Goal: Task Accomplishment & Management: Complete application form

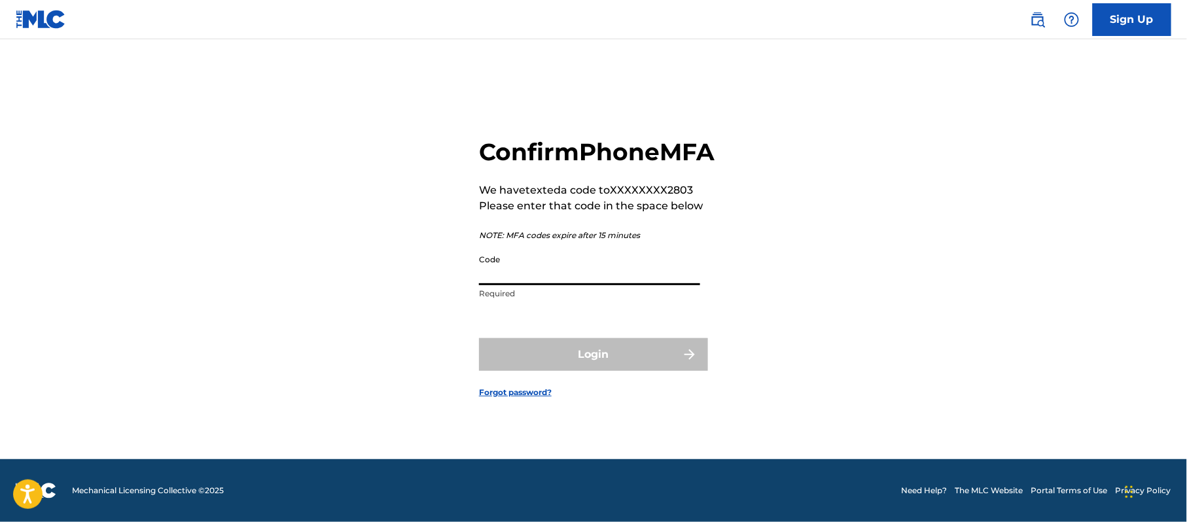
click at [600, 281] on input "Code" at bounding box center [589, 266] width 221 height 37
click at [527, 279] on input "Code" at bounding box center [589, 266] width 221 height 37
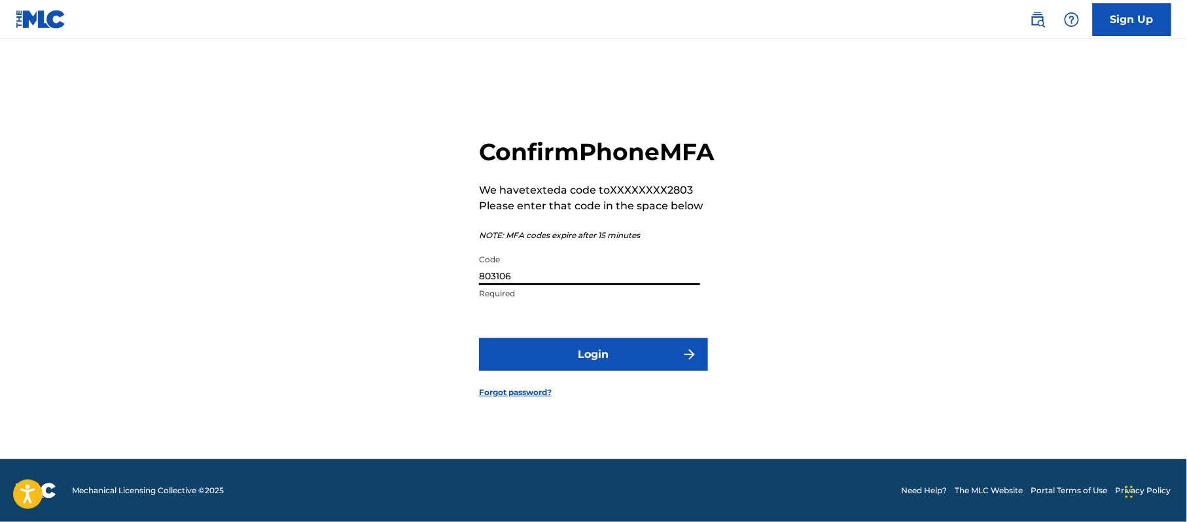
type input "803106"
click at [567, 365] on button "Login" at bounding box center [593, 354] width 229 height 33
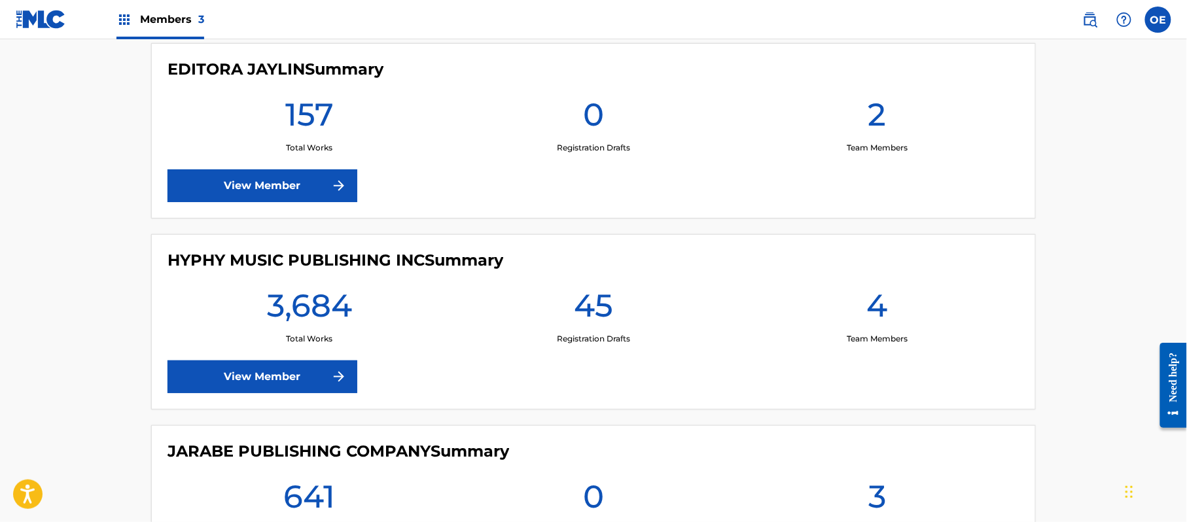
scroll to position [523, 0]
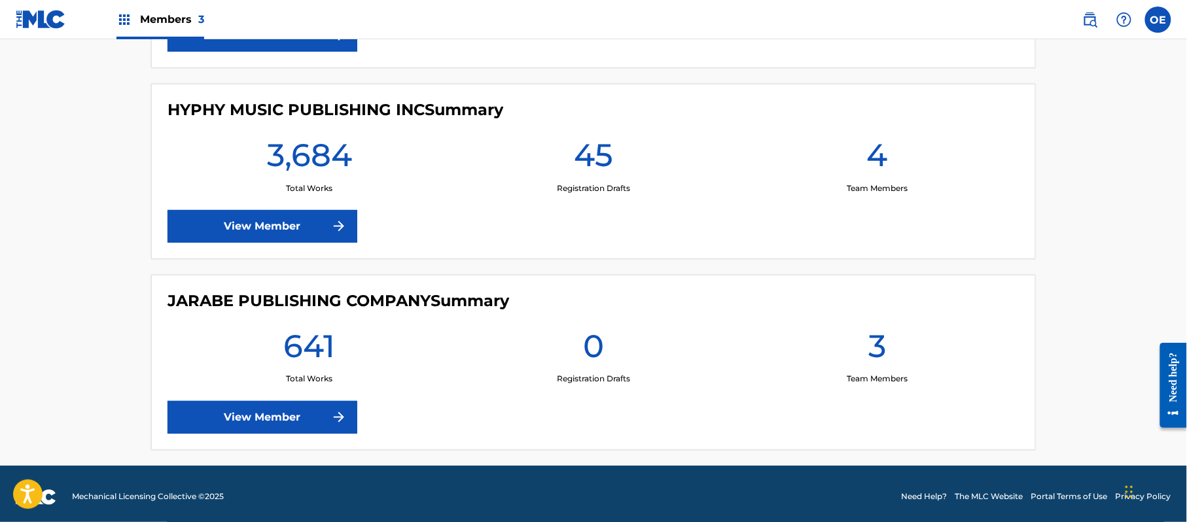
click at [225, 236] on link "View Member" at bounding box center [263, 226] width 190 height 33
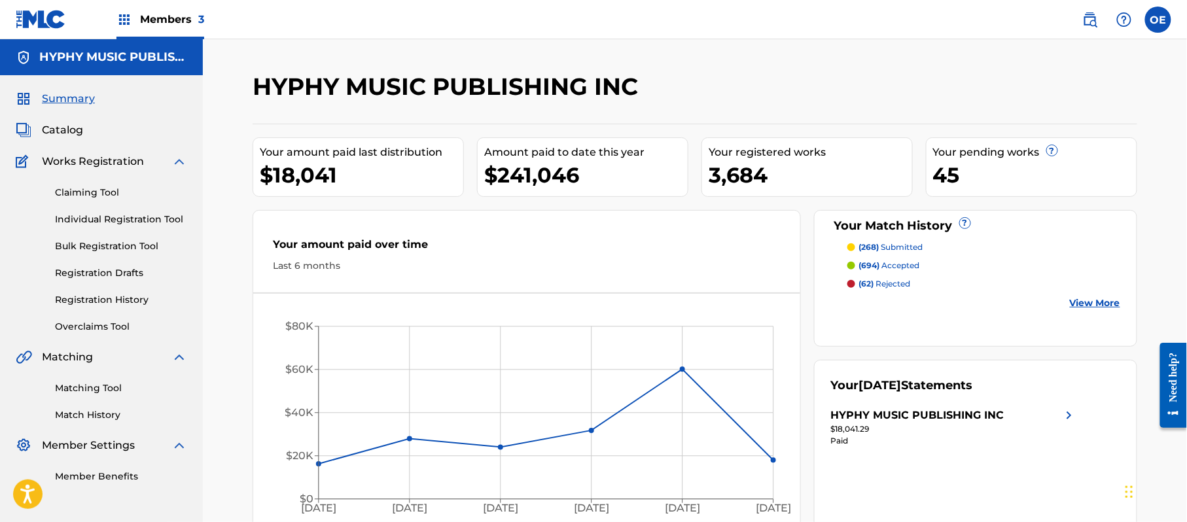
click at [124, 268] on link "Registration Drafts" at bounding box center [121, 273] width 132 height 14
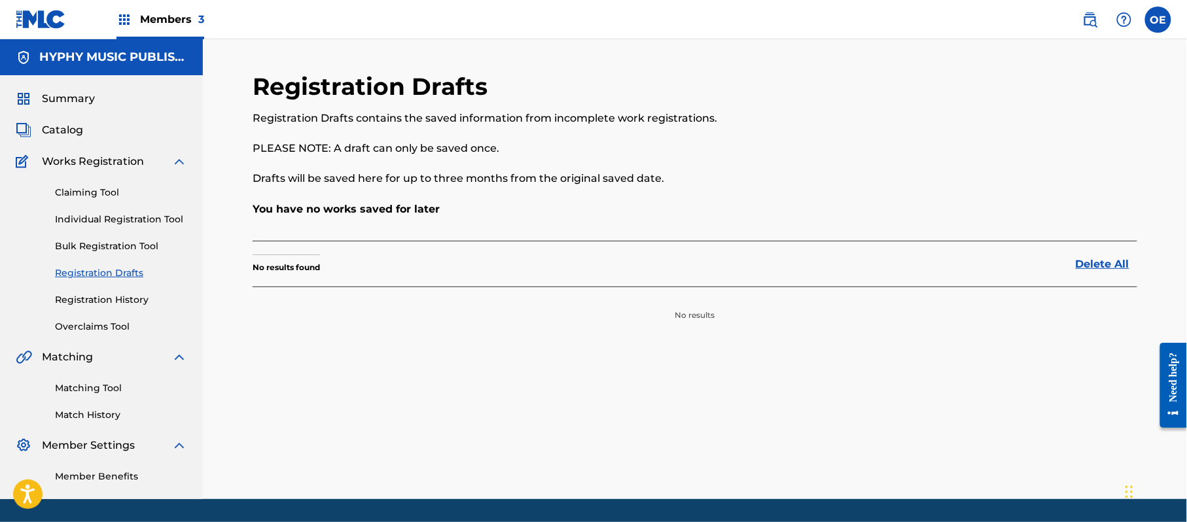
click at [124, 298] on link "Registration History" at bounding box center [121, 300] width 132 height 14
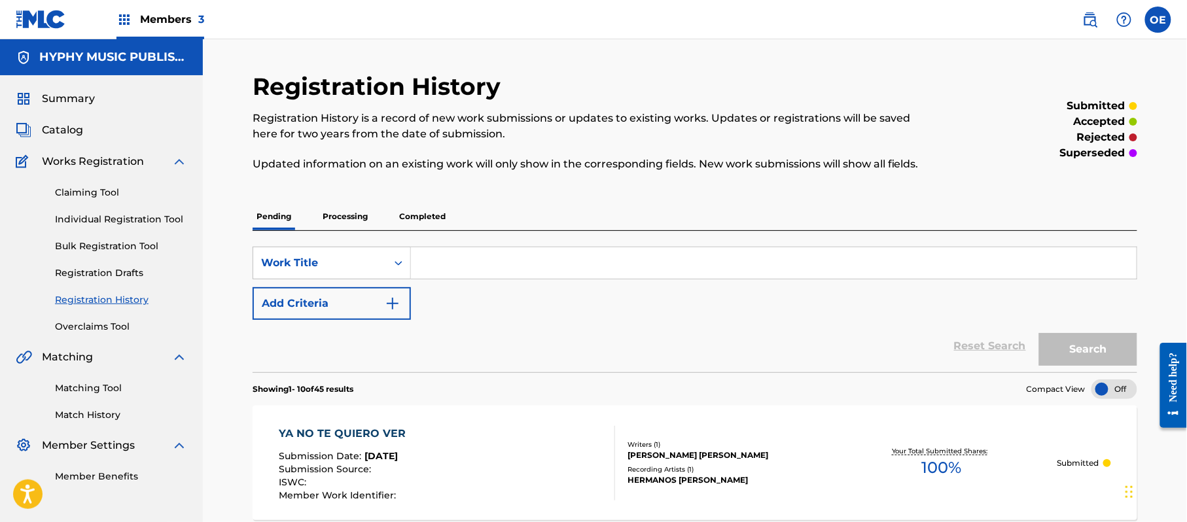
click at [357, 225] on p "Processing" at bounding box center [345, 216] width 53 height 27
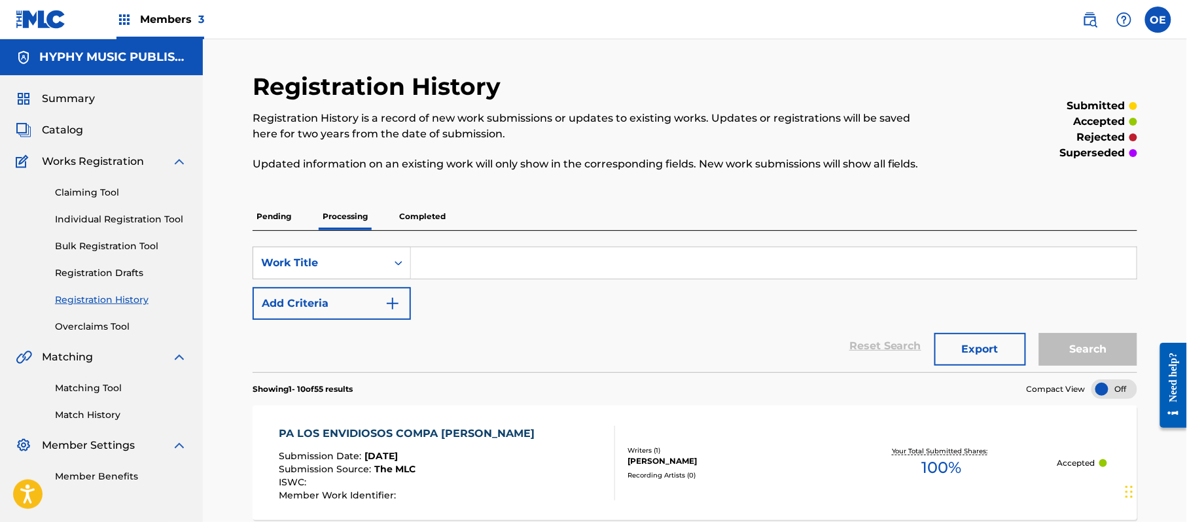
click at [287, 215] on p "Pending" at bounding box center [274, 216] width 43 height 27
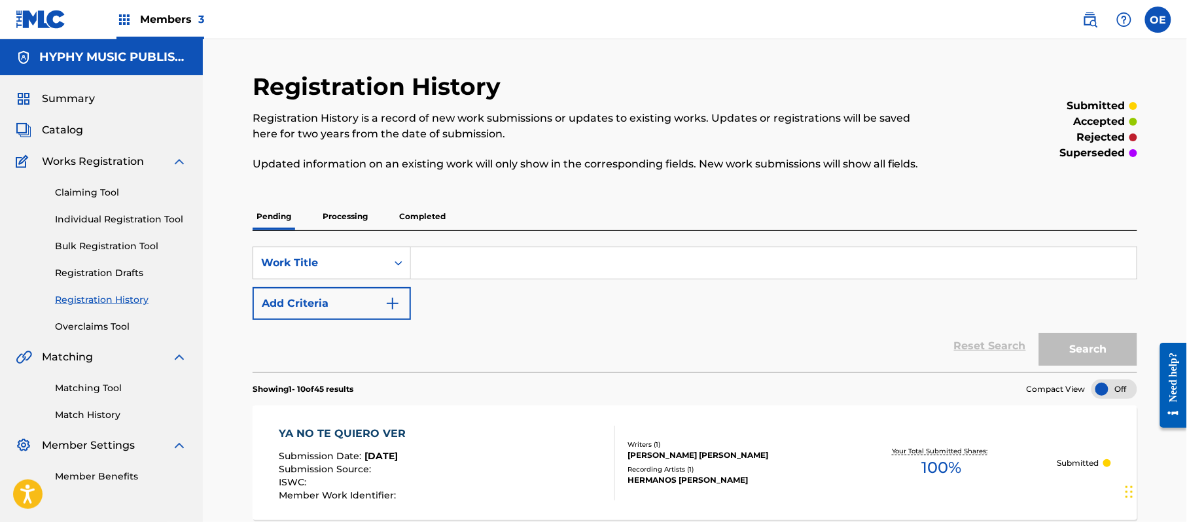
click at [130, 224] on link "Individual Registration Tool" at bounding box center [121, 220] width 132 height 14
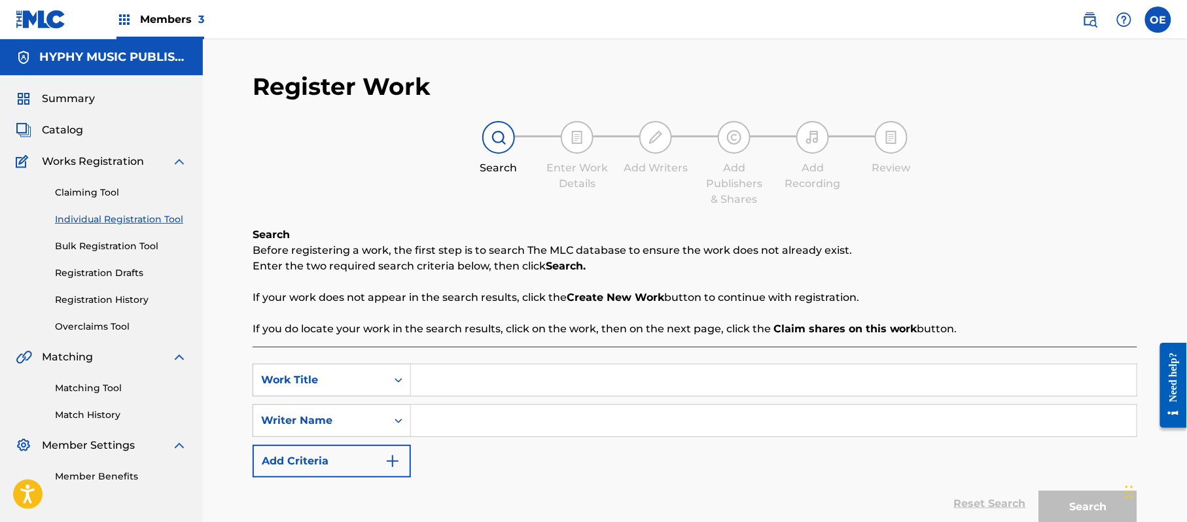
click at [61, 97] on span "Summary" at bounding box center [68, 99] width 53 height 16
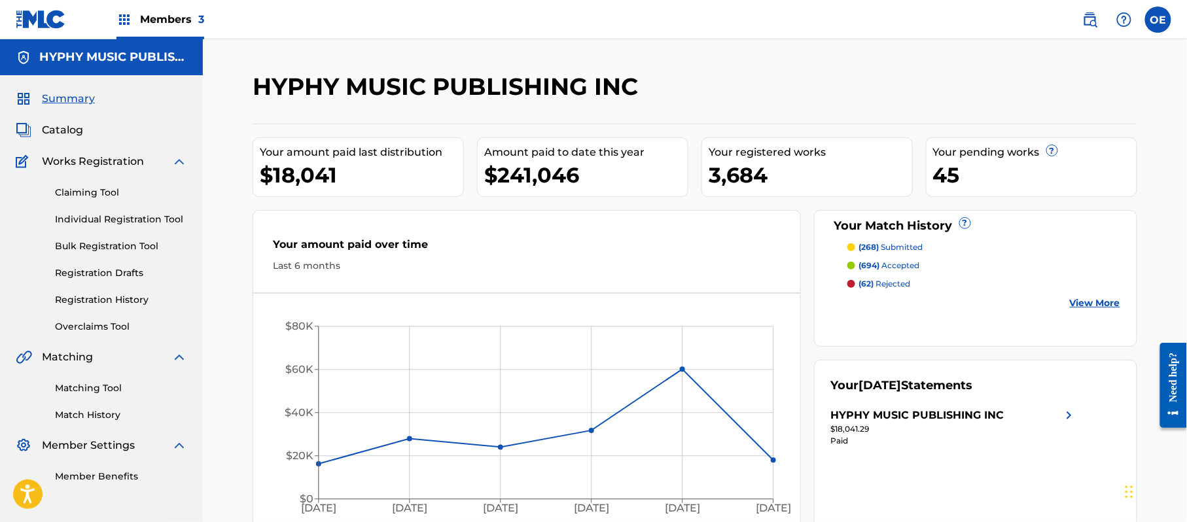
click at [113, 226] on link "Individual Registration Tool" at bounding box center [121, 220] width 132 height 14
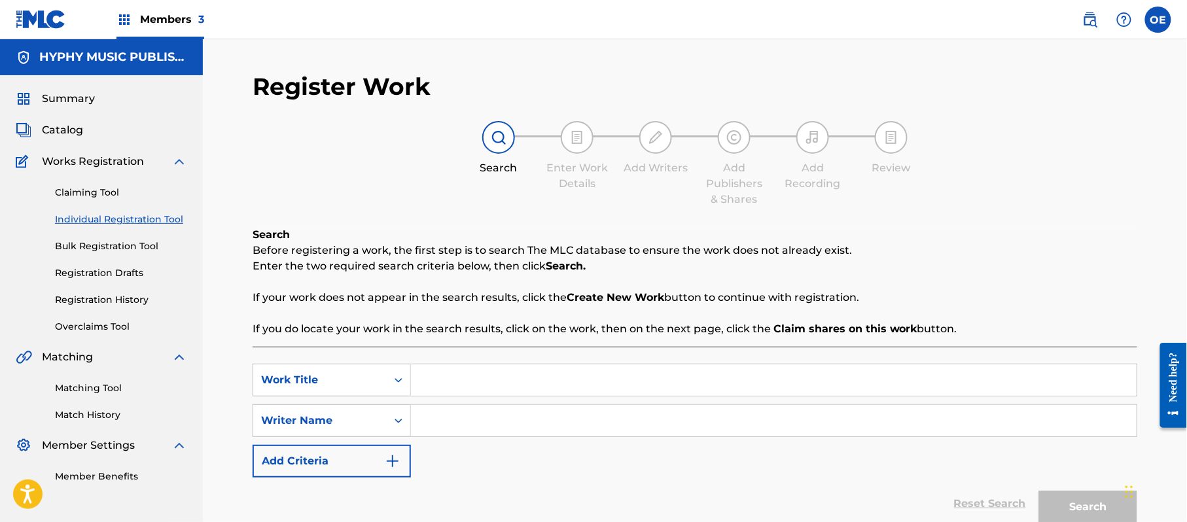
paste input "PANAMA WEST VS MAYITO"
type input "PANAMA WEST VS MAYITO"
paste input "[PERSON_NAME] EL GUACHO"
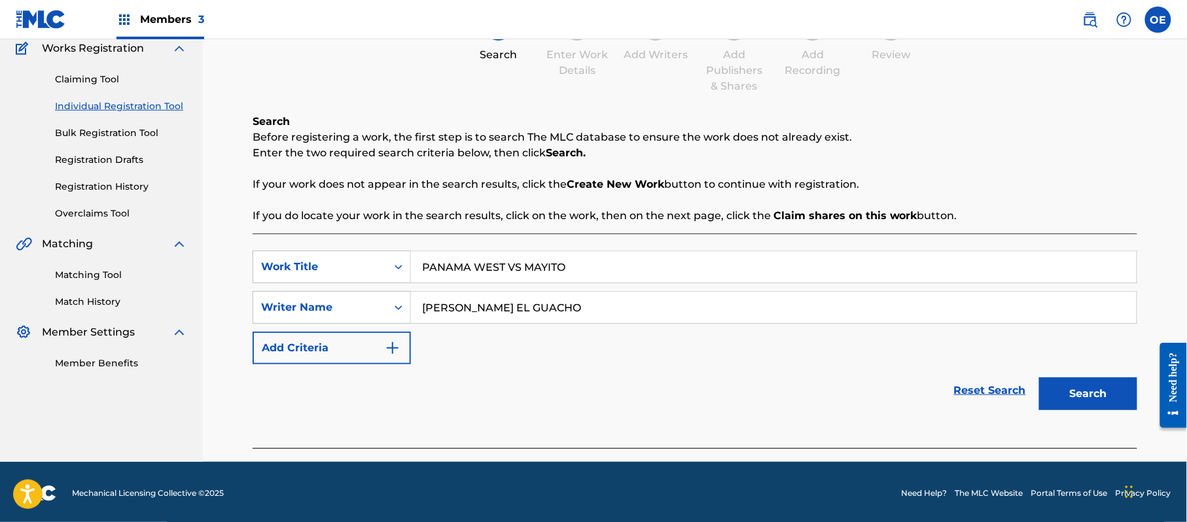
scroll to position [116, 0]
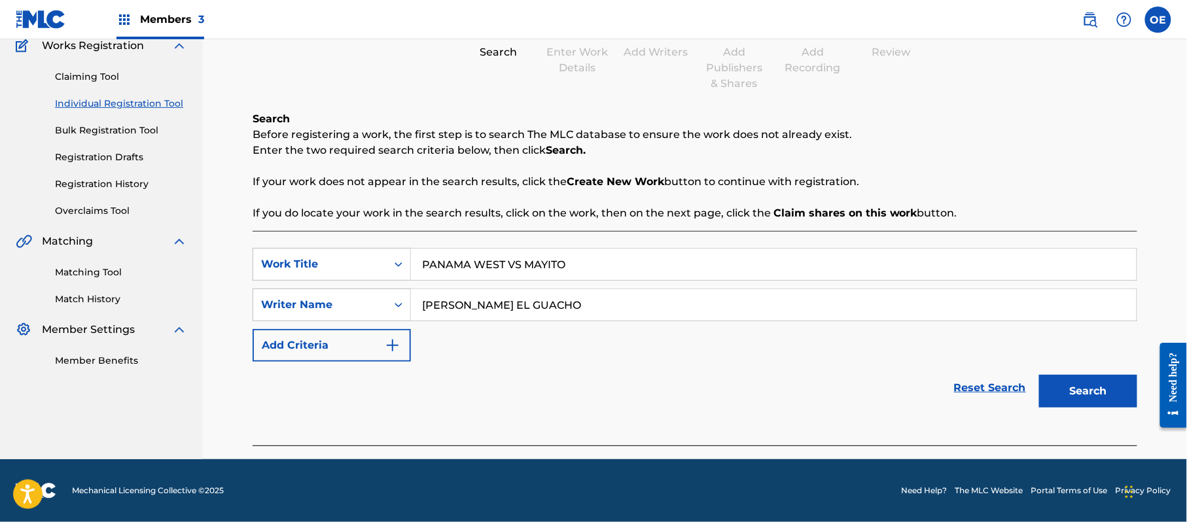
click at [1058, 399] on button "Search" at bounding box center [1088, 391] width 98 height 33
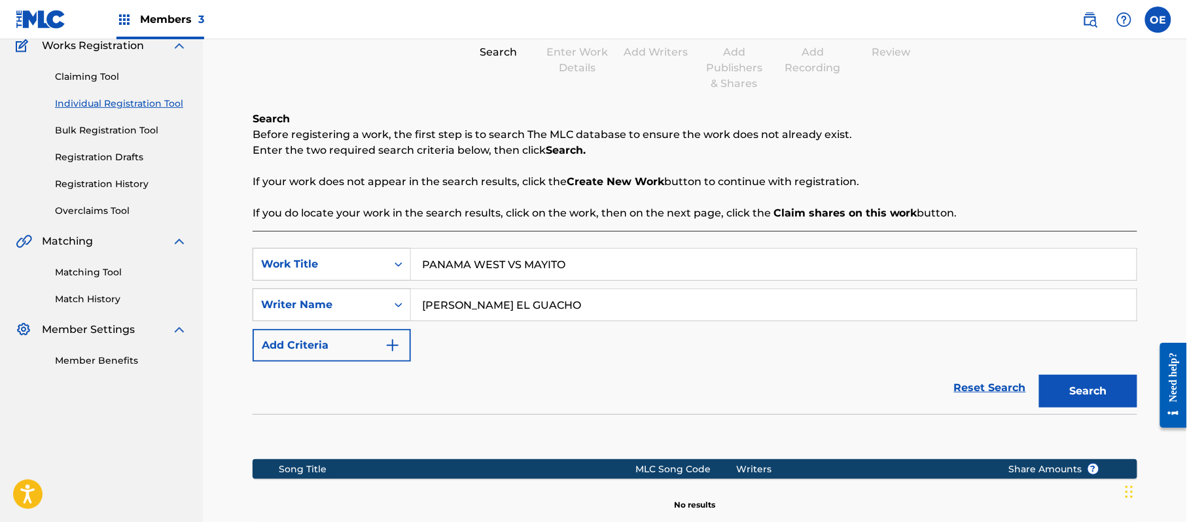
drag, startPoint x: 569, startPoint y: 298, endPoint x: 498, endPoint y: 309, distance: 71.5
click at [498, 309] on input "[PERSON_NAME] EL GUACHO" at bounding box center [774, 304] width 726 height 31
click at [1039, 375] on button "Search" at bounding box center [1088, 391] width 98 height 33
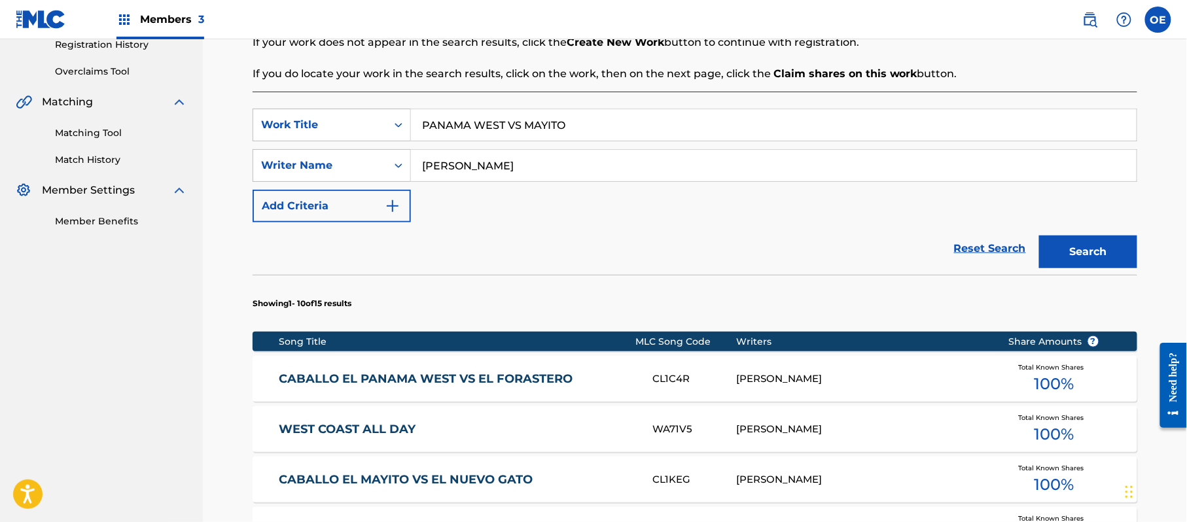
scroll to position [291, 0]
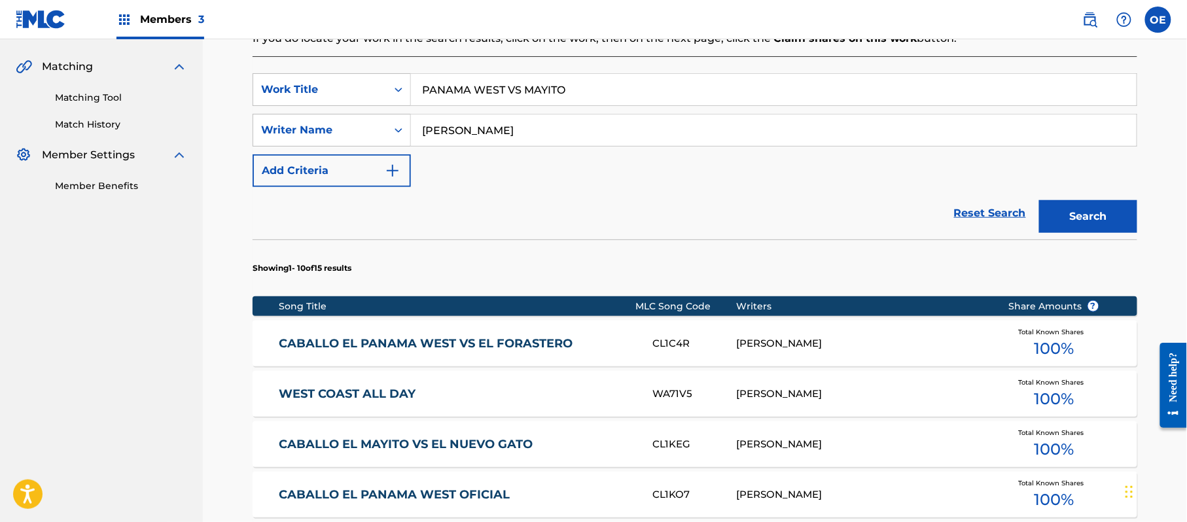
click at [451, 133] on input "[PERSON_NAME]" at bounding box center [774, 130] width 726 height 31
click at [1039, 200] on button "Search" at bounding box center [1088, 216] width 98 height 33
type input "[PERSON_NAME]"
click at [1039, 200] on button "Search" at bounding box center [1088, 216] width 98 height 33
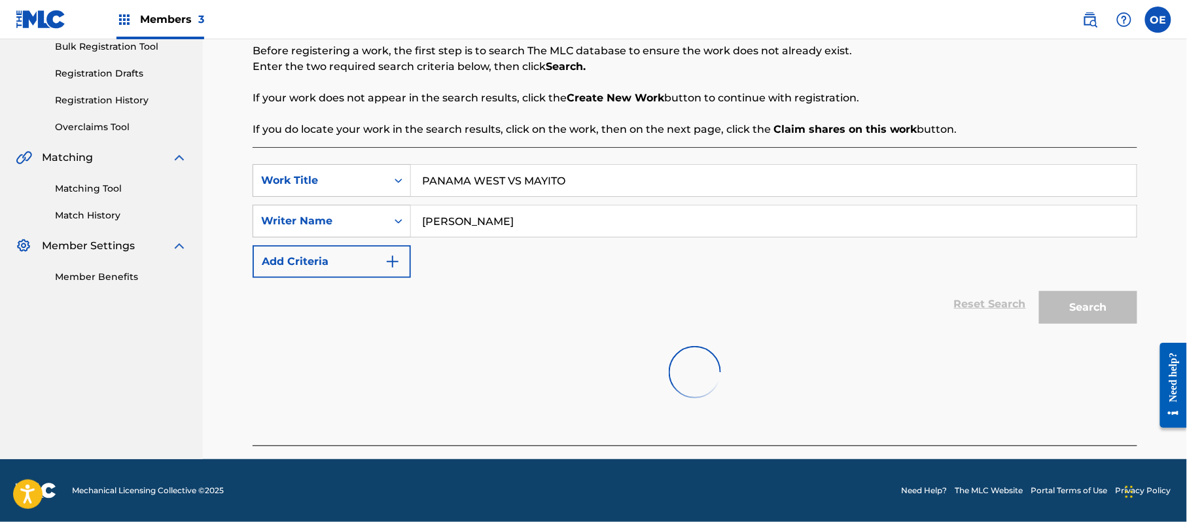
scroll to position [267, 0]
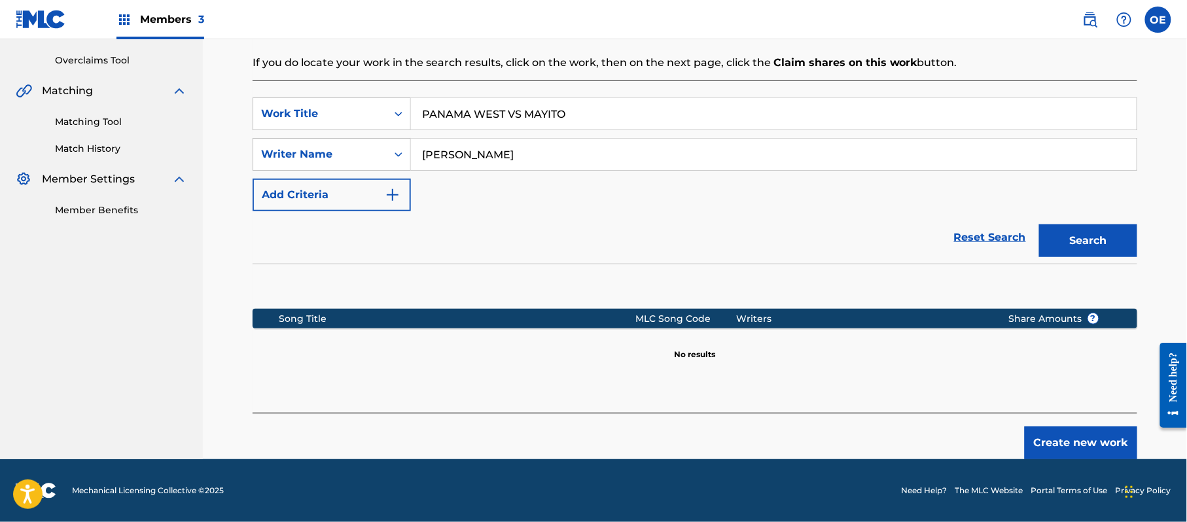
click at [1087, 234] on button "Search" at bounding box center [1088, 240] width 98 height 33
click at [1098, 427] on button "Create new work" at bounding box center [1081, 443] width 113 height 33
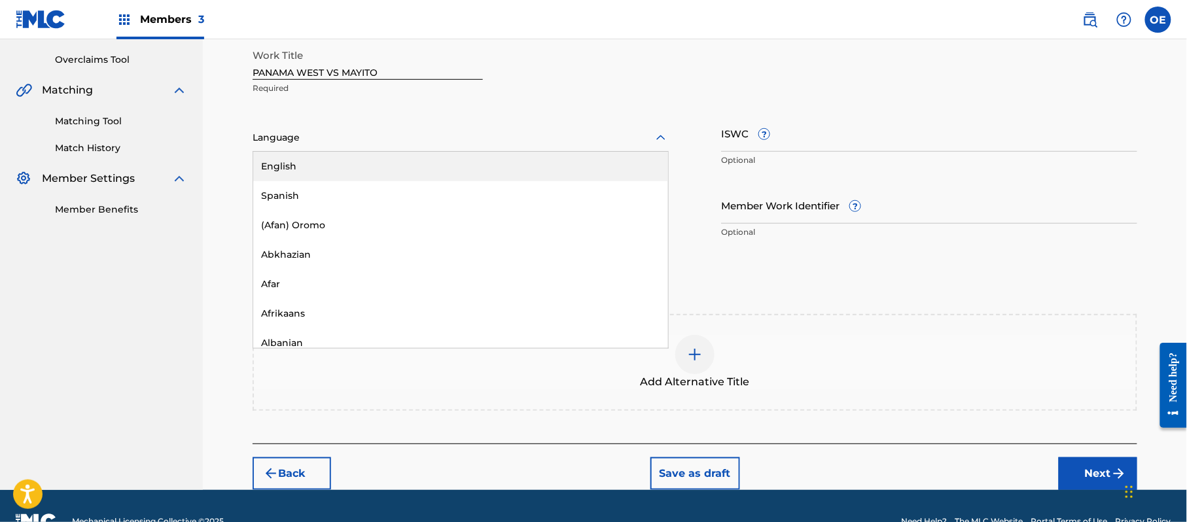
click at [319, 136] on div at bounding box center [461, 138] width 416 height 16
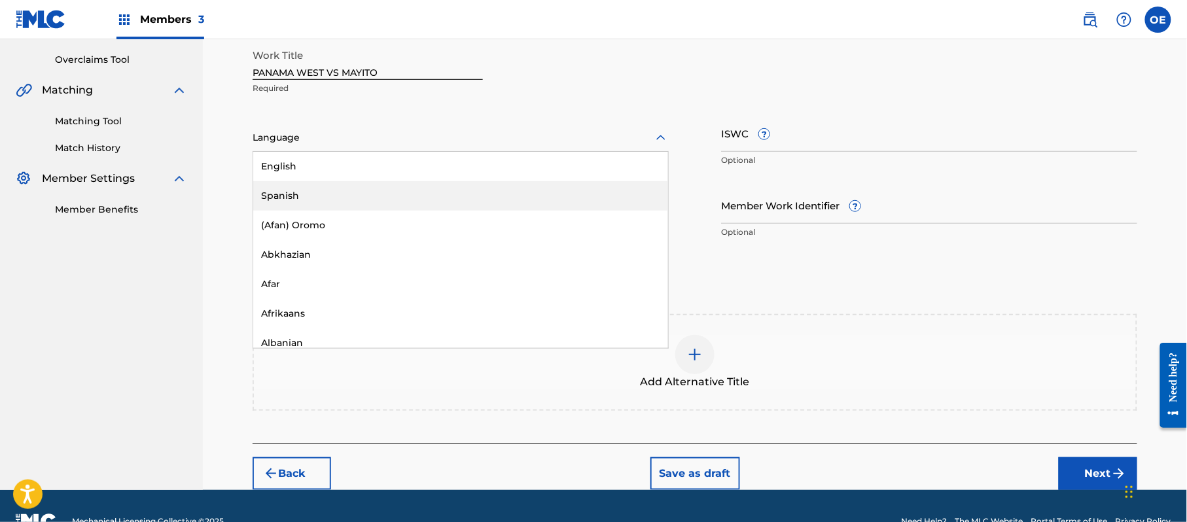
click at [321, 189] on div "Spanish" at bounding box center [460, 195] width 415 height 29
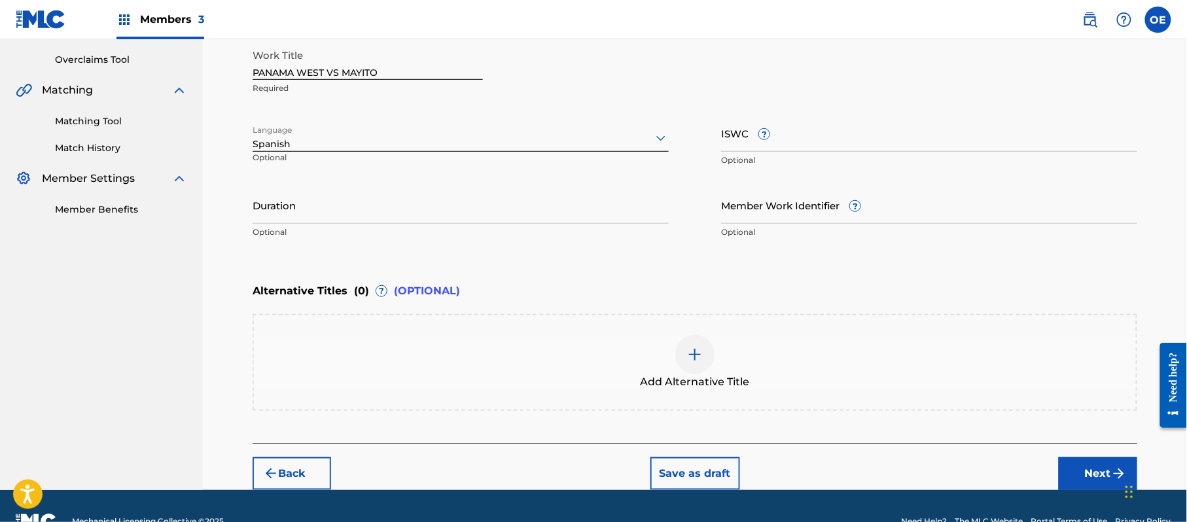
click at [1101, 472] on button "Next" at bounding box center [1098, 473] width 79 height 33
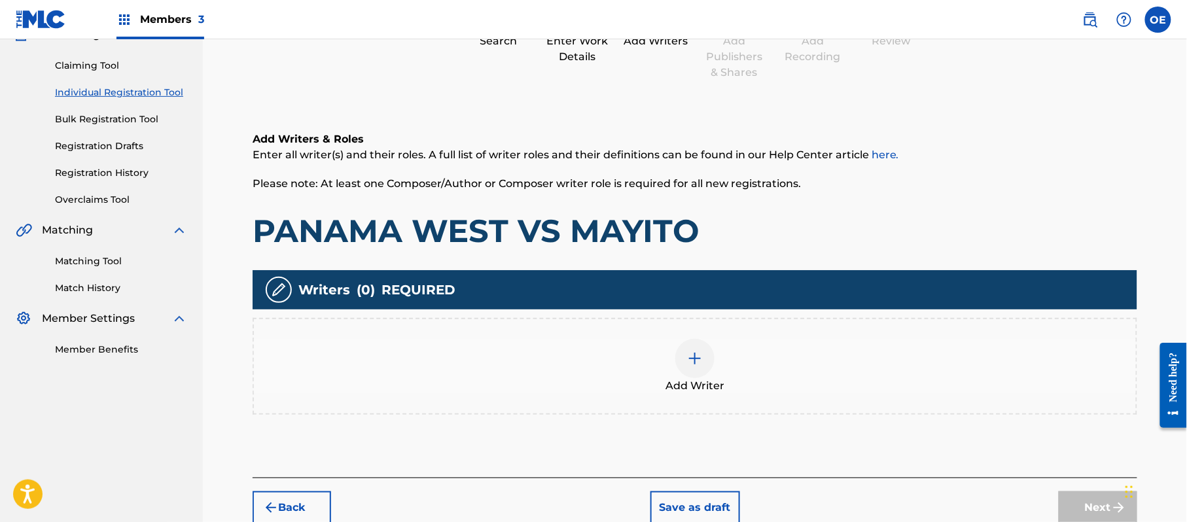
scroll to position [59, 0]
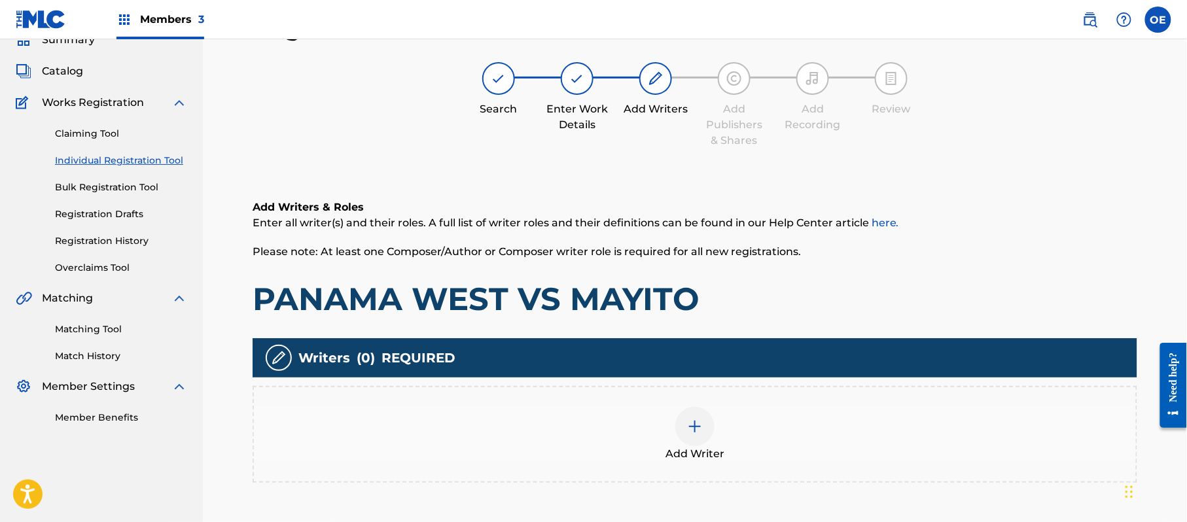
click at [781, 455] on div "Add Writer" at bounding box center [695, 434] width 882 height 55
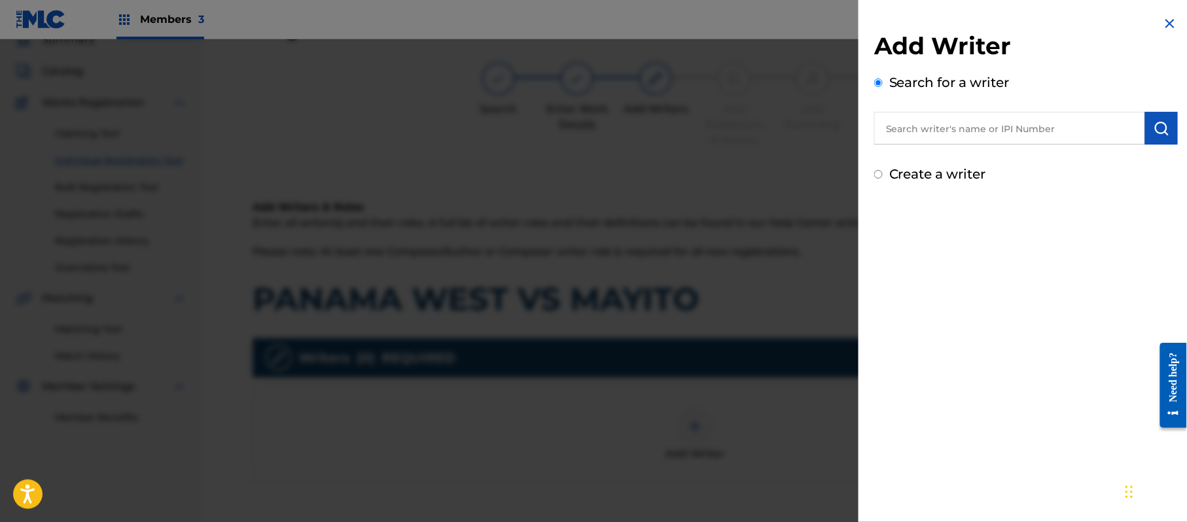
click at [964, 175] on label "Create a writer" at bounding box center [937, 174] width 97 height 16
radio input "true"
click at [883, 175] on input "Create a writer" at bounding box center [878, 174] width 9 height 9
radio input "false"
radio input "true"
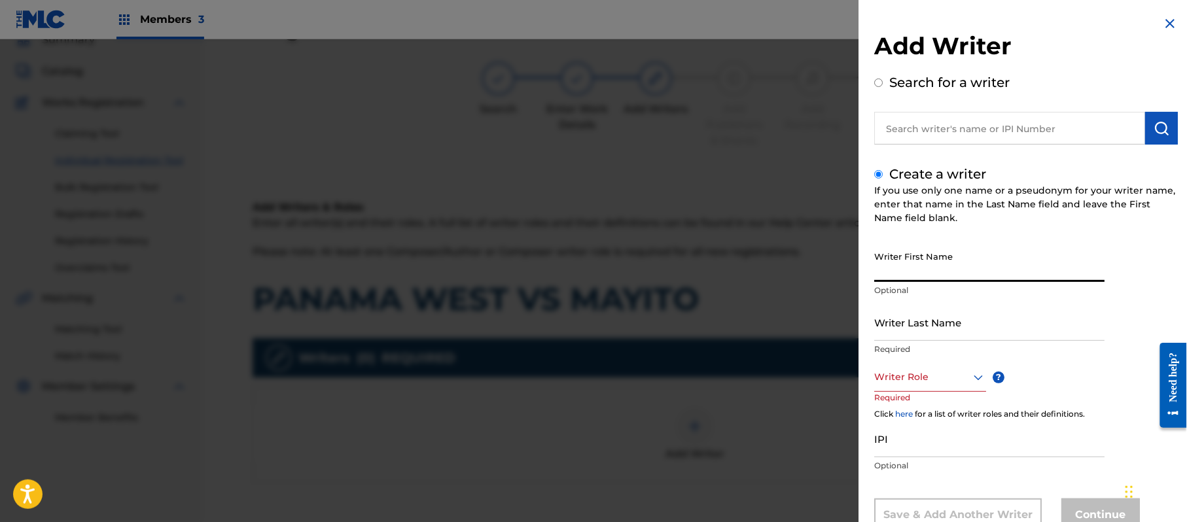
paste input "[PERSON_NAME]"
type input "[PERSON_NAME]"
paste input "[PERSON_NAME]"
type input "[PERSON_NAME]"
drag, startPoint x: 996, startPoint y: 262, endPoint x: 925, endPoint y: 275, distance: 71.9
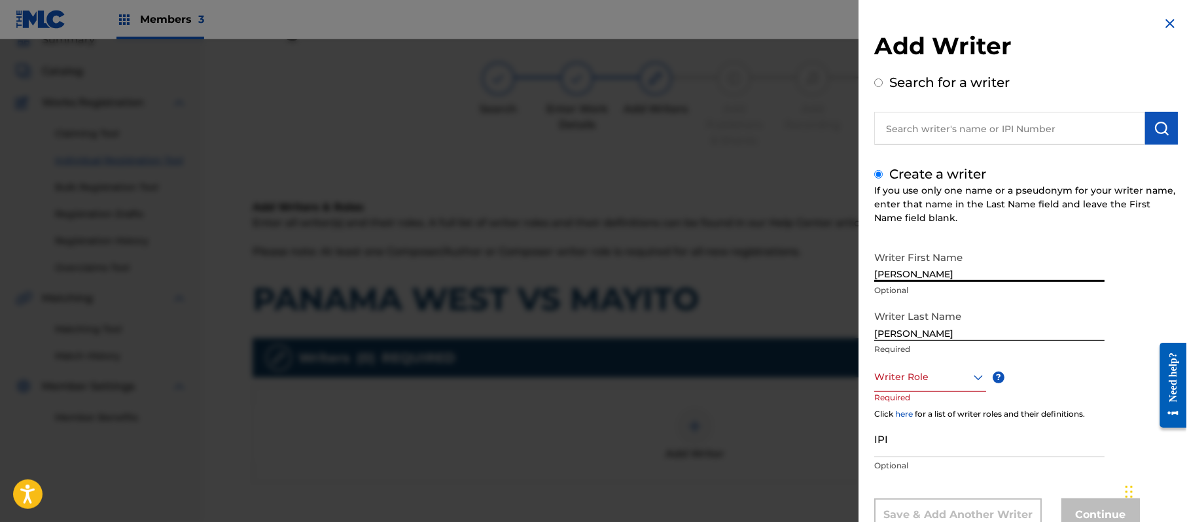
click at [925, 275] on input "[PERSON_NAME]" at bounding box center [989, 263] width 230 height 37
type input "[PERSON_NAME]"
drag, startPoint x: 934, startPoint y: 338, endPoint x: 823, endPoint y: 332, distance: 111.4
click at [823, 332] on div "Add Writer Search for a writer Create a writer If you use only one name or a ps…" at bounding box center [593, 280] width 1187 height 483
type input "[PERSON_NAME]"
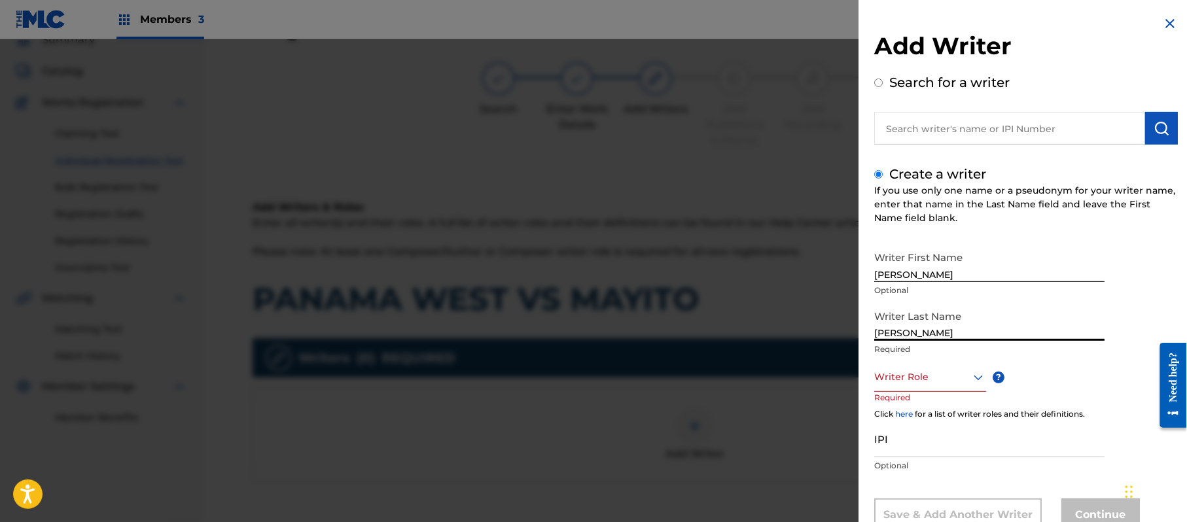
click at [970, 370] on div "Writer Role" at bounding box center [930, 376] width 112 height 29
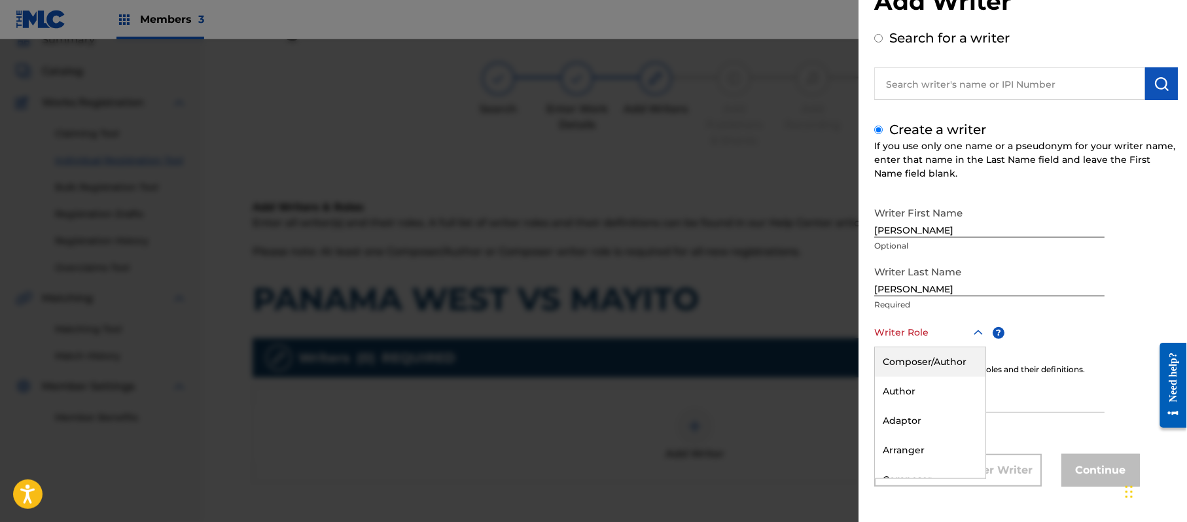
click at [966, 370] on div "Composer/Author" at bounding box center [930, 361] width 111 height 29
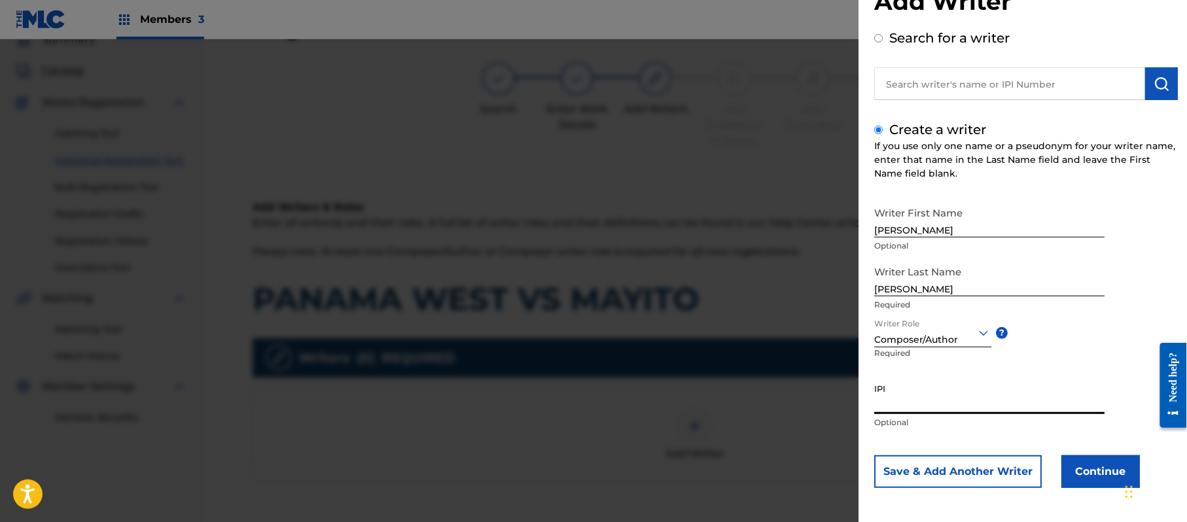
paste input "357223564"
type input "357223564"
click at [1077, 472] on button "Continue" at bounding box center [1100, 471] width 79 height 33
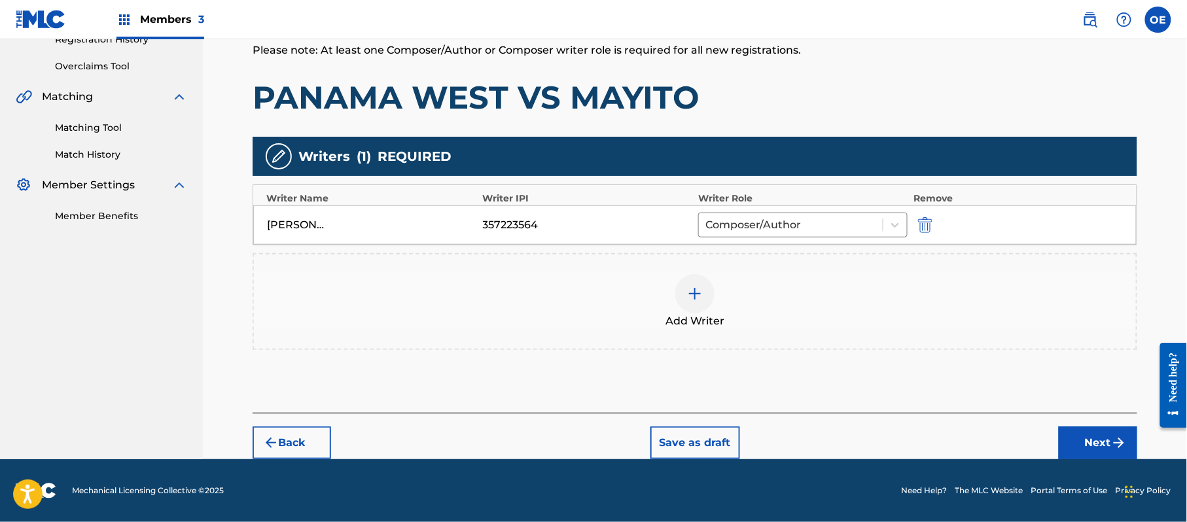
click at [1082, 438] on button "Next" at bounding box center [1098, 443] width 79 height 33
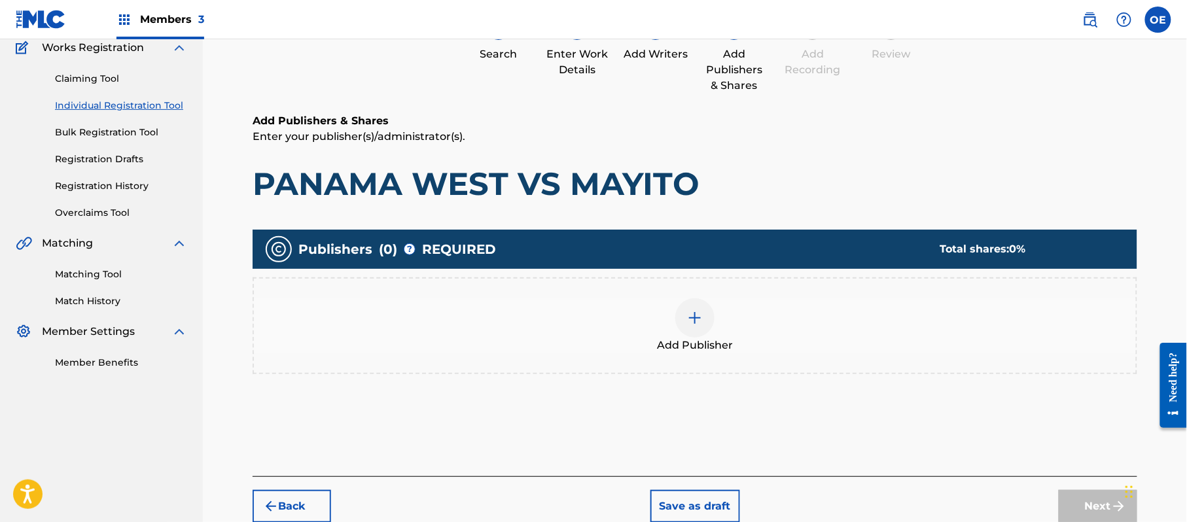
scroll to position [59, 0]
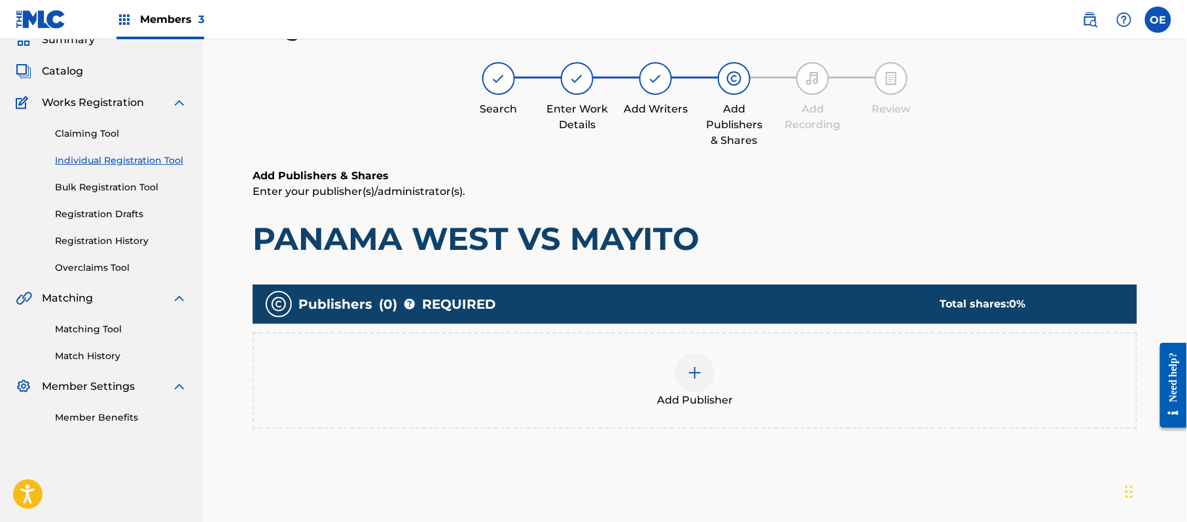
click at [660, 396] on span "Add Publisher" at bounding box center [695, 401] width 76 height 16
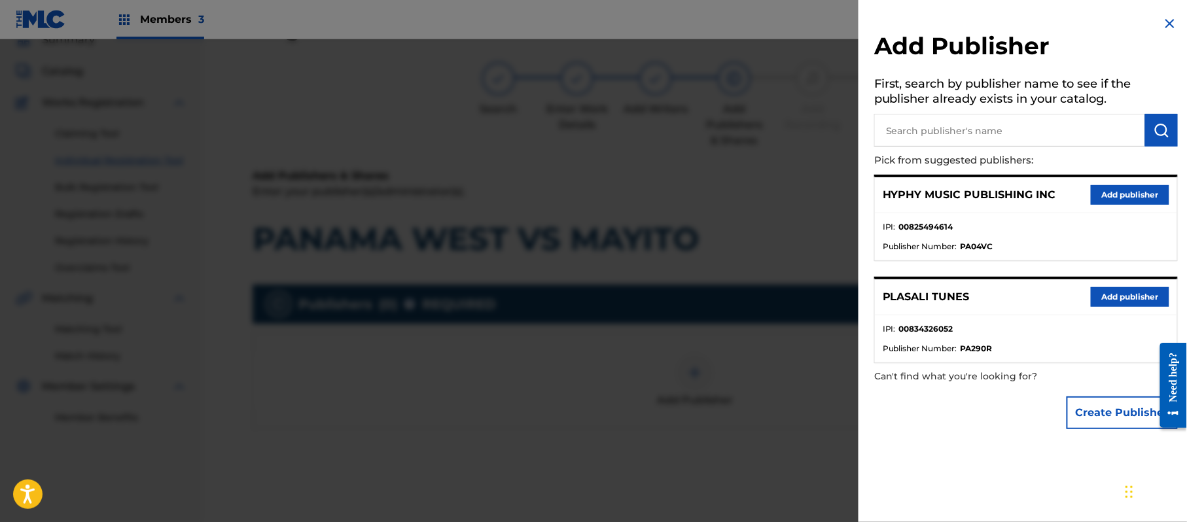
click at [1129, 181] on div "HYPHY MUSIC PUBLISHING INC Add publisher" at bounding box center [1026, 195] width 302 height 36
drag, startPoint x: 1139, startPoint y: 196, endPoint x: 826, endPoint y: 286, distance: 325.4
click at [1137, 196] on button "Add publisher" at bounding box center [1130, 195] width 79 height 20
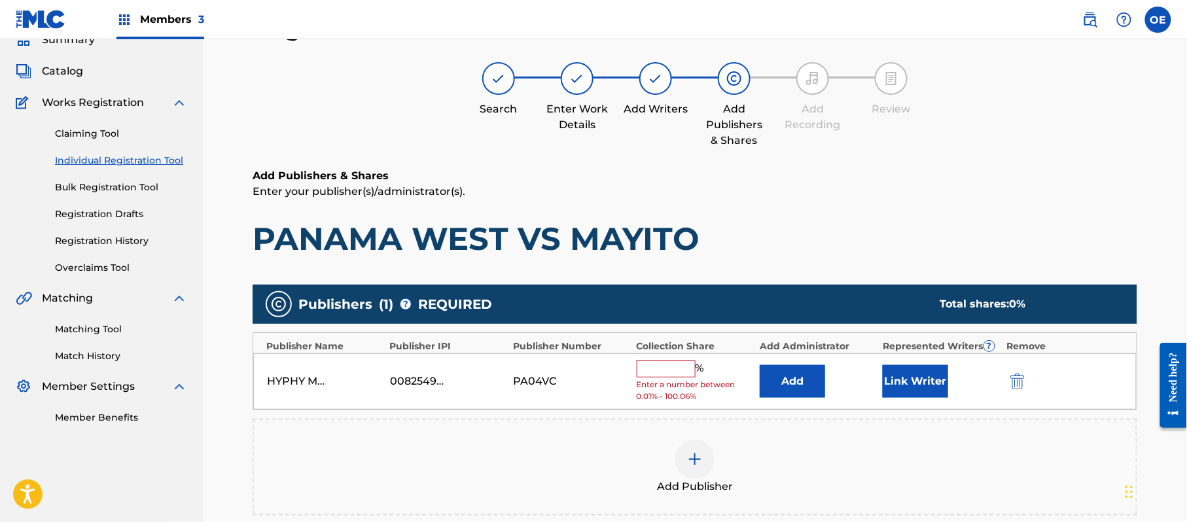
click at [656, 365] on input "text" at bounding box center [666, 369] width 59 height 17
type input "100"
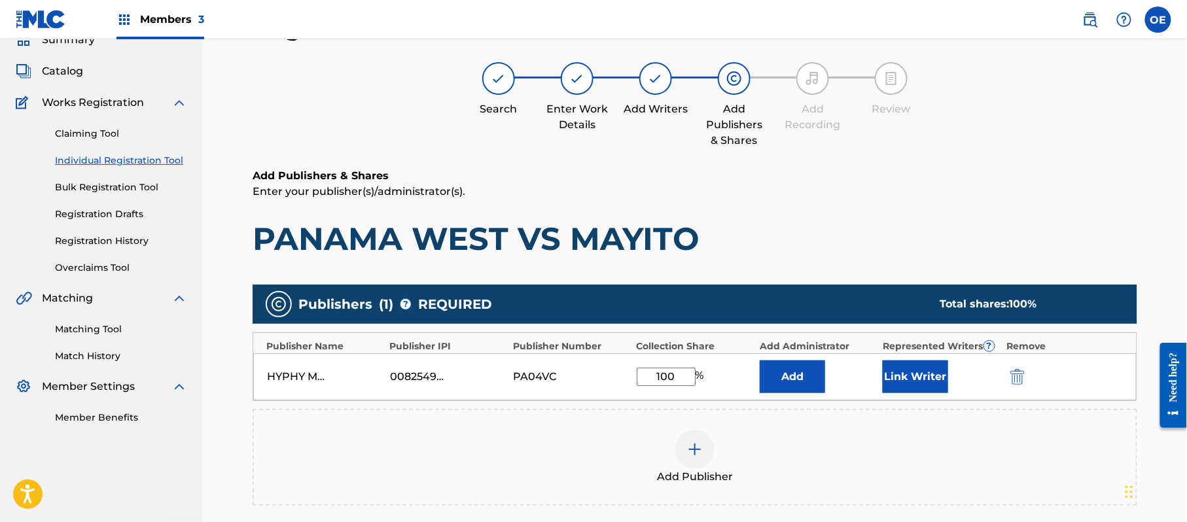
click at [889, 365] on button "Link Writer" at bounding box center [915, 377] width 65 height 33
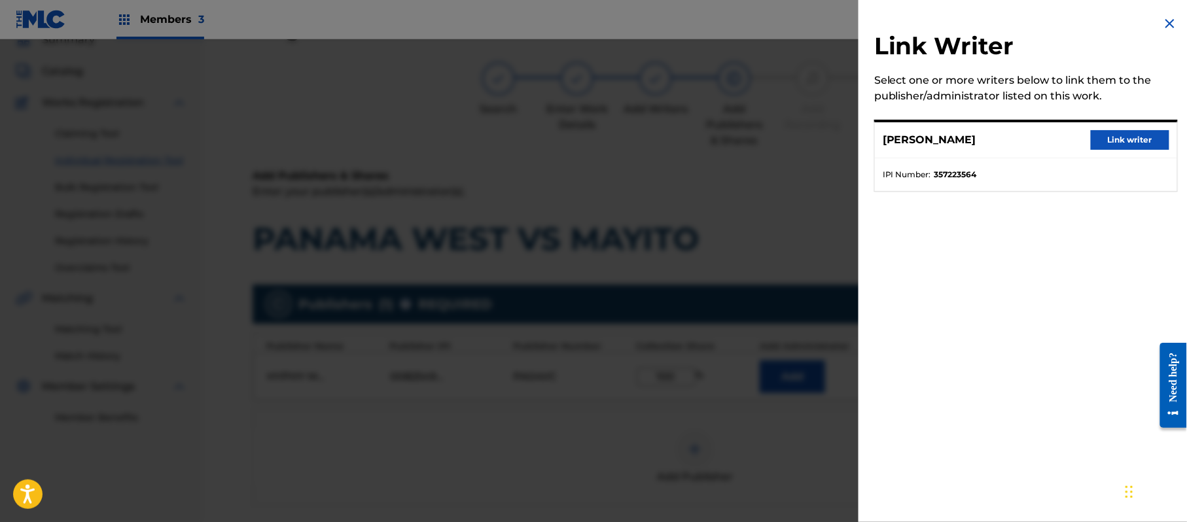
click at [1095, 142] on button "Link writer" at bounding box center [1130, 140] width 79 height 20
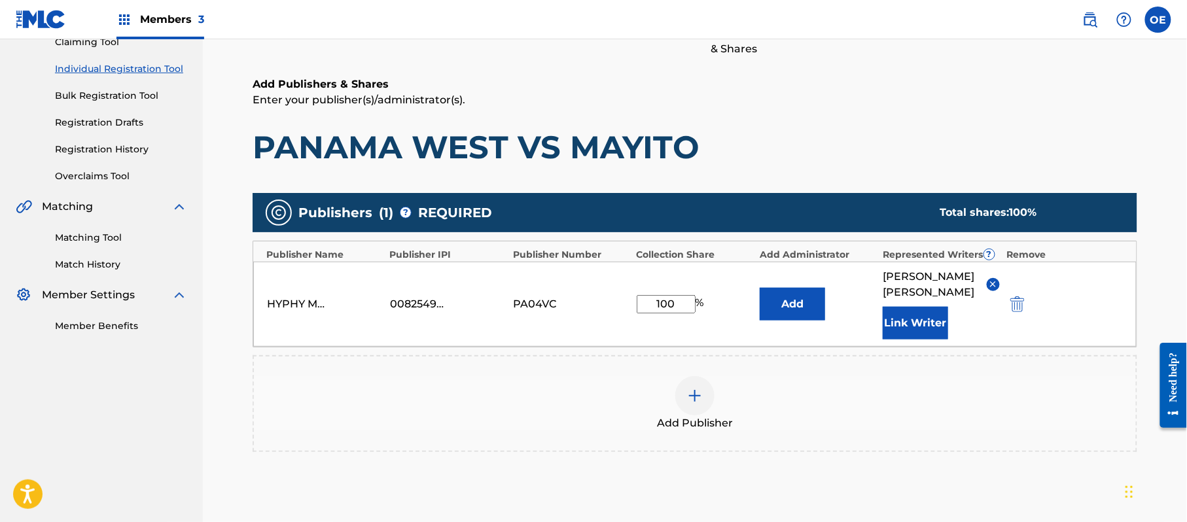
scroll to position [291, 0]
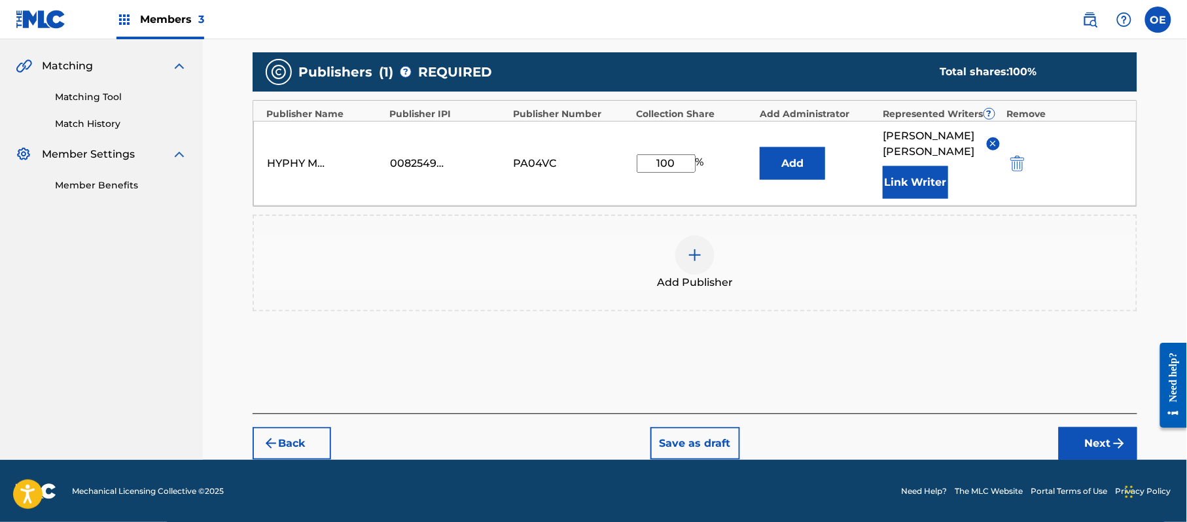
click at [1073, 423] on div "Back Save as draft Next" at bounding box center [695, 437] width 885 height 46
click at [1081, 431] on button "Next" at bounding box center [1098, 443] width 79 height 33
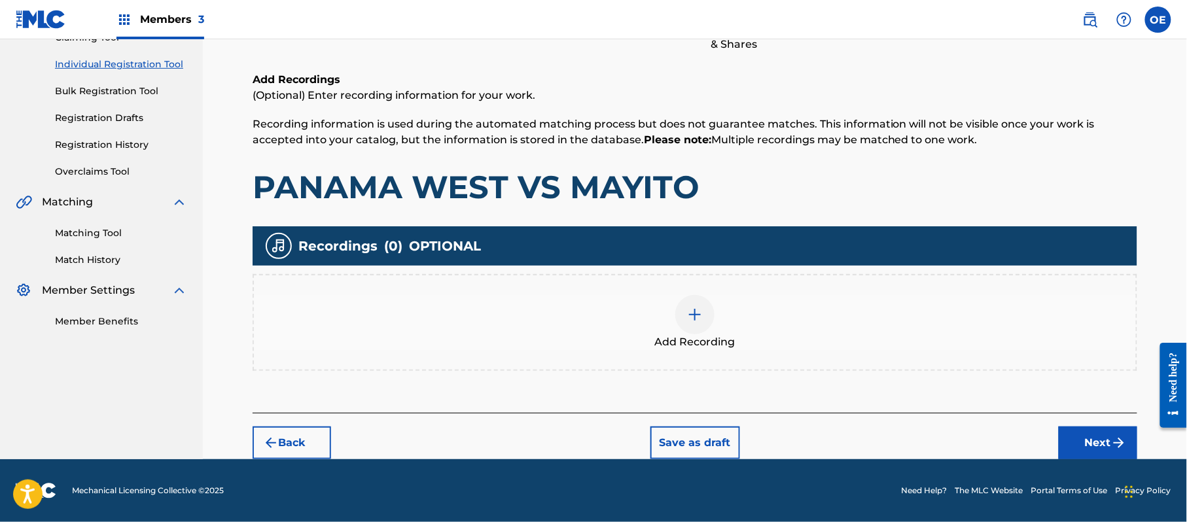
scroll to position [59, 0]
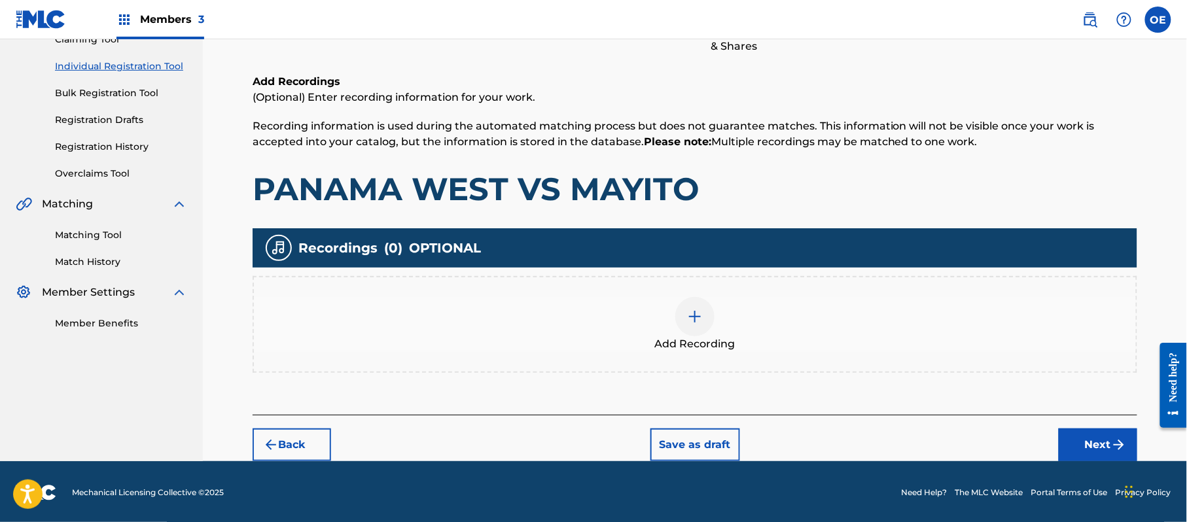
click at [1091, 433] on button "Next" at bounding box center [1098, 445] width 79 height 33
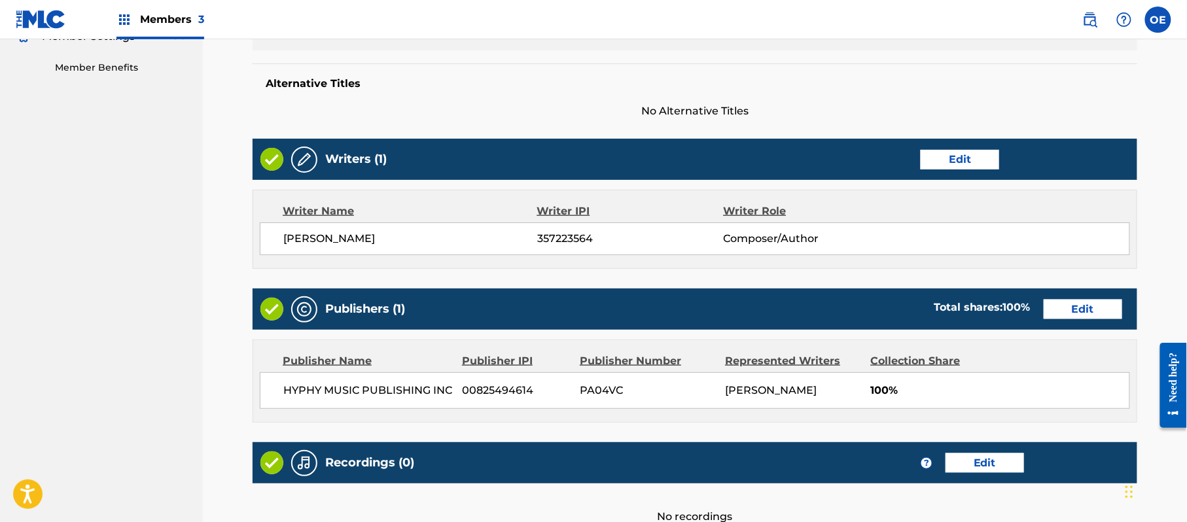
scroll to position [542, 0]
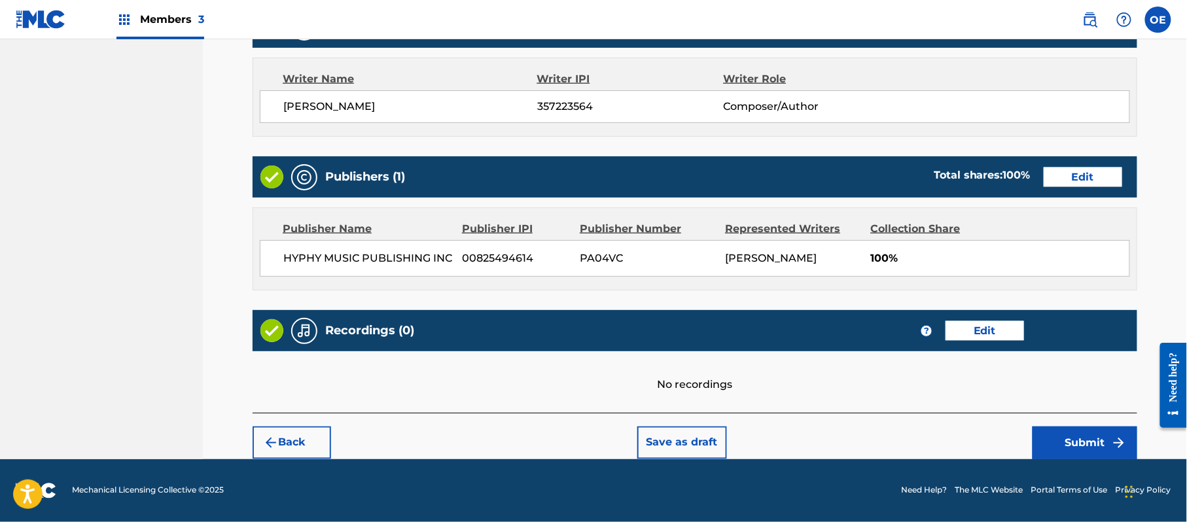
click at [1050, 429] on button "Submit" at bounding box center [1085, 443] width 105 height 33
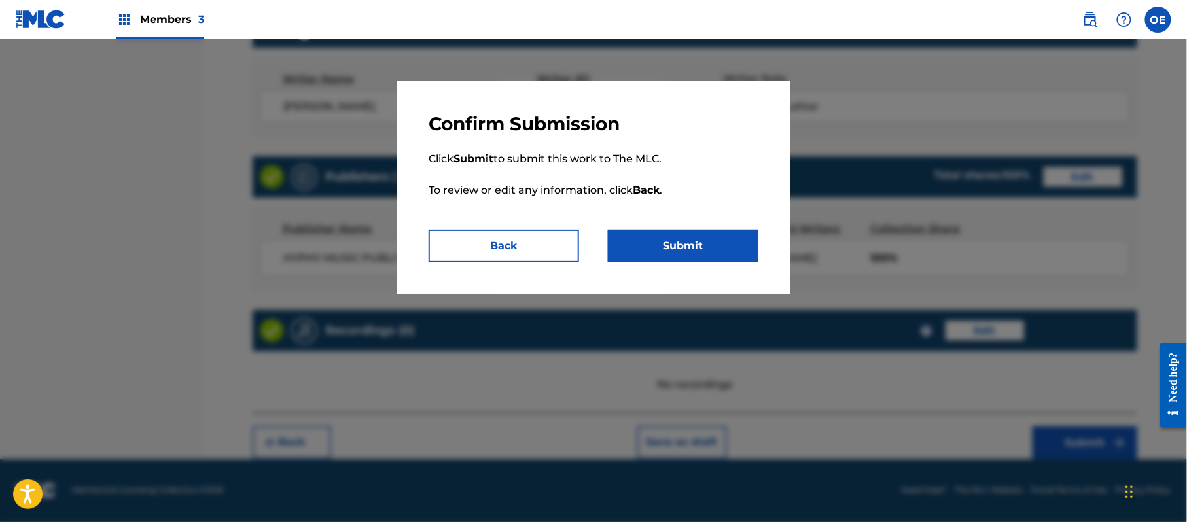
click at [726, 263] on div "Confirm Submission Click Submit to submit this work to The MLC. To review or ed…" at bounding box center [593, 187] width 393 height 213
click at [724, 256] on button "Submit" at bounding box center [683, 246] width 150 height 33
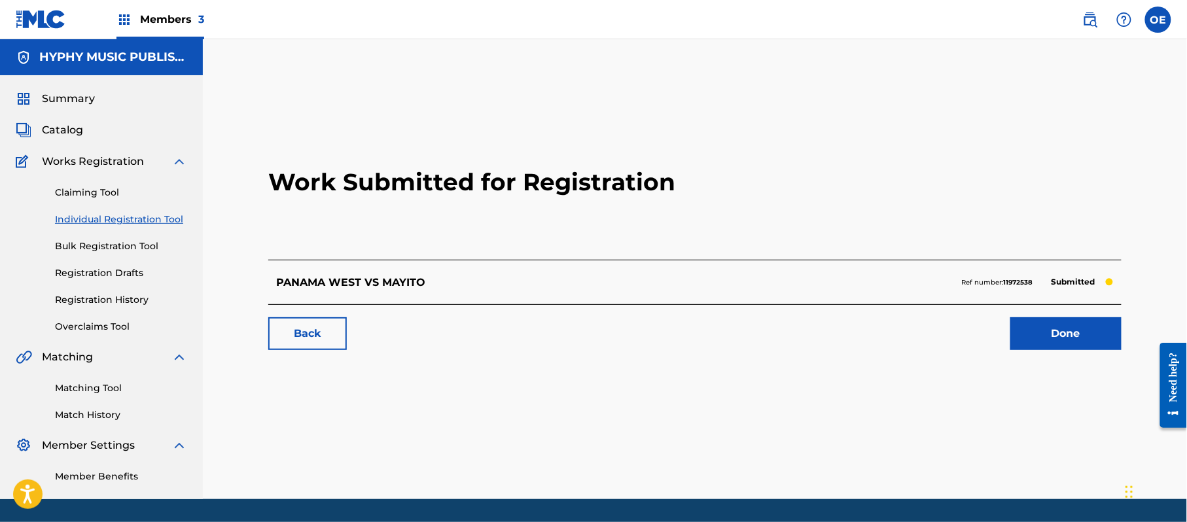
click at [134, 220] on link "Individual Registration Tool" at bounding box center [121, 220] width 132 height 14
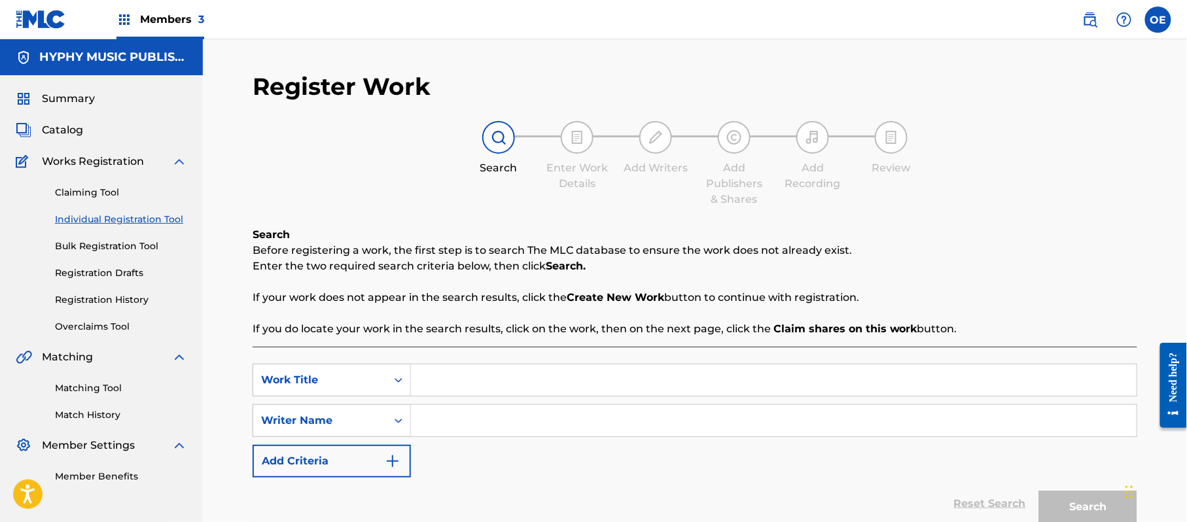
paste input "PARTIDO LA TRINIDAD"
type input "PARTIDO LA TRINIDAD"
paste input "[PERSON_NAME]"
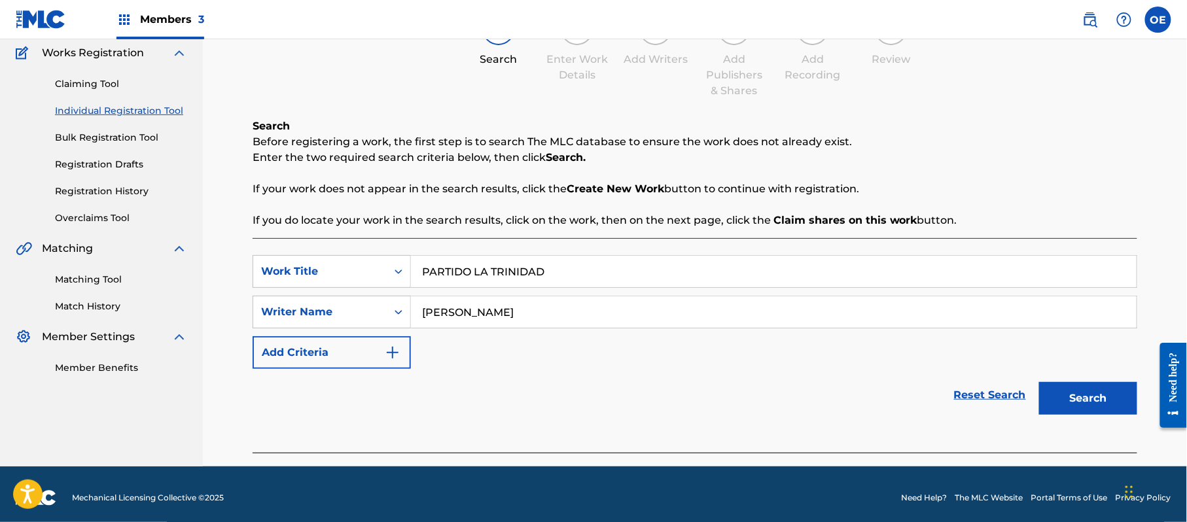
scroll to position [116, 0]
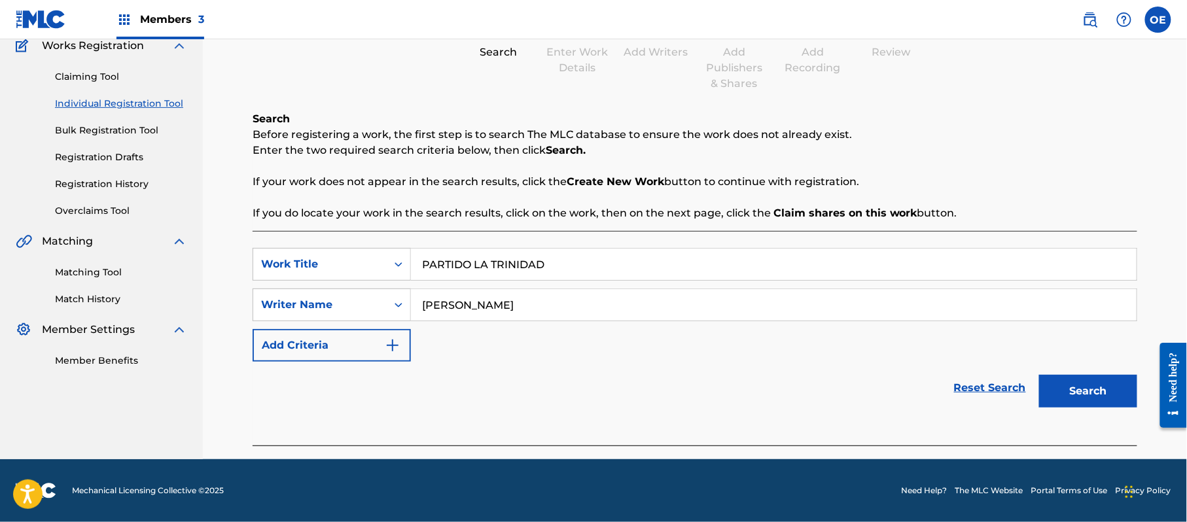
drag, startPoint x: 1092, startPoint y: 391, endPoint x: 1081, endPoint y: 393, distance: 11.4
click at [1092, 391] on button "Search" at bounding box center [1088, 391] width 98 height 33
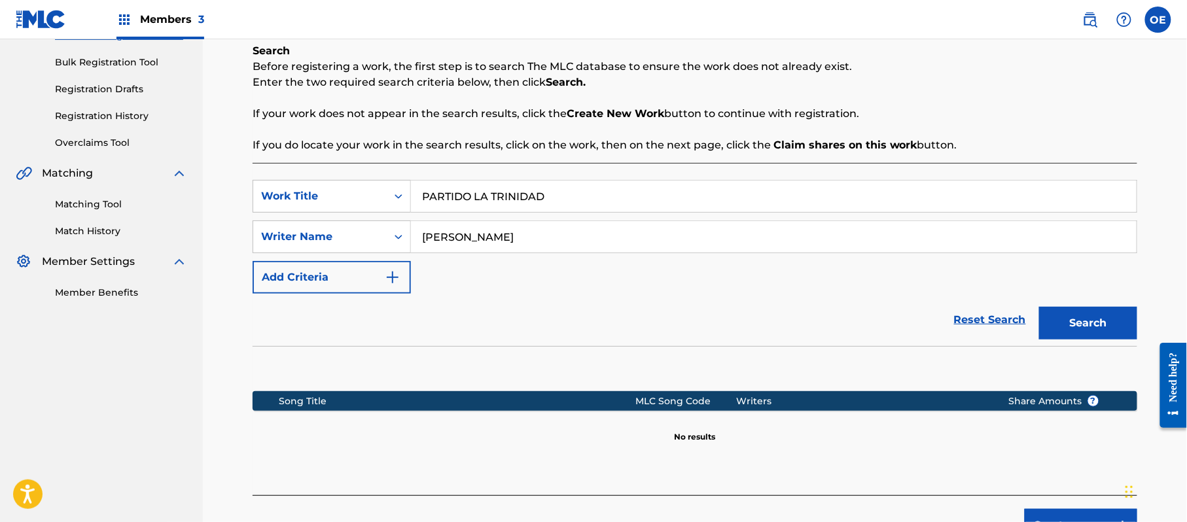
scroll to position [267, 0]
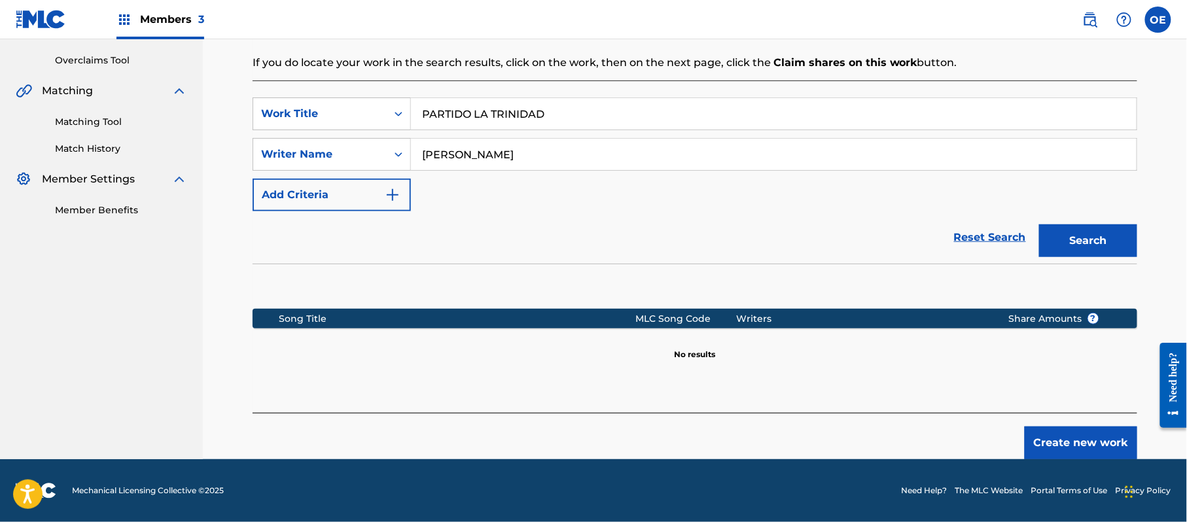
drag, startPoint x: 483, startPoint y: 160, endPoint x: 458, endPoint y: 160, distance: 24.9
click at [458, 160] on input "[PERSON_NAME]" at bounding box center [774, 154] width 726 height 31
click at [1039, 224] on button "Search" at bounding box center [1088, 240] width 98 height 33
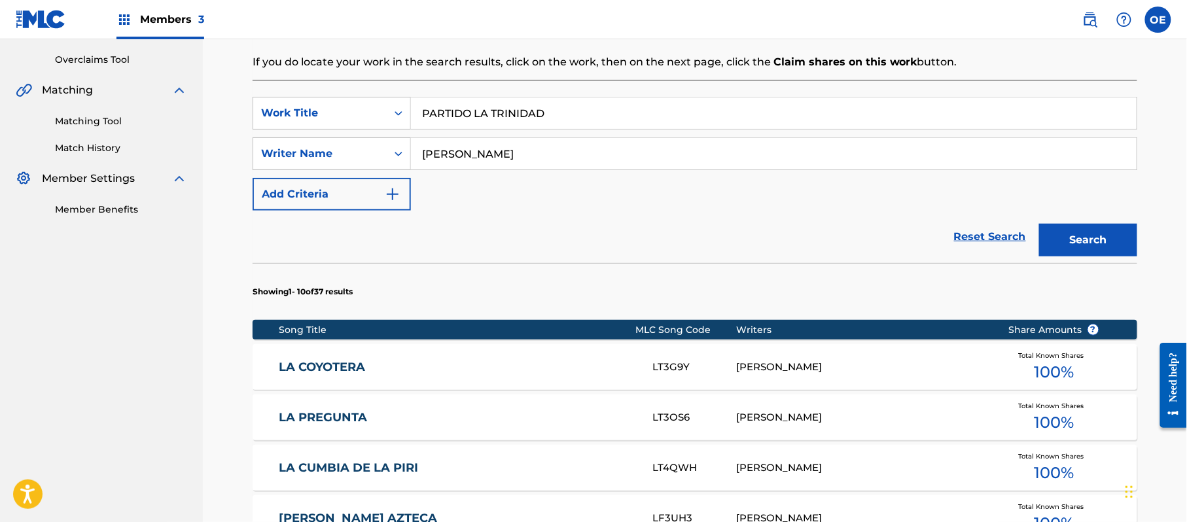
type input "[PERSON_NAME]"
click at [1039, 224] on button "Search" at bounding box center [1088, 240] width 98 height 33
click at [547, 369] on link "PARTIDO LA TRINIDAD" at bounding box center [457, 367] width 356 height 15
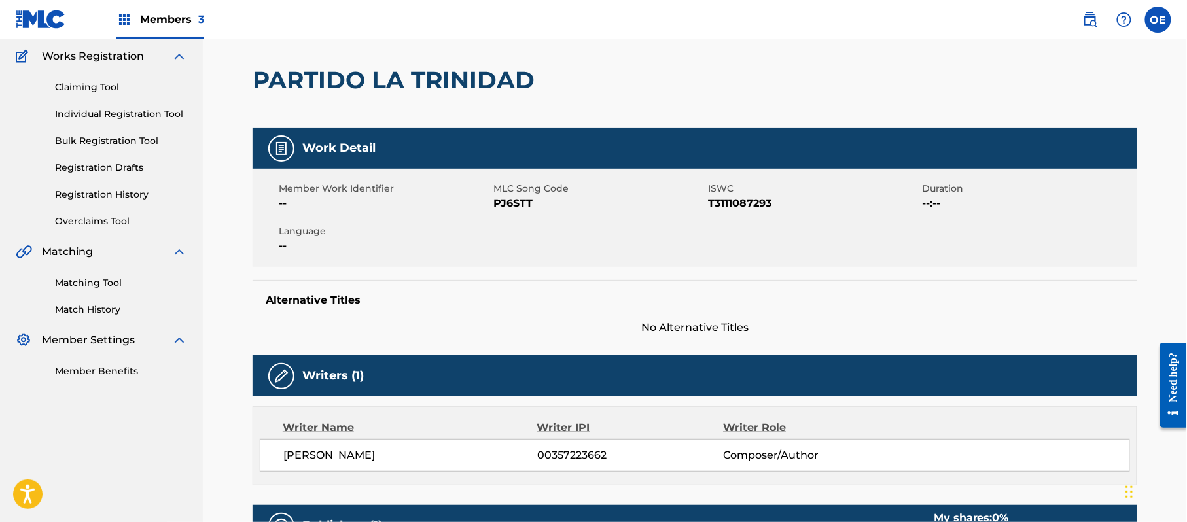
scroll to position [87, 0]
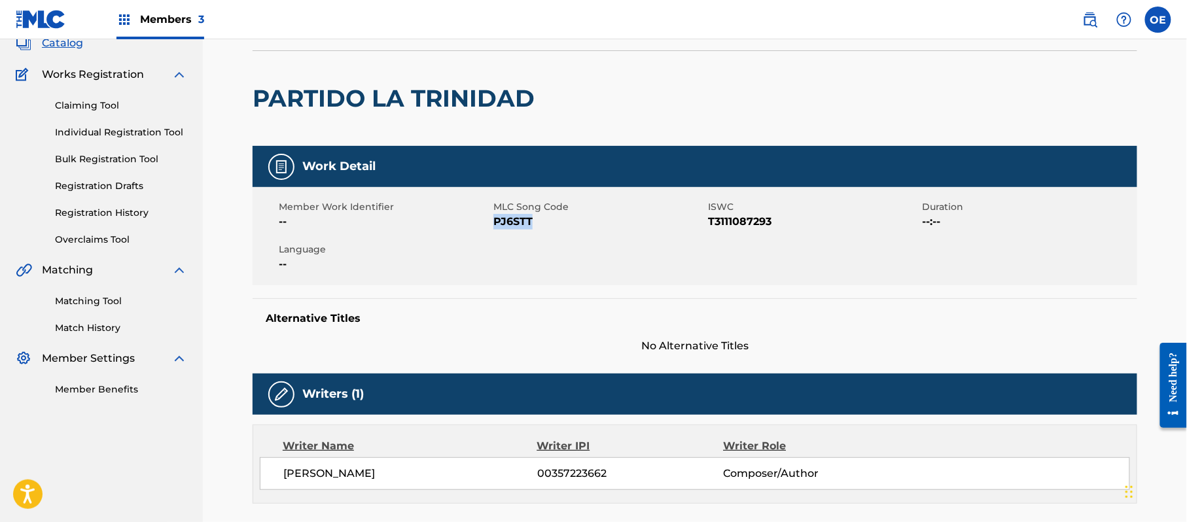
drag, startPoint x: 533, startPoint y: 225, endPoint x: 495, endPoint y: 221, distance: 38.2
click at [495, 221] on span "PJ6STT" at bounding box center [598, 222] width 211 height 16
copy span "PJ6STT"
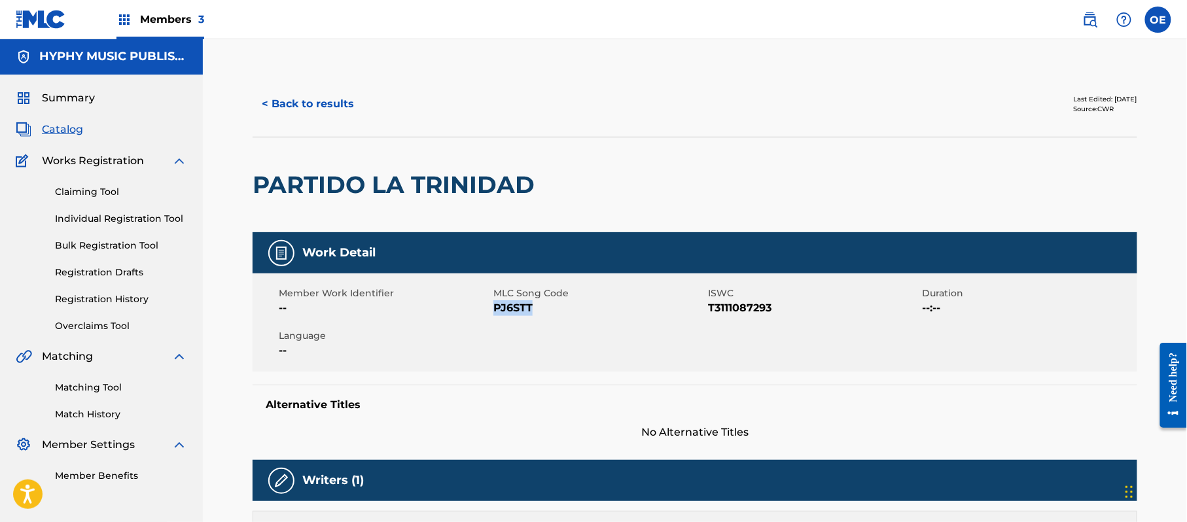
scroll to position [0, 0]
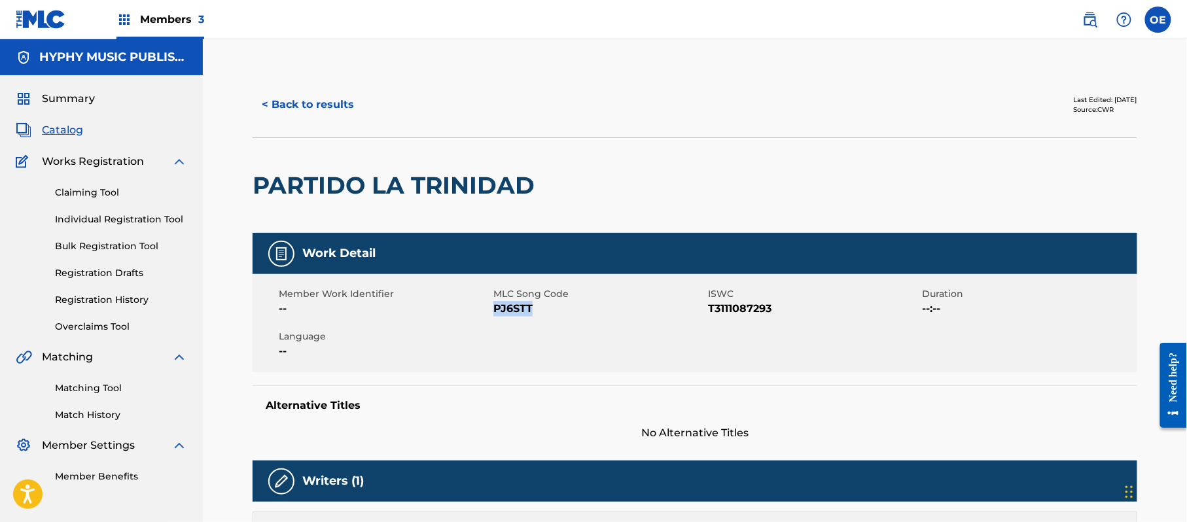
click at [332, 105] on button "< Back to results" at bounding box center [308, 104] width 111 height 33
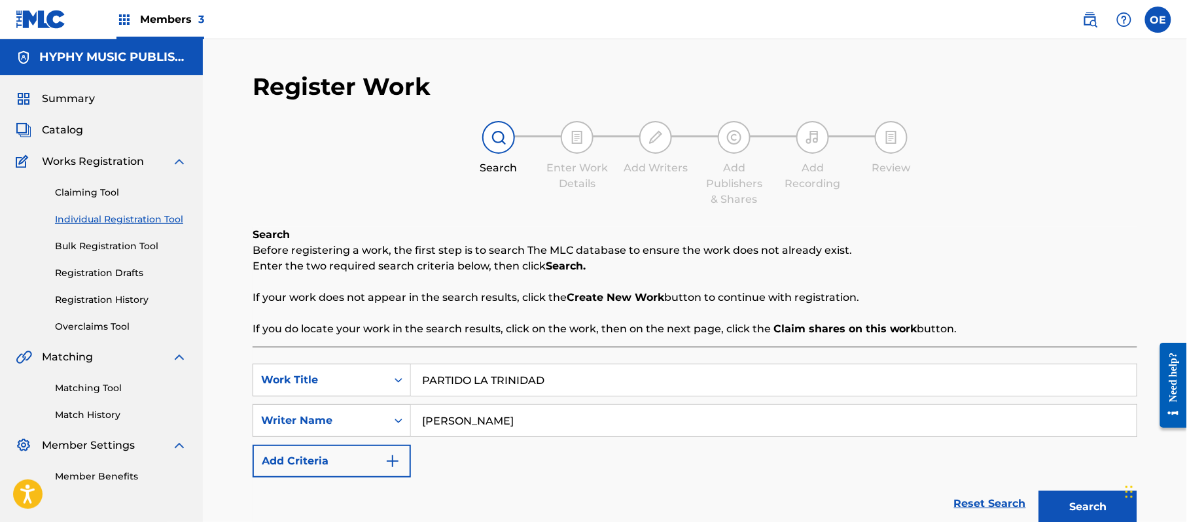
scroll to position [74, 0]
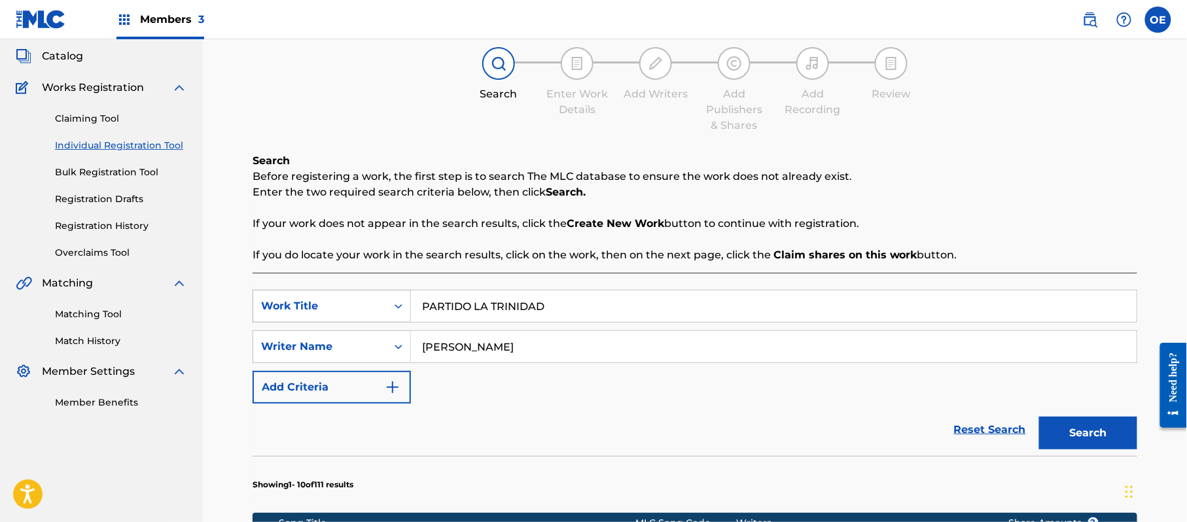
drag, startPoint x: 573, startPoint y: 312, endPoint x: 378, endPoint y: 291, distance: 196.8
click at [378, 291] on div "SearchWithCriteriaf6bdc8c1-5e5d-459f-9243-dd50aebbe77d Work Title PARTIDO LA TR…" at bounding box center [695, 306] width 885 height 33
paste input "epe [PERSON_NAME] El [PERSON_NAME]"
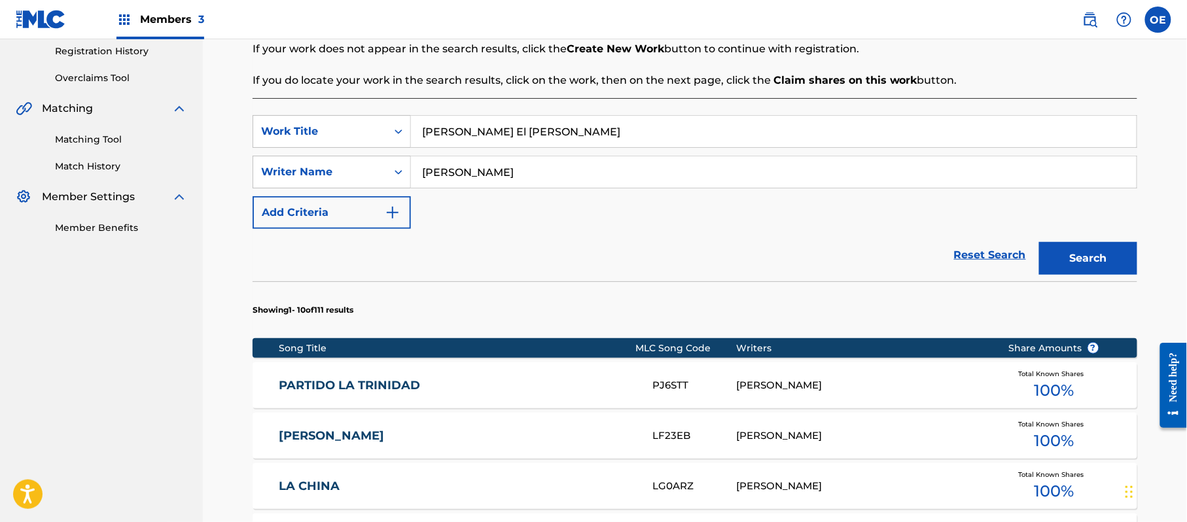
type input "[PERSON_NAME] El [PERSON_NAME]"
click at [1085, 265] on button "Search" at bounding box center [1088, 258] width 98 height 33
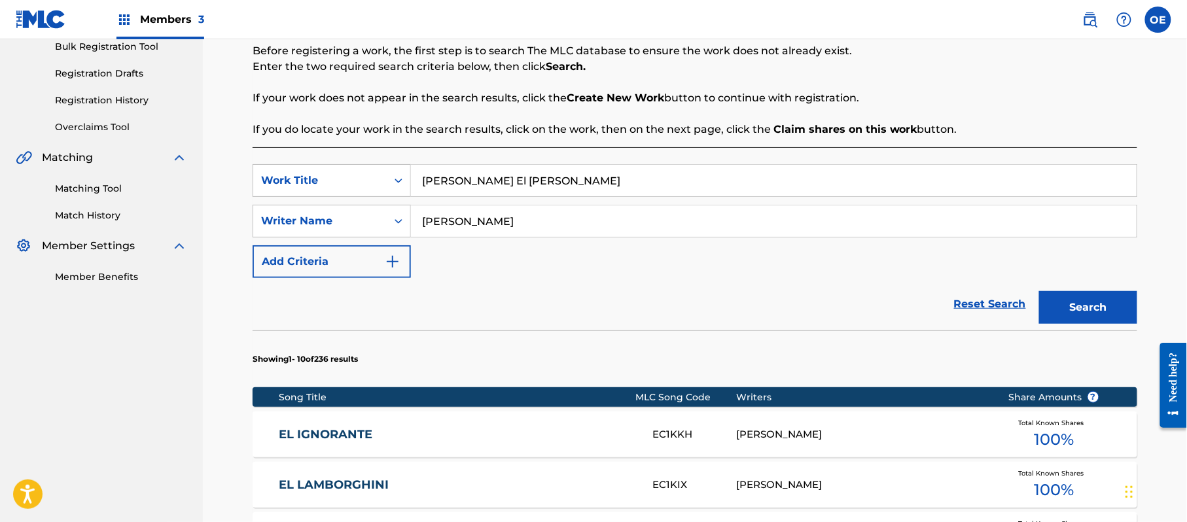
scroll to position [249, 0]
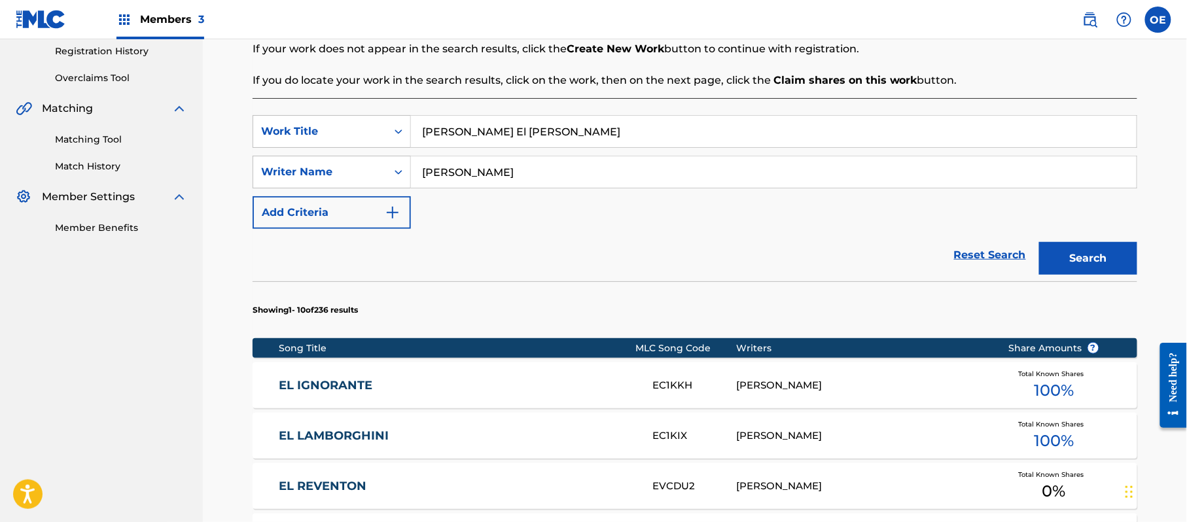
click at [453, 178] on input "[PERSON_NAME]" at bounding box center [774, 171] width 726 height 31
click at [1039, 242] on button "Search" at bounding box center [1088, 258] width 98 height 33
type input "[PERSON_NAME]"
click at [1039, 242] on button "Search" at bounding box center [1088, 258] width 98 height 33
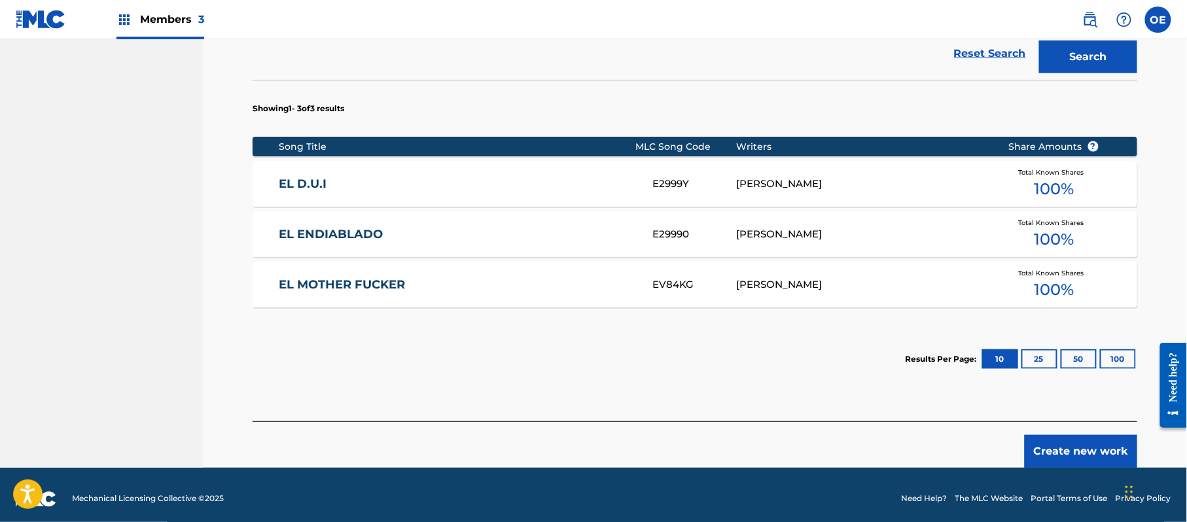
scroll to position [459, 0]
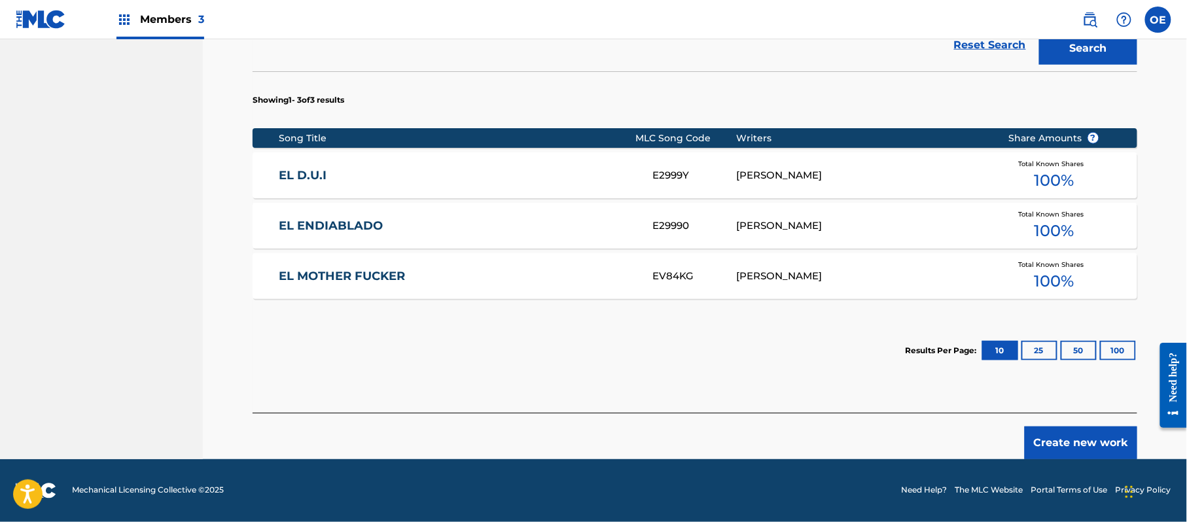
click at [1059, 440] on button "Create new work" at bounding box center [1081, 443] width 113 height 33
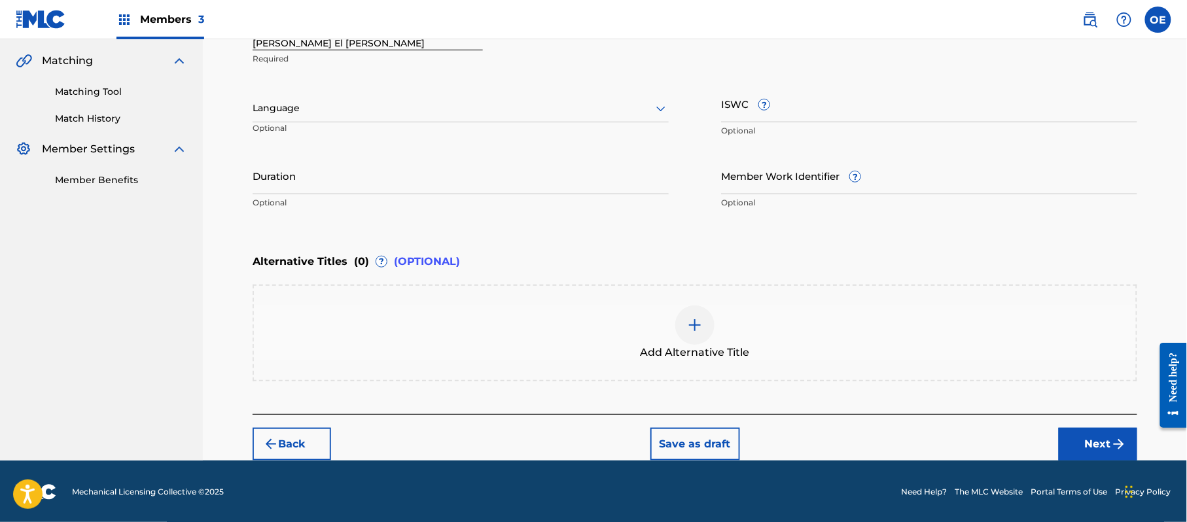
click at [326, 122] on p "Optional" at bounding box center [316, 133] width 126 height 22
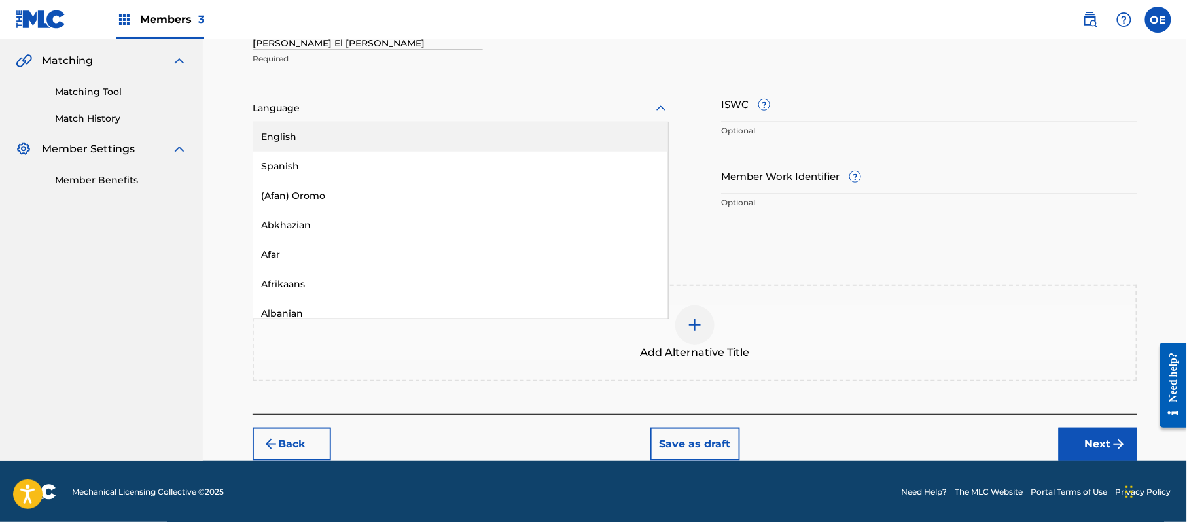
click at [325, 116] on div "Language" at bounding box center [461, 108] width 416 height 27
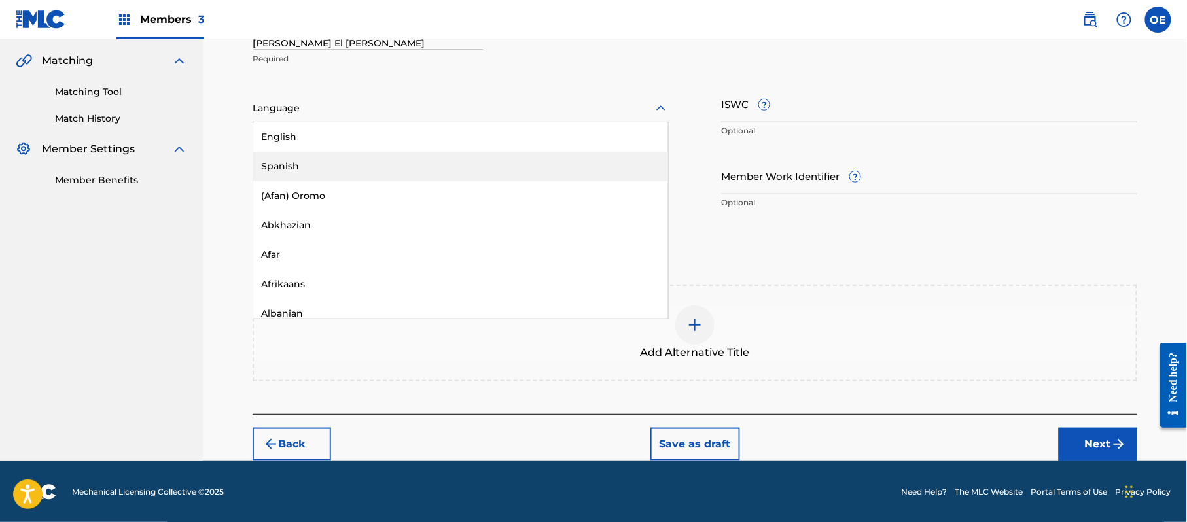
click at [320, 154] on div "Spanish" at bounding box center [460, 166] width 415 height 29
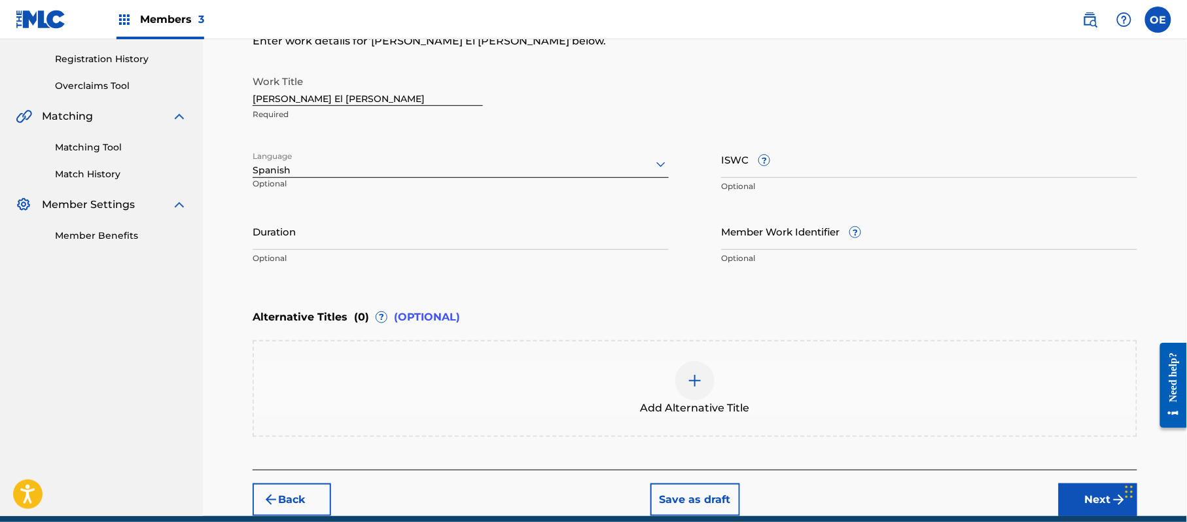
scroll to position [209, 0]
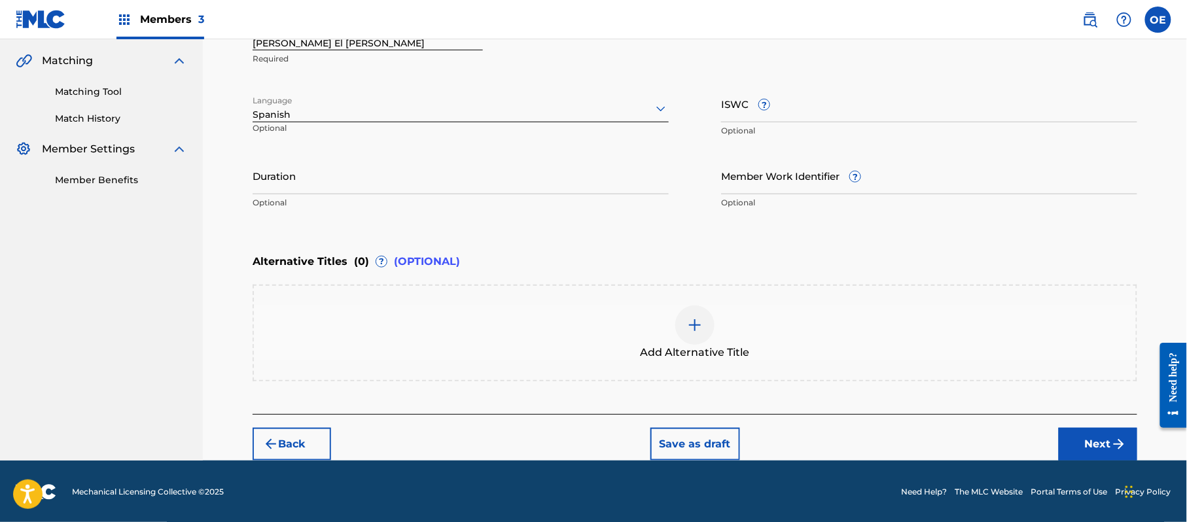
click at [1119, 438] on img "submit" at bounding box center [1119, 444] width 16 height 16
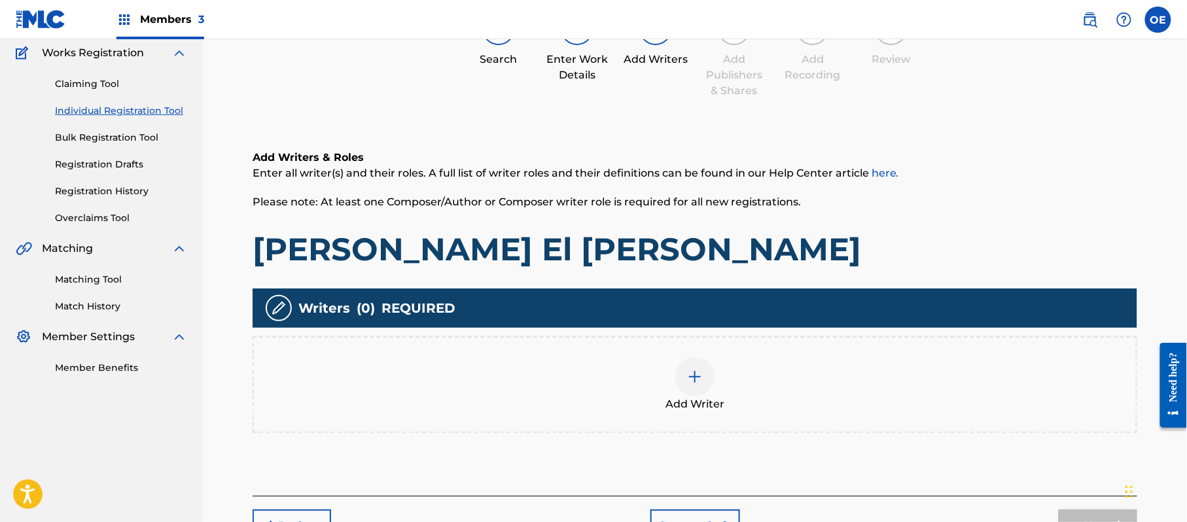
scroll to position [59, 0]
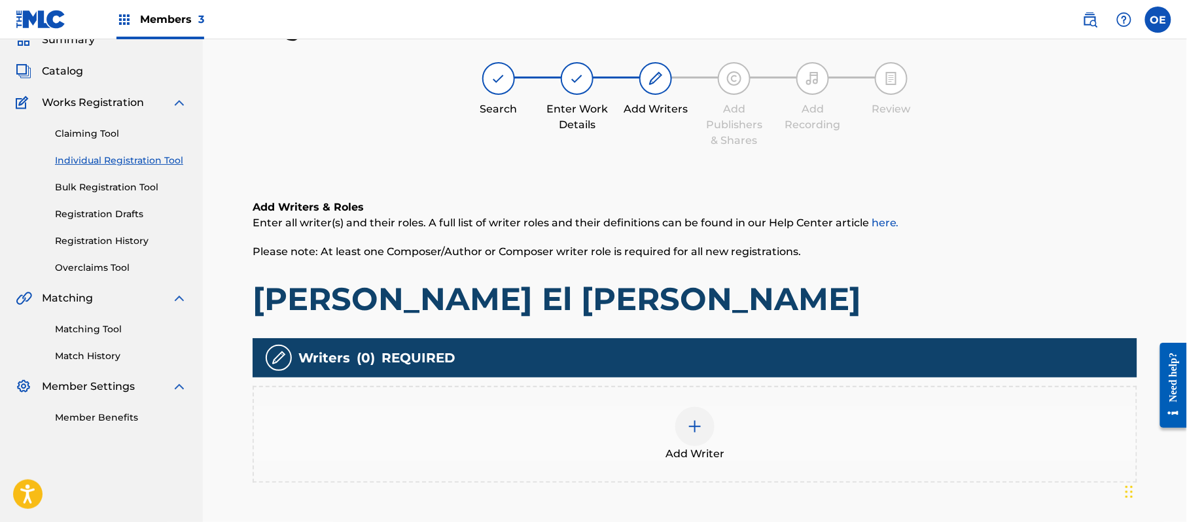
click at [650, 443] on div "Add Writer" at bounding box center [695, 434] width 882 height 55
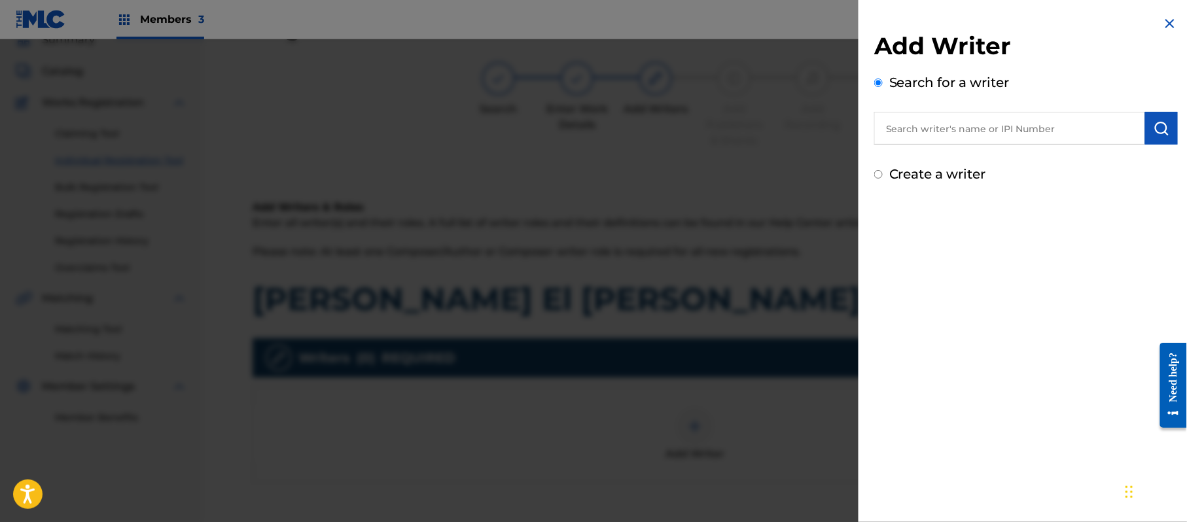
click at [935, 171] on label "Create a writer" at bounding box center [937, 174] width 97 height 16
radio input "true"
click at [883, 171] on input "Create a writer" at bounding box center [878, 174] width 9 height 9
radio input "false"
radio input "true"
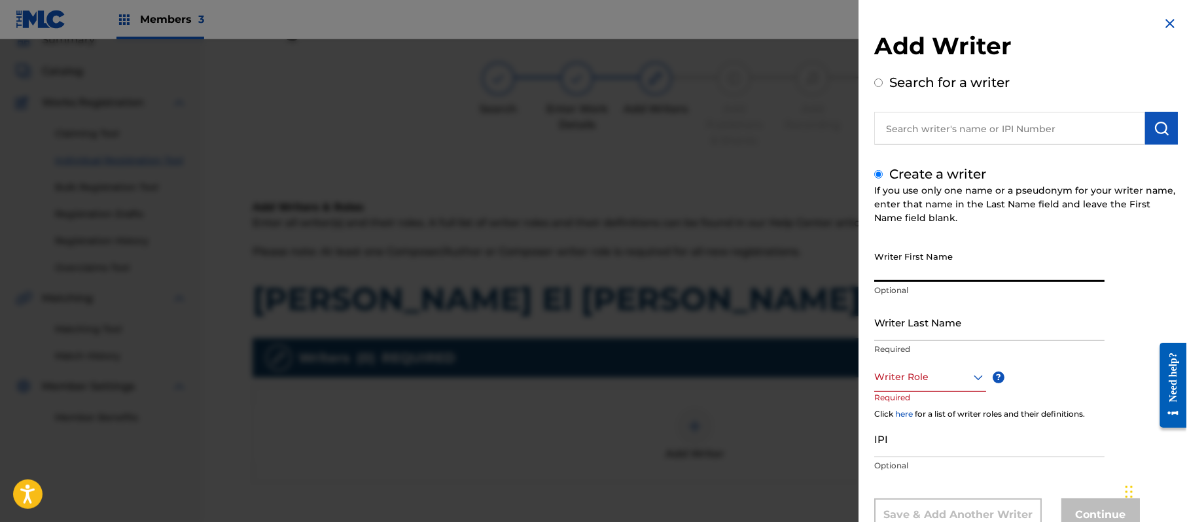
paste input "[PERSON_NAME]"
type input "[PERSON_NAME]"
paste input "[PERSON_NAME]"
type input "[PERSON_NAME]"
drag, startPoint x: 967, startPoint y: 262, endPoint x: 925, endPoint y: 270, distance: 42.6
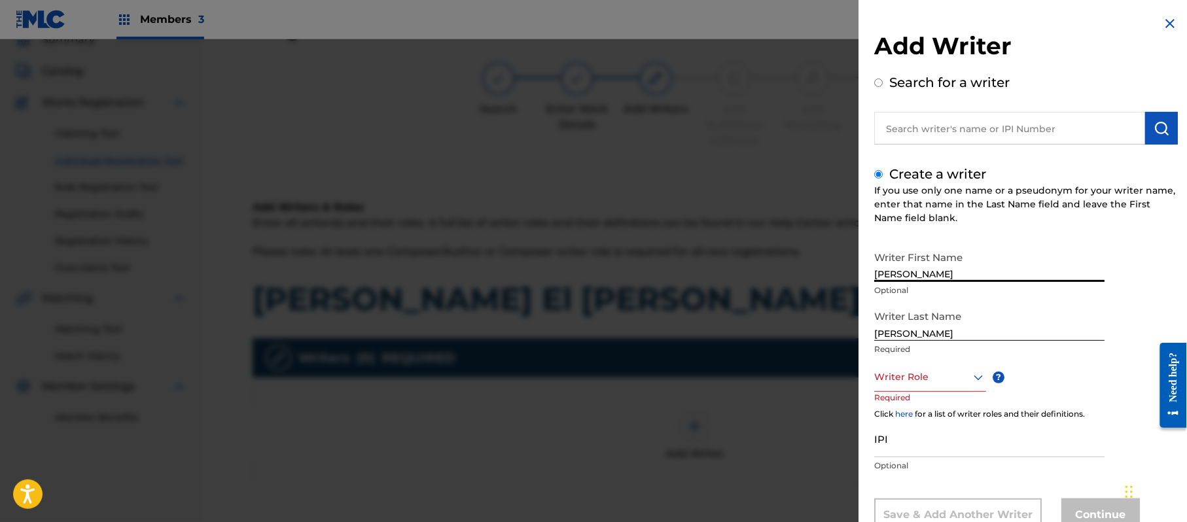
click at [925, 270] on input "[PERSON_NAME]" at bounding box center [989, 263] width 230 height 37
type input "[PERSON_NAME]"
drag, startPoint x: 932, startPoint y: 331, endPoint x: 824, endPoint y: 335, distance: 107.4
click at [824, 335] on div "Add Writer Search for a writer Create a writer If you use only one name or a ps…" at bounding box center [593, 280] width 1187 height 483
type input "[PERSON_NAME]"
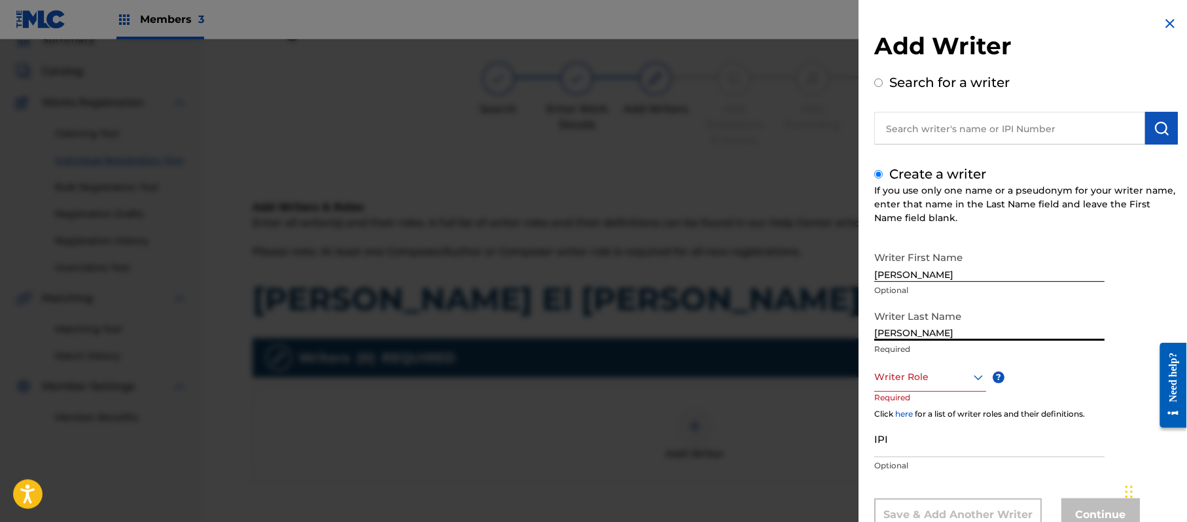
click at [893, 370] on div "Writer Role" at bounding box center [930, 376] width 112 height 29
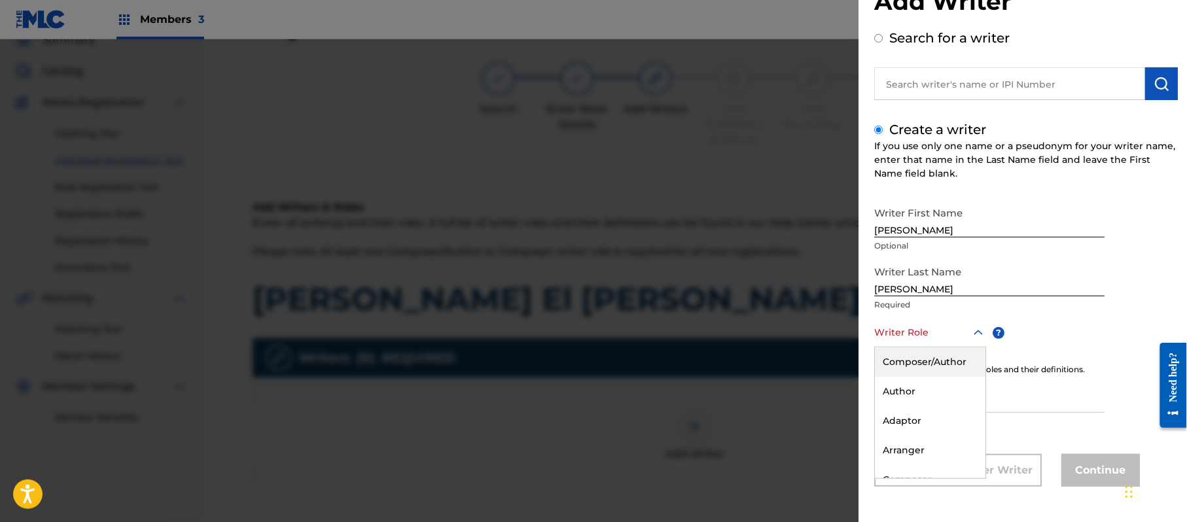
click at [925, 362] on div "Composer/Author" at bounding box center [930, 361] width 111 height 29
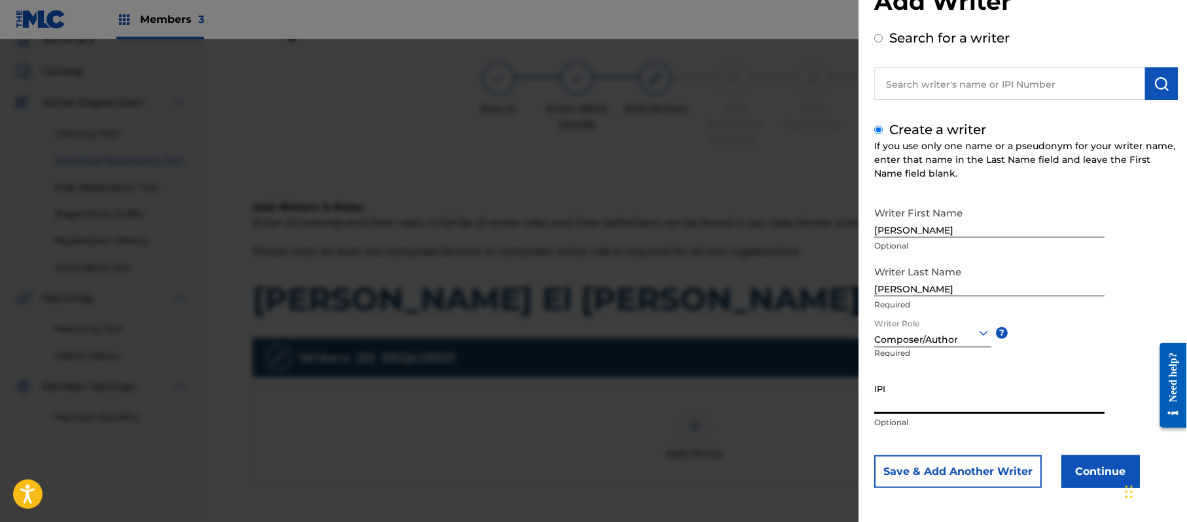
paste input "357223564"
type input "357223564"
click at [1092, 470] on button "Continue" at bounding box center [1100, 471] width 79 height 33
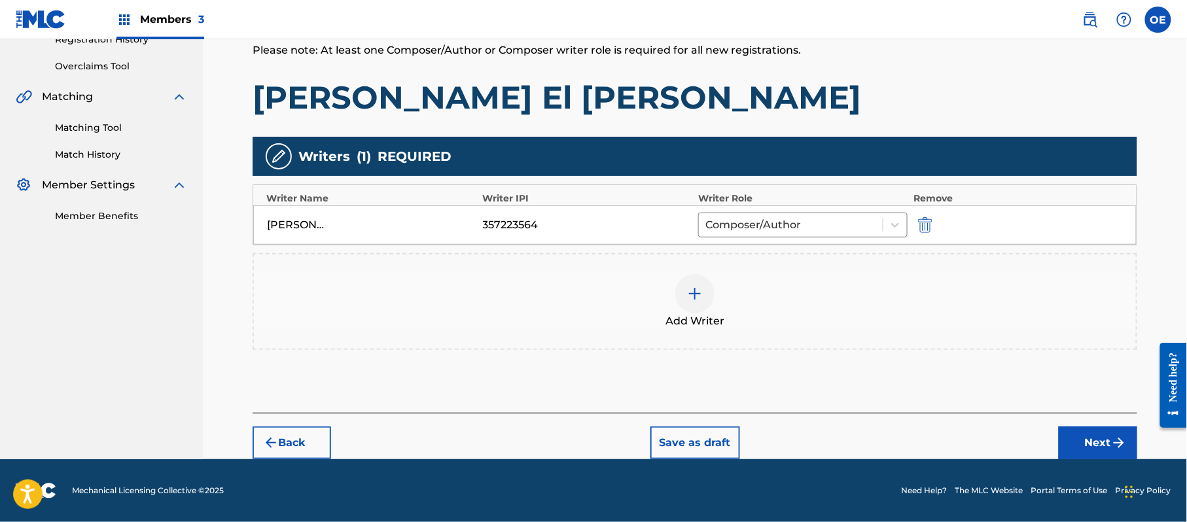
click at [1095, 443] on button "Next" at bounding box center [1098, 443] width 79 height 33
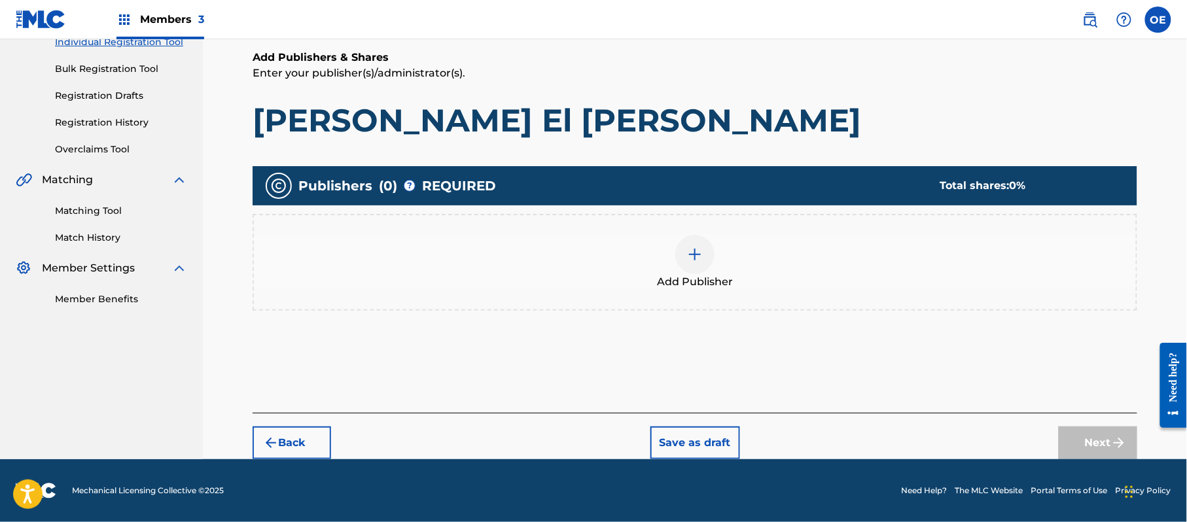
scroll to position [59, 0]
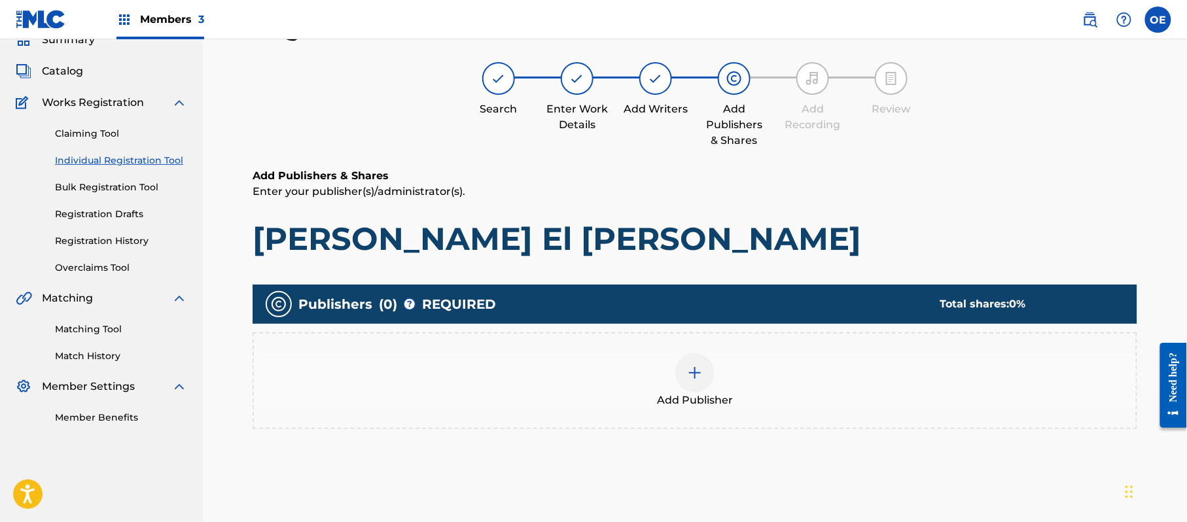
click at [745, 406] on div "Add Publisher" at bounding box center [695, 380] width 882 height 55
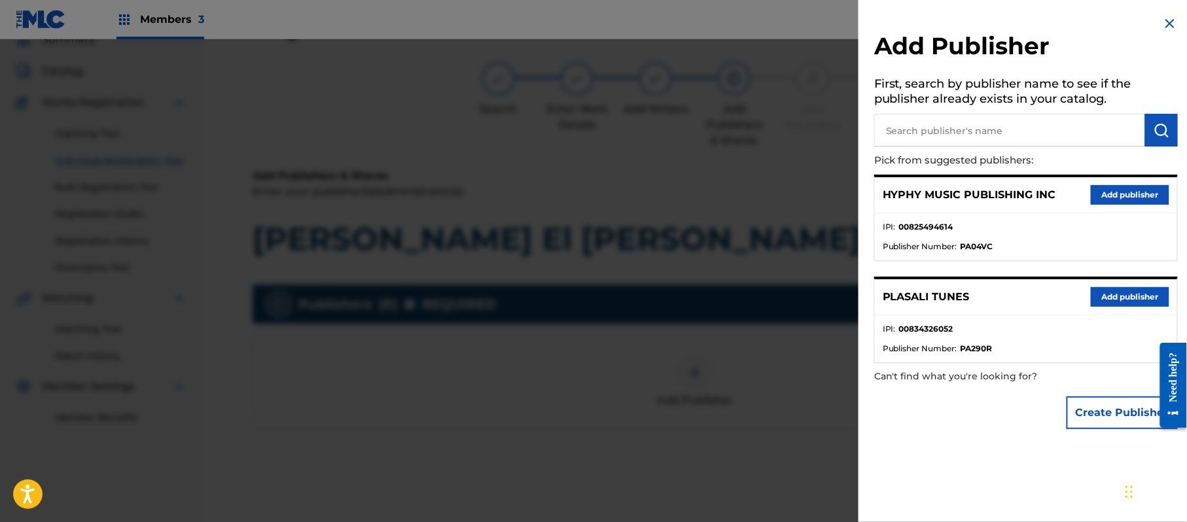
click at [1116, 185] on button "Add publisher" at bounding box center [1130, 195] width 79 height 20
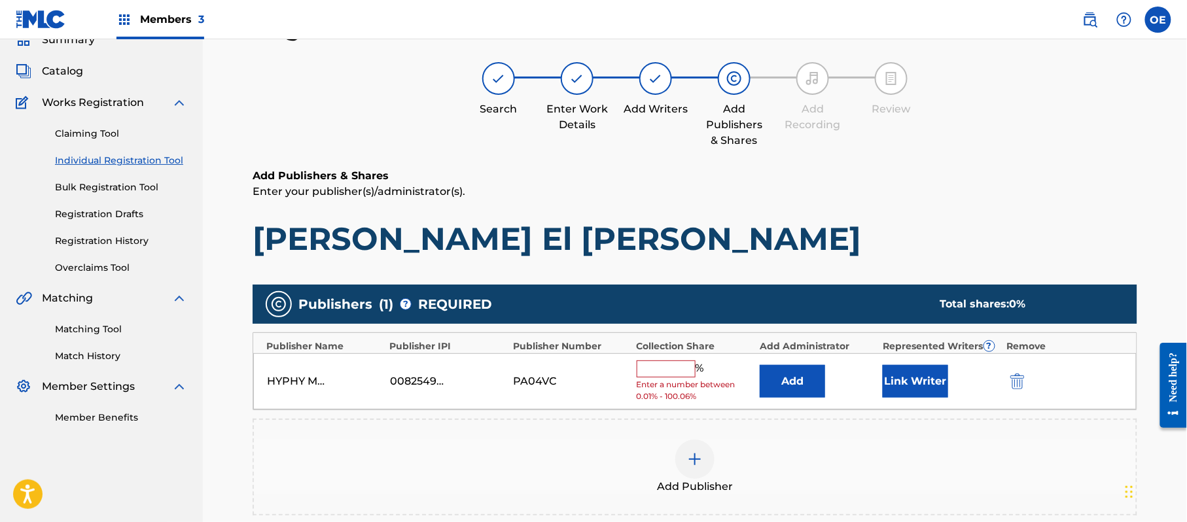
click at [682, 365] on input "text" at bounding box center [666, 369] width 59 height 17
type input "100"
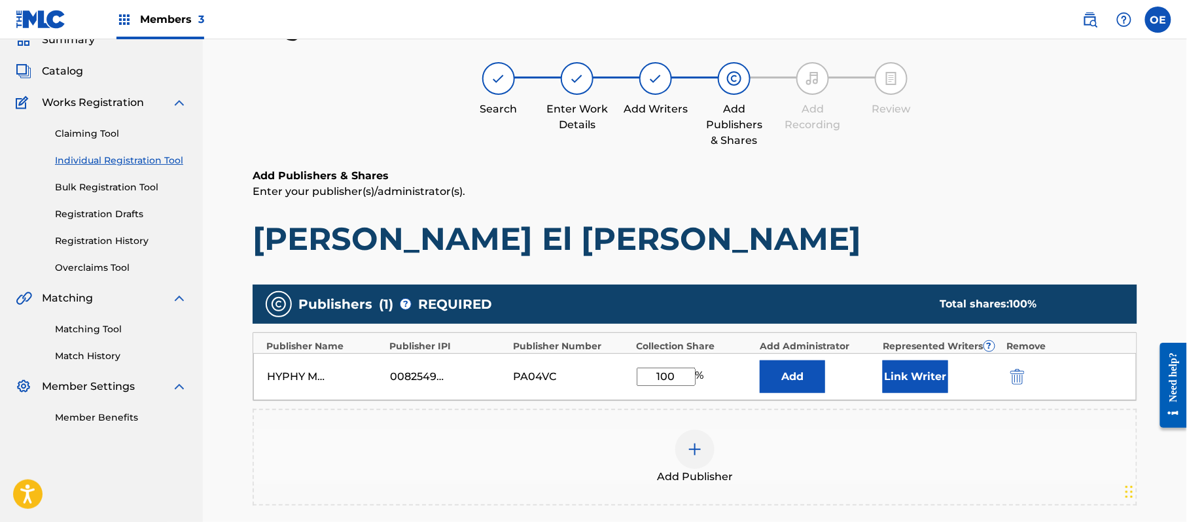
click at [932, 388] on button "Link Writer" at bounding box center [915, 377] width 65 height 33
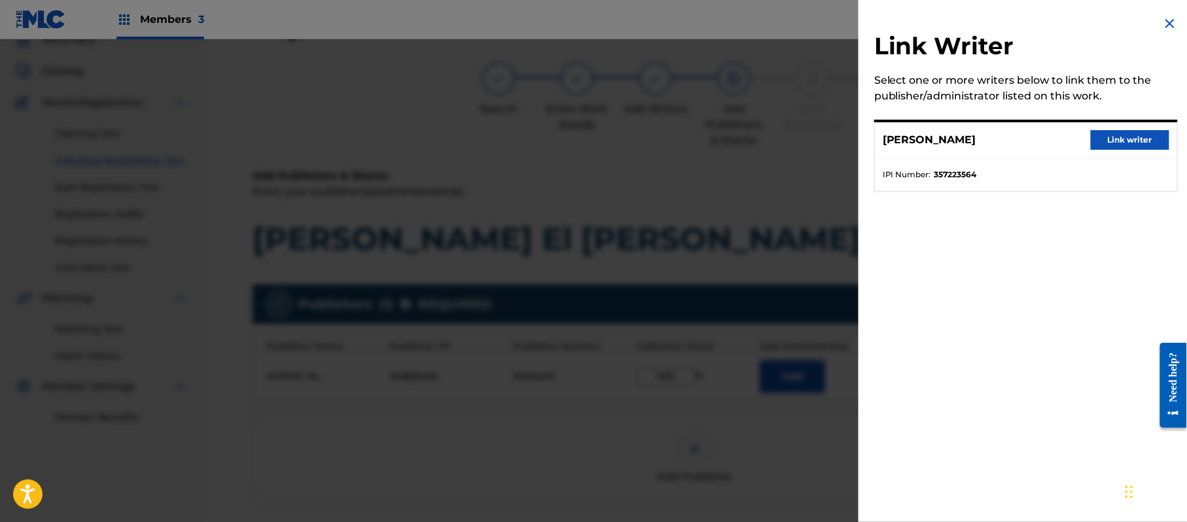
click at [1121, 126] on div "[PERSON_NAME] Link writer" at bounding box center [1026, 140] width 302 height 36
click at [1121, 136] on button "Link writer" at bounding box center [1130, 140] width 79 height 20
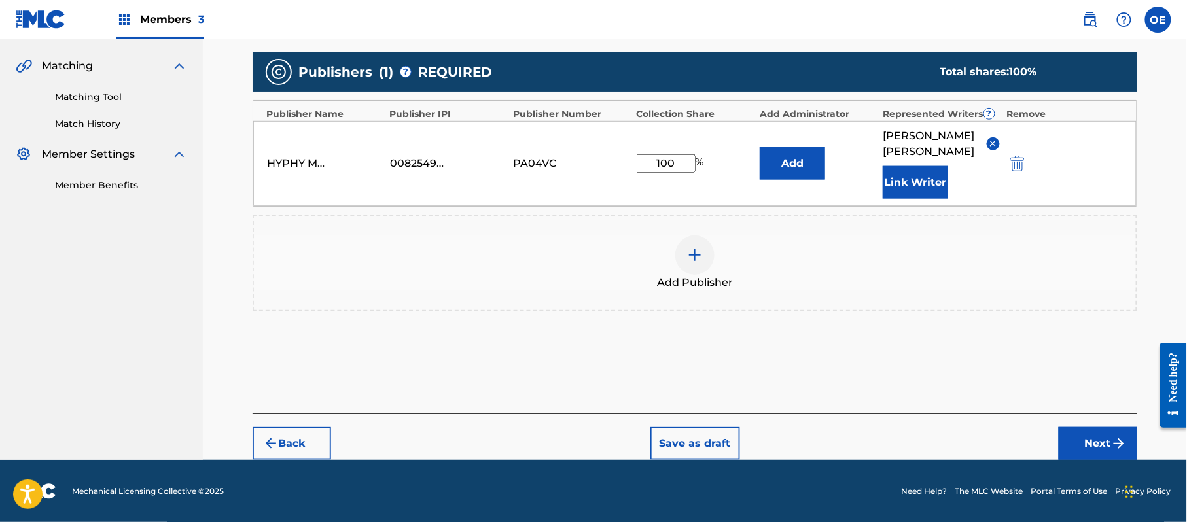
click at [1128, 453] on button "Next" at bounding box center [1098, 443] width 79 height 33
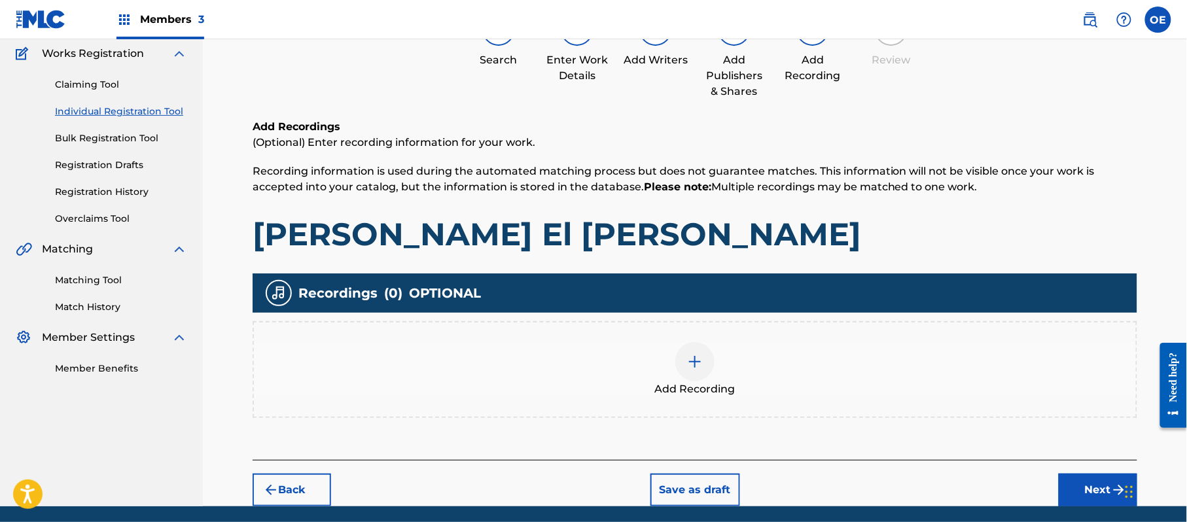
scroll to position [153, 0]
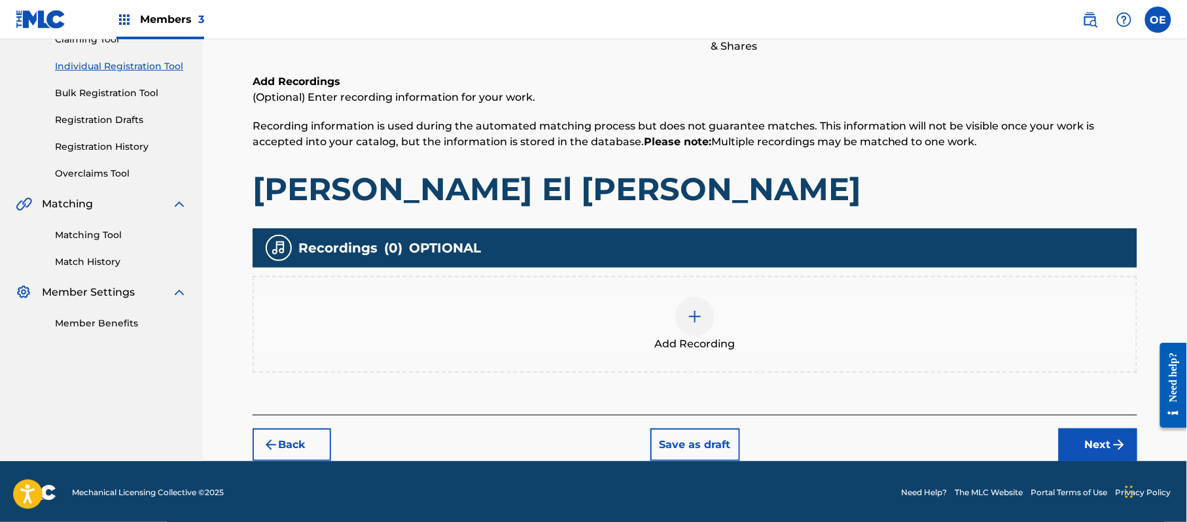
click at [687, 322] on img at bounding box center [695, 317] width 16 height 16
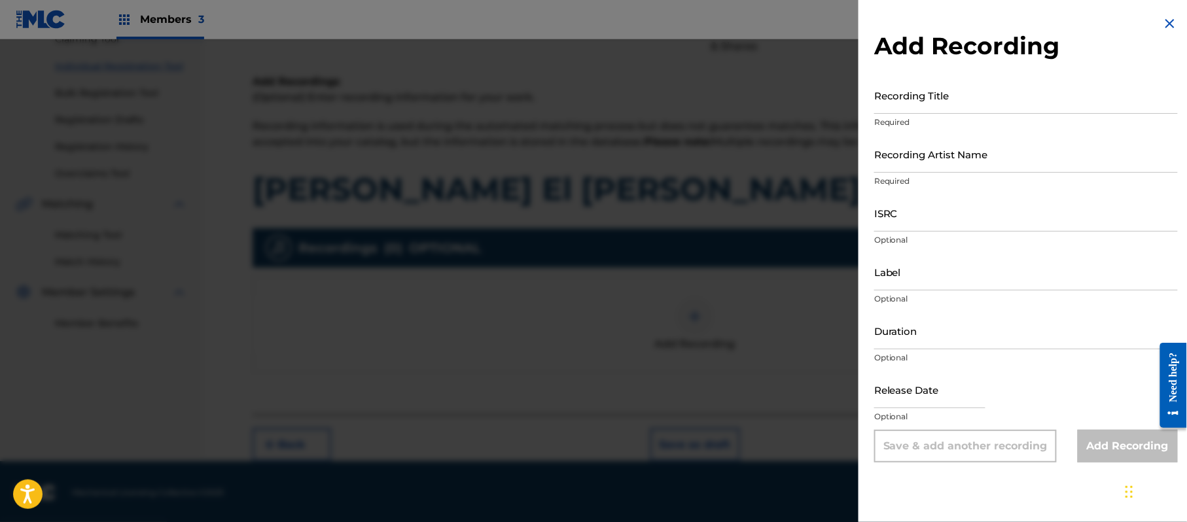
click at [1168, 14] on div "Add Recording Recording Title Required Recording Artist Name Required ISRC Opti…" at bounding box center [1025, 239] width 335 height 478
click at [1167, 17] on img at bounding box center [1170, 24] width 16 height 16
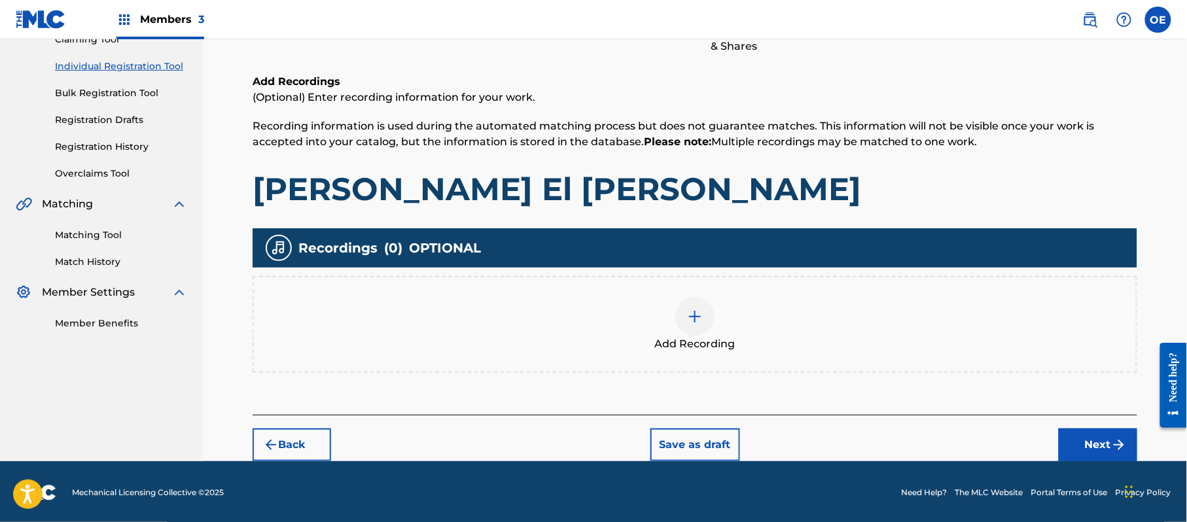
click at [1084, 438] on button "Next" at bounding box center [1098, 445] width 79 height 33
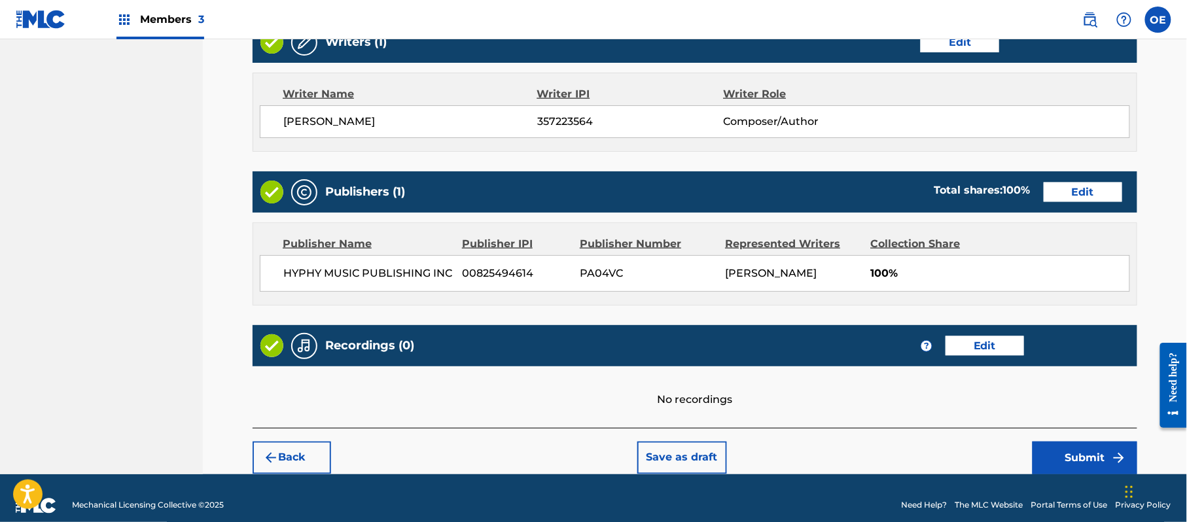
scroll to position [542, 0]
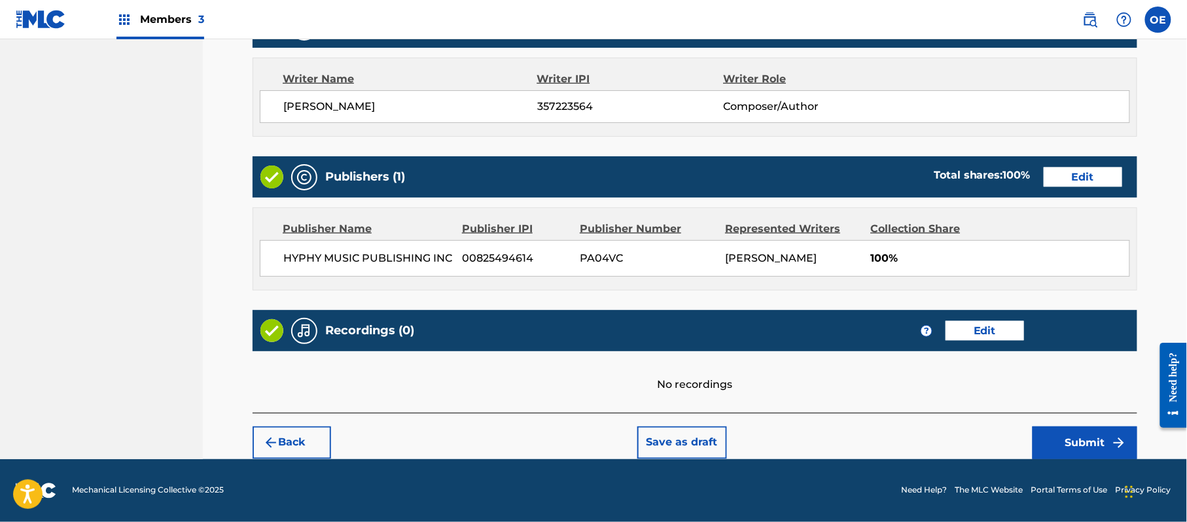
click at [1097, 436] on button "Submit" at bounding box center [1085, 443] width 105 height 33
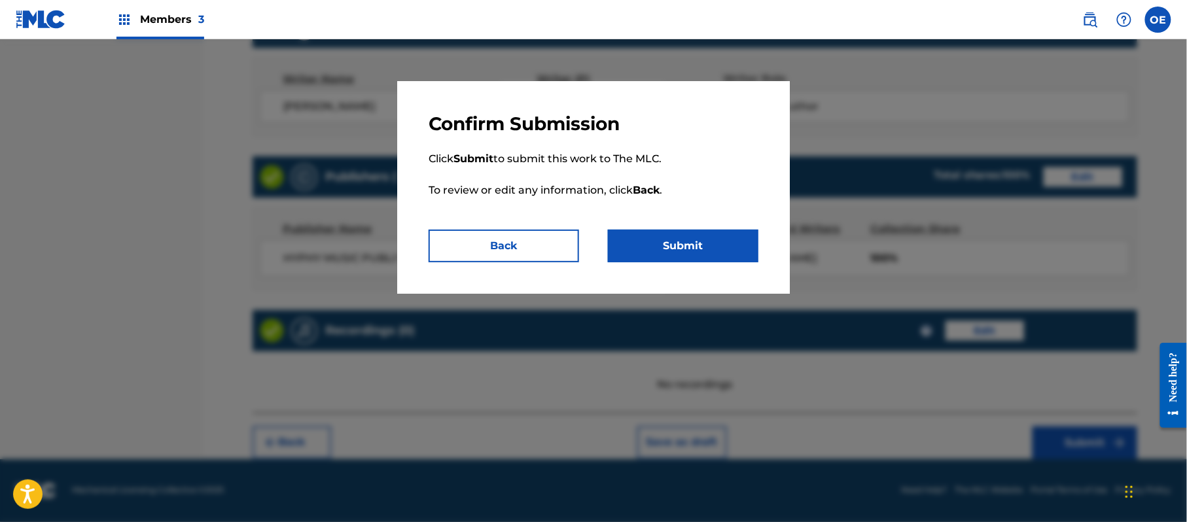
click at [687, 233] on button "Submit" at bounding box center [683, 246] width 150 height 33
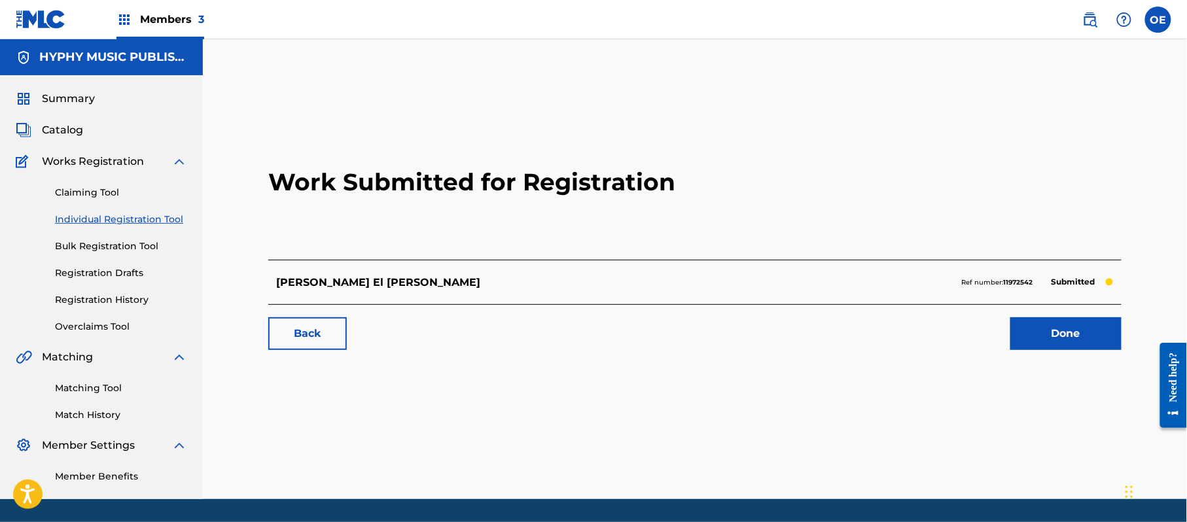
click at [153, 213] on link "Individual Registration Tool" at bounding box center [121, 220] width 132 height 14
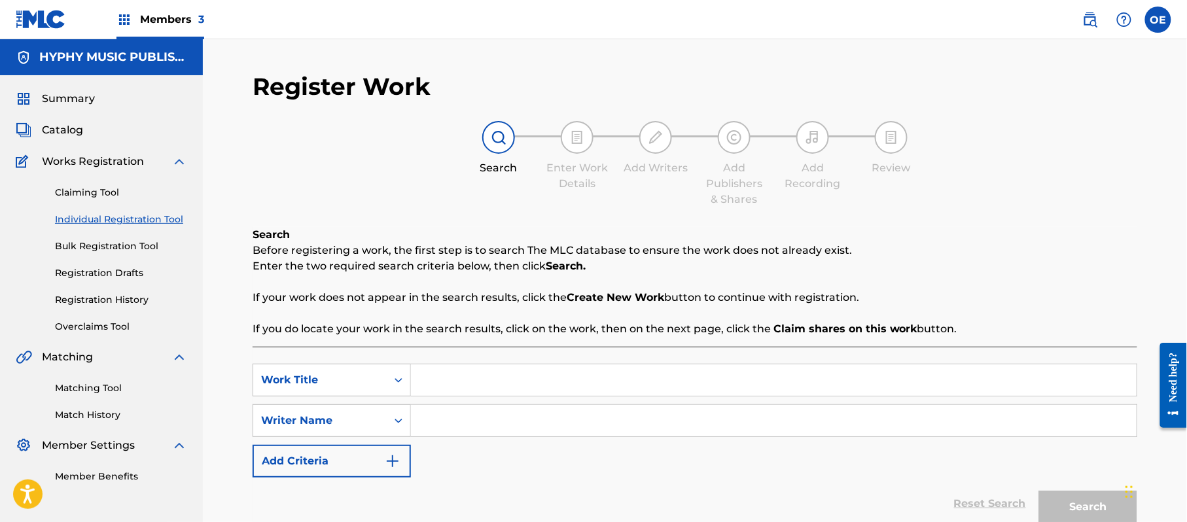
paste input "PISTIANDO CON ESTILO"
type input "PISTIANDO CON ESTILO"
paste input "[PERSON_NAME]"
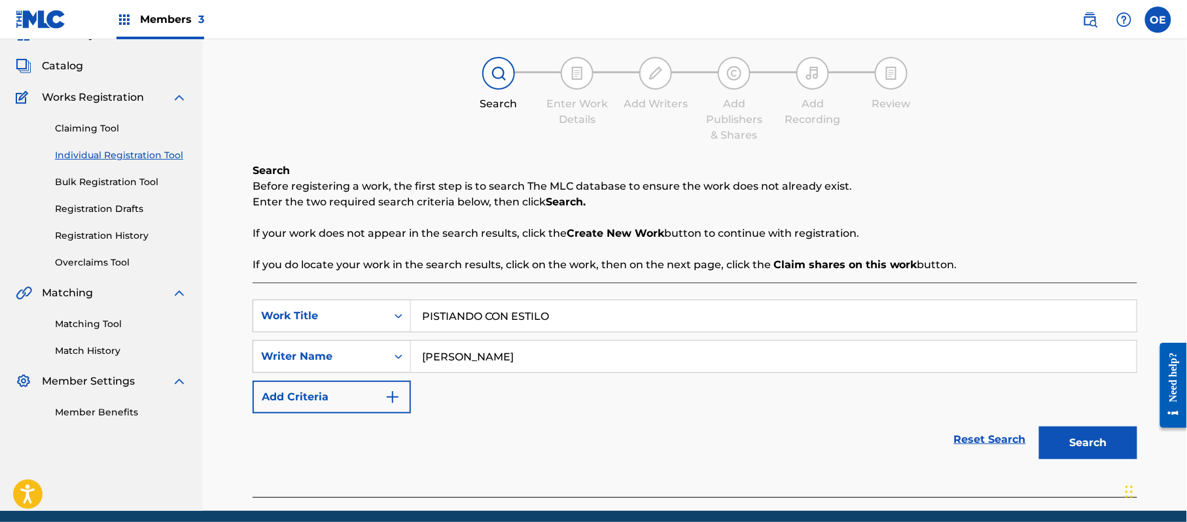
scroll to position [116, 0]
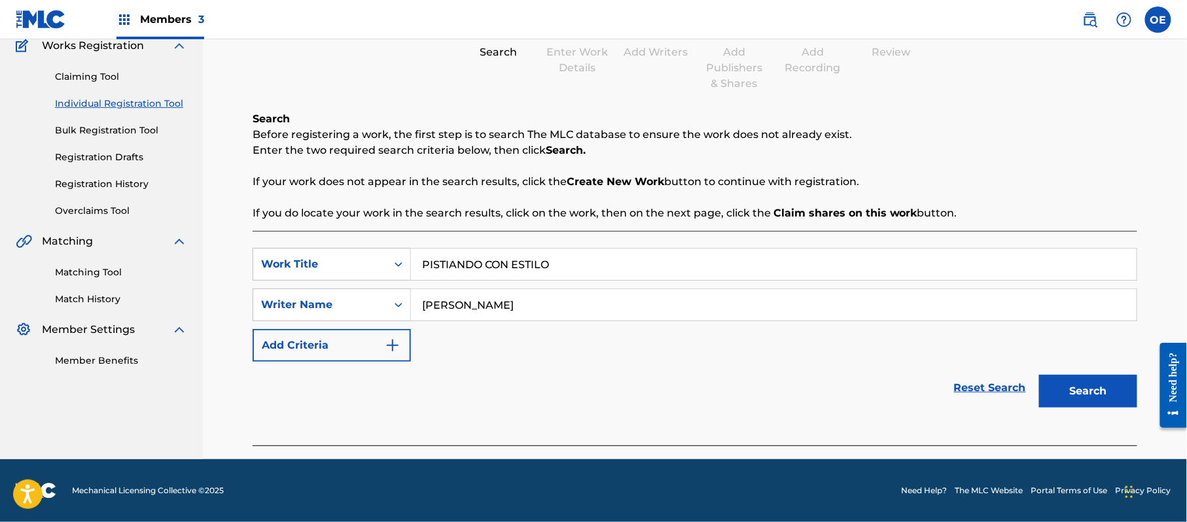
click at [1074, 385] on button "Search" at bounding box center [1088, 391] width 98 height 33
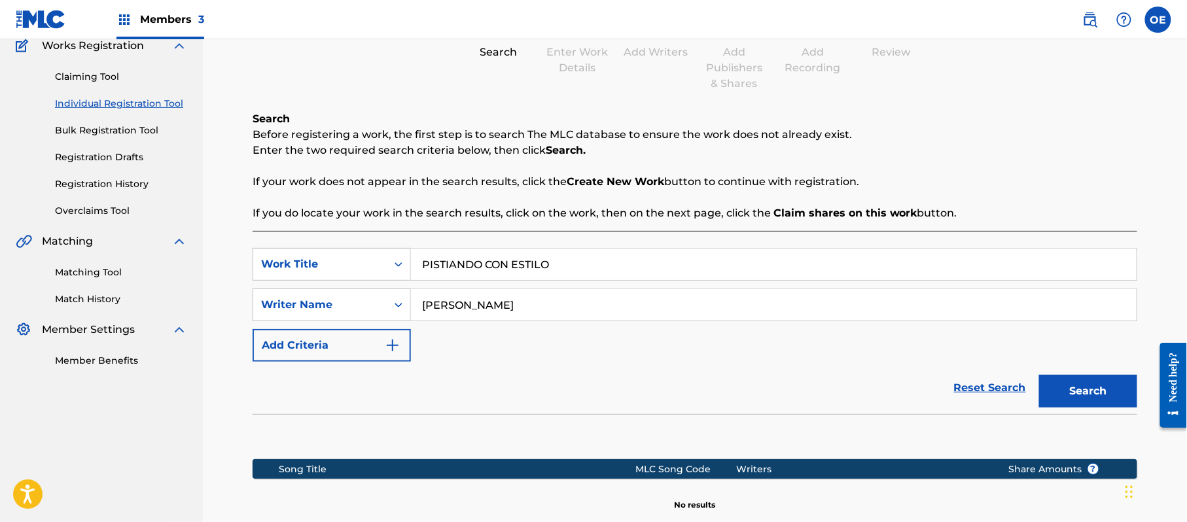
drag, startPoint x: 482, startPoint y: 309, endPoint x: 461, endPoint y: 313, distance: 21.3
click at [461, 313] on input "[PERSON_NAME]" at bounding box center [774, 304] width 726 height 31
click at [1039, 375] on button "Search" at bounding box center [1088, 391] width 98 height 33
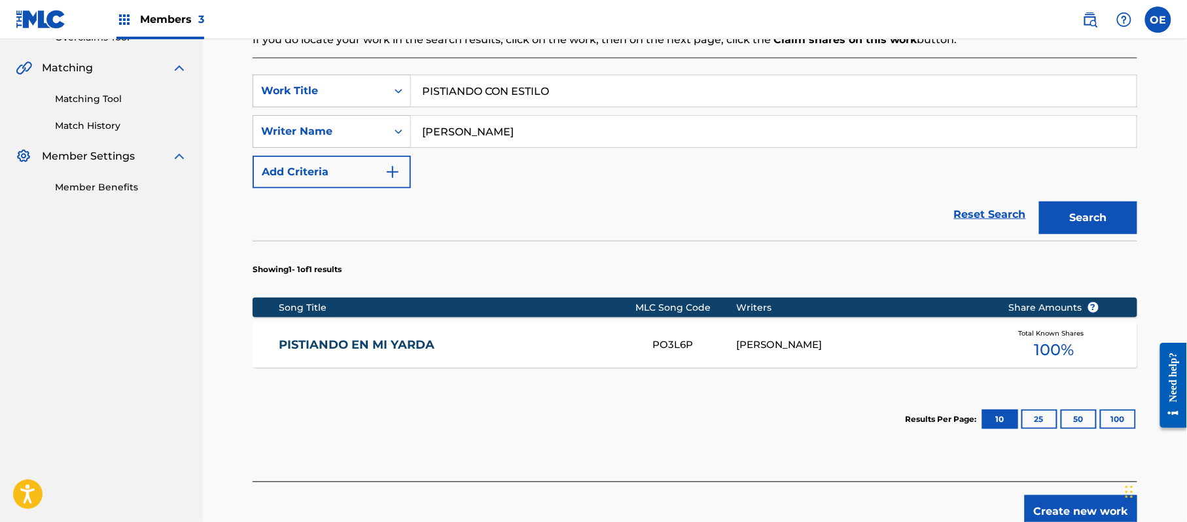
scroll to position [291, 0]
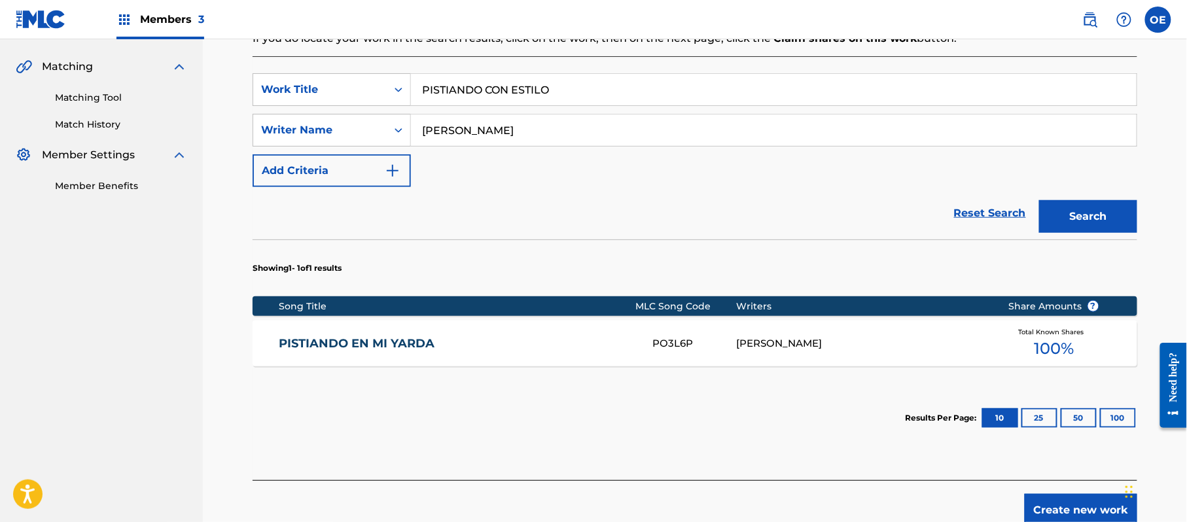
type input "[PERSON_NAME]"
click at [1039, 200] on button "Search" at bounding box center [1088, 216] width 98 height 33
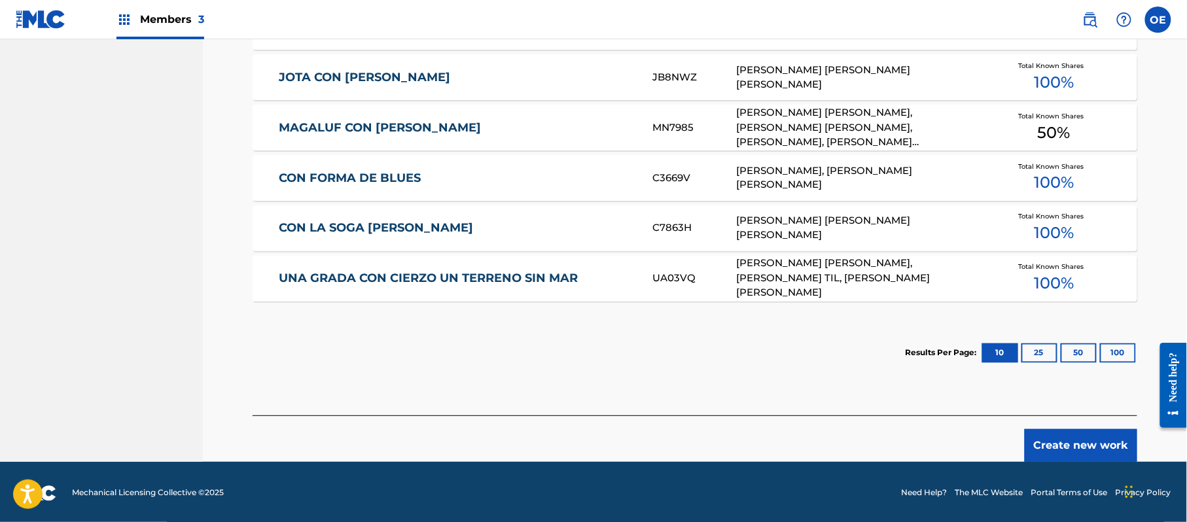
scroll to position [711, 0]
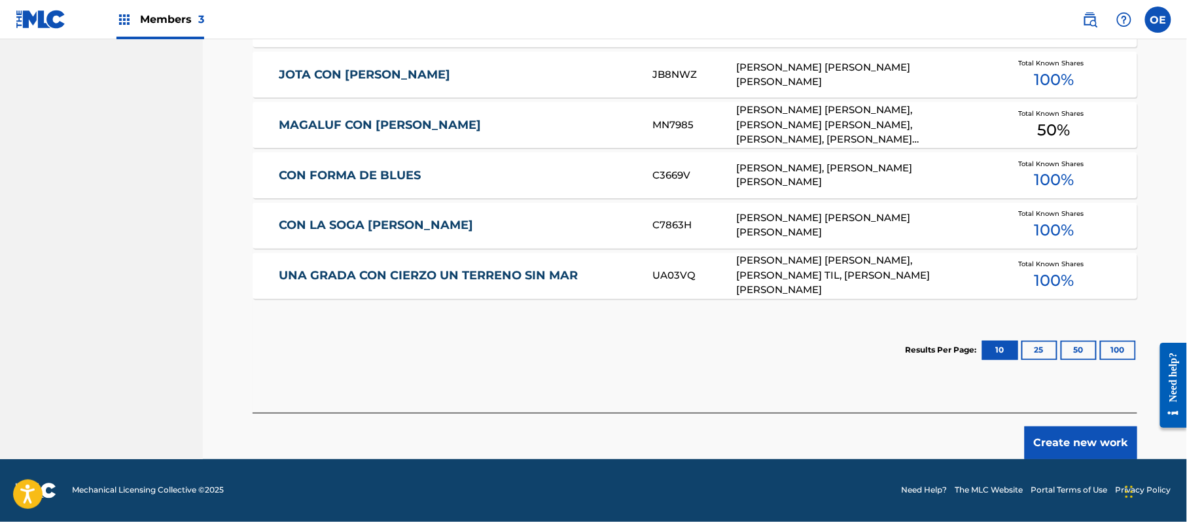
click at [1092, 444] on button "Create new work" at bounding box center [1081, 443] width 113 height 33
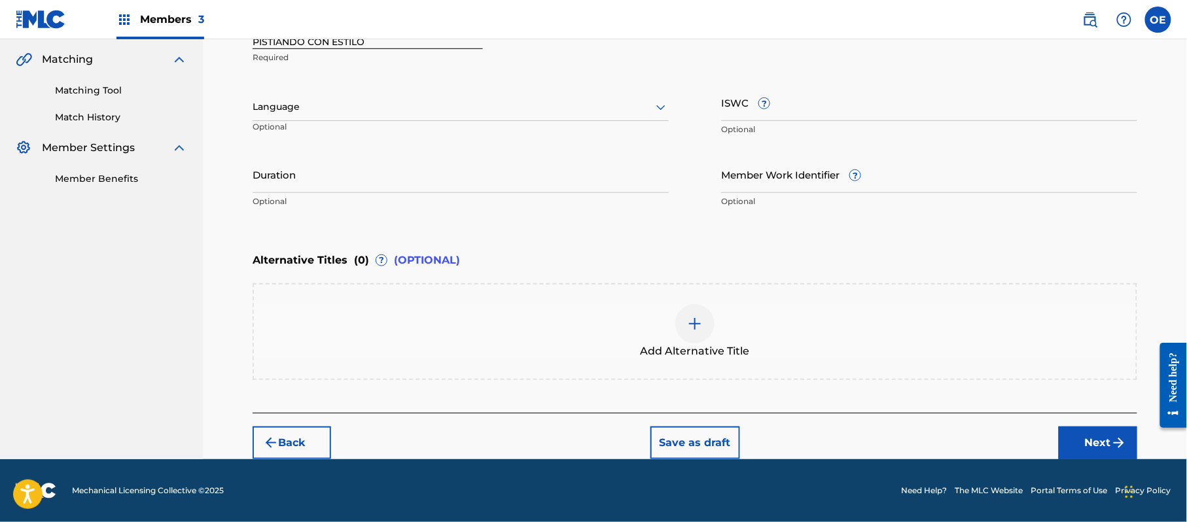
scroll to position [296, 0]
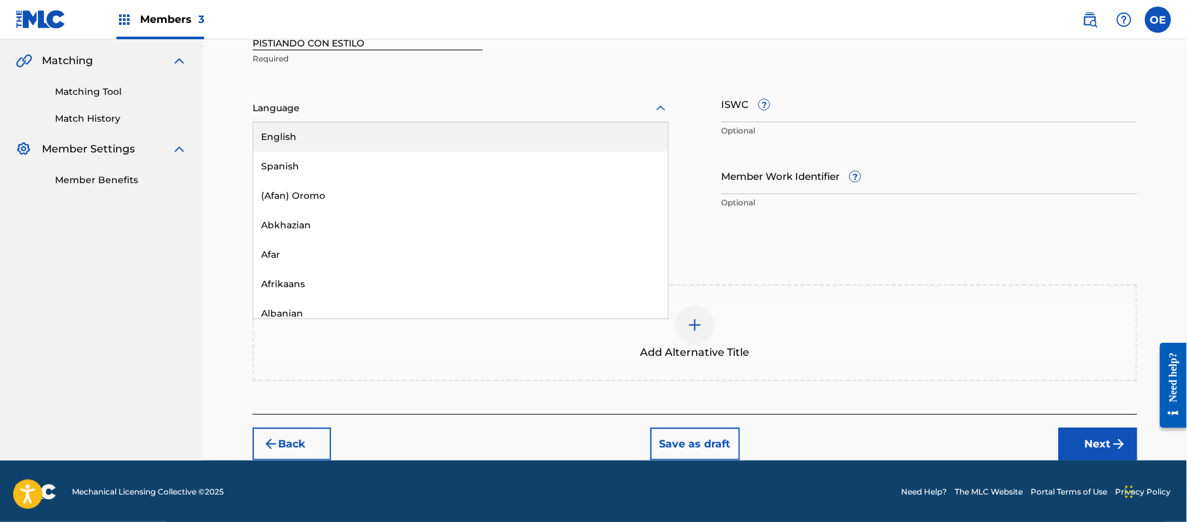
click at [419, 105] on div at bounding box center [461, 108] width 416 height 16
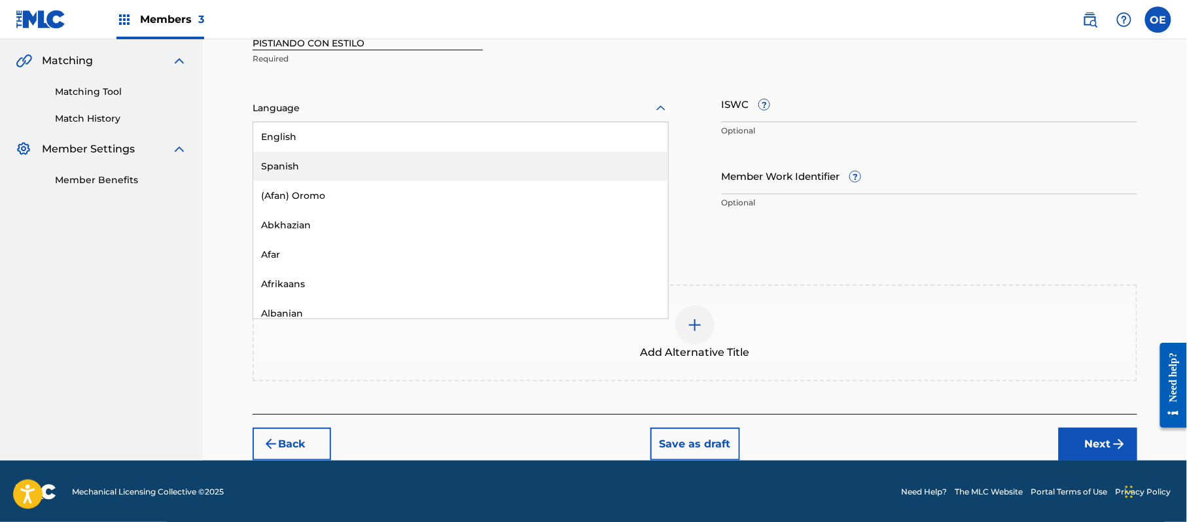
click at [370, 164] on div "Spanish" at bounding box center [460, 166] width 415 height 29
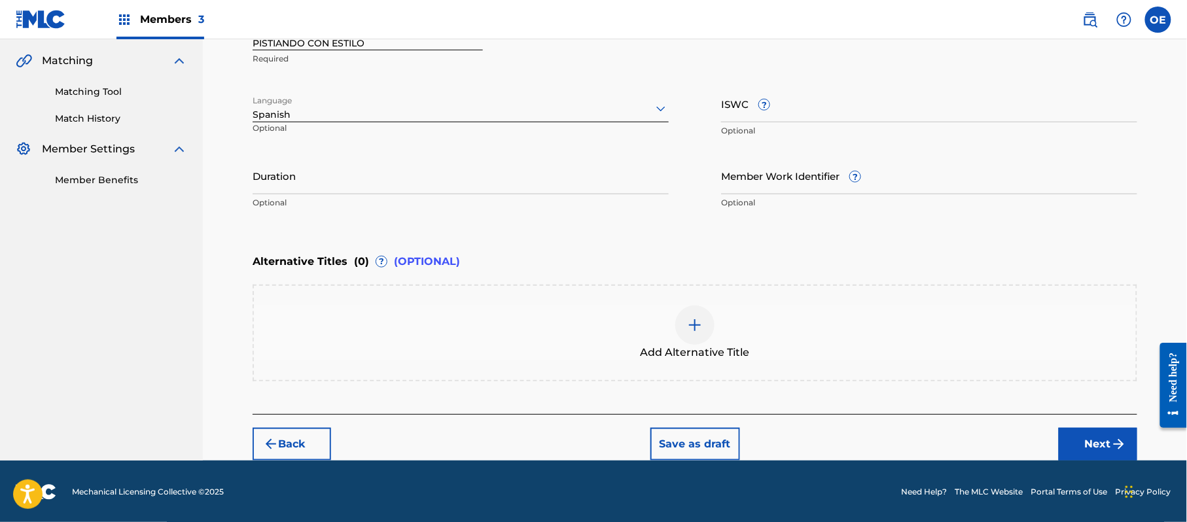
click at [1099, 440] on button "Next" at bounding box center [1098, 444] width 79 height 33
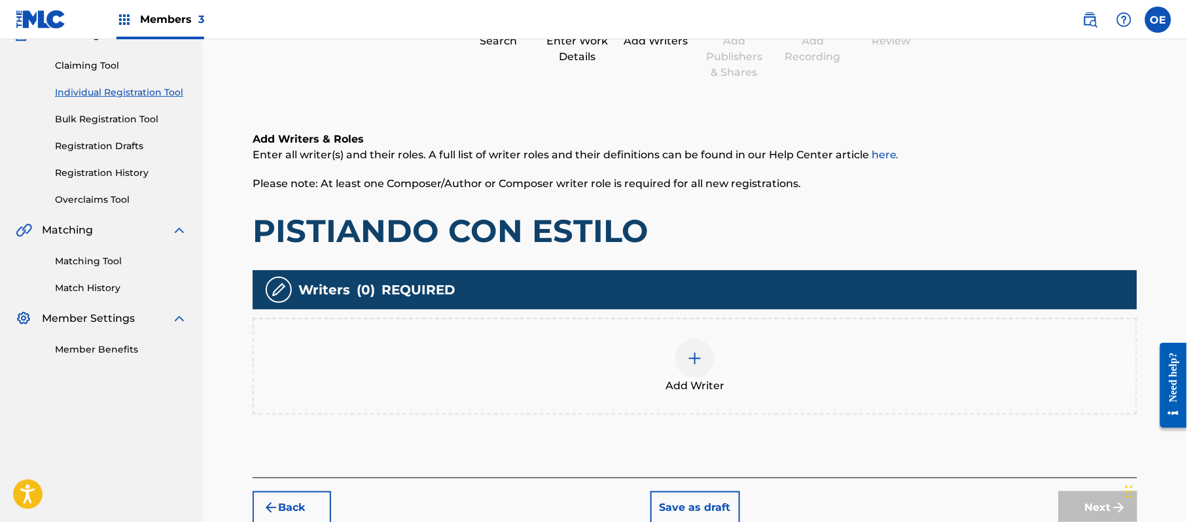
scroll to position [59, 0]
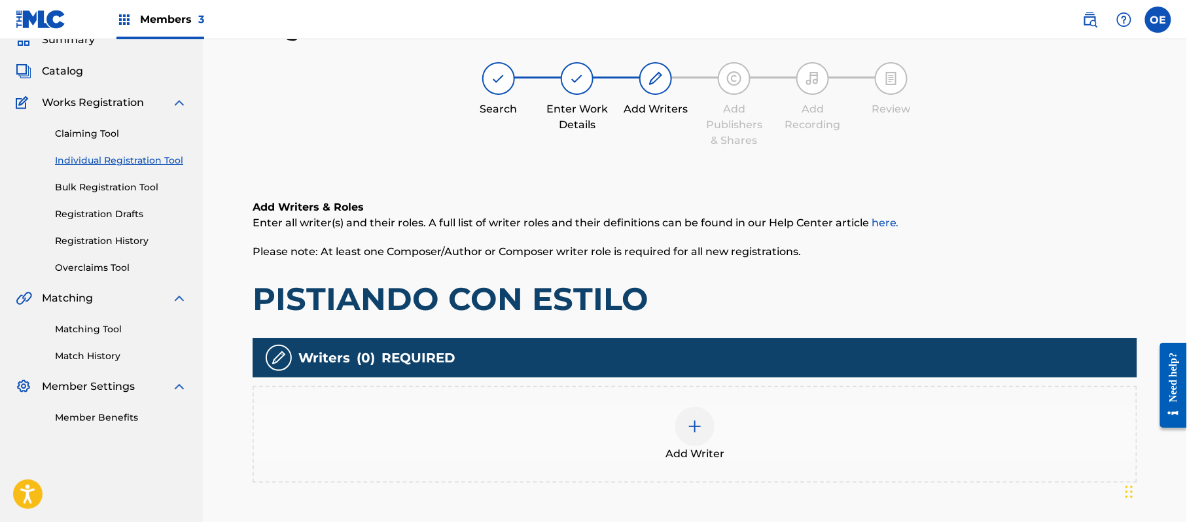
click at [660, 414] on div "Add Writer" at bounding box center [695, 434] width 882 height 55
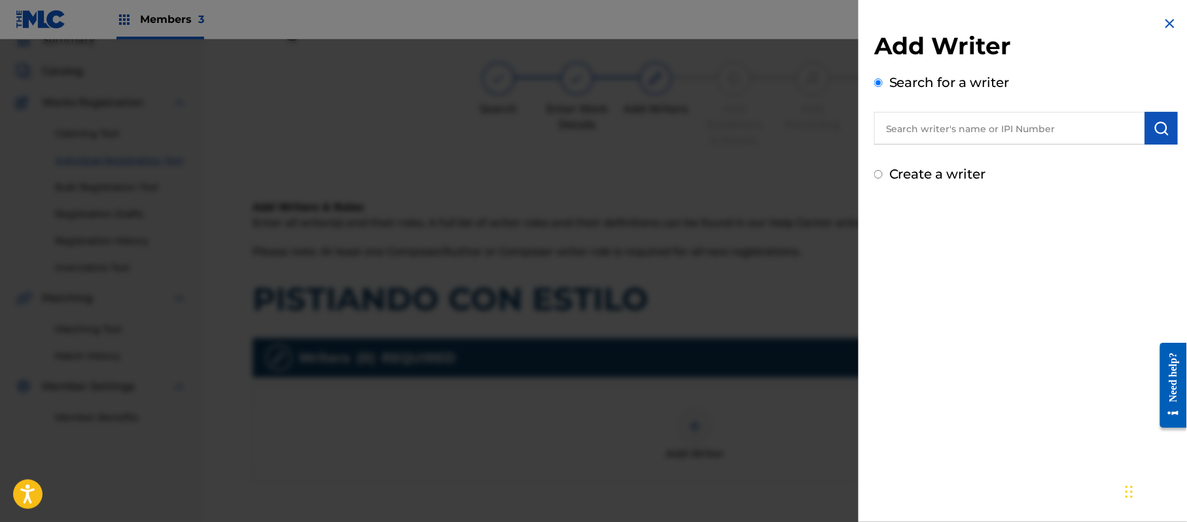
click at [928, 173] on label "Create a writer" at bounding box center [937, 174] width 97 height 16
radio input "true"
click at [883, 173] on input "Create a writer" at bounding box center [878, 174] width 9 height 9
radio input "false"
radio input "true"
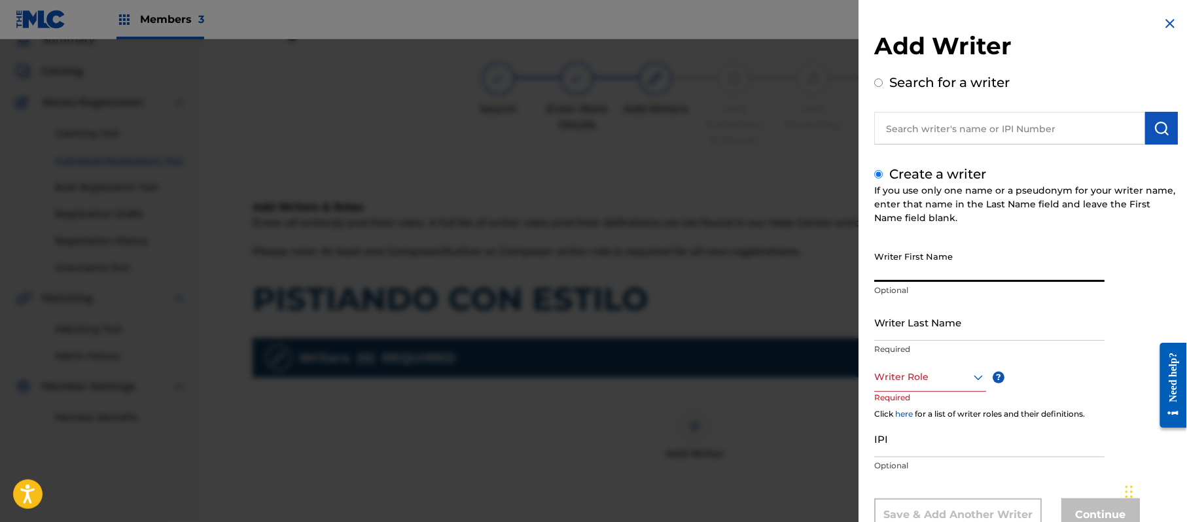
paste input "[PERSON_NAME]"
type input "[PERSON_NAME]"
paste input "[PERSON_NAME]"
type input "[PERSON_NAME]"
drag, startPoint x: 985, startPoint y: 267, endPoint x: 927, endPoint y: 279, distance: 59.4
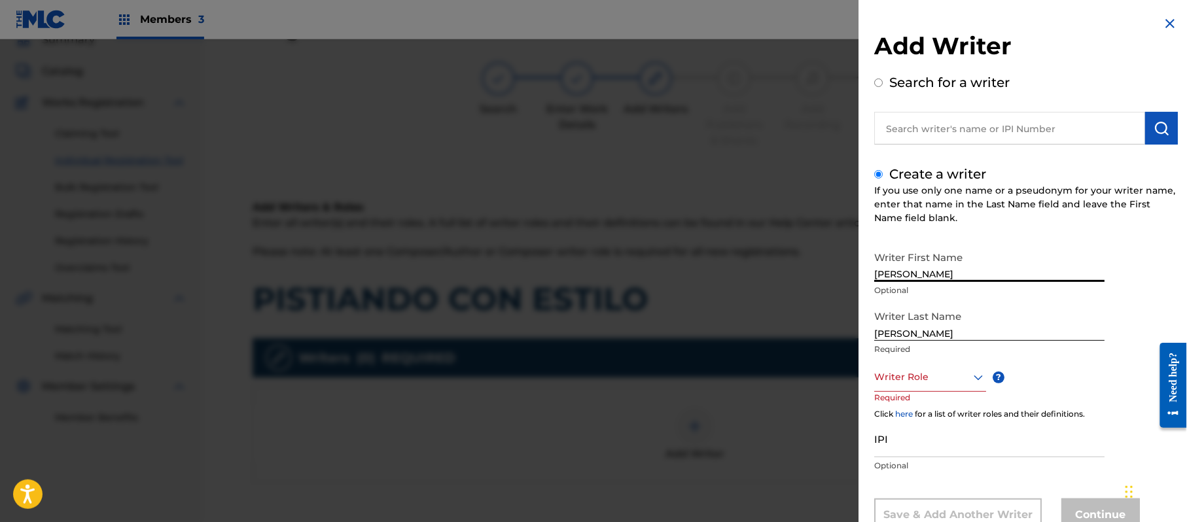
click at [927, 279] on input "[PERSON_NAME]" at bounding box center [989, 263] width 230 height 37
type input "[PERSON_NAME]"
drag, startPoint x: 932, startPoint y: 330, endPoint x: 806, endPoint y: 333, distance: 126.3
click at [806, 333] on div "Add Writer Search for a writer Create a writer If you use only one name or a ps…" at bounding box center [593, 280] width 1187 height 483
type input "[PERSON_NAME]"
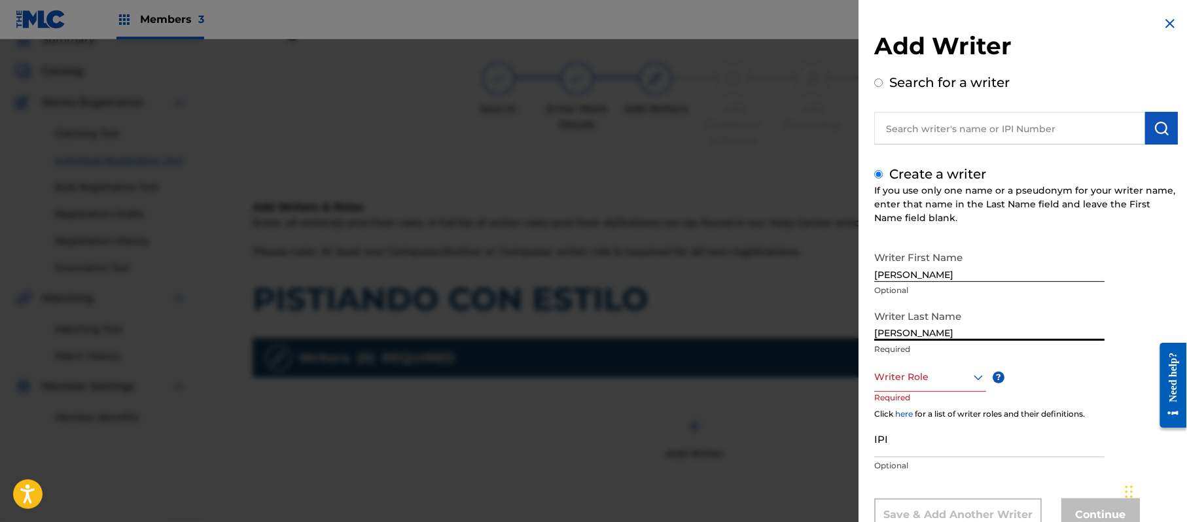
click at [894, 365] on div "Writer Role" at bounding box center [930, 376] width 112 height 29
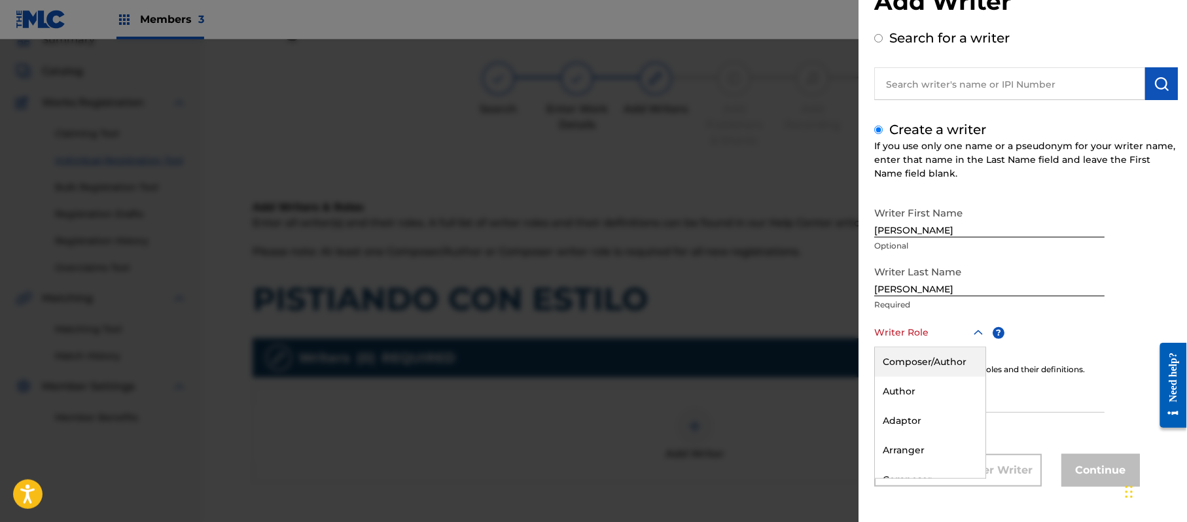
click at [894, 365] on div "Composer/Author" at bounding box center [930, 361] width 111 height 29
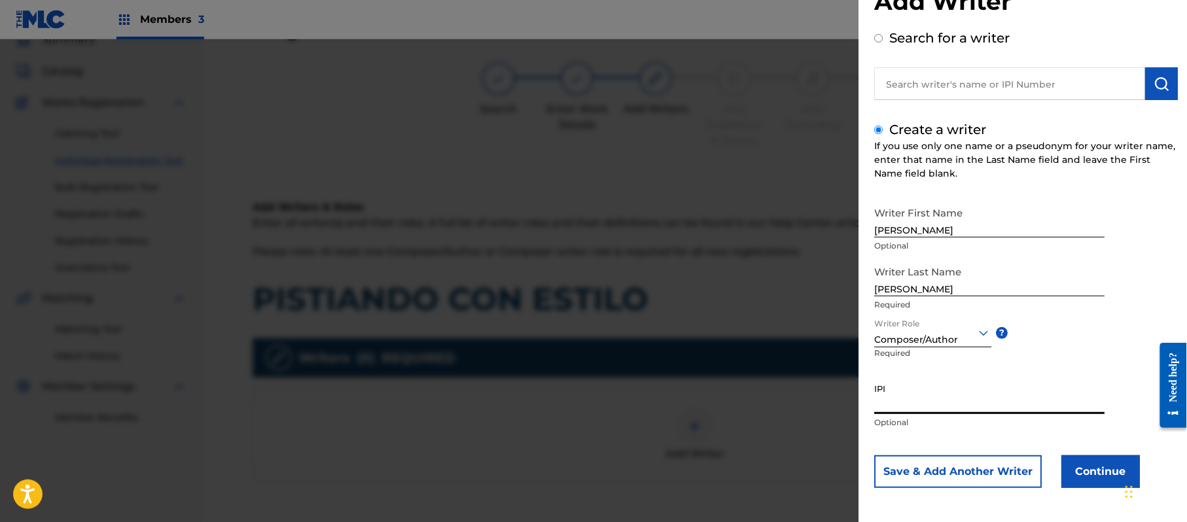
paste input "357223564"
type input "357223564"
click at [1082, 461] on button "Continue" at bounding box center [1100, 471] width 79 height 33
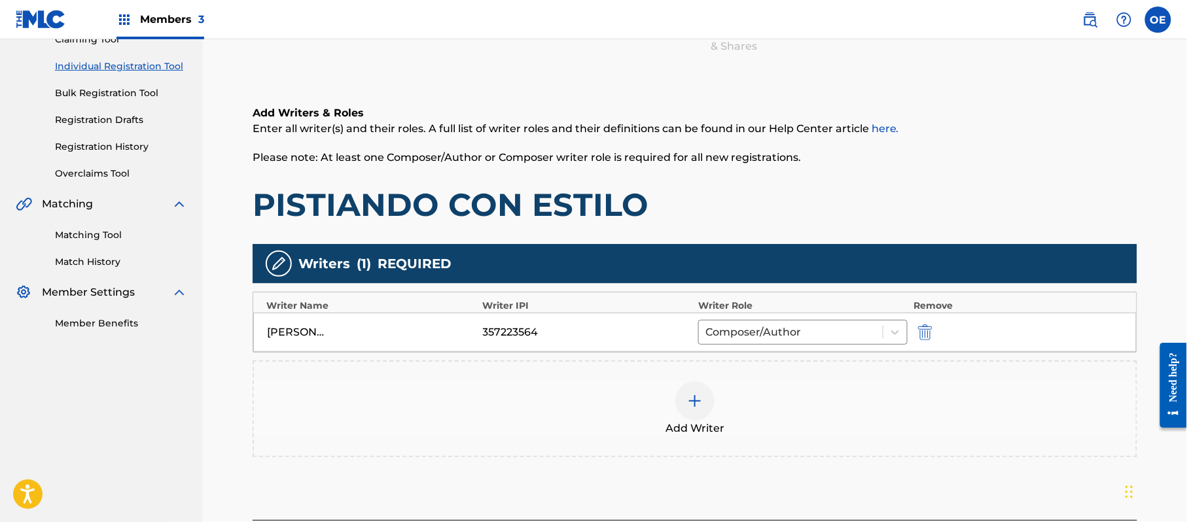
scroll to position [260, 0]
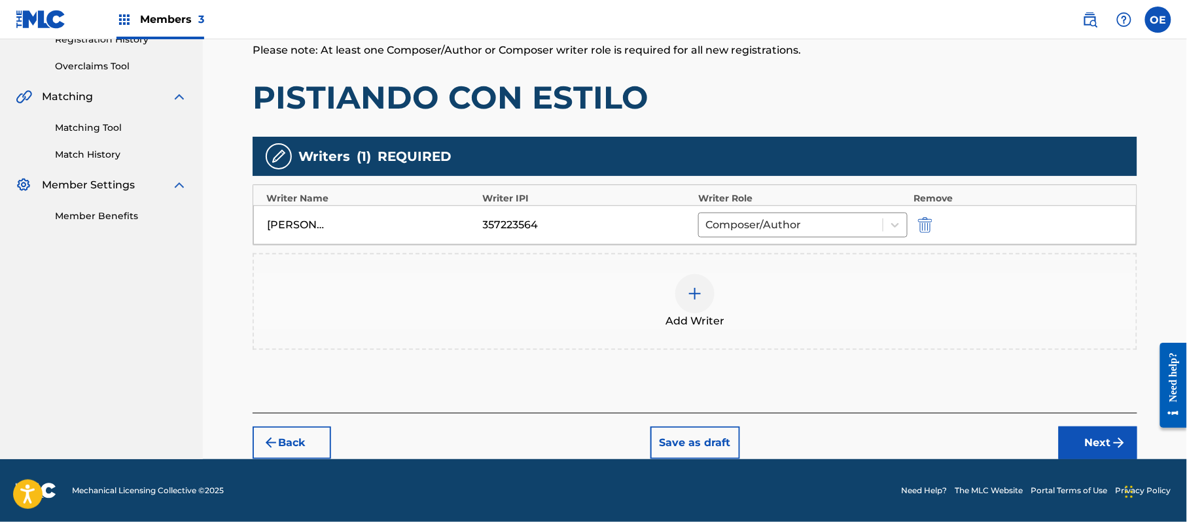
click at [1084, 445] on button "Next" at bounding box center [1098, 443] width 79 height 33
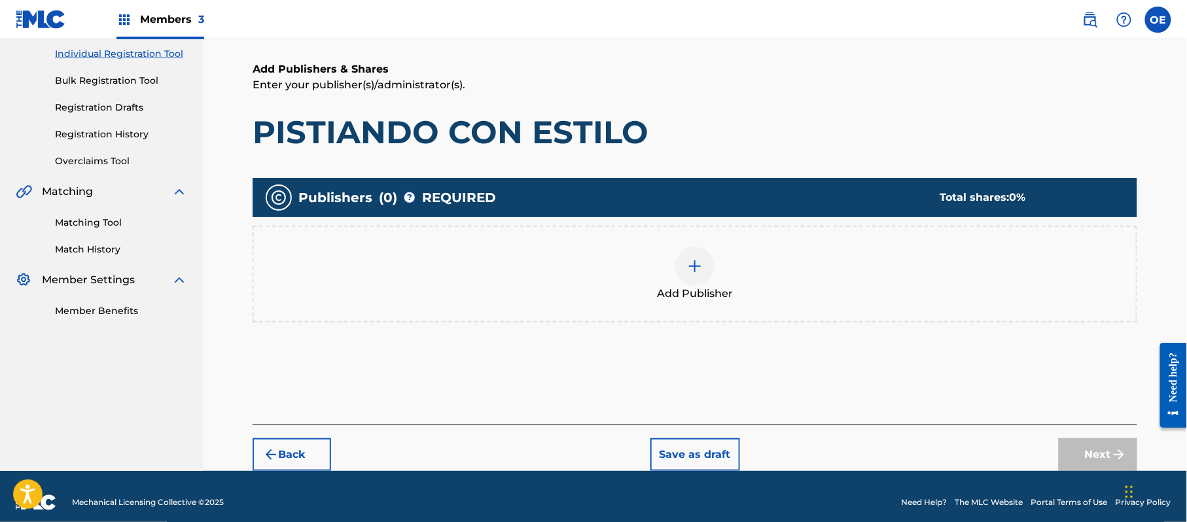
scroll to position [176, 0]
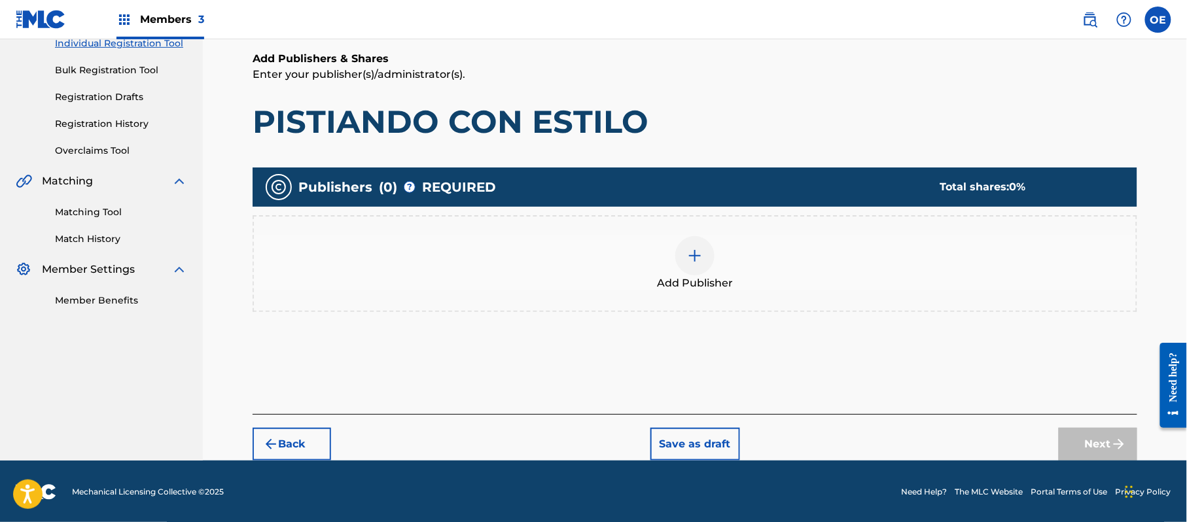
click at [804, 270] on div "Add Publisher" at bounding box center [695, 263] width 882 height 55
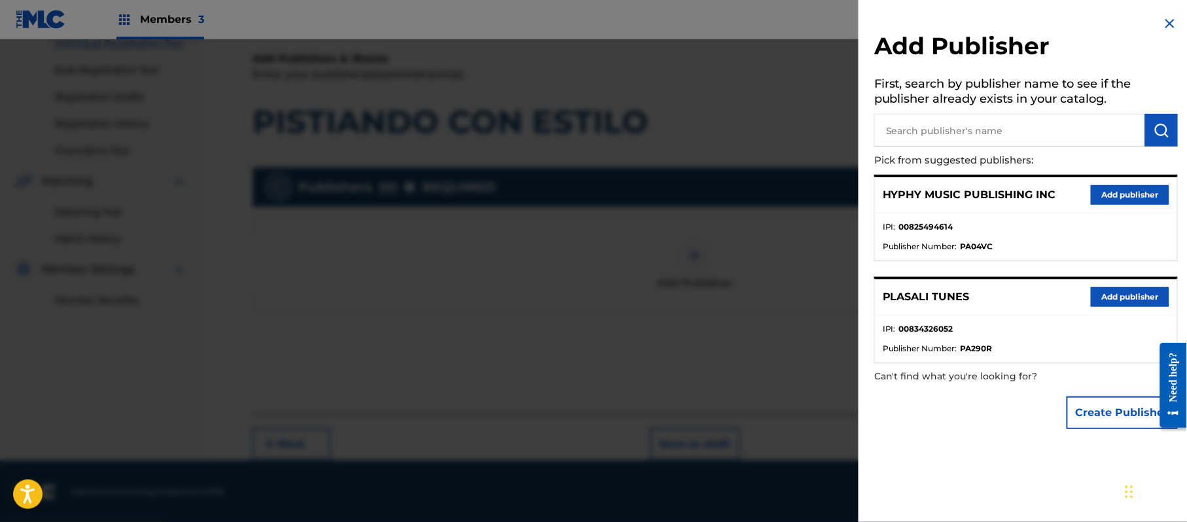
click at [1131, 194] on button "Add publisher" at bounding box center [1130, 195] width 79 height 20
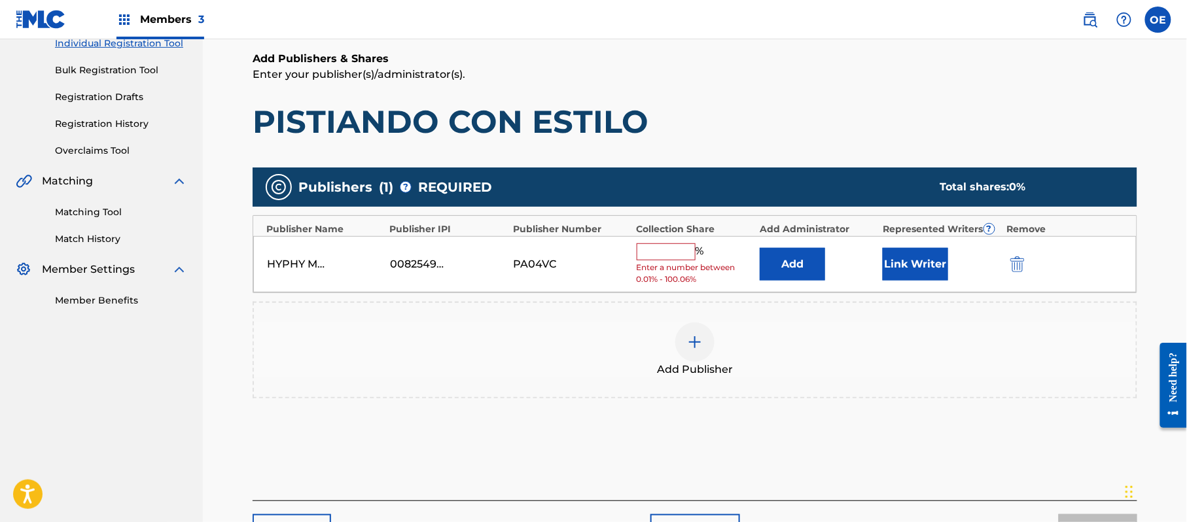
click at [646, 256] on input "text" at bounding box center [666, 251] width 59 height 17
type input "100"
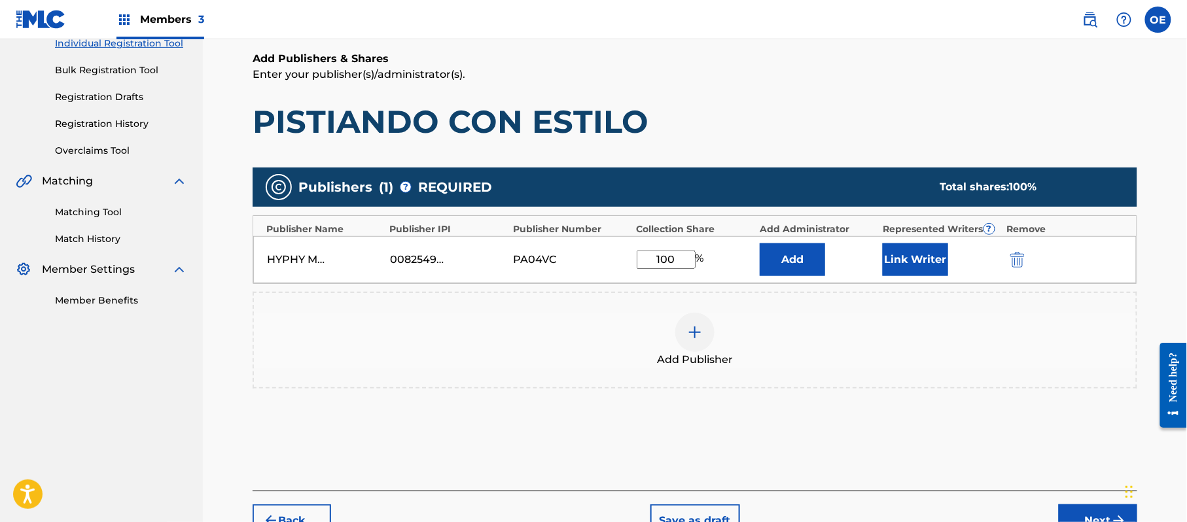
click at [895, 273] on button "Link Writer" at bounding box center [915, 259] width 65 height 33
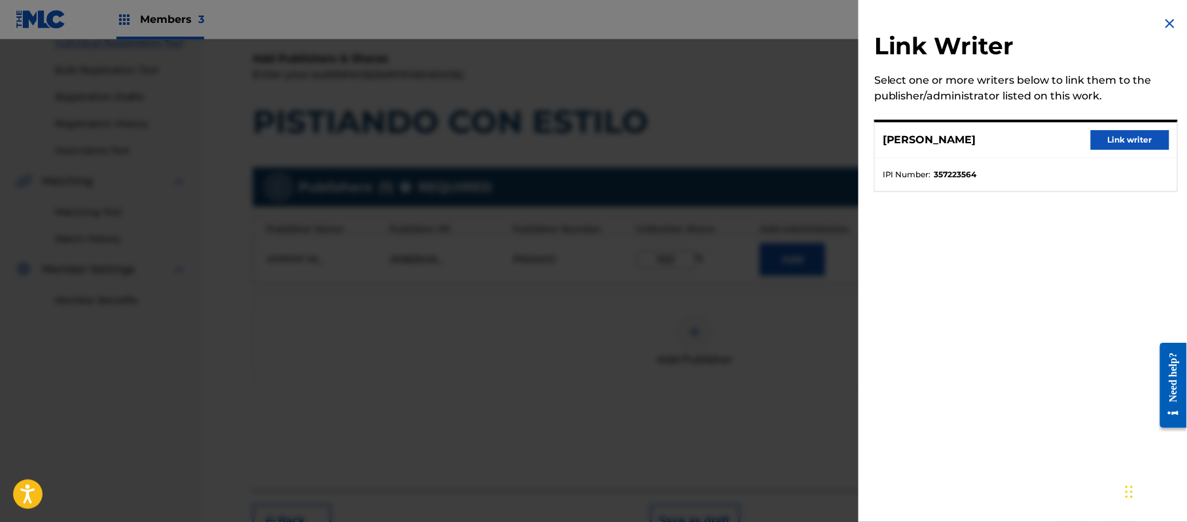
click at [1127, 136] on button "Link writer" at bounding box center [1130, 140] width 79 height 20
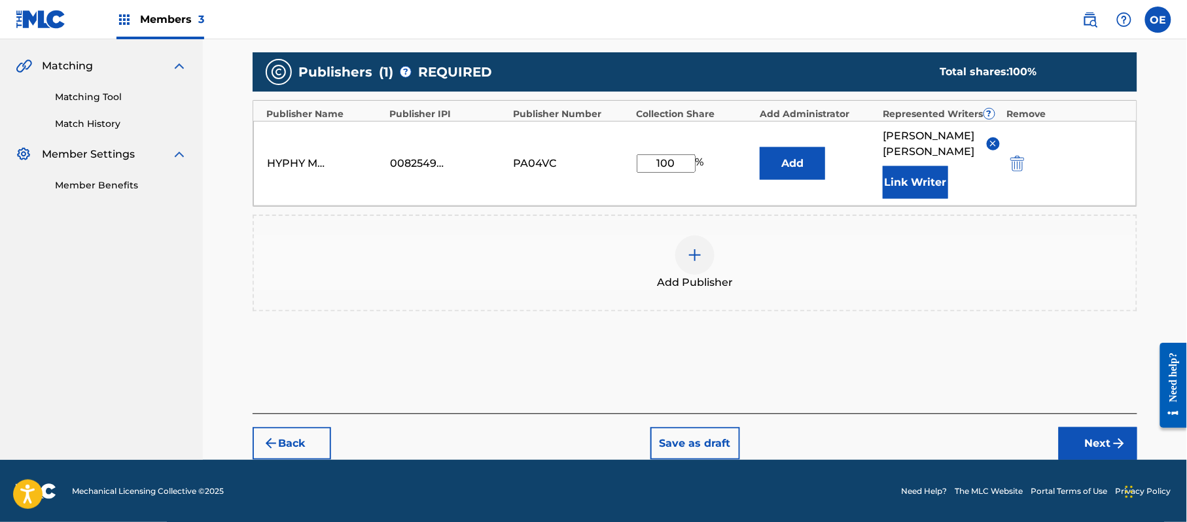
click at [1090, 437] on button "Next" at bounding box center [1098, 443] width 79 height 33
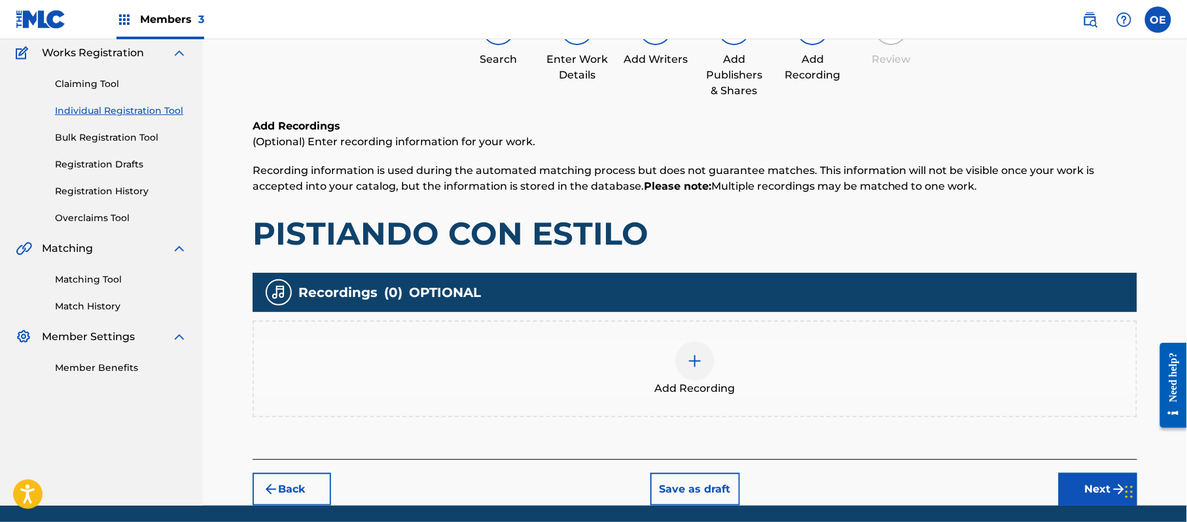
scroll to position [153, 0]
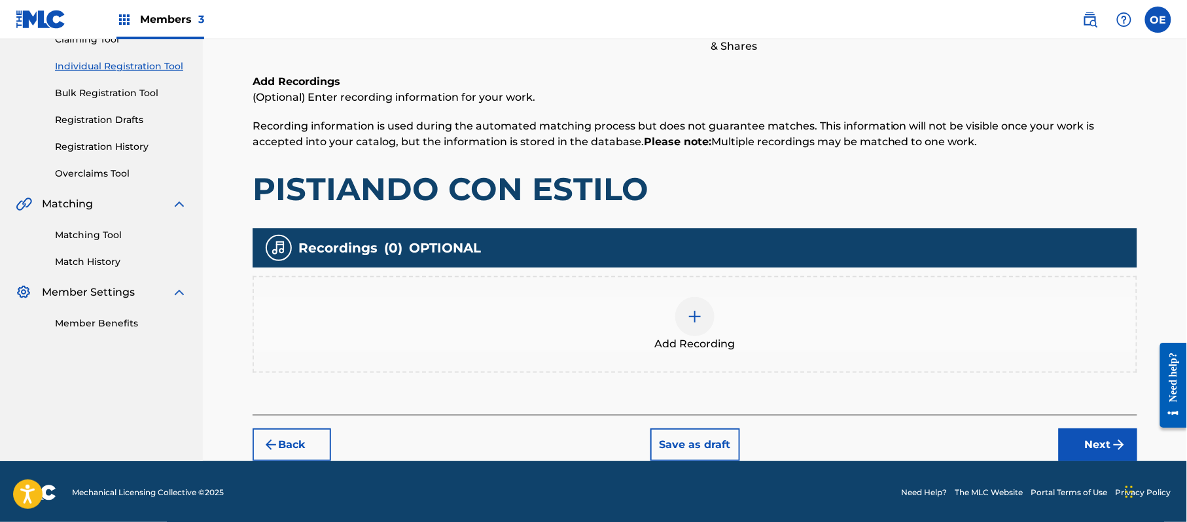
click at [1094, 448] on button "Next" at bounding box center [1098, 445] width 79 height 33
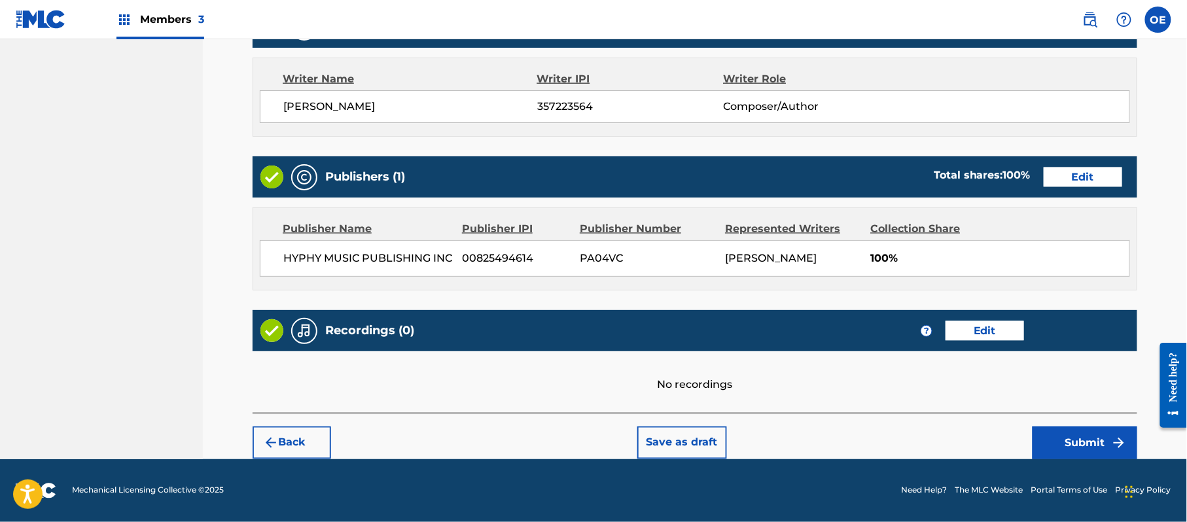
scroll to position [542, 0]
click at [1079, 438] on button "Submit" at bounding box center [1085, 443] width 105 height 33
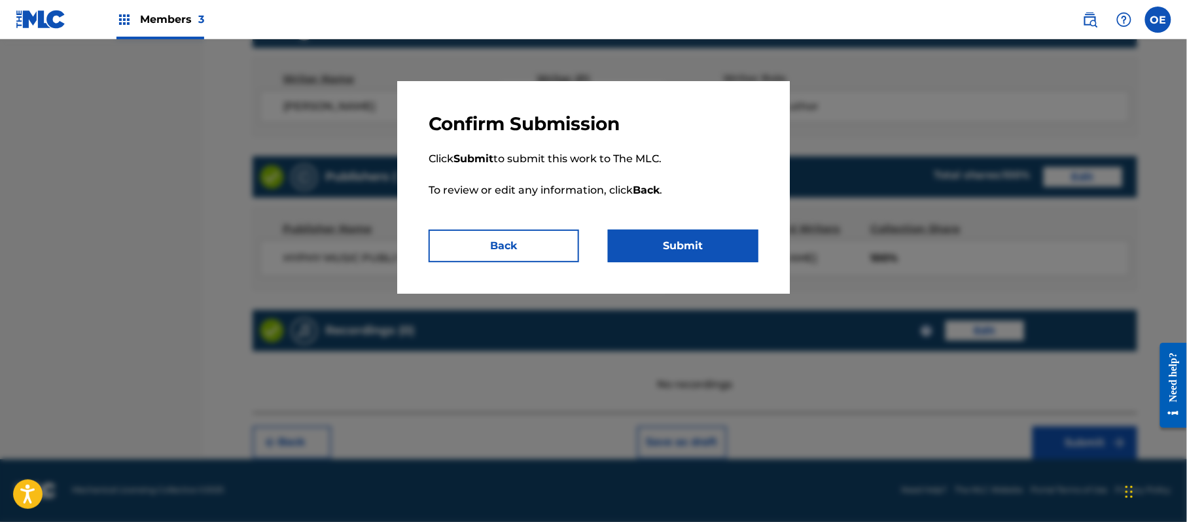
click at [720, 255] on button "Submit" at bounding box center [683, 246] width 150 height 33
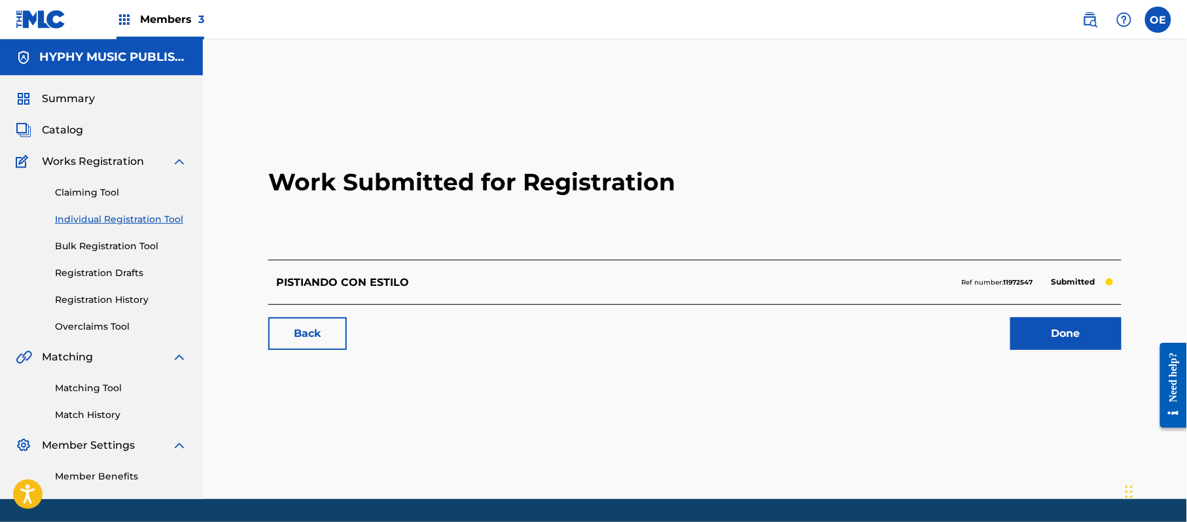
click at [141, 212] on div "Claiming Tool Individual Registration Tool Bulk Registration Tool Registration …" at bounding box center [101, 251] width 171 height 164
click at [141, 213] on link "Individual Registration Tool" at bounding box center [121, 220] width 132 height 14
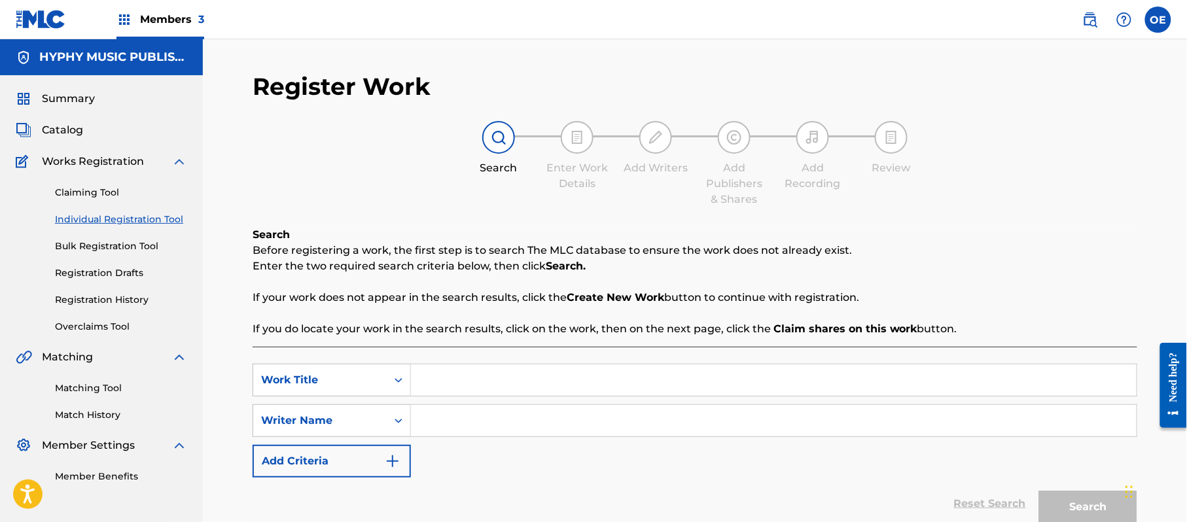
paste input "POTOSINO Y [PERSON_NAME]"
type input "POTOSINO Y [PERSON_NAME]"
paste input "[PERSON_NAME]"
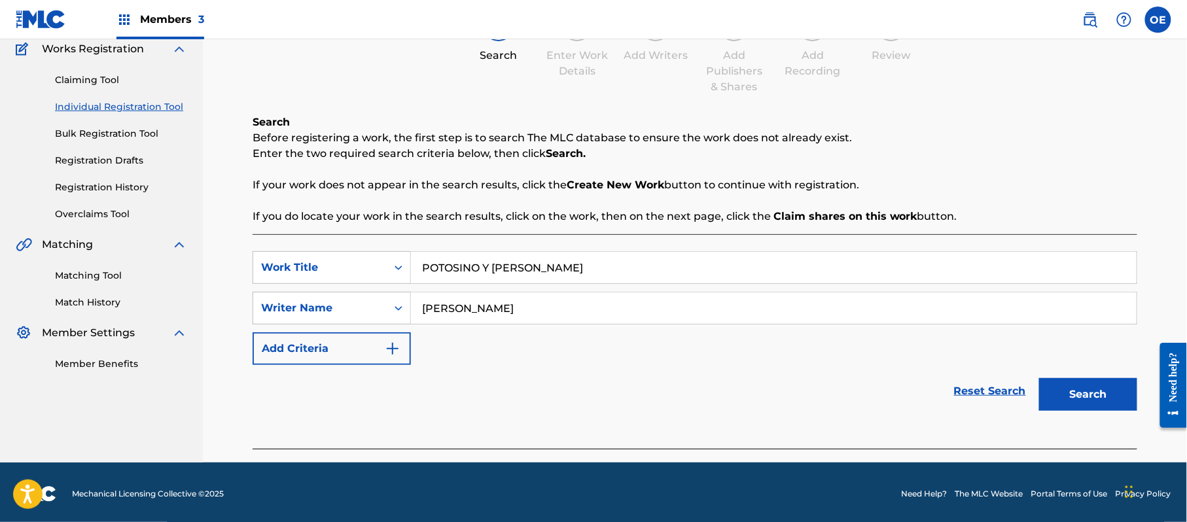
scroll to position [116, 0]
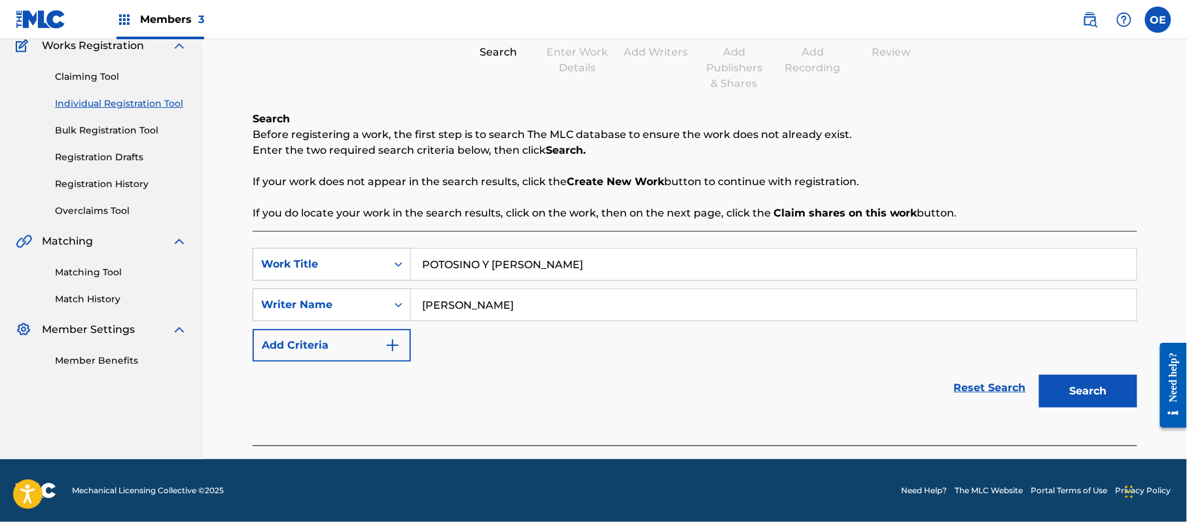
click at [1070, 385] on button "Search" at bounding box center [1088, 391] width 98 height 33
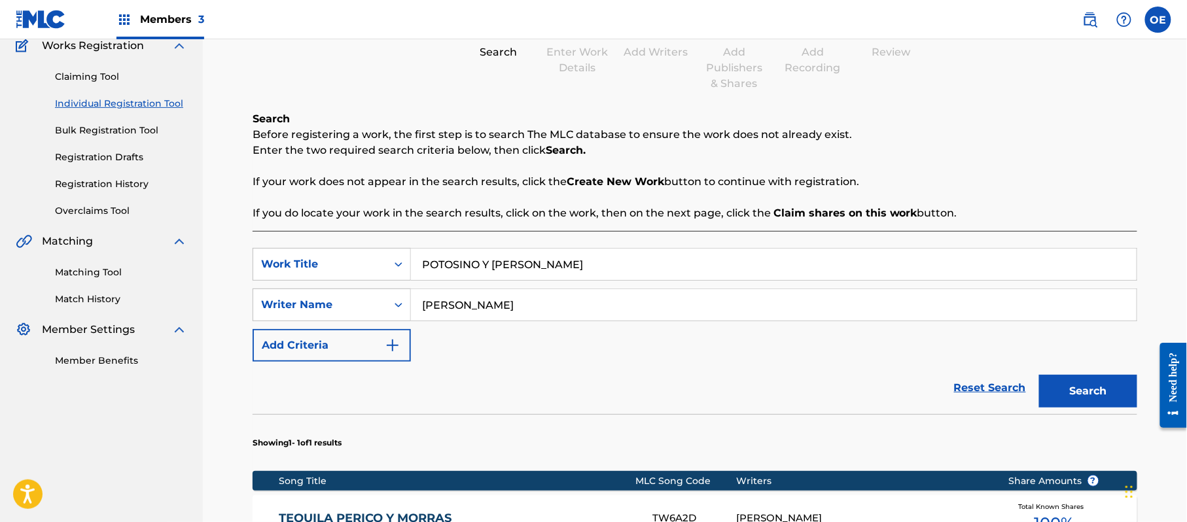
drag, startPoint x: 482, startPoint y: 301, endPoint x: 459, endPoint y: 309, distance: 23.8
click at [459, 309] on input "[PERSON_NAME]" at bounding box center [774, 304] width 726 height 31
click at [1039, 375] on button "Search" at bounding box center [1088, 391] width 98 height 33
type input "[PERSON_NAME]"
click at [1039, 375] on button "Search" at bounding box center [1088, 391] width 98 height 33
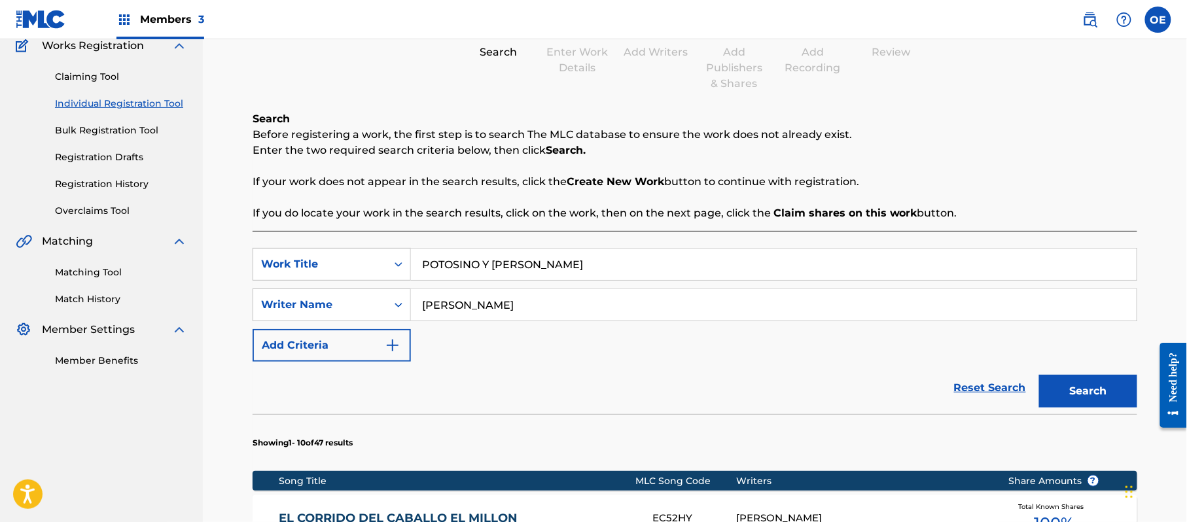
scroll to position [291, 0]
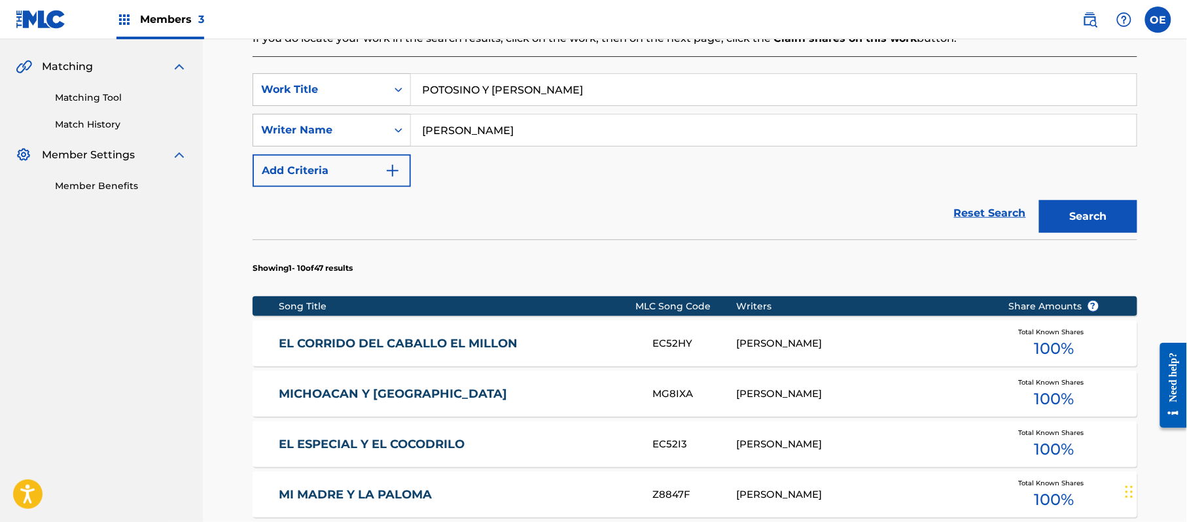
click at [1063, 215] on button "Search" at bounding box center [1088, 216] width 98 height 33
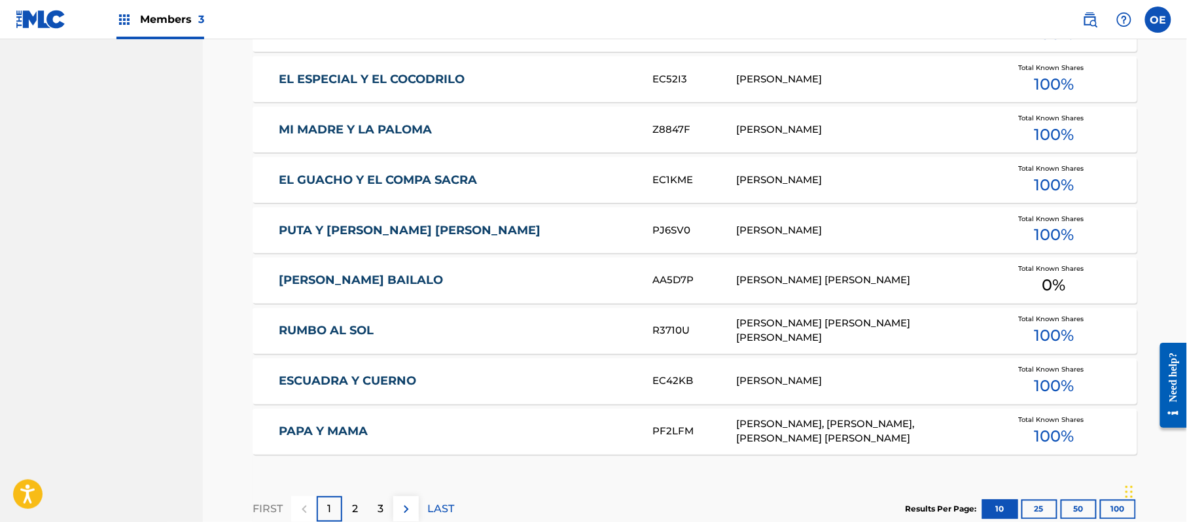
scroll to position [814, 0]
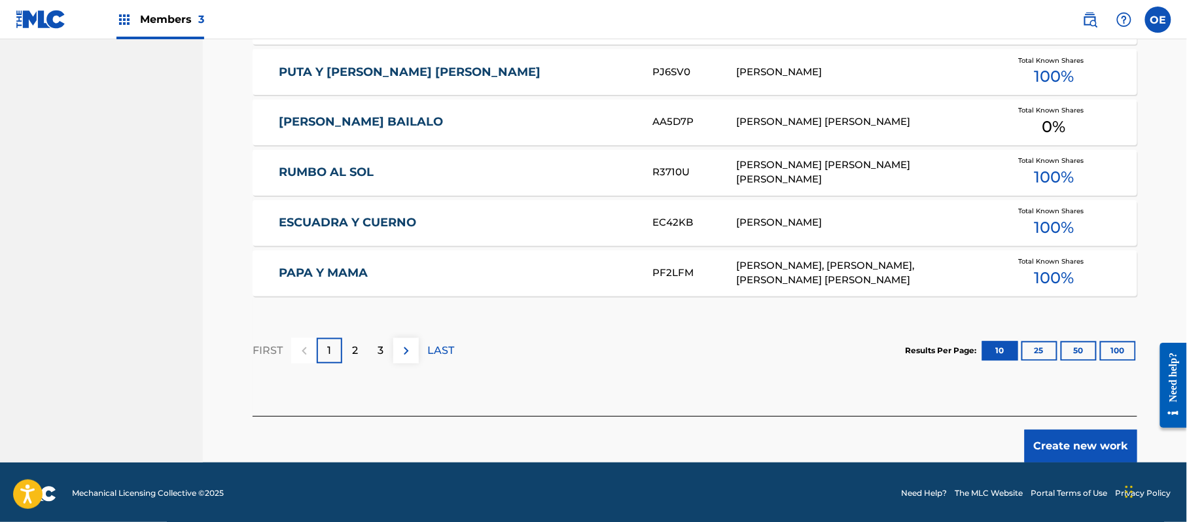
click at [1073, 448] on button "Create new work" at bounding box center [1081, 446] width 113 height 33
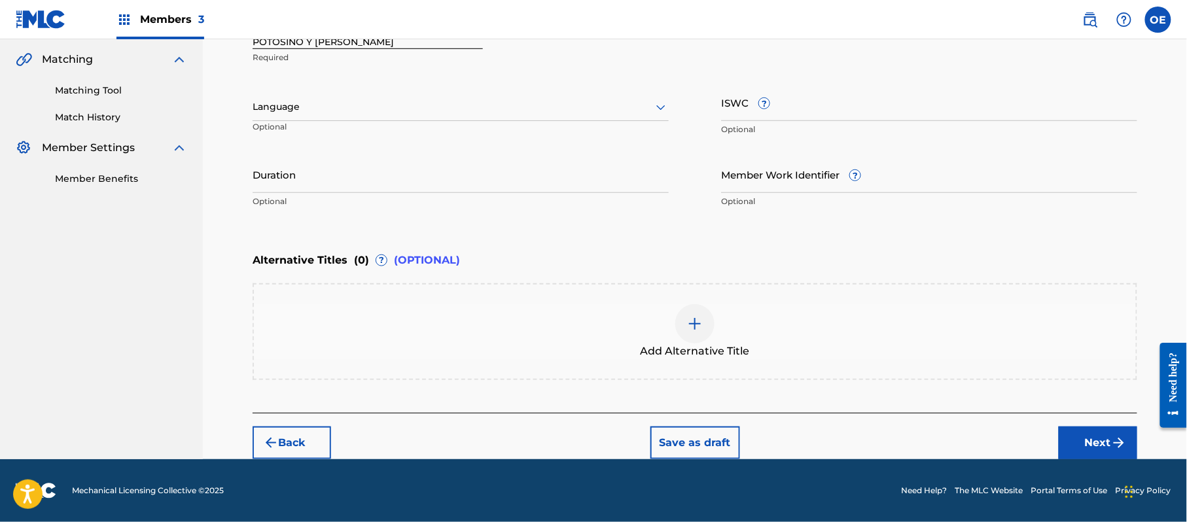
scroll to position [296, 0]
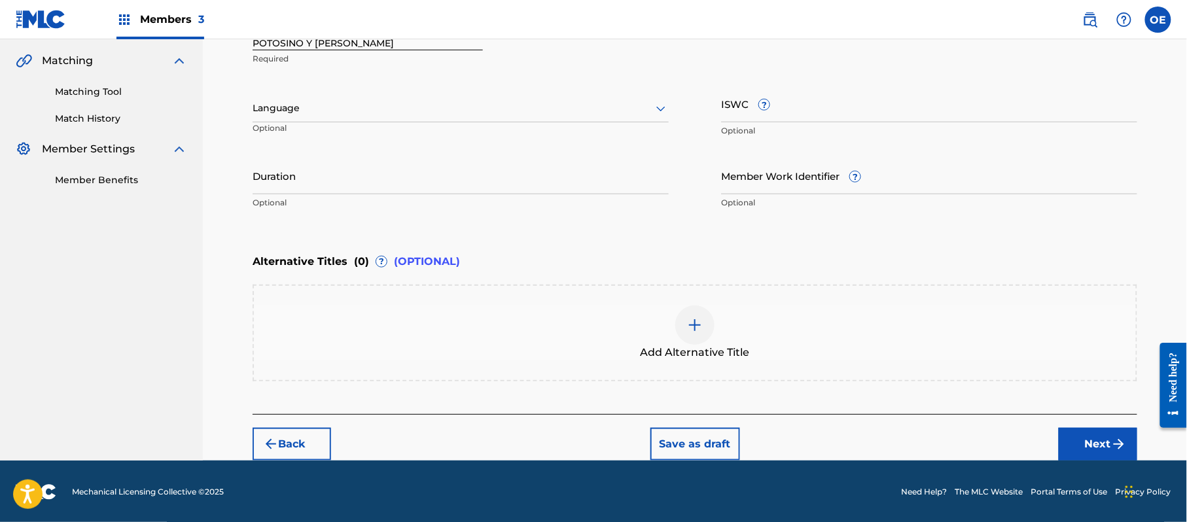
click at [336, 102] on div at bounding box center [461, 108] width 416 height 16
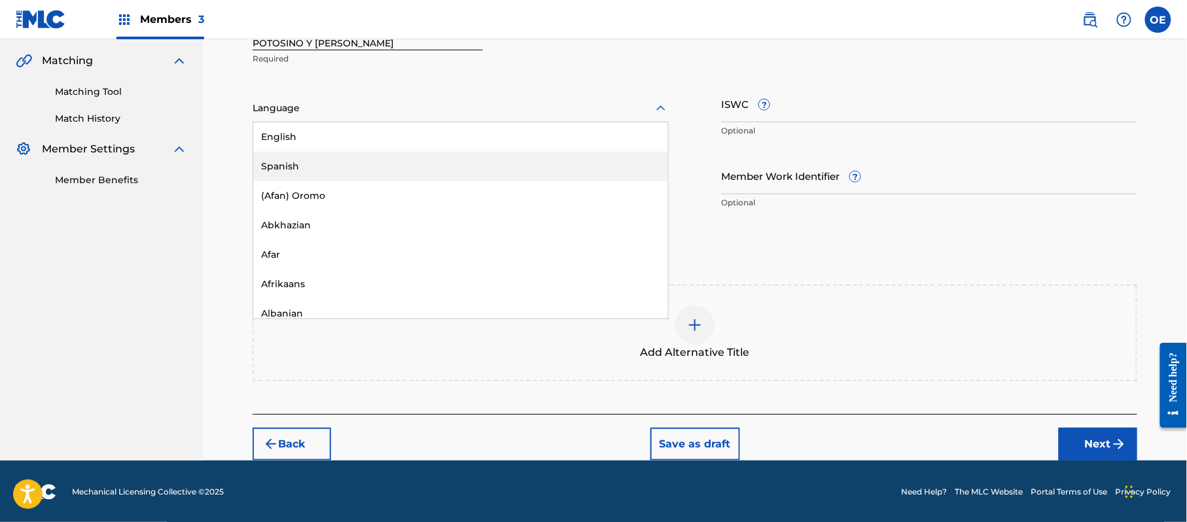
click at [336, 158] on div "Spanish" at bounding box center [460, 166] width 415 height 29
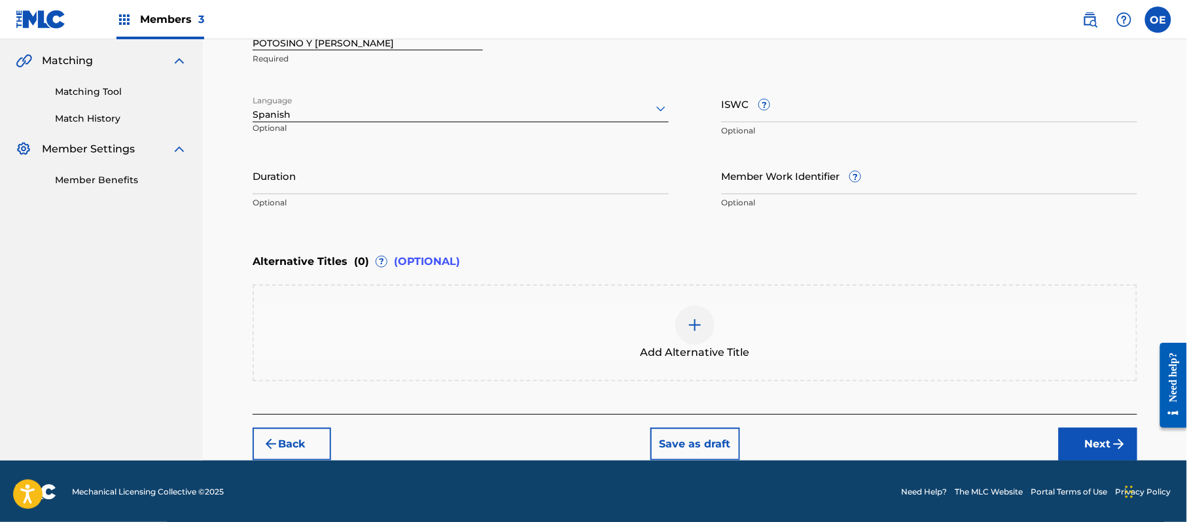
click at [1120, 438] on img "submit" at bounding box center [1119, 444] width 16 height 16
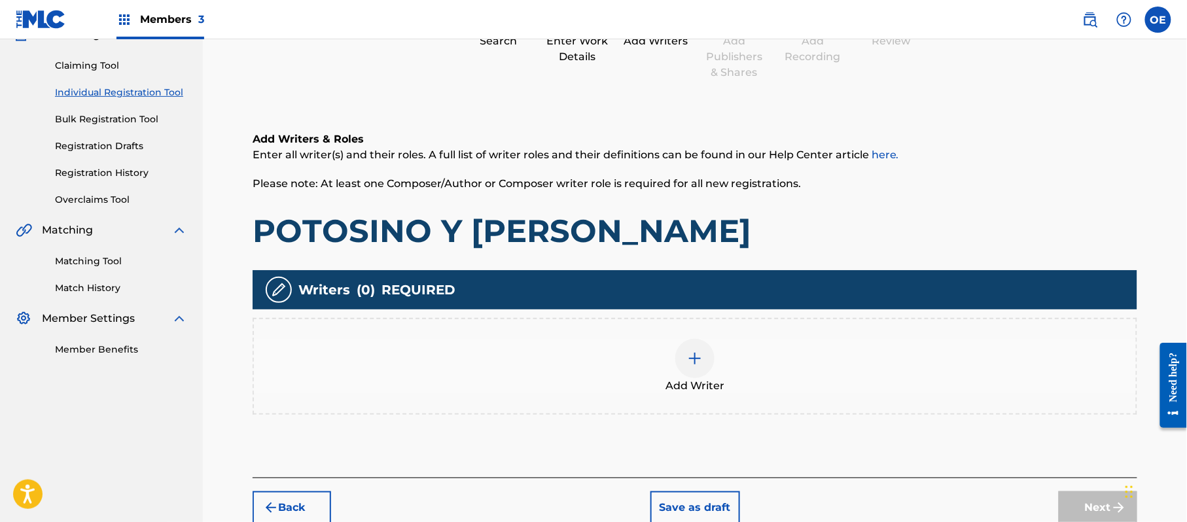
scroll to position [59, 0]
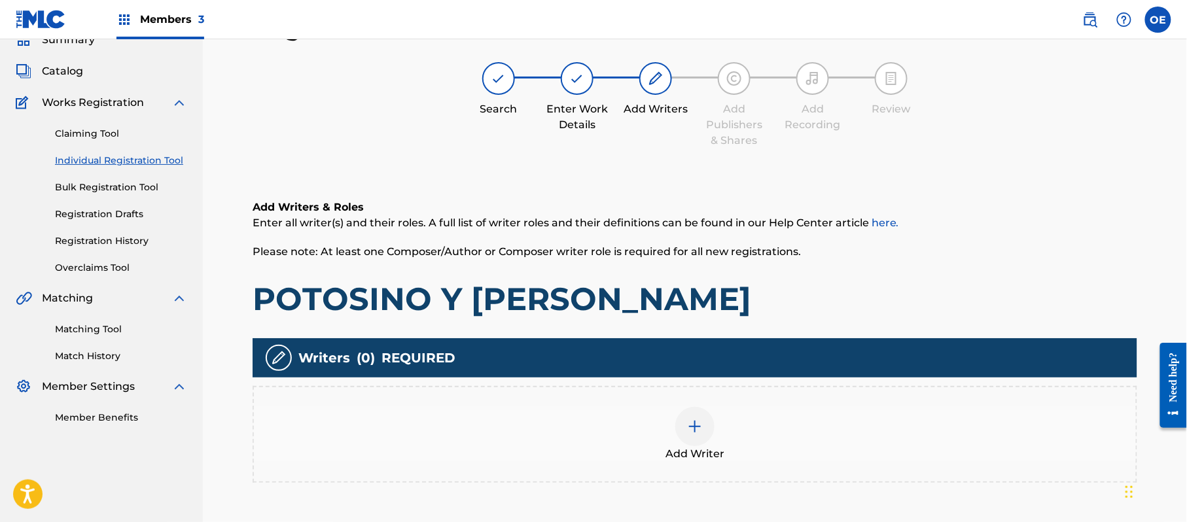
click at [804, 434] on div "Add Writer" at bounding box center [695, 434] width 882 height 55
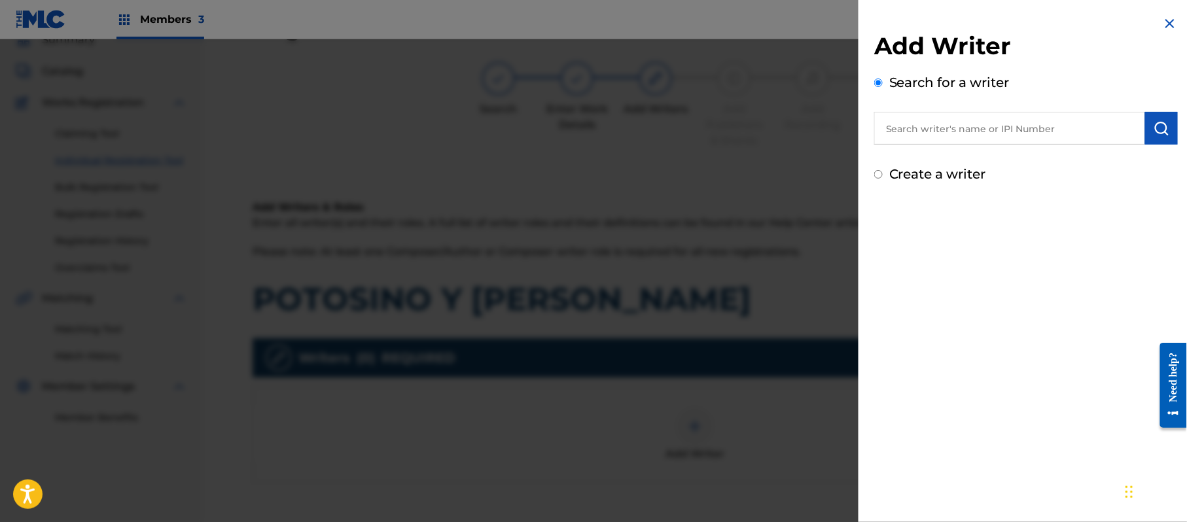
click at [915, 174] on label "Create a writer" at bounding box center [937, 174] width 97 height 16
radio input "true"
click at [883, 174] on input "Create a writer" at bounding box center [878, 174] width 9 height 9
radio input "false"
radio input "true"
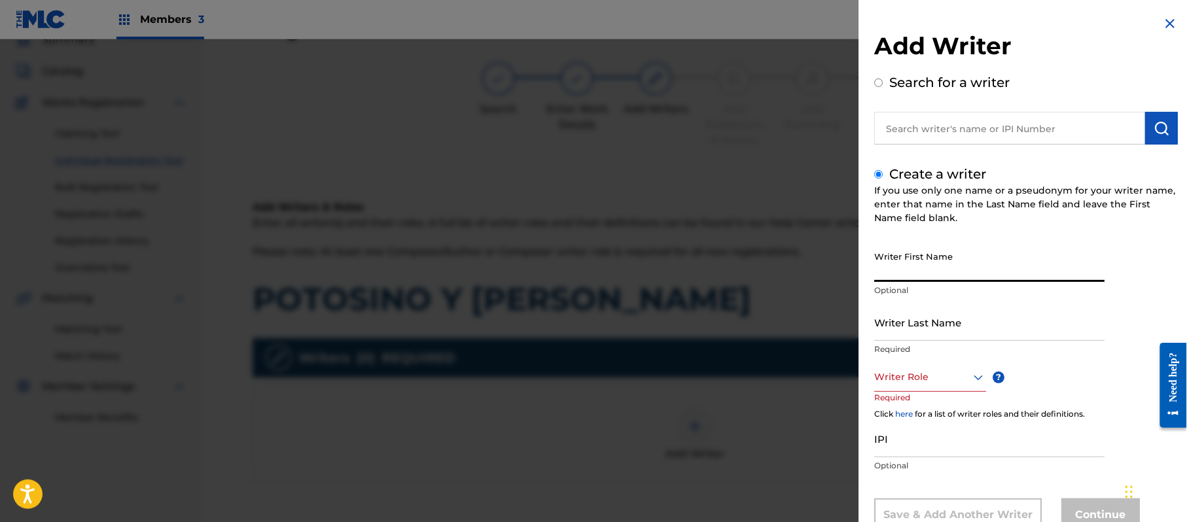
paste input "[PERSON_NAME]"
type input "[PERSON_NAME]"
paste input "[PERSON_NAME]"
type input "[PERSON_NAME]"
click at [989, 280] on div "Writer First Name [PERSON_NAME] Optional" at bounding box center [989, 274] width 230 height 59
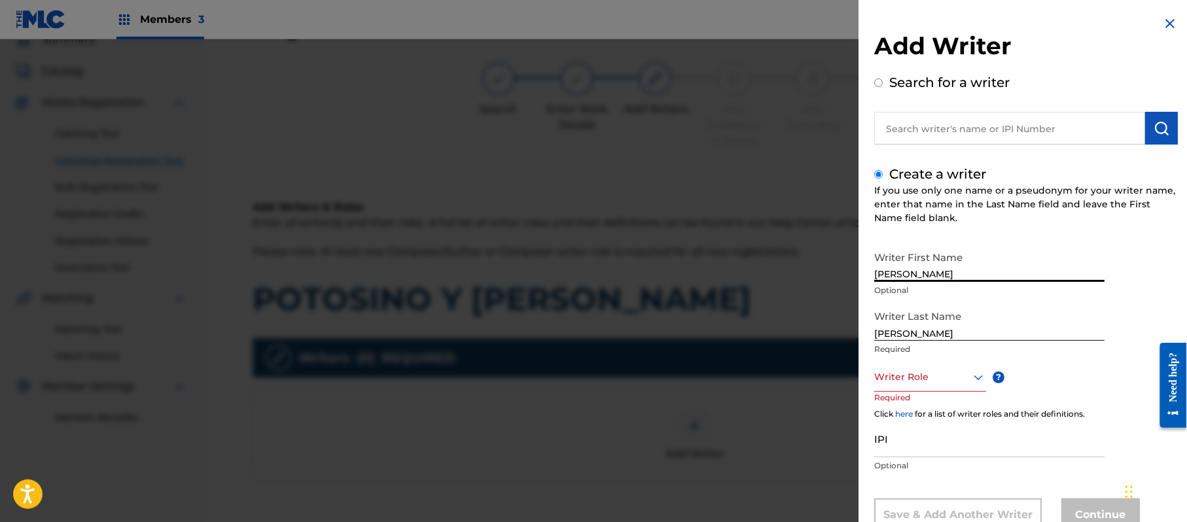
drag, startPoint x: 985, startPoint y: 277, endPoint x: 925, endPoint y: 280, distance: 60.3
click at [925, 280] on input "[PERSON_NAME]" at bounding box center [989, 263] width 230 height 37
type input "[PERSON_NAME]"
drag, startPoint x: 934, startPoint y: 336, endPoint x: 810, endPoint y: 338, distance: 124.3
click at [810, 338] on div "Add Writer Search for a writer Create a writer If you use only one name or a ps…" at bounding box center [593, 280] width 1187 height 483
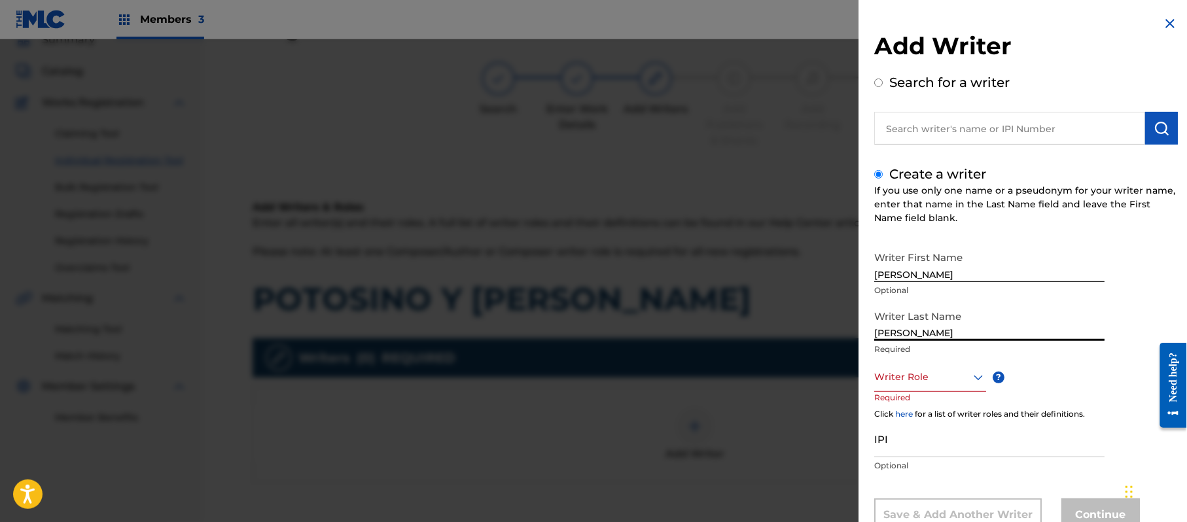
type input "[PERSON_NAME]"
click at [911, 357] on div "Writer Last Name [PERSON_NAME] Required" at bounding box center [989, 333] width 230 height 59
click at [911, 362] on div "Writer First Name [PERSON_NAME] Optional Writer Last Name [PERSON_NAME] Require…" at bounding box center [1026, 388] width 304 height 287
click at [910, 365] on div "Writer Role" at bounding box center [930, 376] width 112 height 29
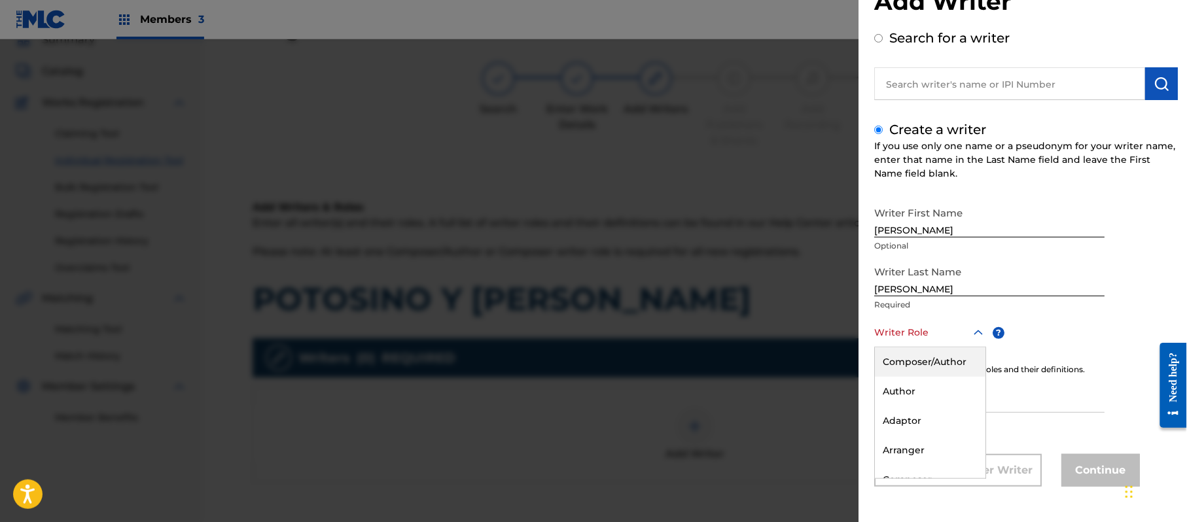
click at [910, 365] on div "Composer/Author" at bounding box center [930, 361] width 111 height 29
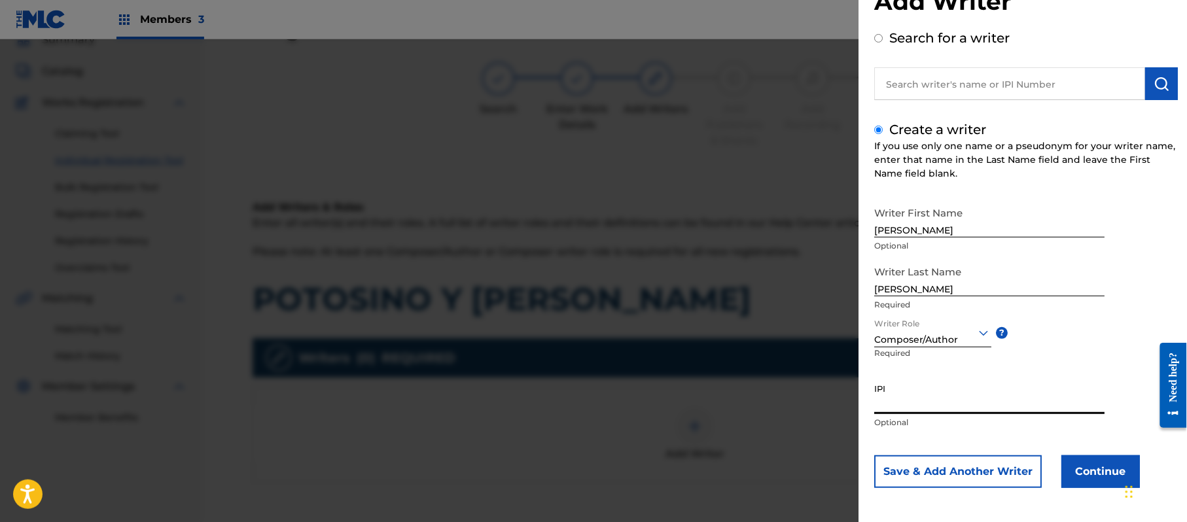
paste input "357223564"
type input "357223564"
click at [1078, 467] on button "Continue" at bounding box center [1100, 471] width 79 height 33
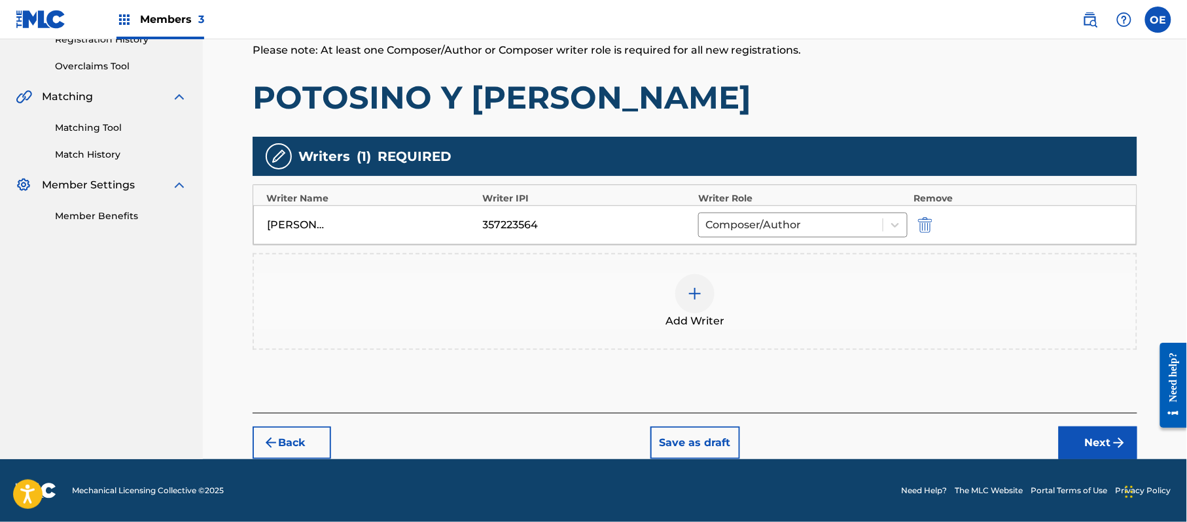
click at [1086, 448] on button "Next" at bounding box center [1098, 443] width 79 height 33
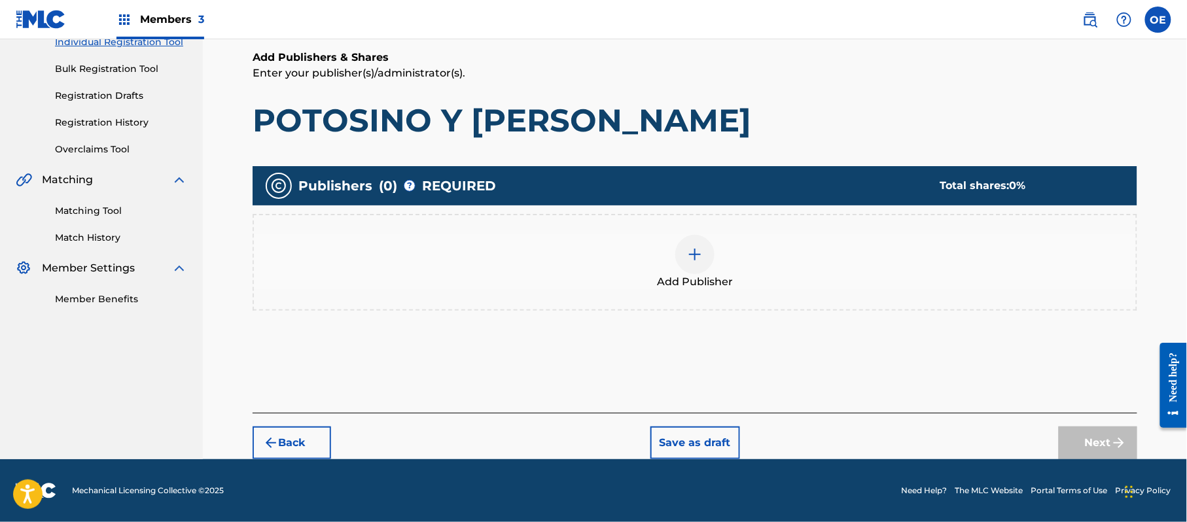
scroll to position [59, 0]
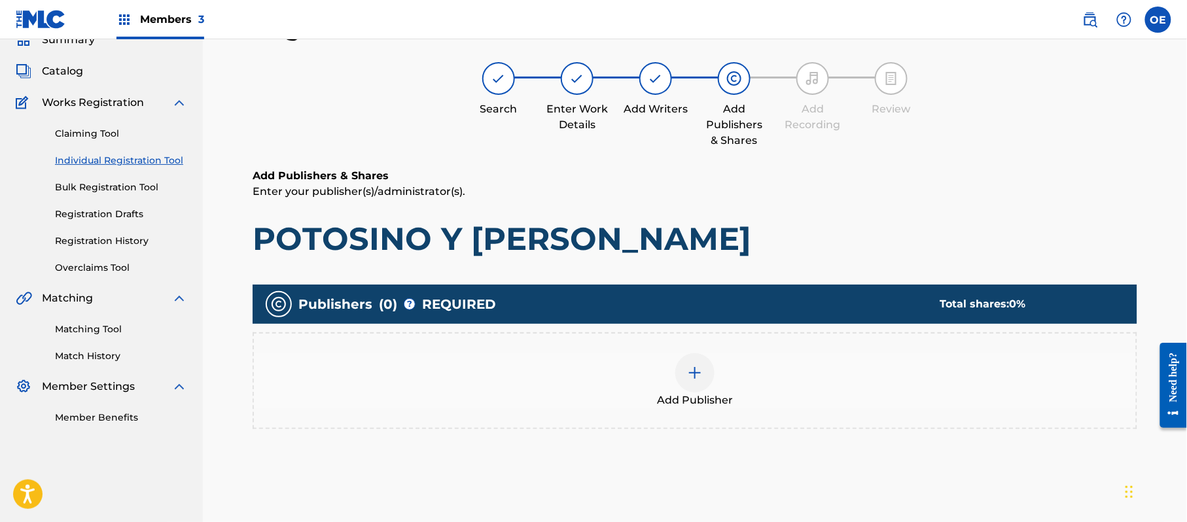
click at [730, 400] on span "Add Publisher" at bounding box center [695, 401] width 76 height 16
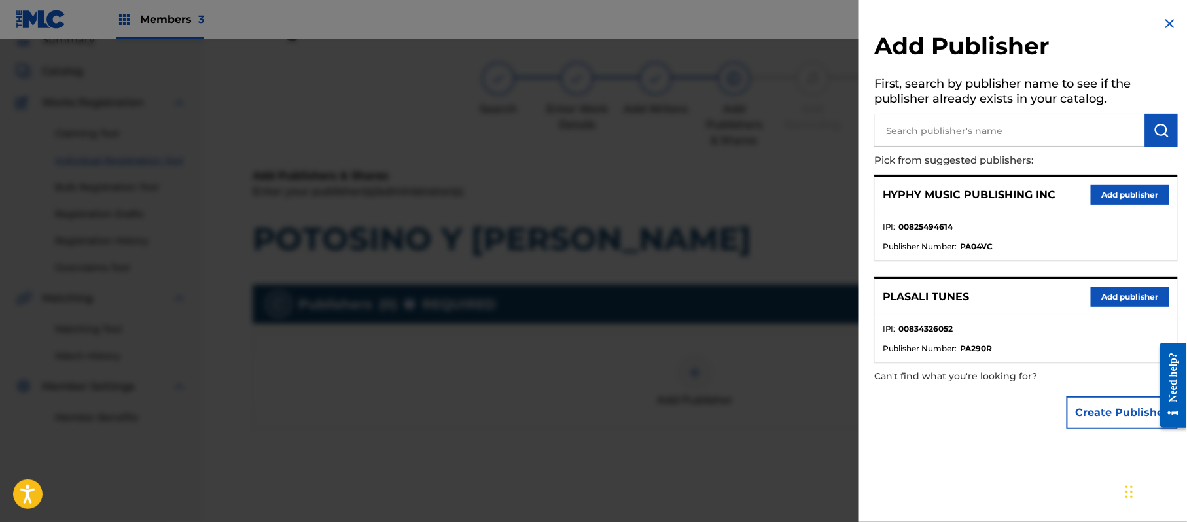
click at [1134, 191] on button "Add publisher" at bounding box center [1130, 195] width 79 height 20
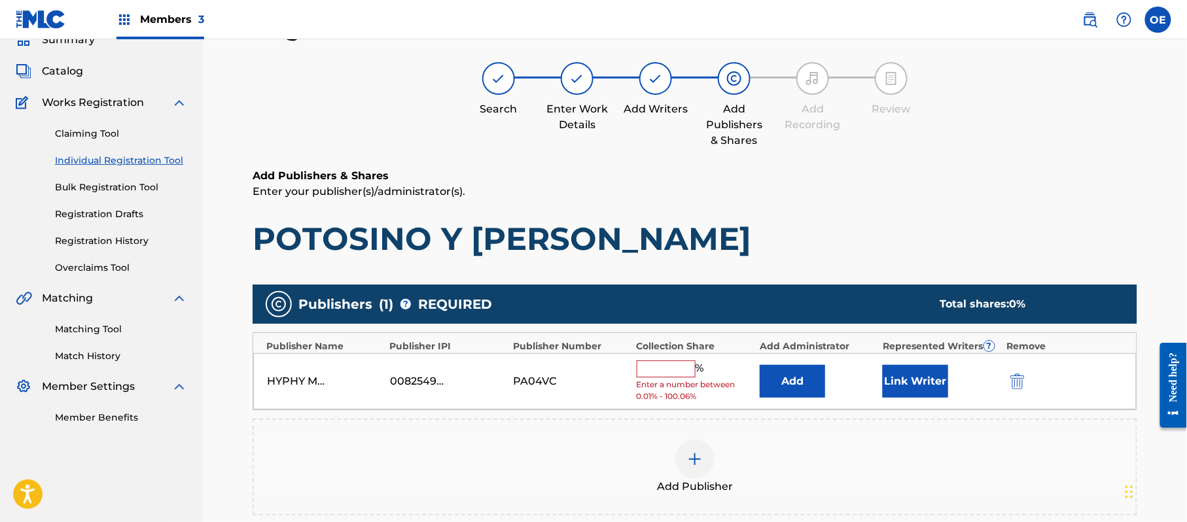
click at [676, 373] on input "text" at bounding box center [666, 369] width 59 height 17
type input "100"
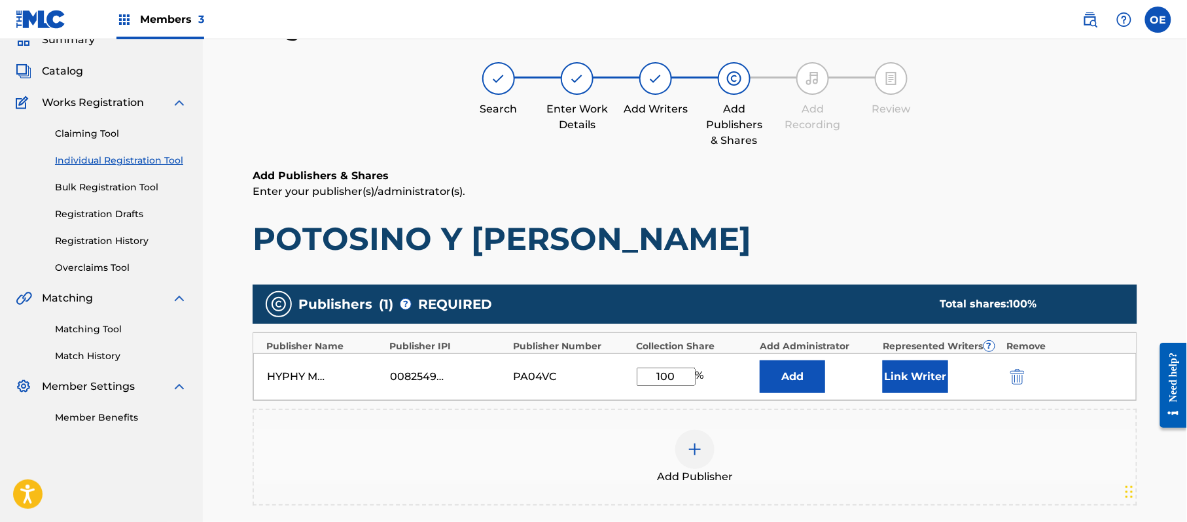
click at [923, 366] on button "Link Writer" at bounding box center [915, 377] width 65 height 33
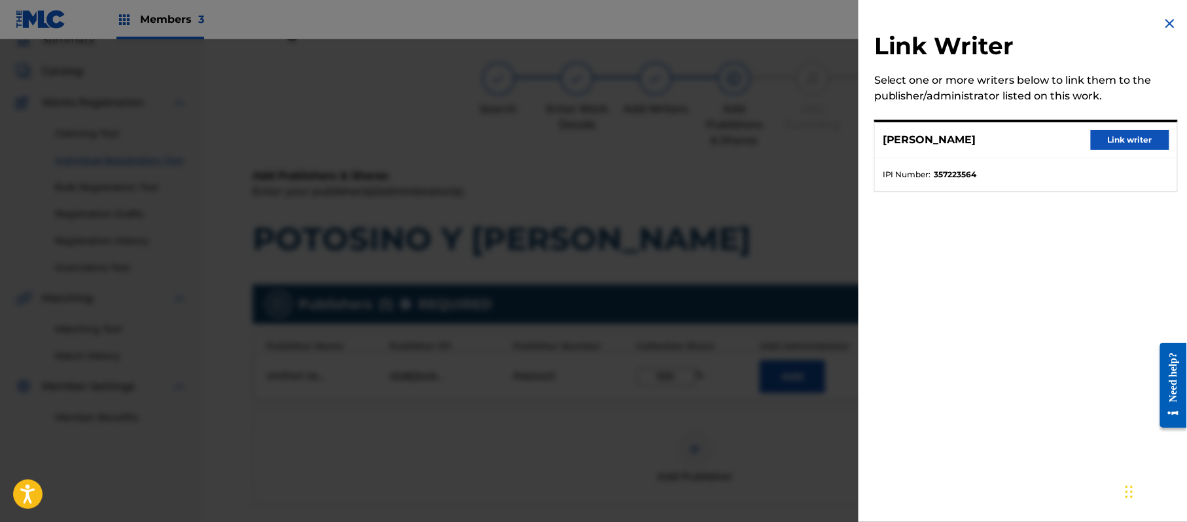
click at [1108, 141] on button "Link writer" at bounding box center [1130, 140] width 79 height 20
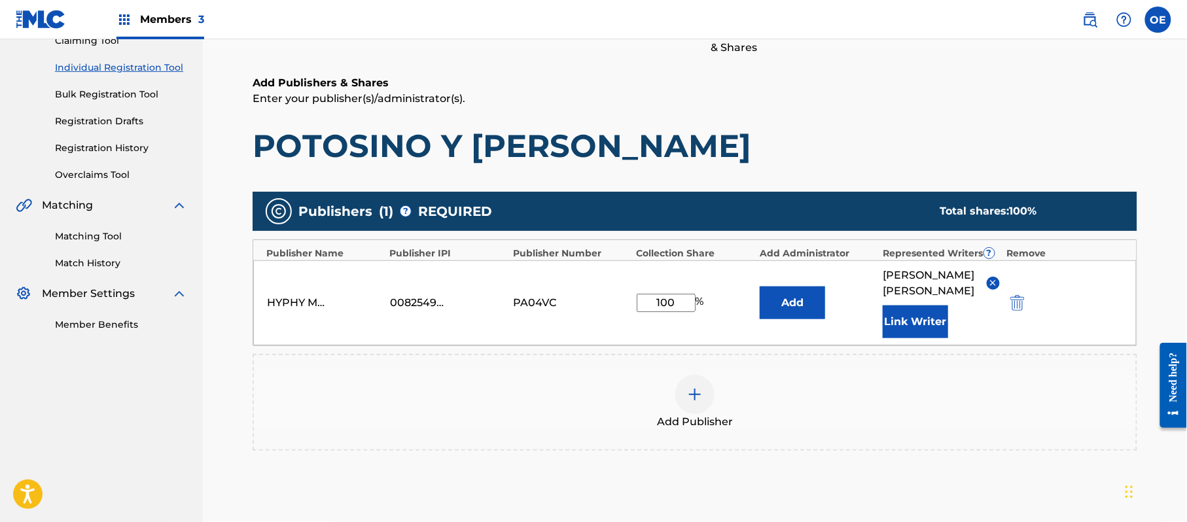
scroll to position [291, 0]
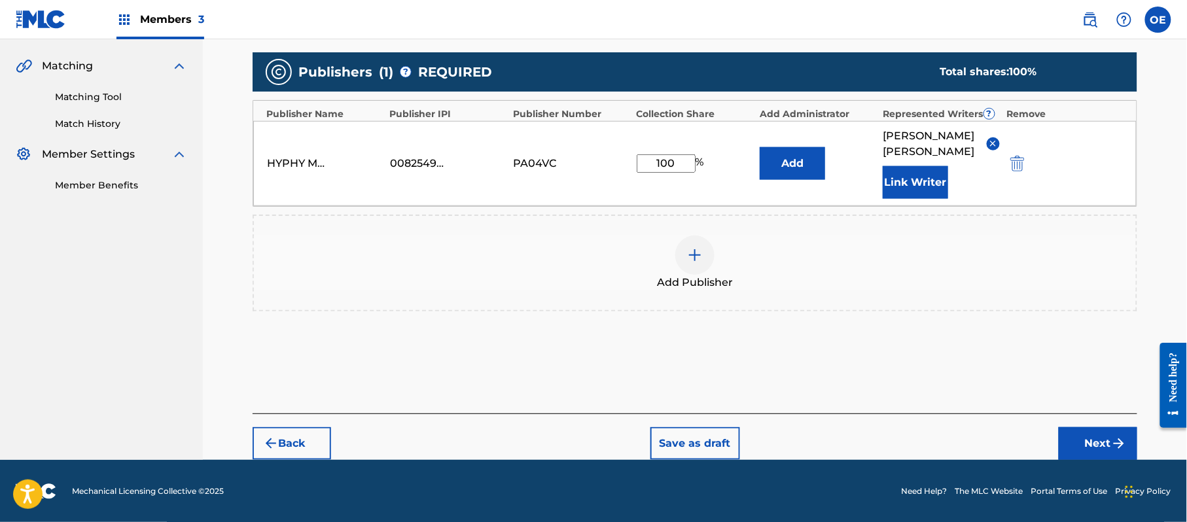
click at [1077, 427] on button "Next" at bounding box center [1098, 443] width 79 height 33
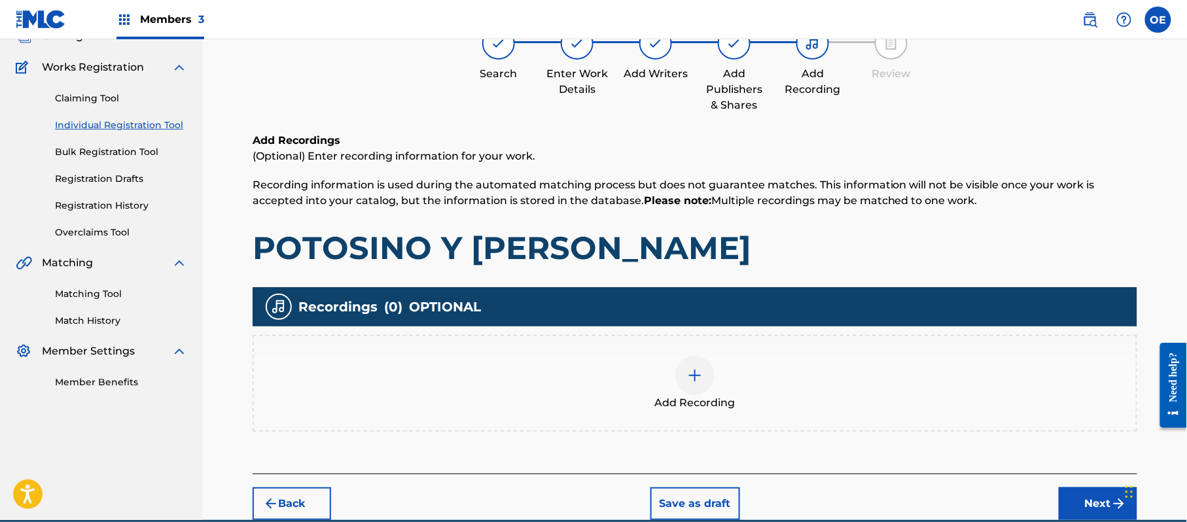
scroll to position [59, 0]
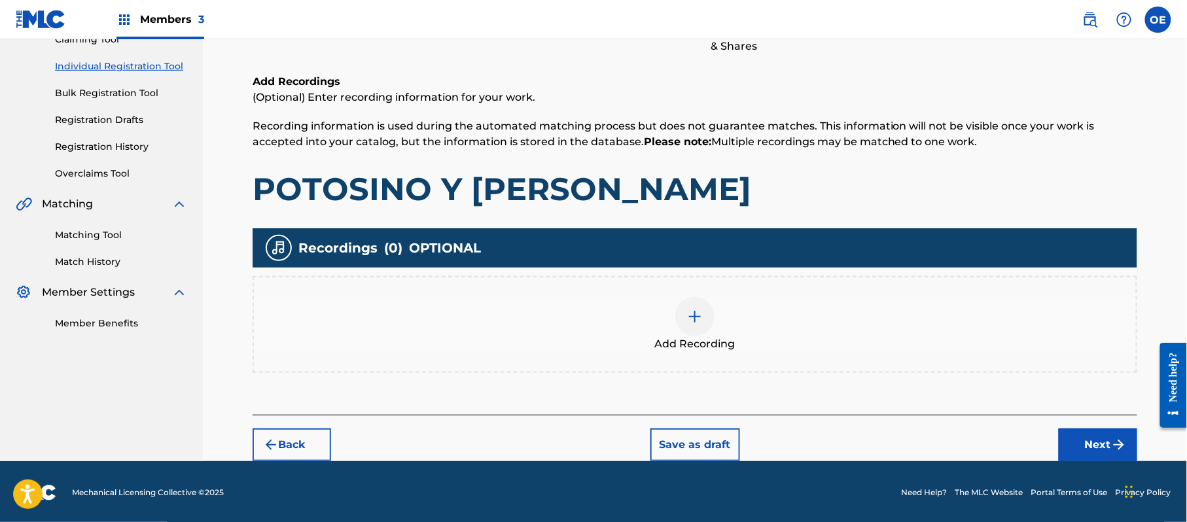
click at [1078, 436] on button "Next" at bounding box center [1098, 445] width 79 height 33
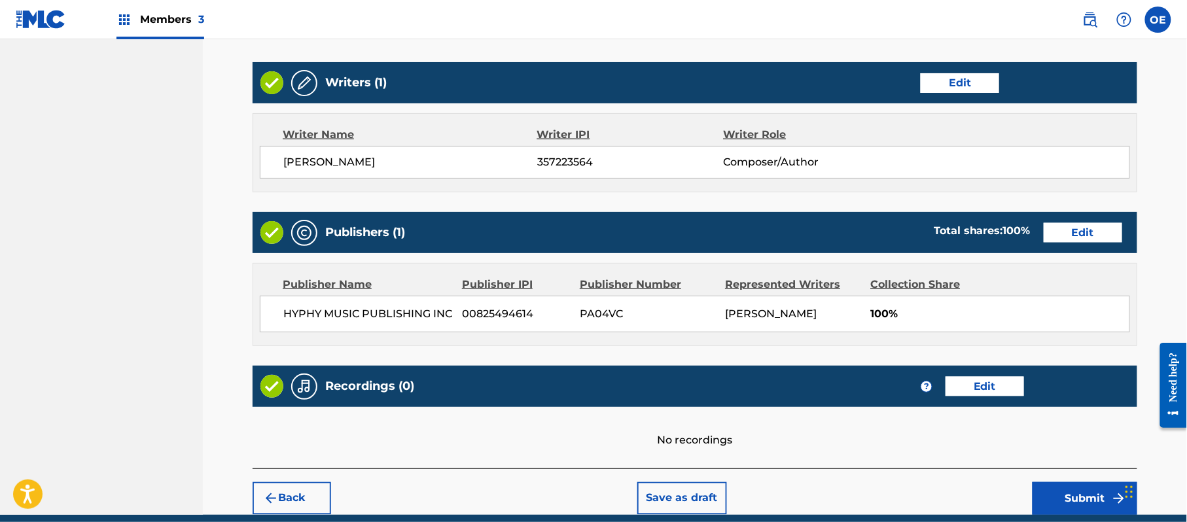
scroll to position [542, 0]
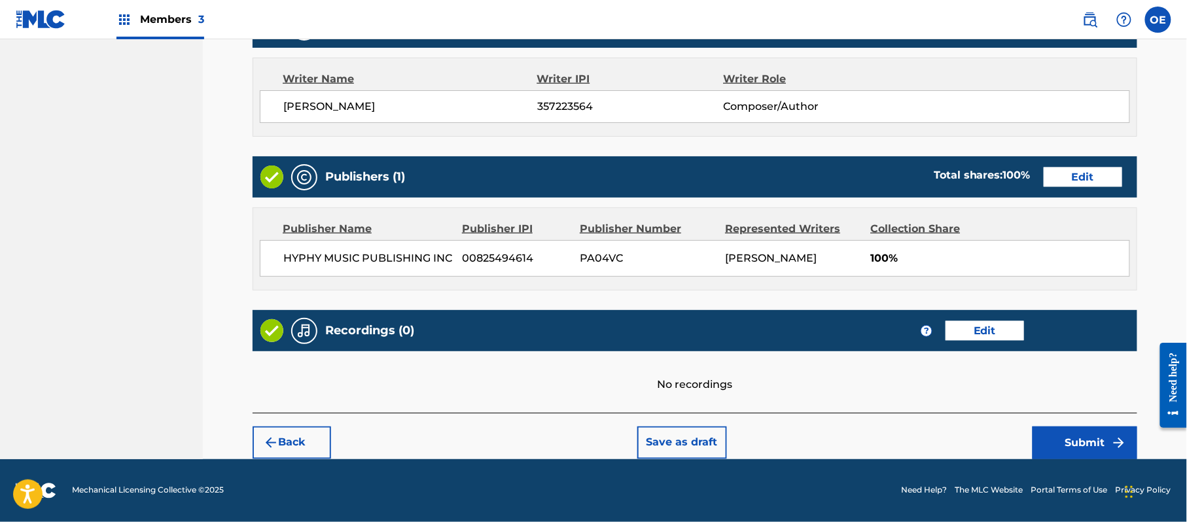
click at [1059, 425] on div "Back Save as draft Submit" at bounding box center [695, 436] width 885 height 46
click at [1082, 438] on button "Submit" at bounding box center [1085, 443] width 105 height 33
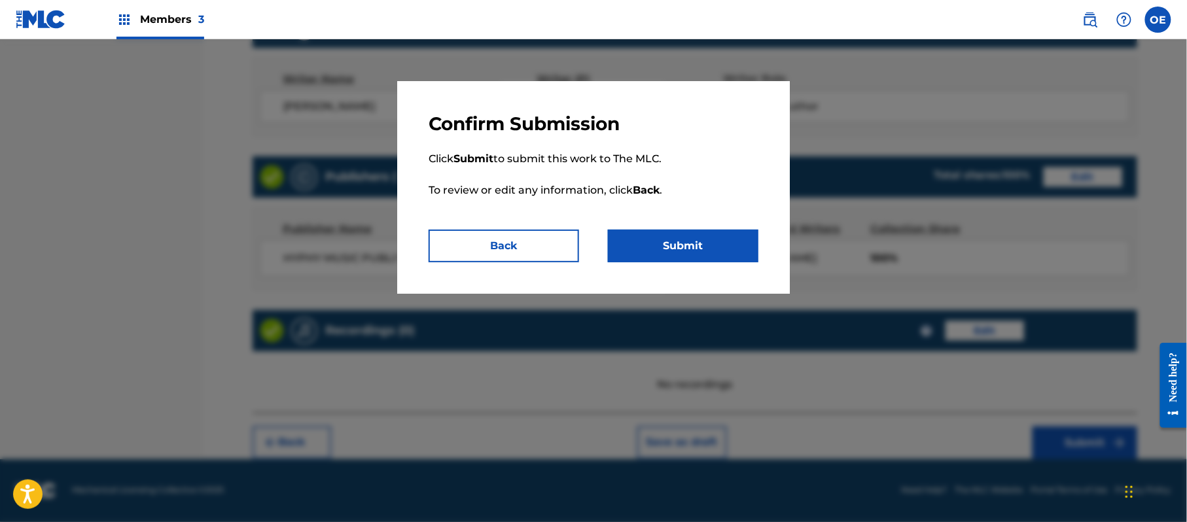
click at [680, 221] on p "Click Submit to submit this work to The MLC. To review or edit any information,…" at bounding box center [594, 182] width 330 height 94
click at [678, 236] on button "Submit" at bounding box center [683, 246] width 150 height 33
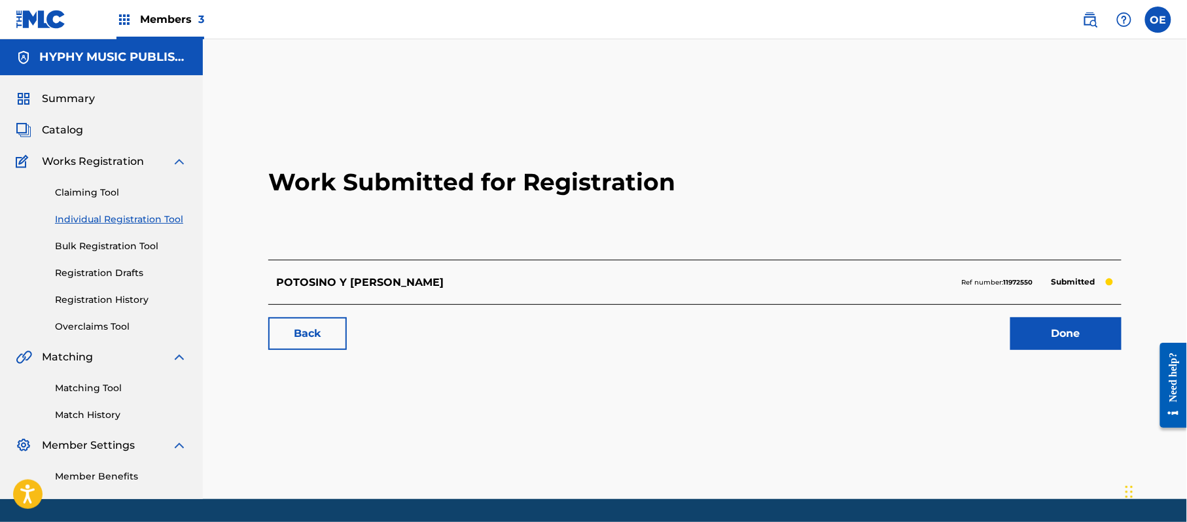
click at [148, 215] on link "Individual Registration Tool" at bounding box center [121, 220] width 132 height 14
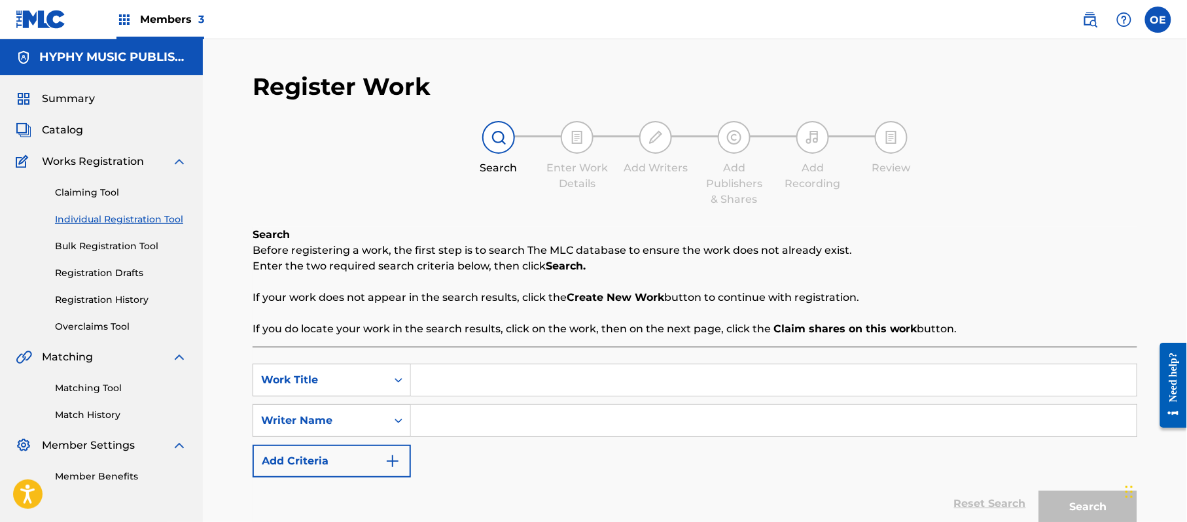
paste input "POTRANCA LA [PERSON_NAME]"
type input "POTRANCA LA [PERSON_NAME]"
paste input "[PERSON_NAME]"
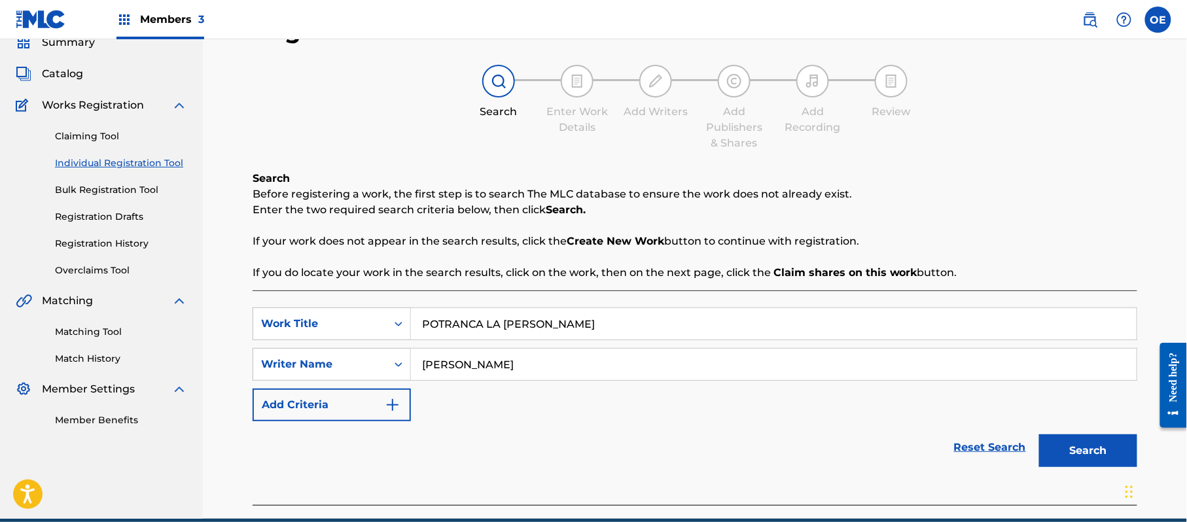
scroll to position [116, 0]
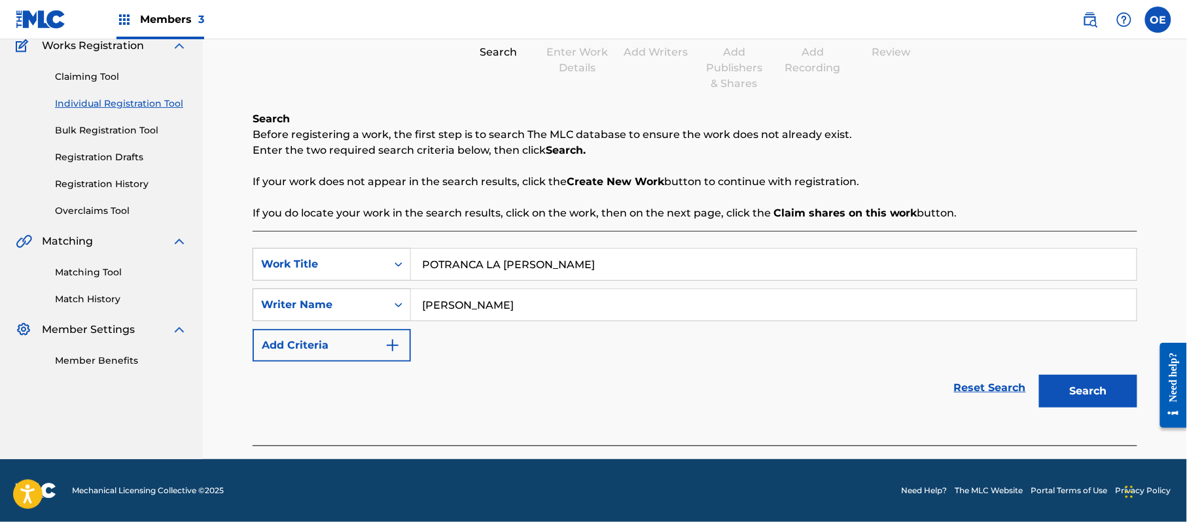
click at [1082, 397] on button "Search" at bounding box center [1088, 391] width 98 height 33
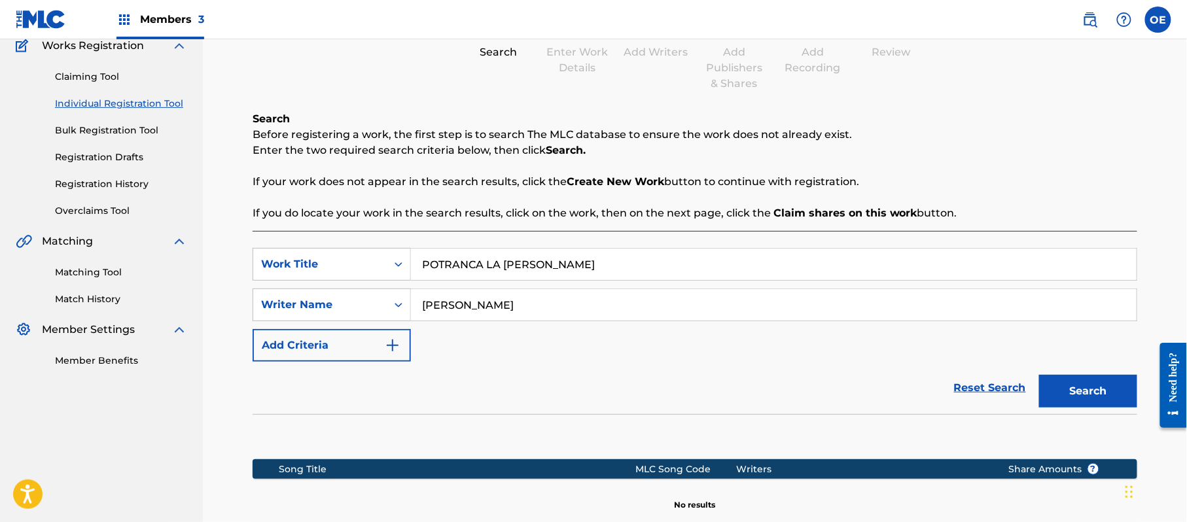
drag, startPoint x: 480, startPoint y: 308, endPoint x: 461, endPoint y: 312, distance: 20.2
click at [461, 312] on input "[PERSON_NAME]" at bounding box center [774, 304] width 726 height 31
click at [1039, 375] on button "Search" at bounding box center [1088, 391] width 98 height 33
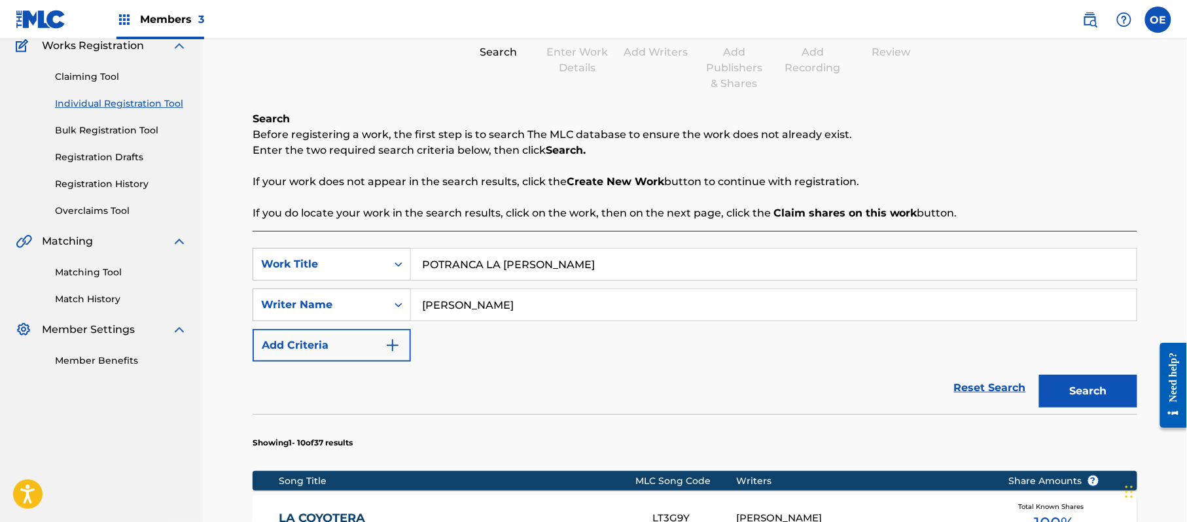
type input "[PERSON_NAME]"
click at [1039, 375] on button "Search" at bounding box center [1088, 391] width 98 height 33
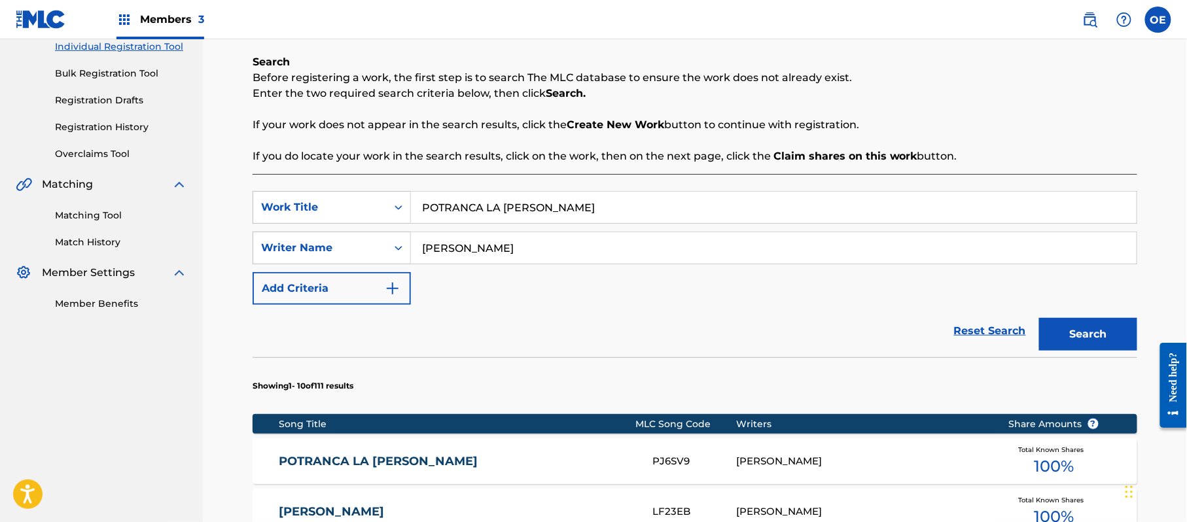
scroll to position [203, 0]
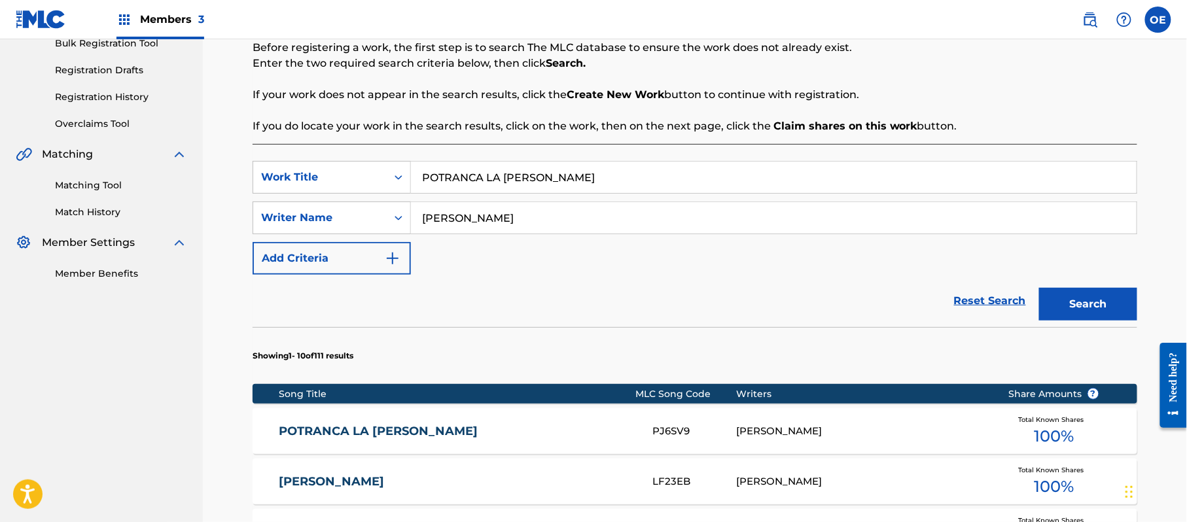
click at [398, 433] on link "POTRANCA LA [PERSON_NAME]" at bounding box center [457, 431] width 356 height 15
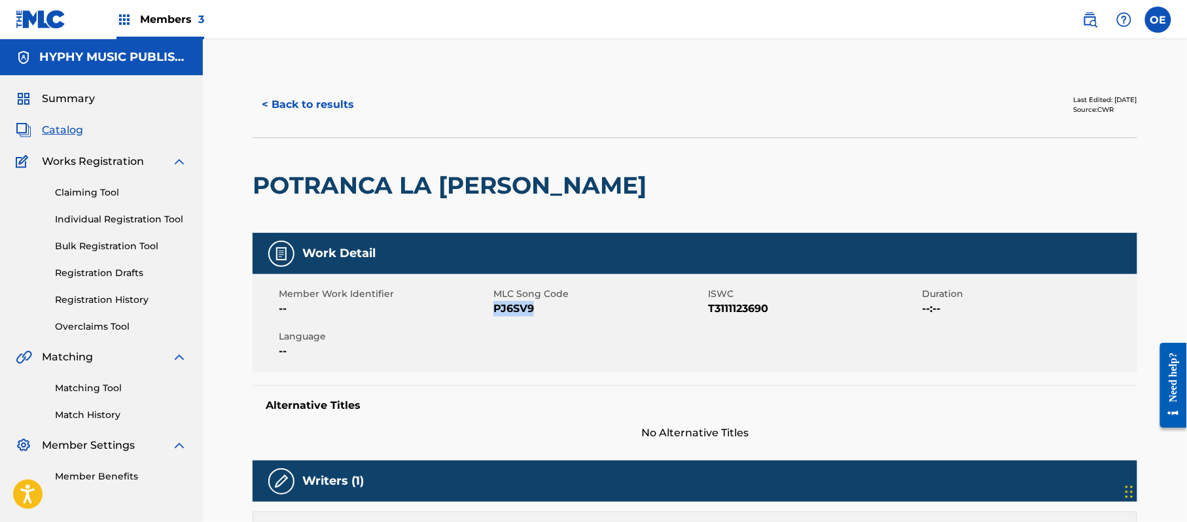
drag, startPoint x: 544, startPoint y: 315, endPoint x: 493, endPoint y: 309, distance: 52.0
click at [493, 309] on span "PJ6SV9" at bounding box center [598, 309] width 211 height 16
copy span "PJ6SV9"
click at [308, 90] on button "< Back to results" at bounding box center [308, 104] width 111 height 33
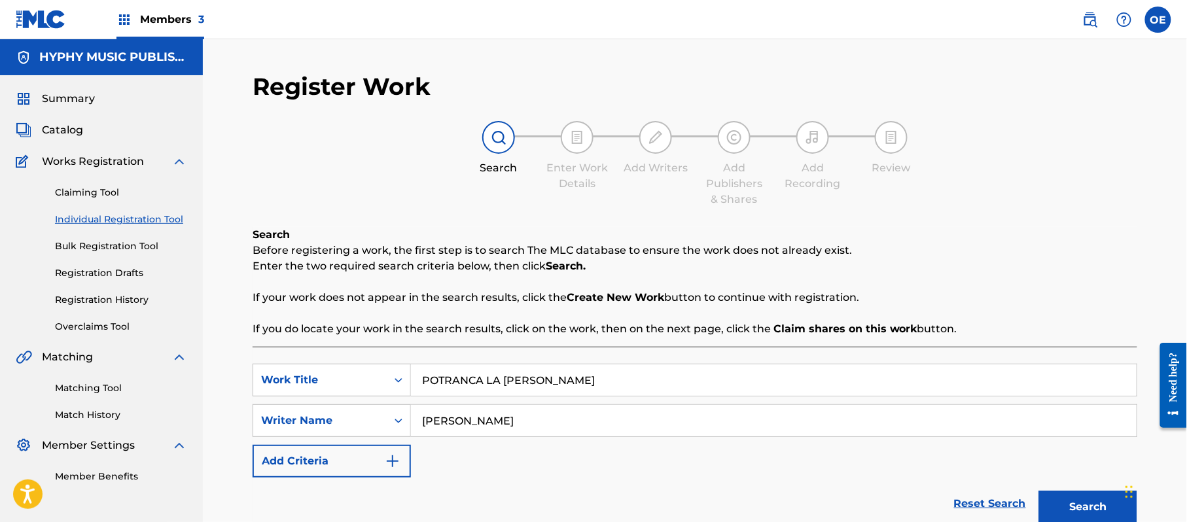
scroll to position [74, 0]
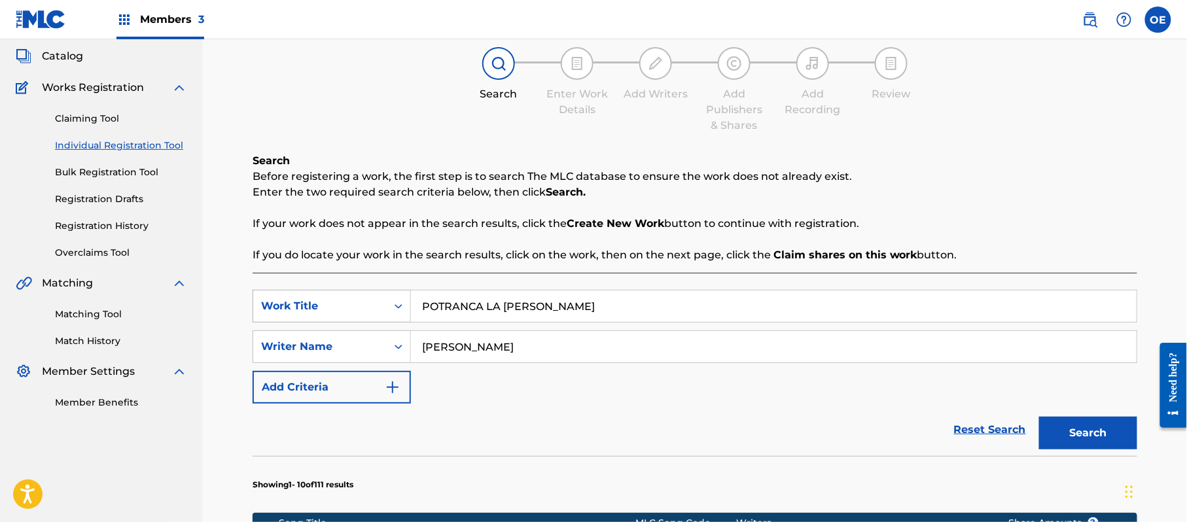
drag, startPoint x: 584, startPoint y: 304, endPoint x: 407, endPoint y: 305, distance: 177.3
click at [407, 305] on div "SearchWithCriteriaf6bdc8c1-5e5d-459f-9243-dd50aebbe77d Work Title POTRANCA LA […" at bounding box center [695, 306] width 885 height 33
paste input "ILLO DE [PERSON_NAME]"
type input "POTRILLO DE [PERSON_NAME]"
click at [1076, 423] on button "Search" at bounding box center [1088, 433] width 98 height 33
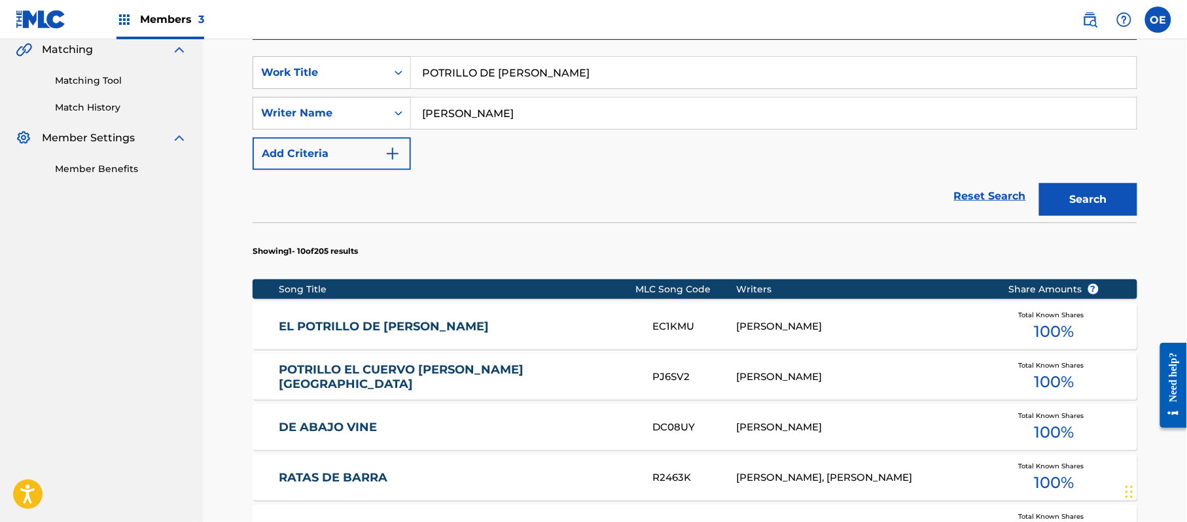
scroll to position [336, 0]
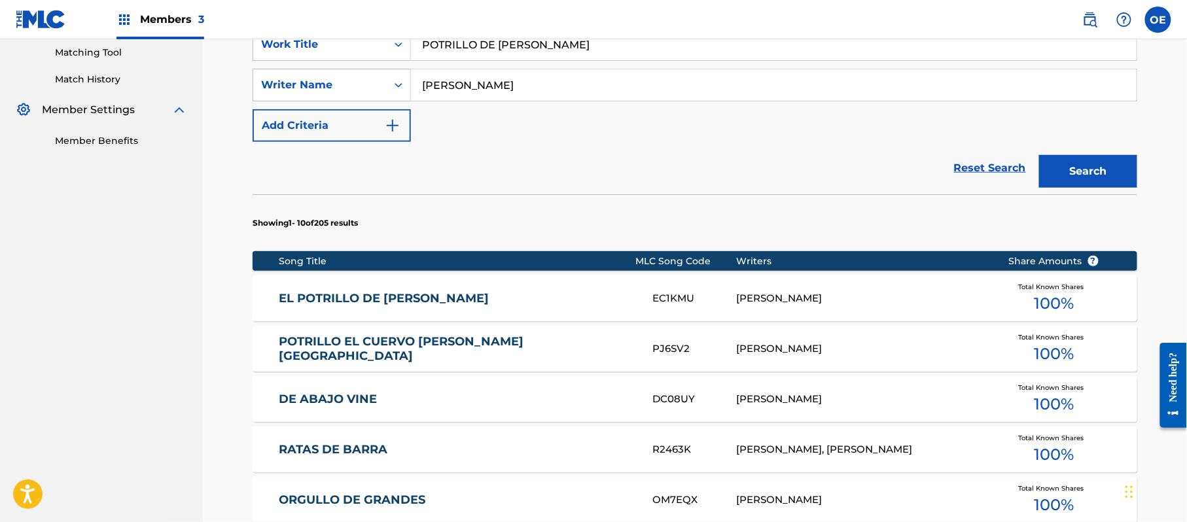
click at [497, 302] on link "EL POTRILLO DE [PERSON_NAME]" at bounding box center [457, 298] width 356 height 15
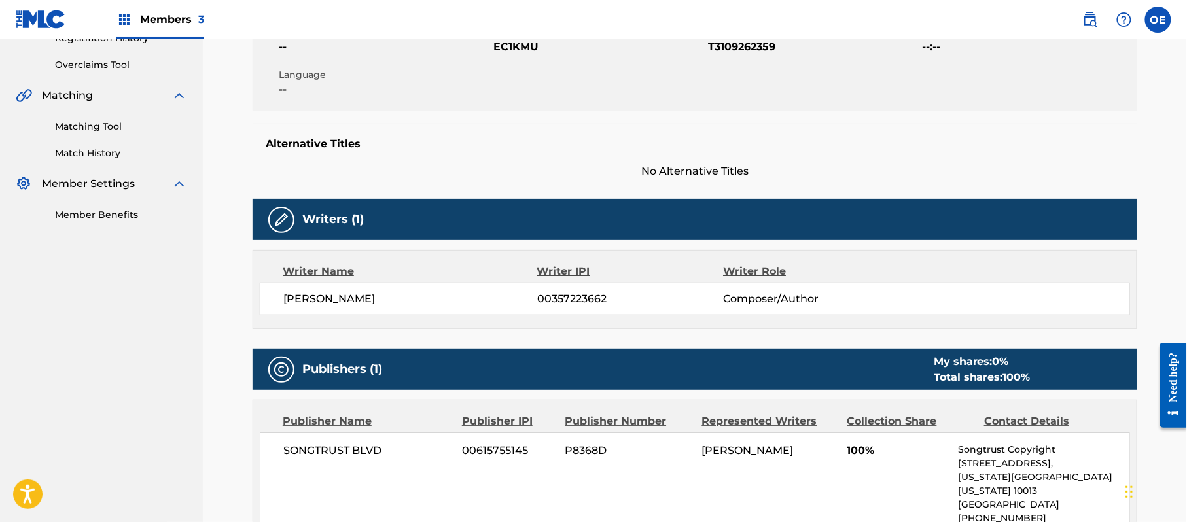
scroll to position [174, 0]
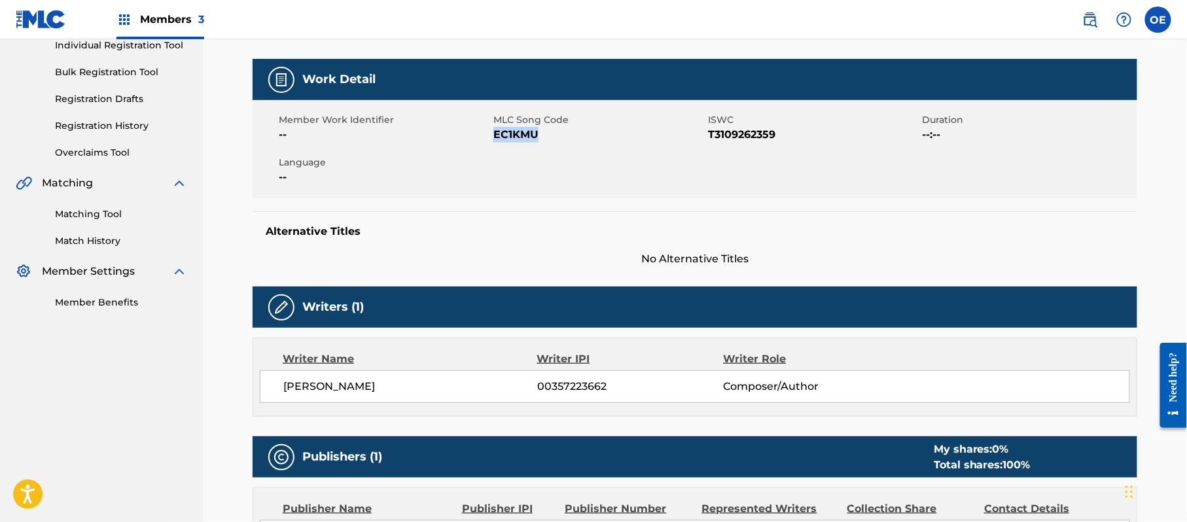
drag, startPoint x: 503, startPoint y: 139, endPoint x: 493, endPoint y: 134, distance: 11.4
click at [493, 134] on span "EC1KMU" at bounding box center [598, 135] width 211 height 16
copy span "EC1KMU"
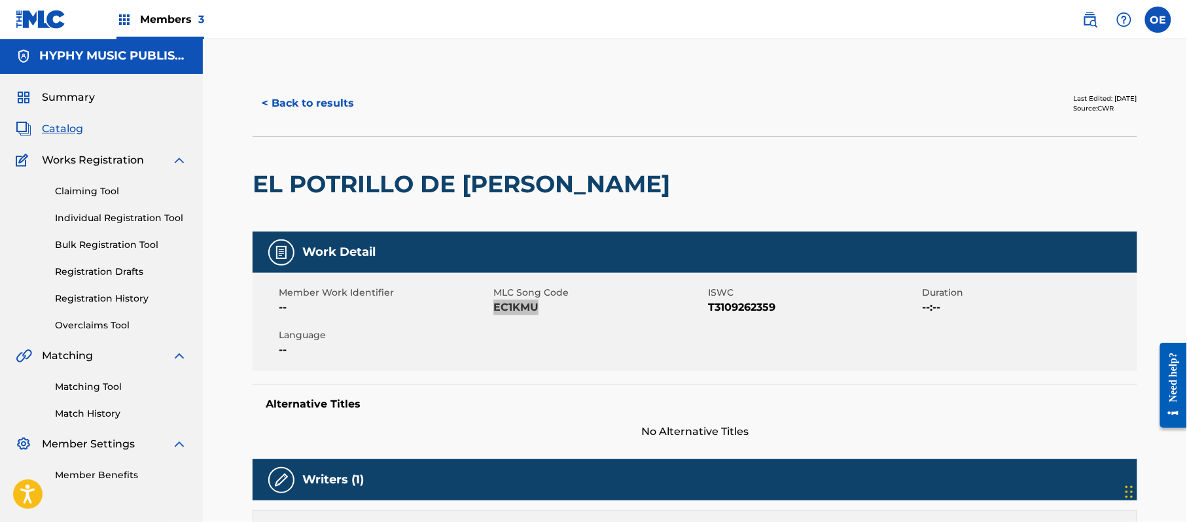
scroll to position [0, 0]
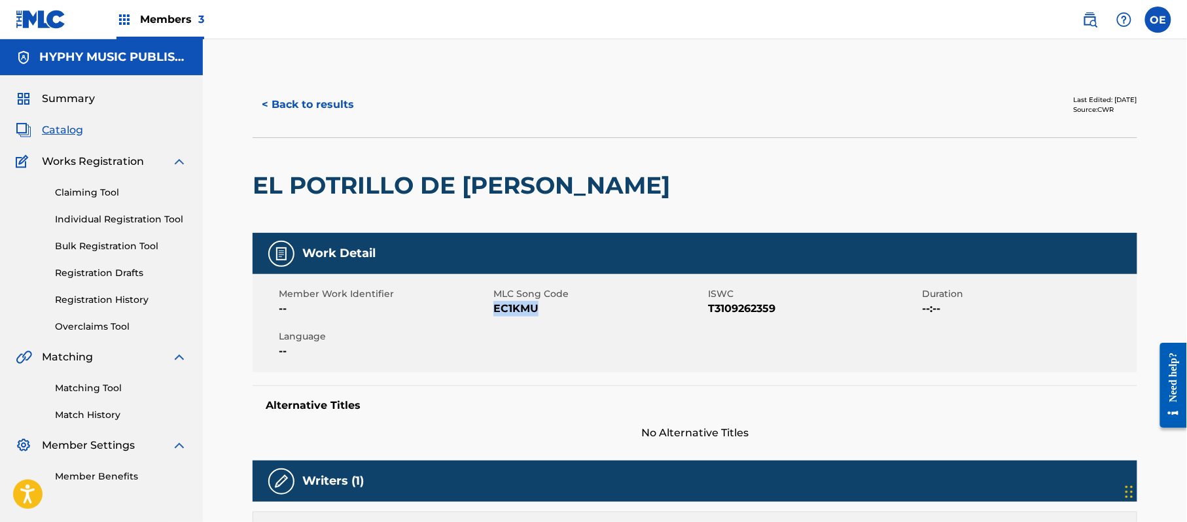
click at [327, 99] on button "< Back to results" at bounding box center [308, 104] width 111 height 33
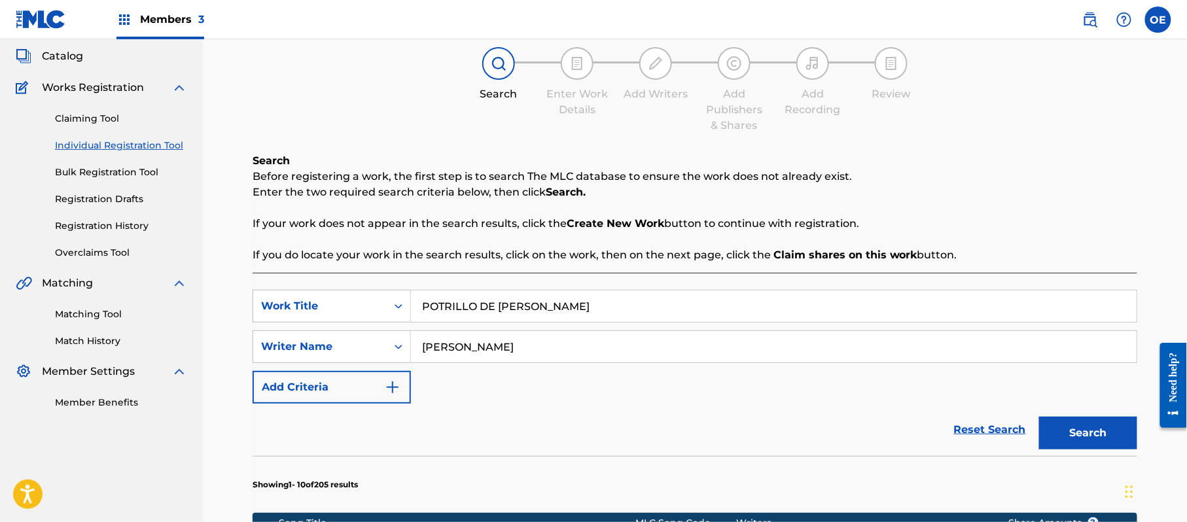
drag, startPoint x: 626, startPoint y: 300, endPoint x: 412, endPoint y: 311, distance: 214.3
click at [412, 311] on input "POTRILLO DE [PERSON_NAME]" at bounding box center [774, 306] width 726 height 31
paste input "EL CUERVO [PERSON_NAME] [GEOGRAPHIC_DATA]"
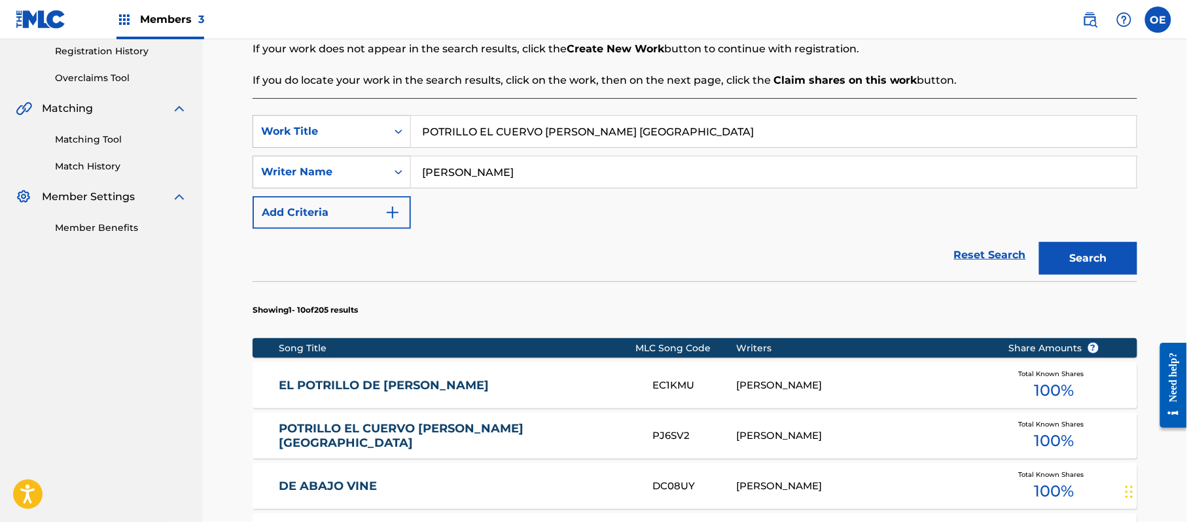
type input "POTRILLO EL CUERVO [PERSON_NAME] [GEOGRAPHIC_DATA]"
click at [1072, 265] on button "Search" at bounding box center [1088, 258] width 98 height 33
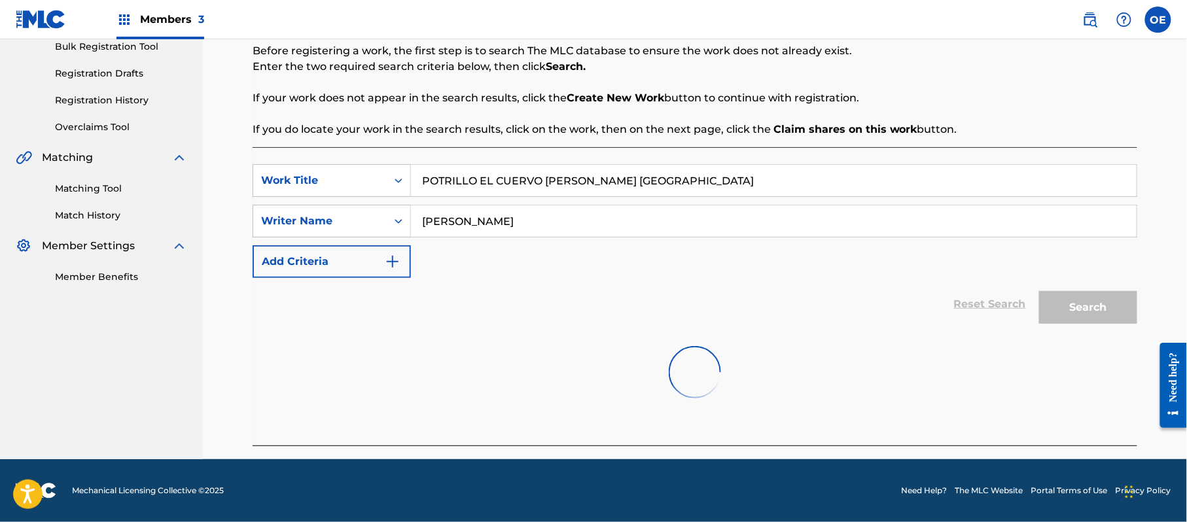
scroll to position [249, 0]
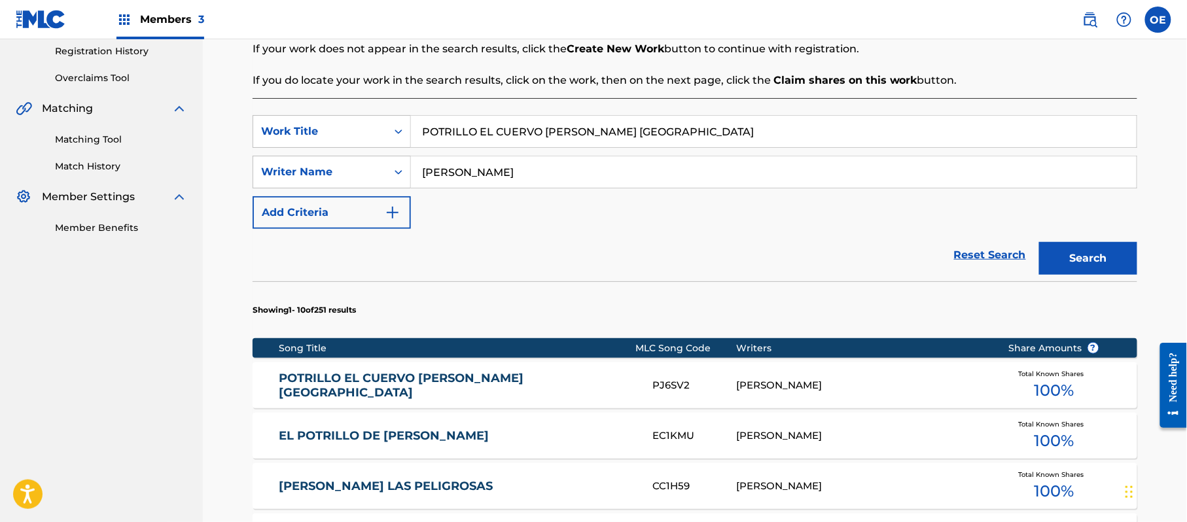
click at [487, 383] on link "POTRILLO EL CUERVO [PERSON_NAME] [GEOGRAPHIC_DATA]" at bounding box center [457, 385] width 356 height 29
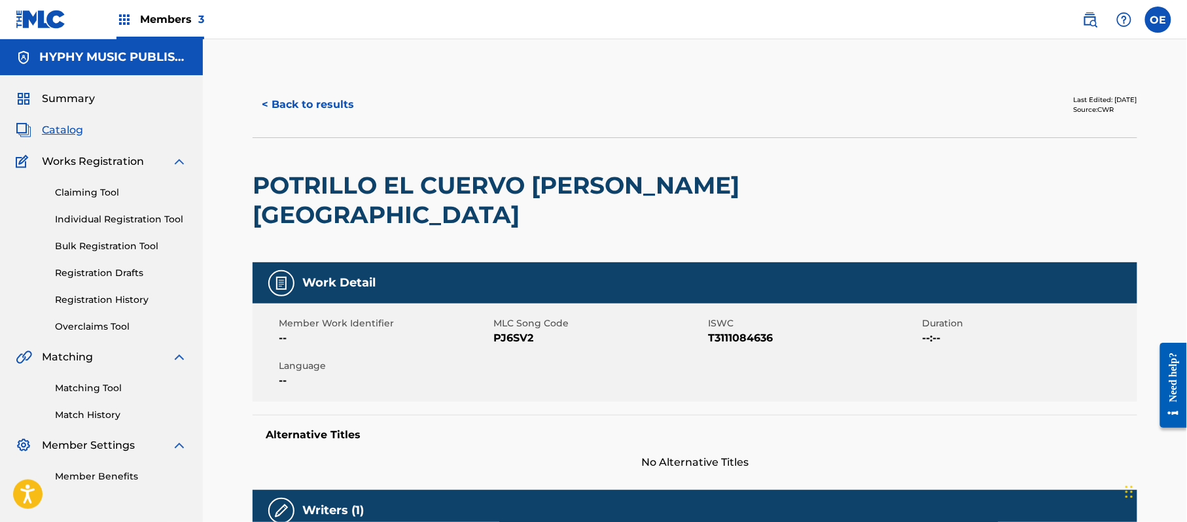
click at [325, 96] on button "< Back to results" at bounding box center [308, 104] width 111 height 33
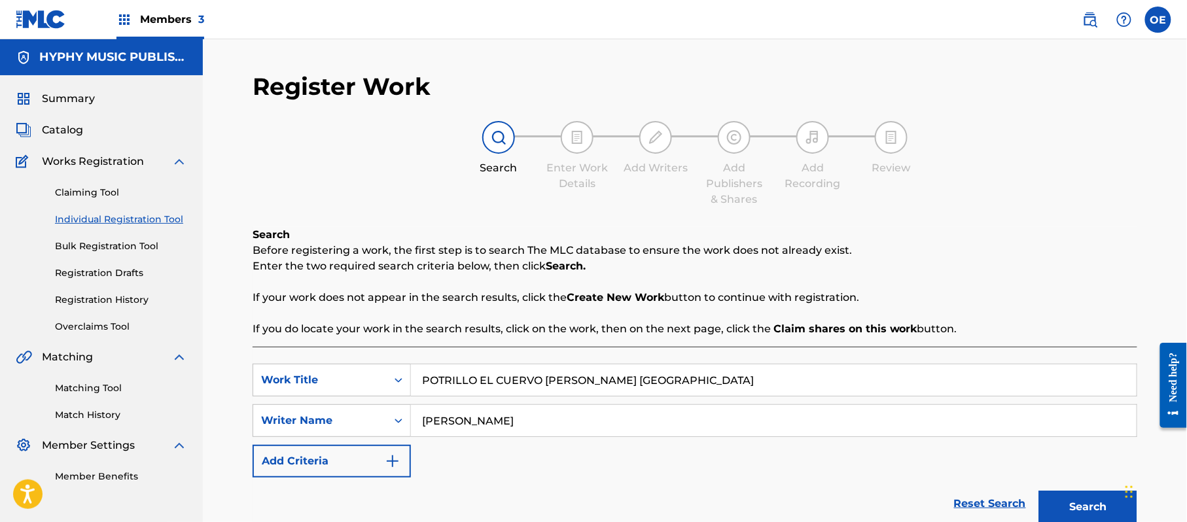
scroll to position [74, 0]
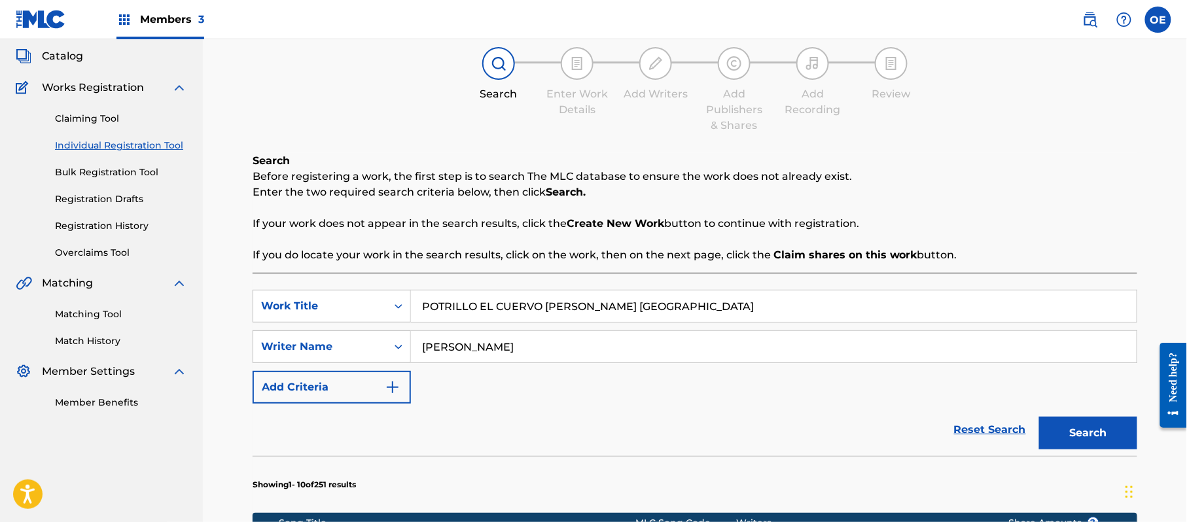
drag, startPoint x: 699, startPoint y: 308, endPoint x: 419, endPoint y: 312, distance: 280.7
click at [419, 312] on input "POTRILLO EL CUERVO [PERSON_NAME] [GEOGRAPHIC_DATA]" at bounding box center [774, 306] width 726 height 31
paste input "UTA Y [PERSON_NAME] [PERSON_NAME]"
type input "PUTA Y [PERSON_NAME] [PERSON_NAME]"
click at [1067, 409] on div "Search" at bounding box center [1085, 430] width 105 height 52
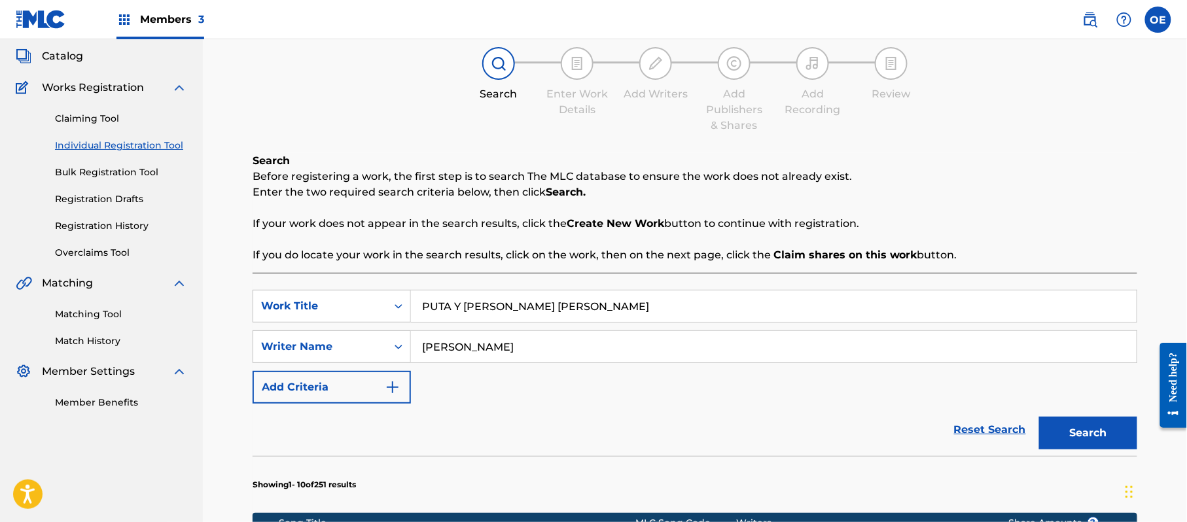
click at [1068, 420] on button "Search" at bounding box center [1088, 433] width 98 height 33
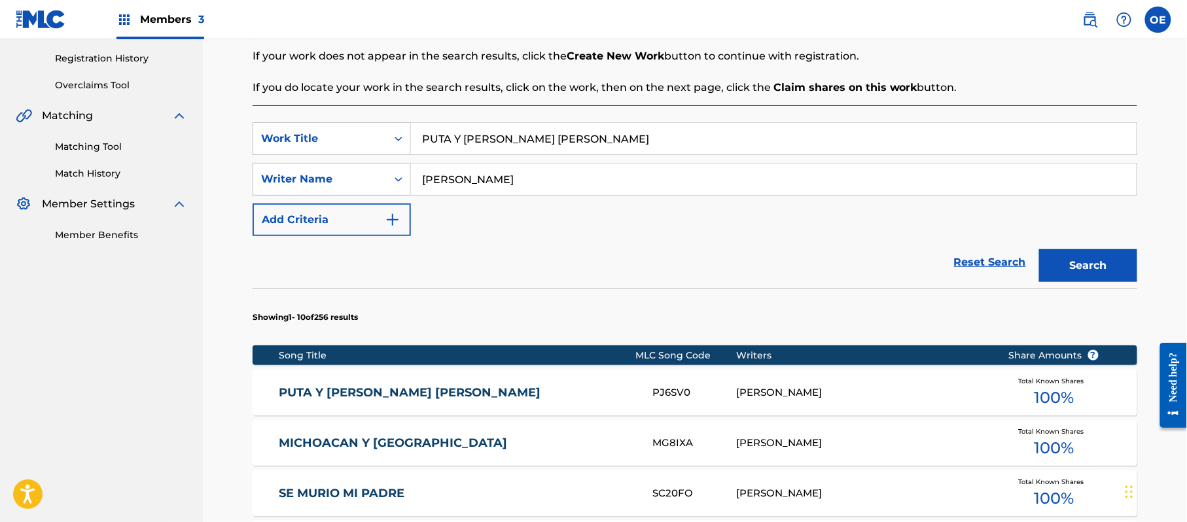
scroll to position [249, 0]
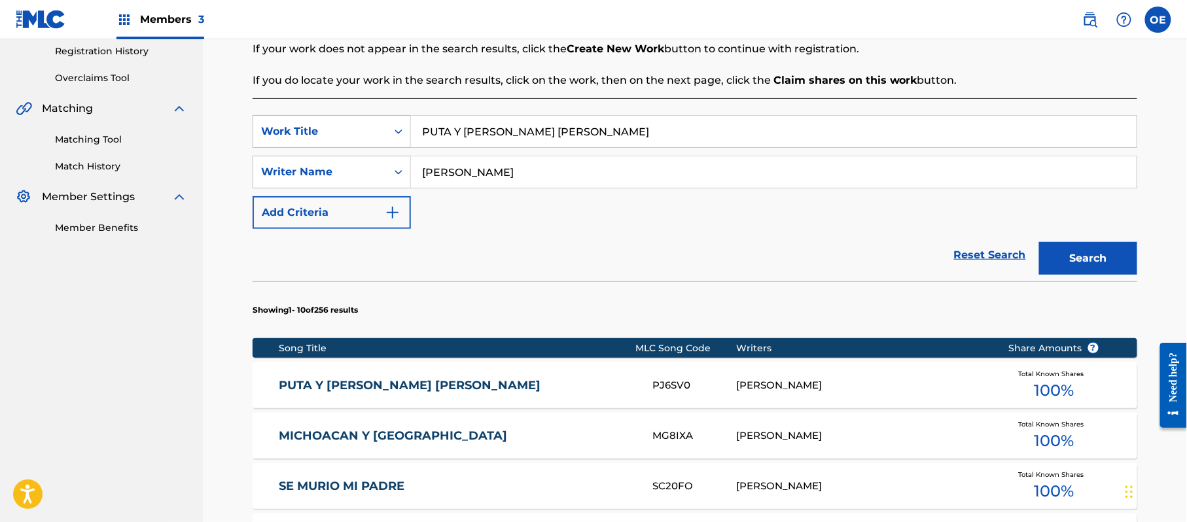
click at [461, 378] on link "PUTA Y [PERSON_NAME] [PERSON_NAME]" at bounding box center [457, 385] width 356 height 15
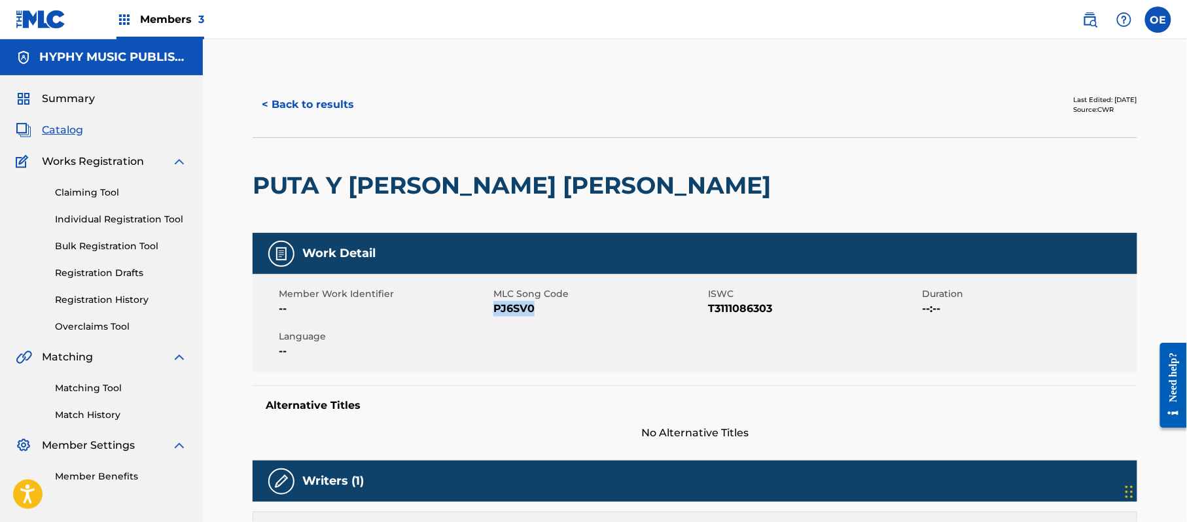
drag, startPoint x: 537, startPoint y: 309, endPoint x: 493, endPoint y: 306, distance: 44.6
click at [493, 306] on span "PJ6SV0" at bounding box center [598, 309] width 211 height 16
copy span "PJ6SV0"
click at [308, 96] on button "< Back to results" at bounding box center [308, 104] width 111 height 33
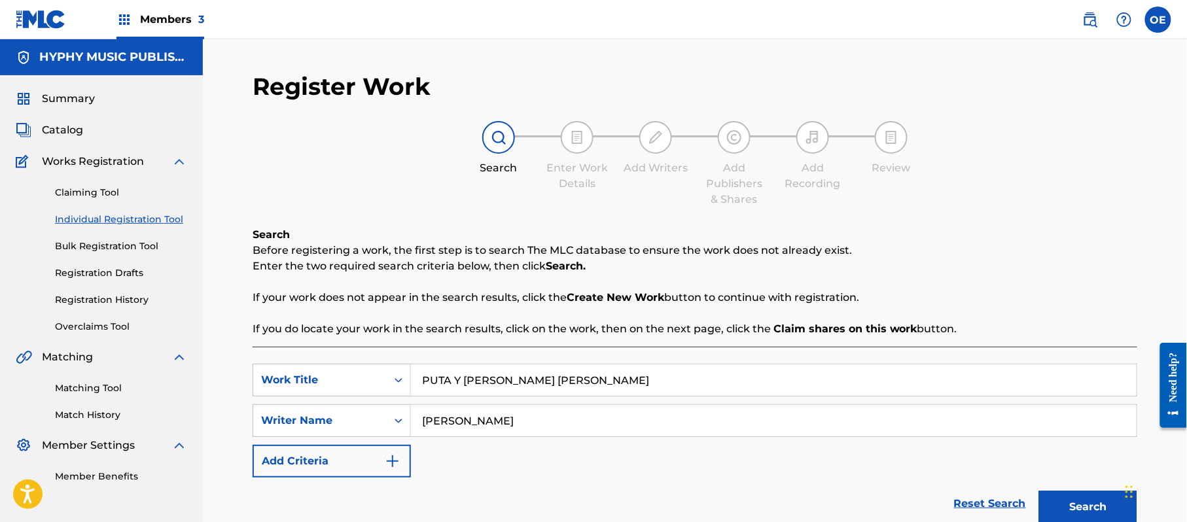
scroll to position [74, 0]
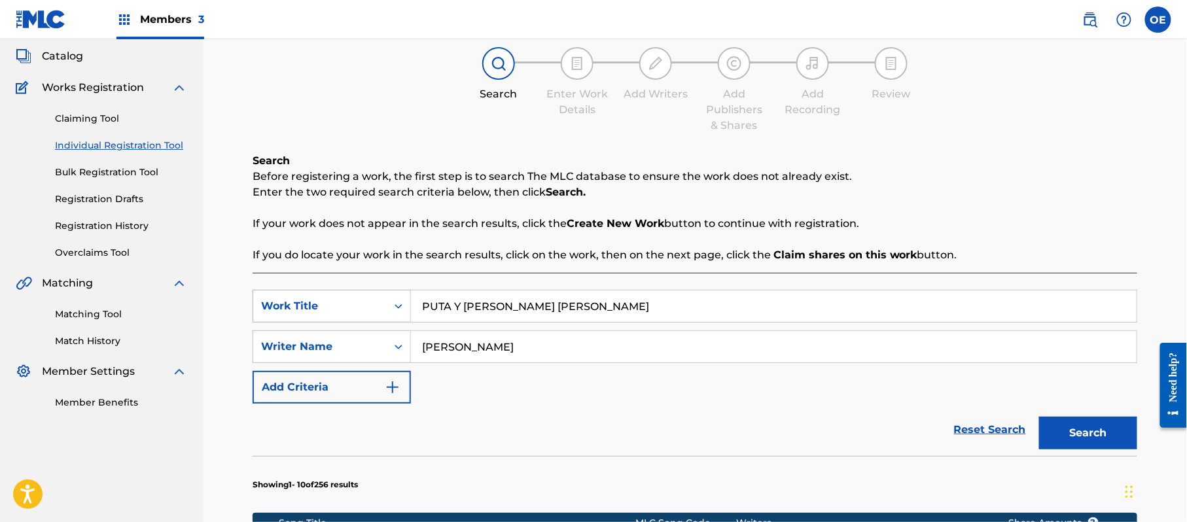
drag, startPoint x: 624, startPoint y: 298, endPoint x: 402, endPoint y: 311, distance: 222.9
click at [383, 311] on div "SearchWithCriteriaf6bdc8c1-5e5d-459f-9243-dd50aebbe77d Work Title PUTA Y [PERSO…" at bounding box center [695, 306] width 885 height 33
paste input "OTRILLO EL CUERVO [PERSON_NAME] [GEOGRAPHIC_DATA]"
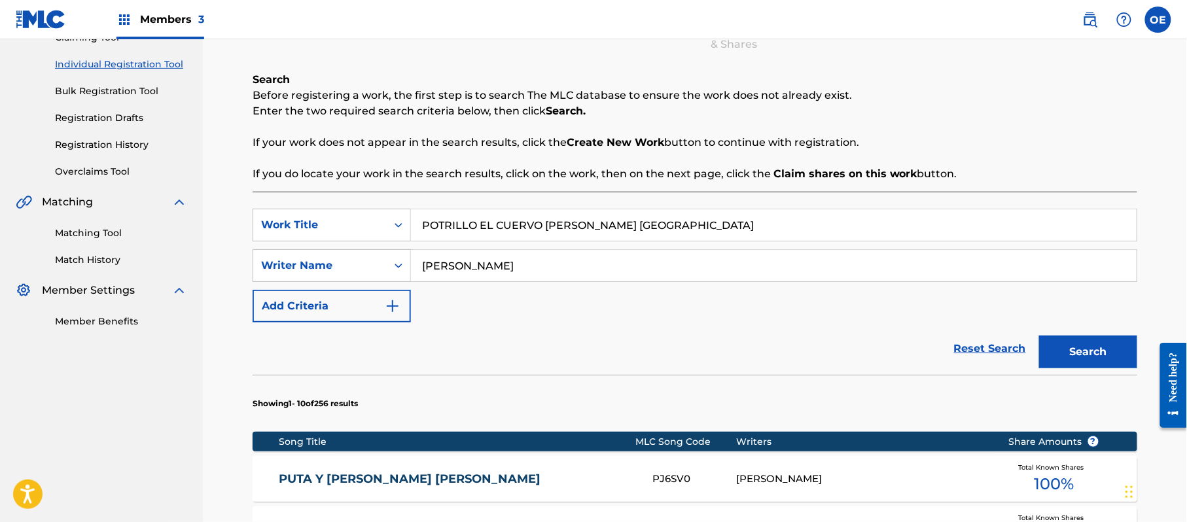
scroll to position [336, 0]
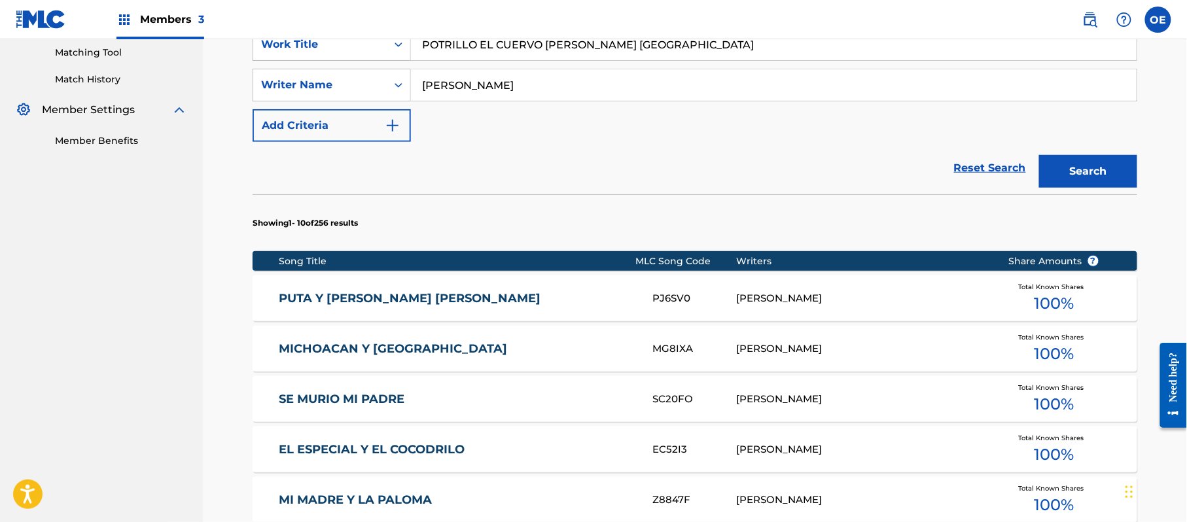
type input "POTRILLO EL CUERVO [PERSON_NAME] [GEOGRAPHIC_DATA]"
click at [1092, 166] on button "Search" at bounding box center [1088, 171] width 98 height 33
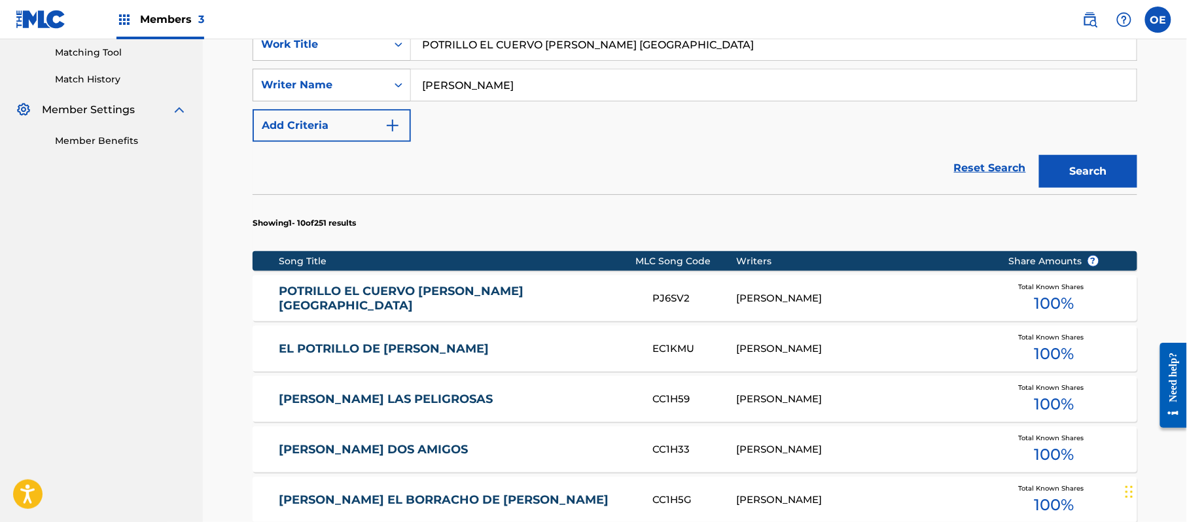
click at [487, 291] on link "POTRILLO EL CUERVO [PERSON_NAME] [GEOGRAPHIC_DATA]" at bounding box center [457, 298] width 356 height 29
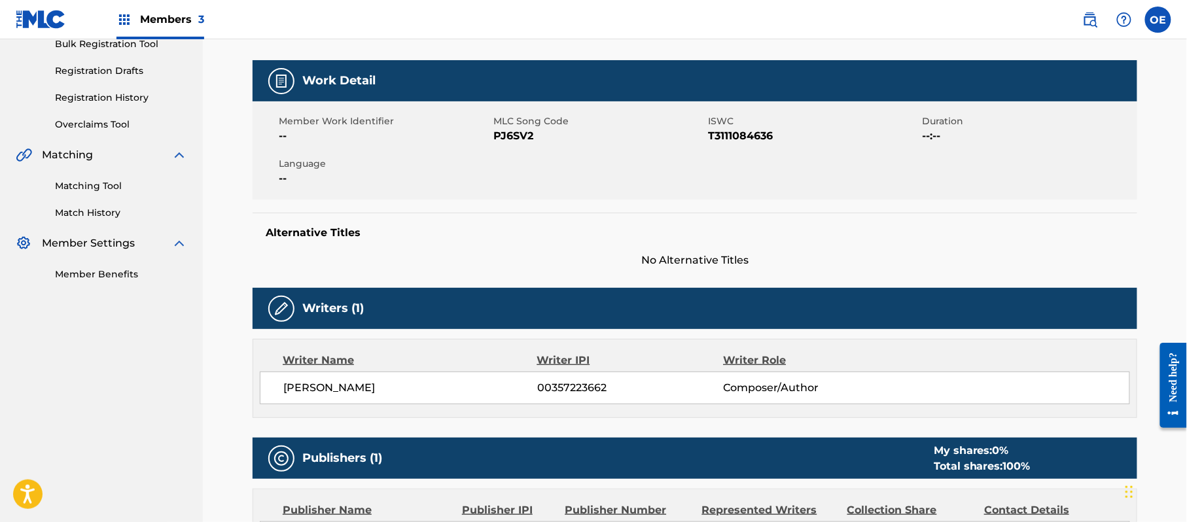
scroll to position [174, 0]
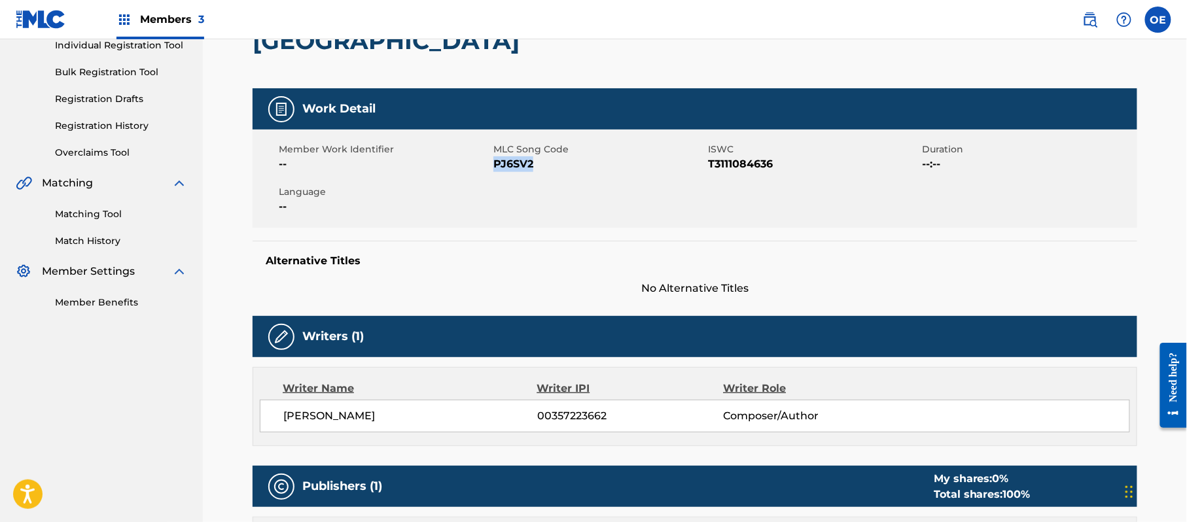
drag, startPoint x: 545, startPoint y: 163, endPoint x: 493, endPoint y: 163, distance: 51.7
click at [493, 163] on span "PJ6SV2" at bounding box center [598, 164] width 211 height 16
copy span "PJ6SV2"
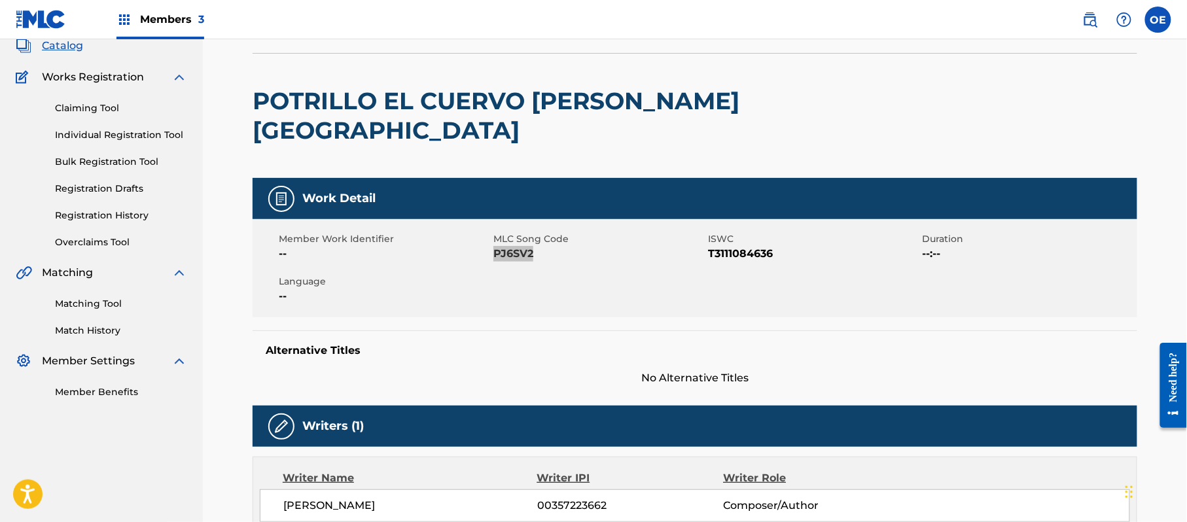
scroll to position [0, 0]
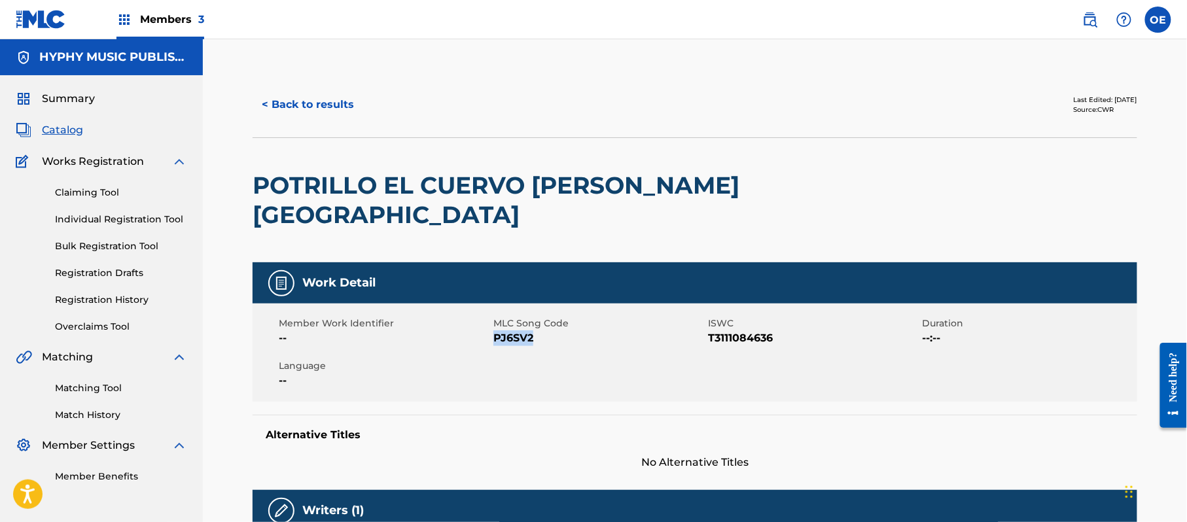
click at [302, 118] on button "< Back to results" at bounding box center [308, 104] width 111 height 33
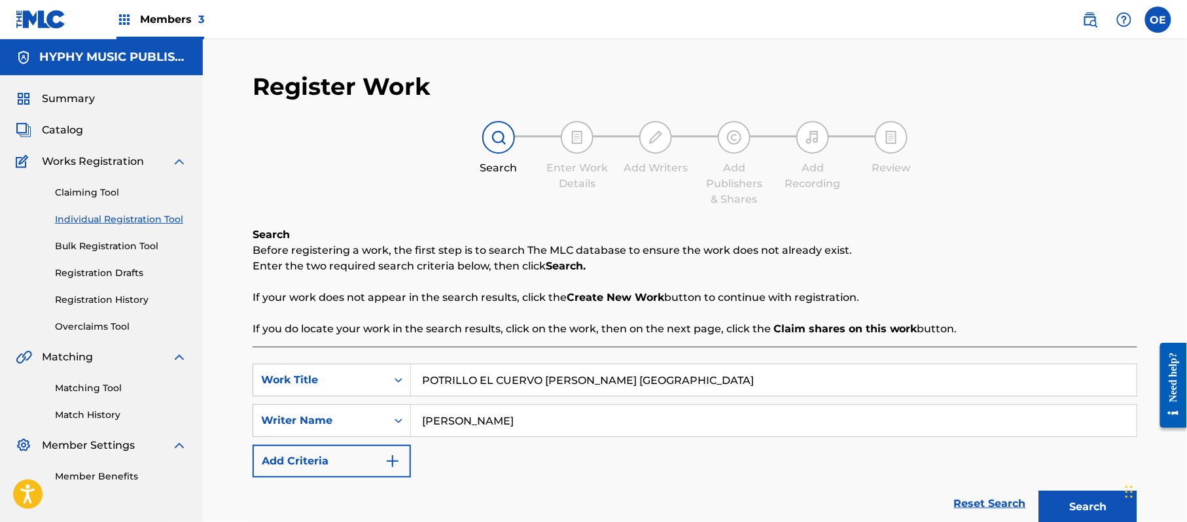
scroll to position [74, 0]
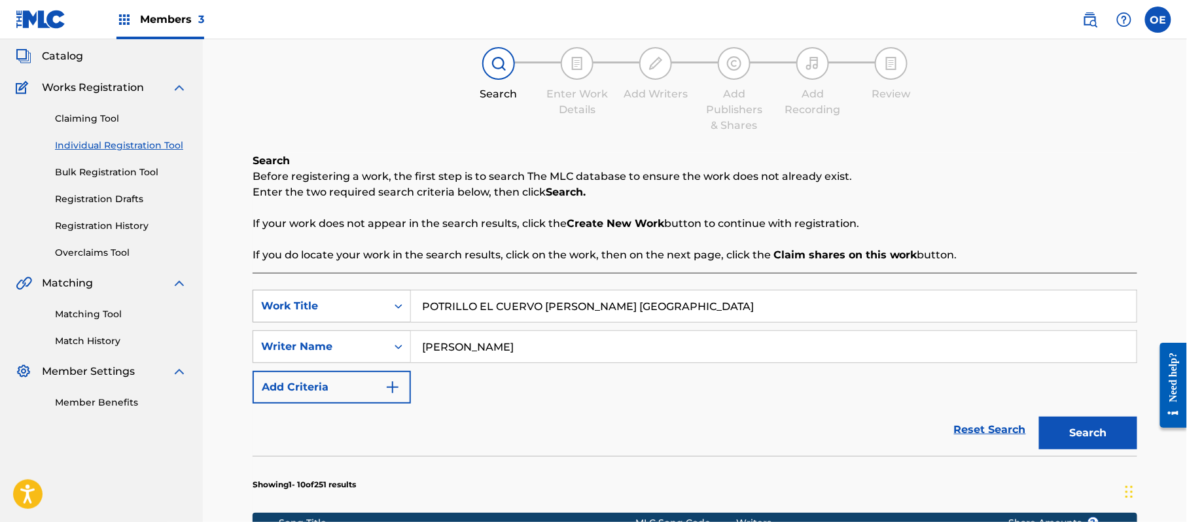
drag, startPoint x: 619, startPoint y: 304, endPoint x: 300, endPoint y: 308, distance: 319.3
click at [298, 308] on div "SearchWithCriteriaf6bdc8c1-5e5d-459f-9243-dd50aebbe77d Work Title POTRILLO EL C…" at bounding box center [695, 306] width 885 height 33
paste input "QUISO MUCHO A SU ABUELITO"
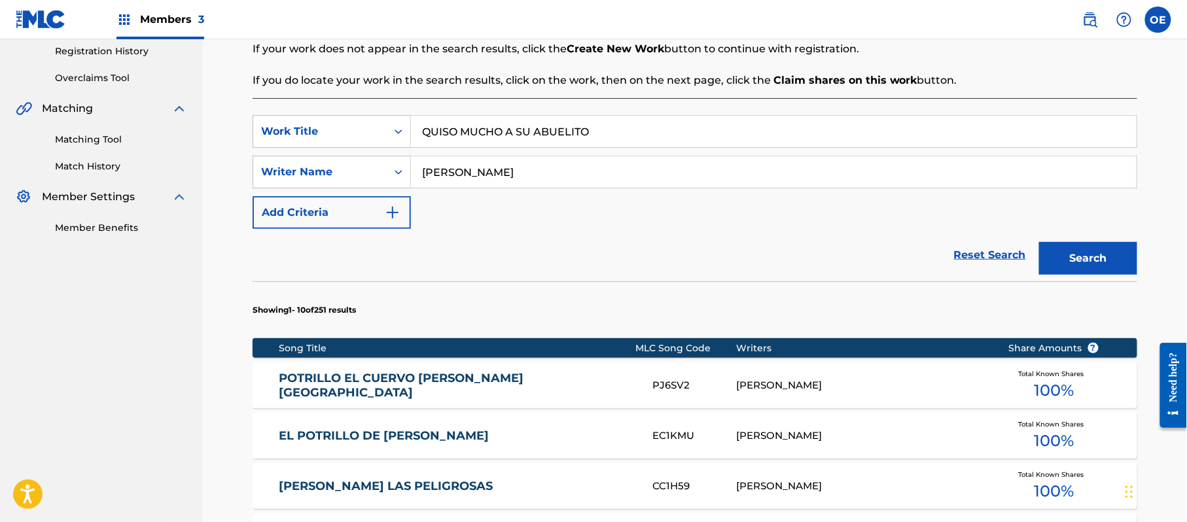
type input "QUISO MUCHO A SU ABUELITO"
click at [1085, 259] on button "Search" at bounding box center [1088, 258] width 98 height 33
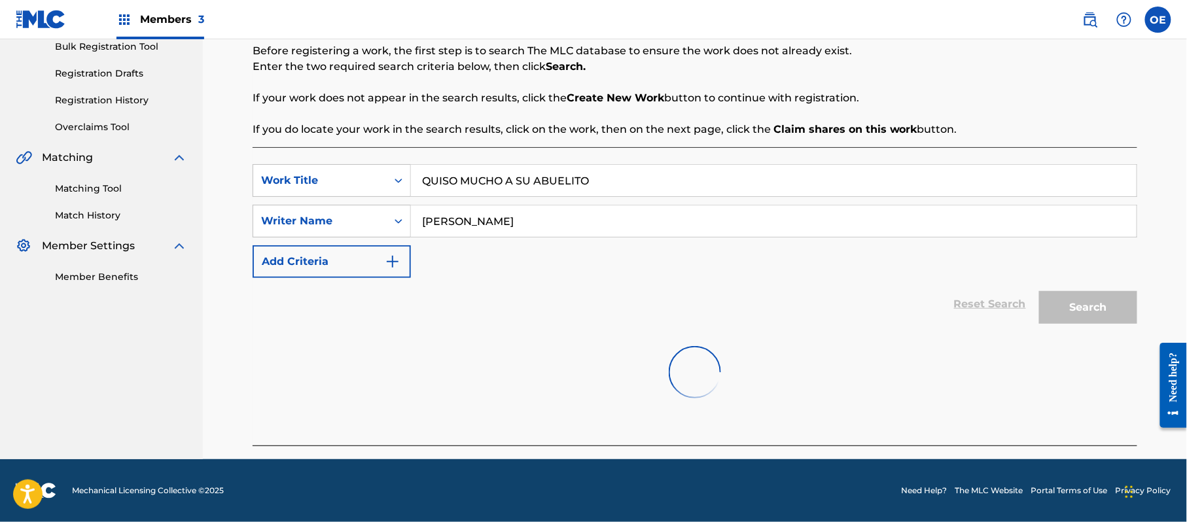
scroll to position [249, 0]
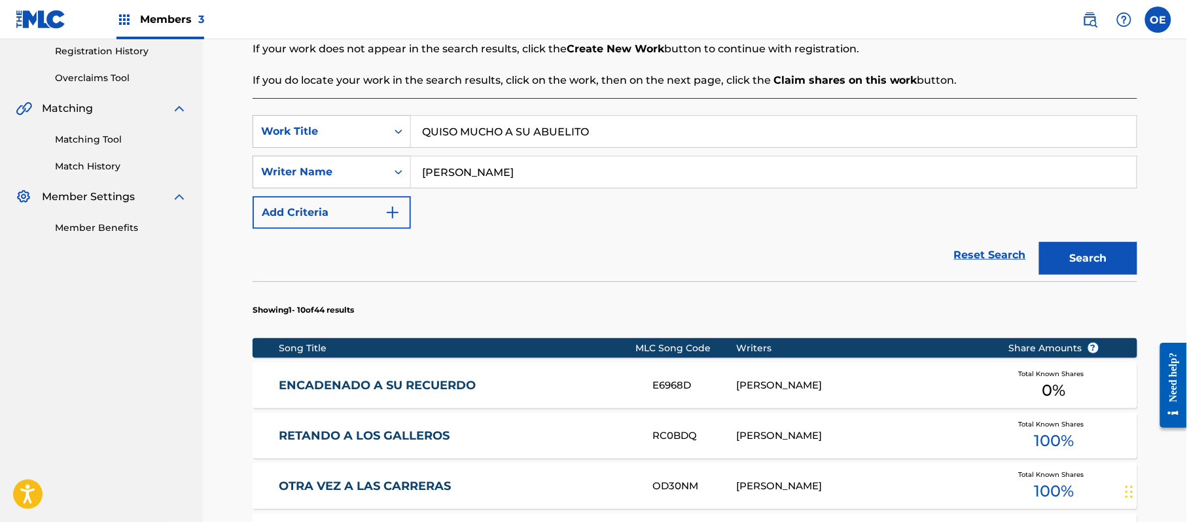
click at [448, 181] on input "[PERSON_NAME]" at bounding box center [774, 171] width 726 height 31
click at [1039, 242] on button "Search" at bounding box center [1088, 258] width 98 height 33
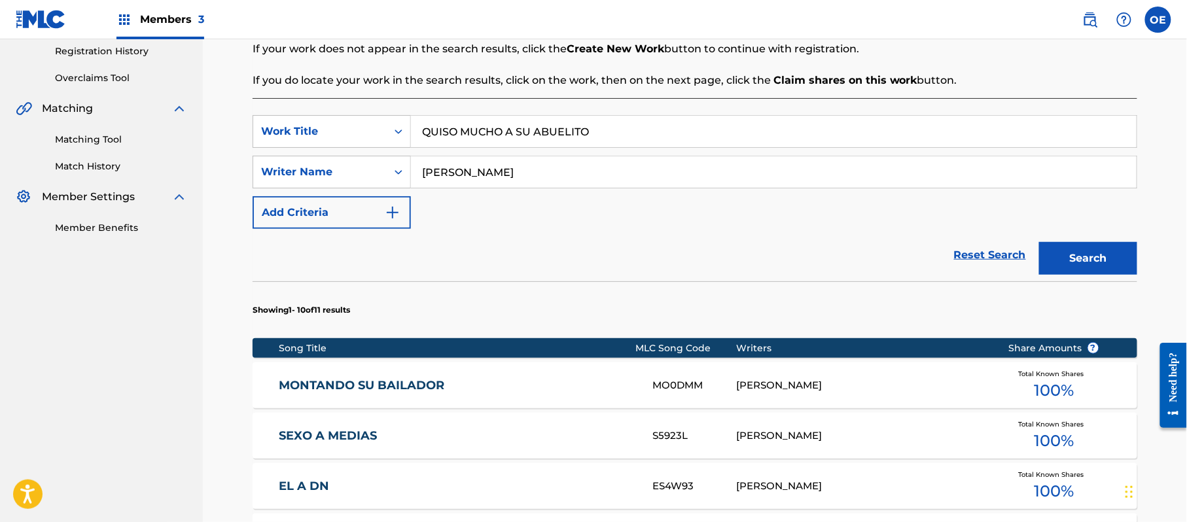
type input "[PERSON_NAME]"
click at [1039, 242] on button "Search" at bounding box center [1088, 258] width 98 height 33
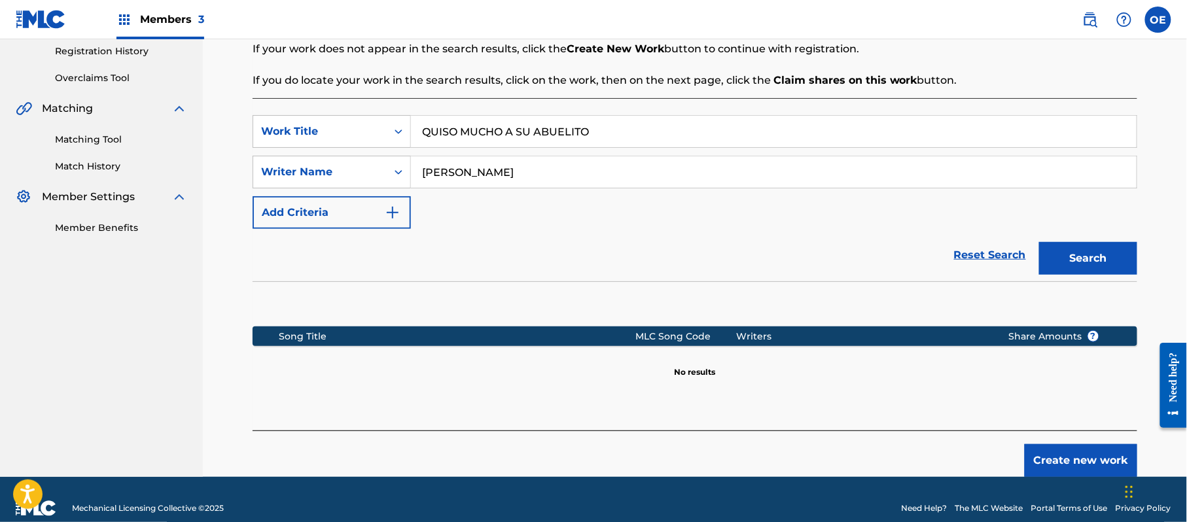
click at [1105, 461] on button "Create new work" at bounding box center [1081, 460] width 113 height 33
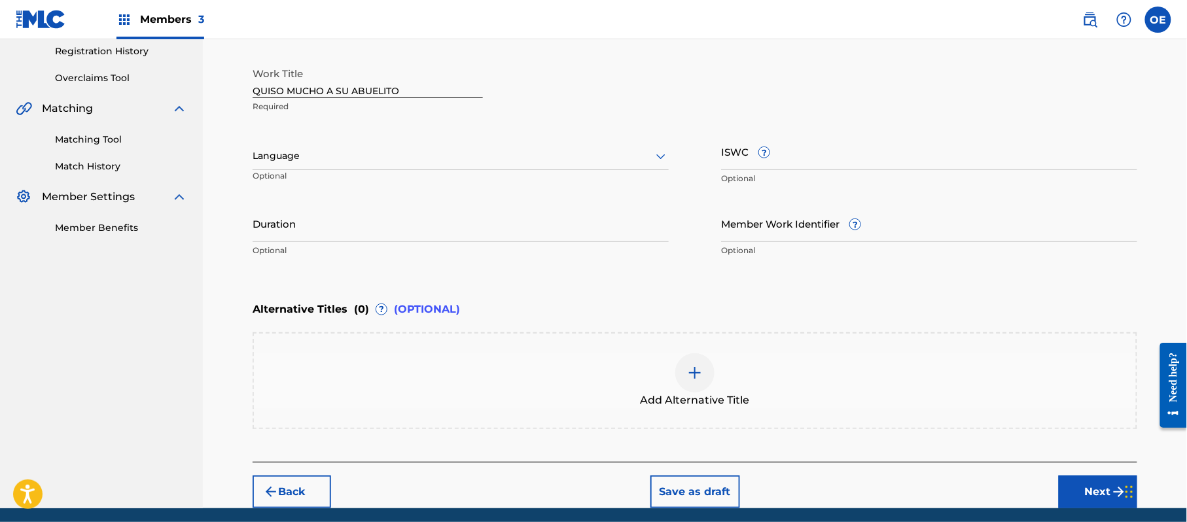
click at [275, 153] on div at bounding box center [461, 156] width 416 height 16
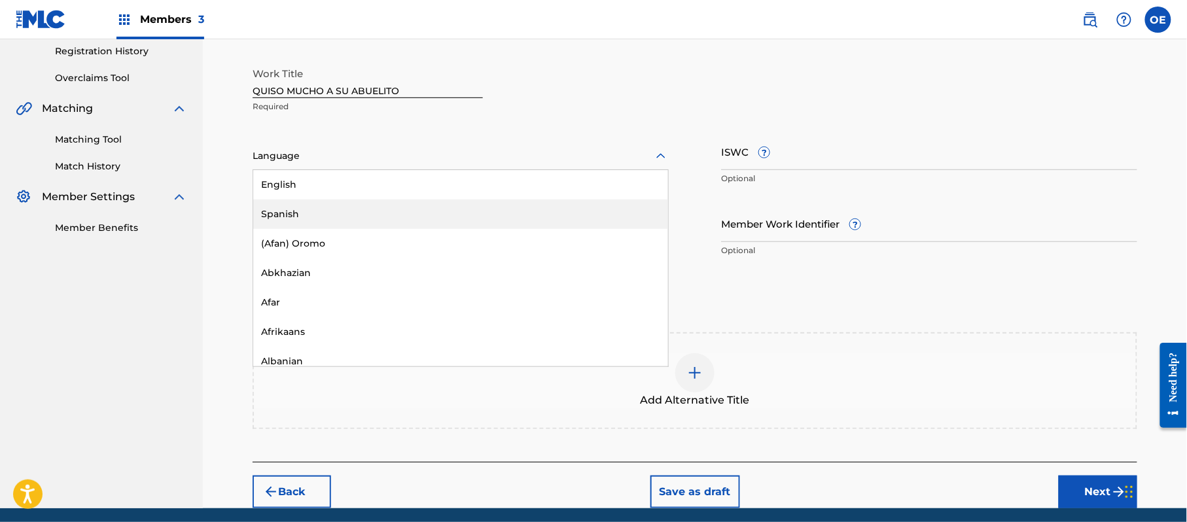
click at [309, 202] on div "Spanish" at bounding box center [460, 214] width 415 height 29
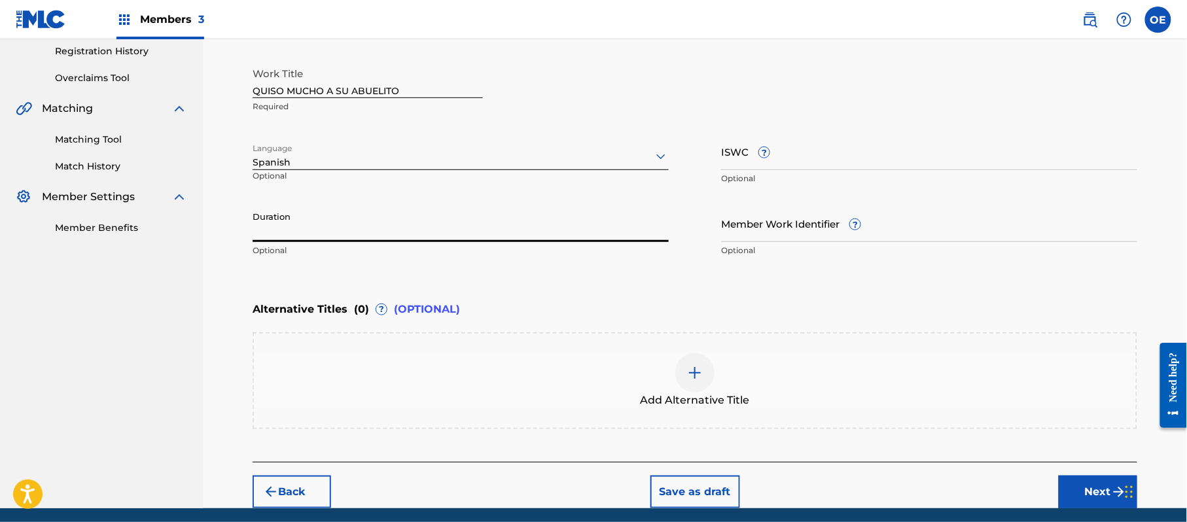
click at [383, 228] on input "Duration" at bounding box center [461, 223] width 416 height 37
type input "02:39"
click at [1101, 497] on button "Next" at bounding box center [1098, 492] width 79 height 33
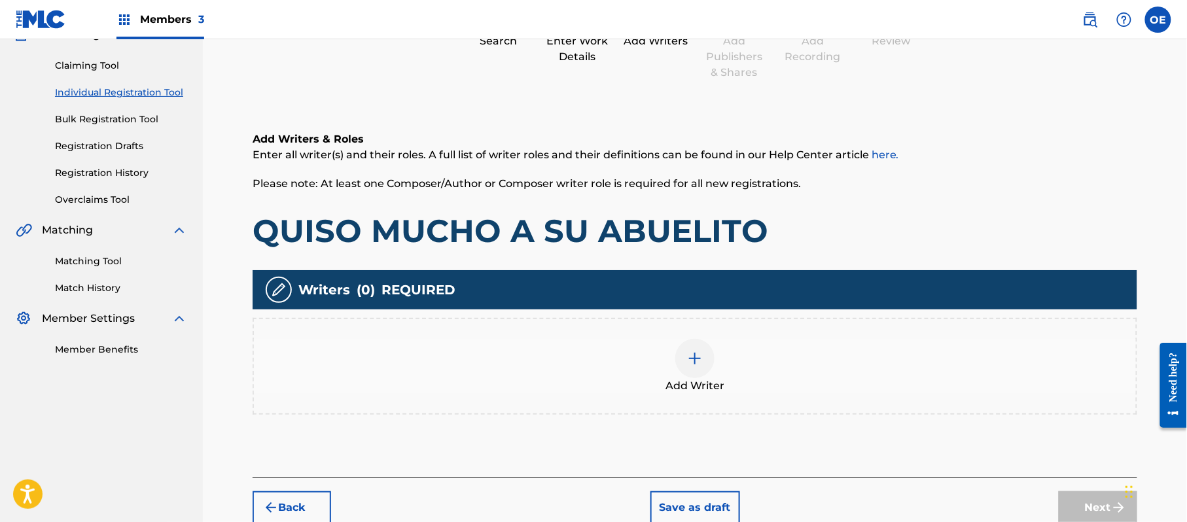
scroll to position [59, 0]
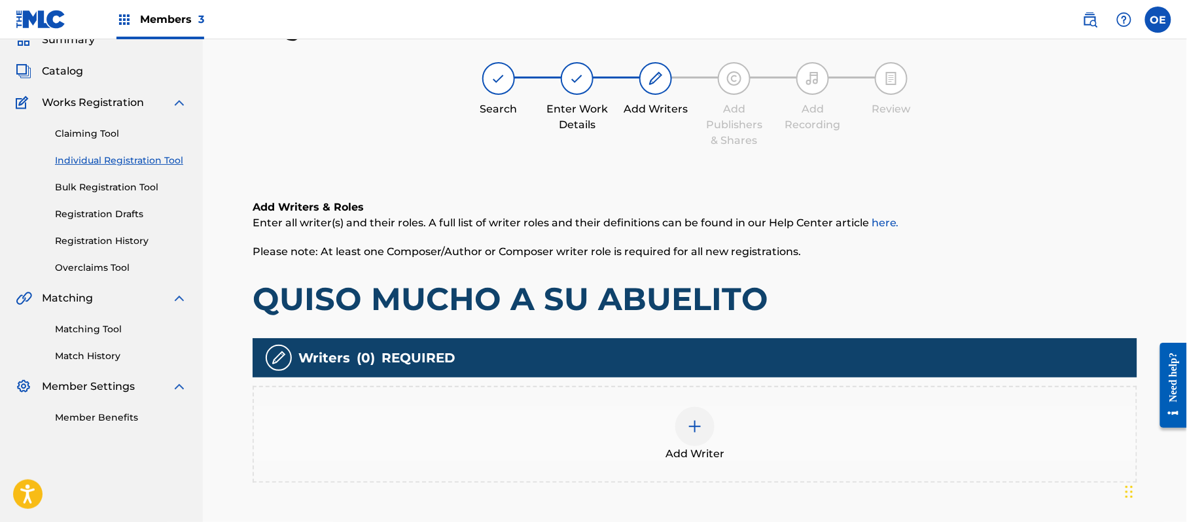
click at [755, 448] on div "Add Writer" at bounding box center [695, 434] width 882 height 55
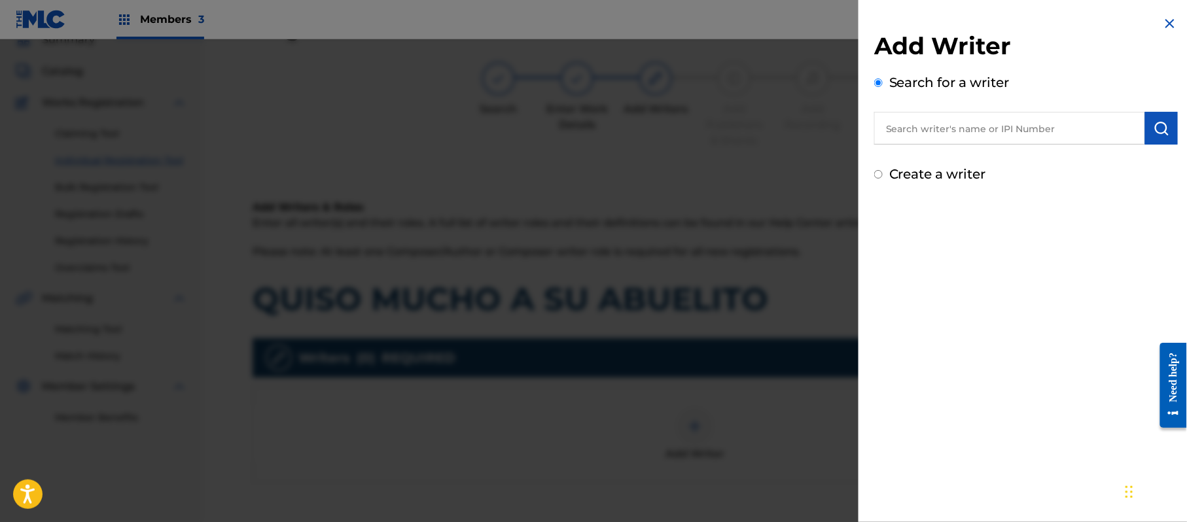
click at [927, 170] on label "Create a writer" at bounding box center [937, 174] width 97 height 16
radio input "true"
click at [883, 170] on input "Create a writer" at bounding box center [878, 174] width 9 height 9
radio input "false"
radio input "true"
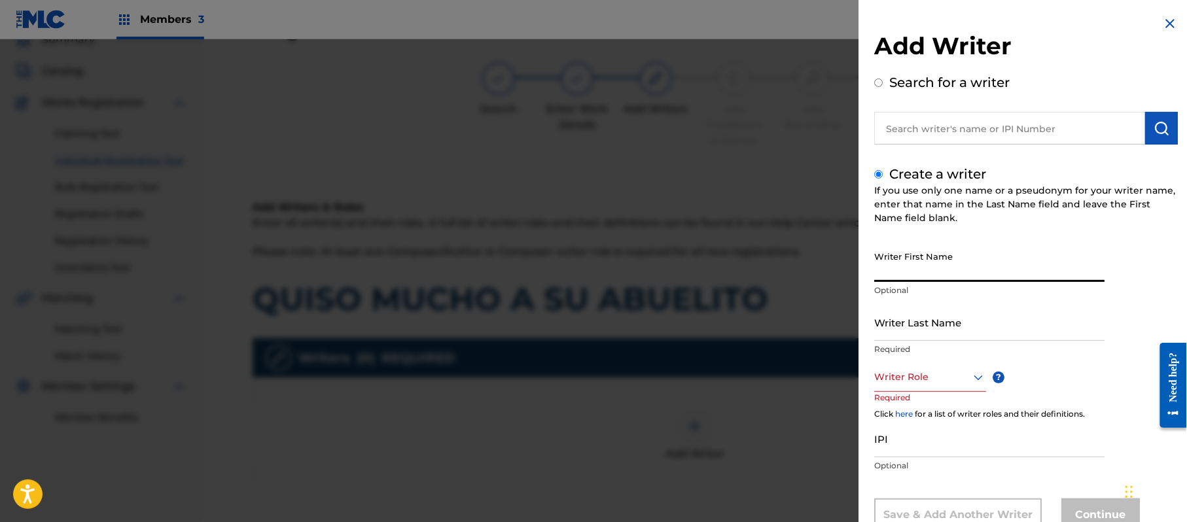
paste input "[PERSON_NAME]"
type input "[PERSON_NAME]"
paste input "[PERSON_NAME]"
type input "[PERSON_NAME]"
drag, startPoint x: 971, startPoint y: 275, endPoint x: 927, endPoint y: 281, distance: 44.2
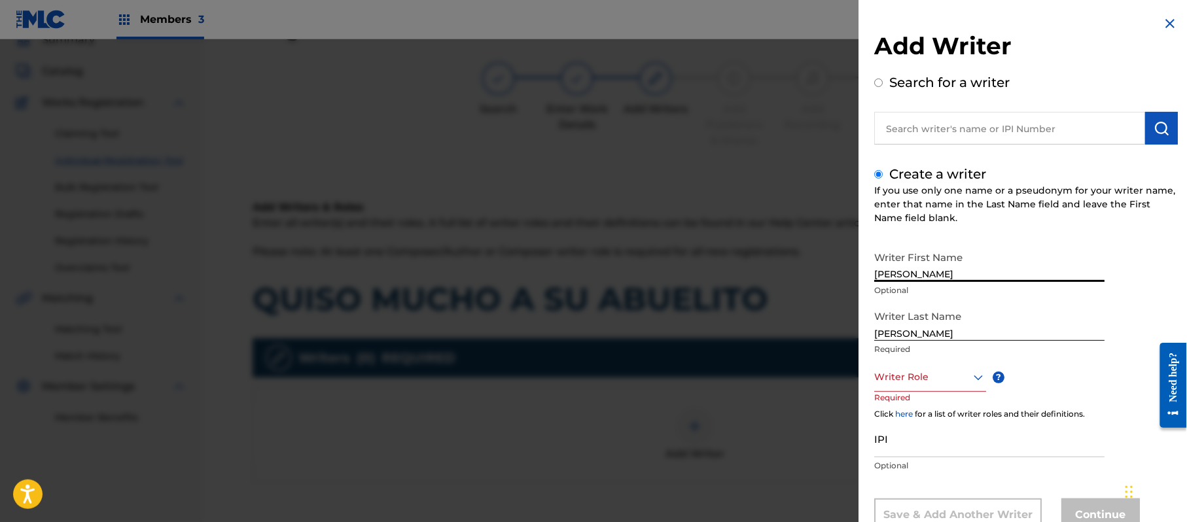
click at [927, 281] on input "[PERSON_NAME]" at bounding box center [989, 263] width 230 height 37
type input "[PERSON_NAME]"
drag, startPoint x: 932, startPoint y: 332, endPoint x: 806, endPoint y: 336, distance: 125.7
click at [807, 336] on div "Add Writer Search for a writer Create a writer If you use only one name or a ps…" at bounding box center [593, 280] width 1187 height 483
type input "[PERSON_NAME]"
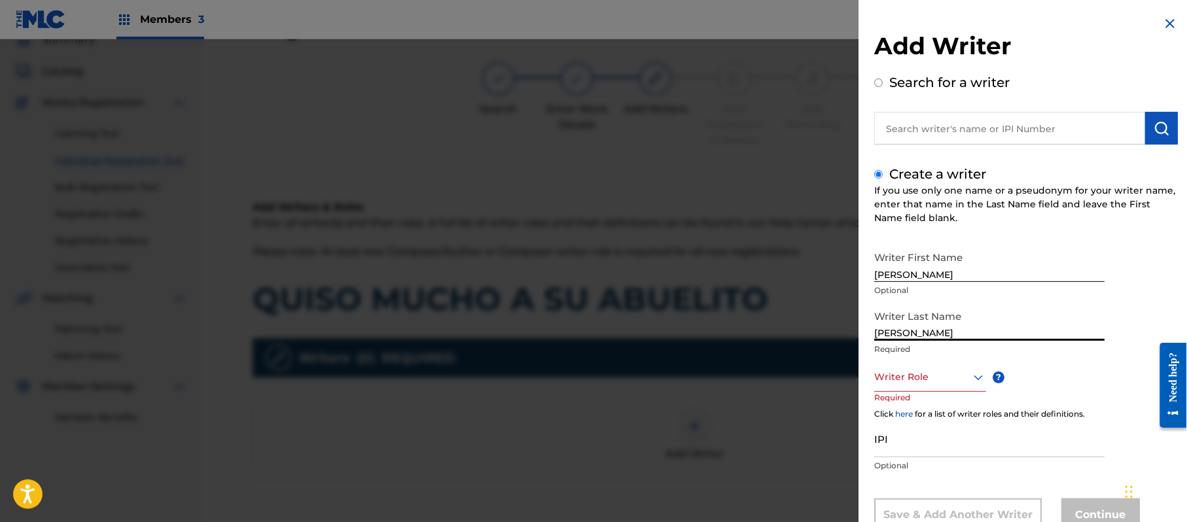
click at [927, 375] on div "Writer Role" at bounding box center [930, 376] width 112 height 29
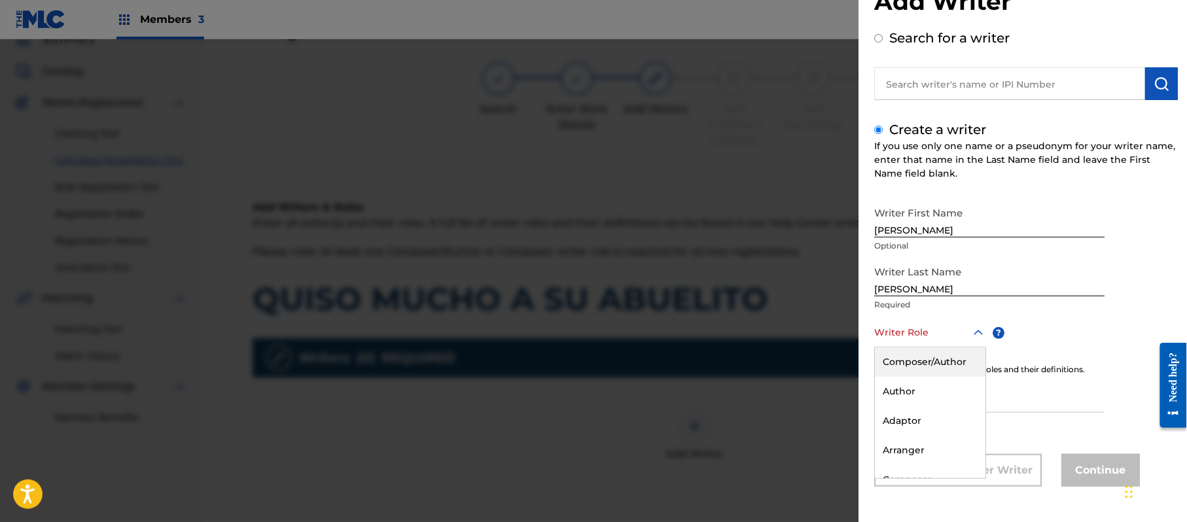
click at [927, 375] on div "Composer/Author" at bounding box center [930, 361] width 111 height 29
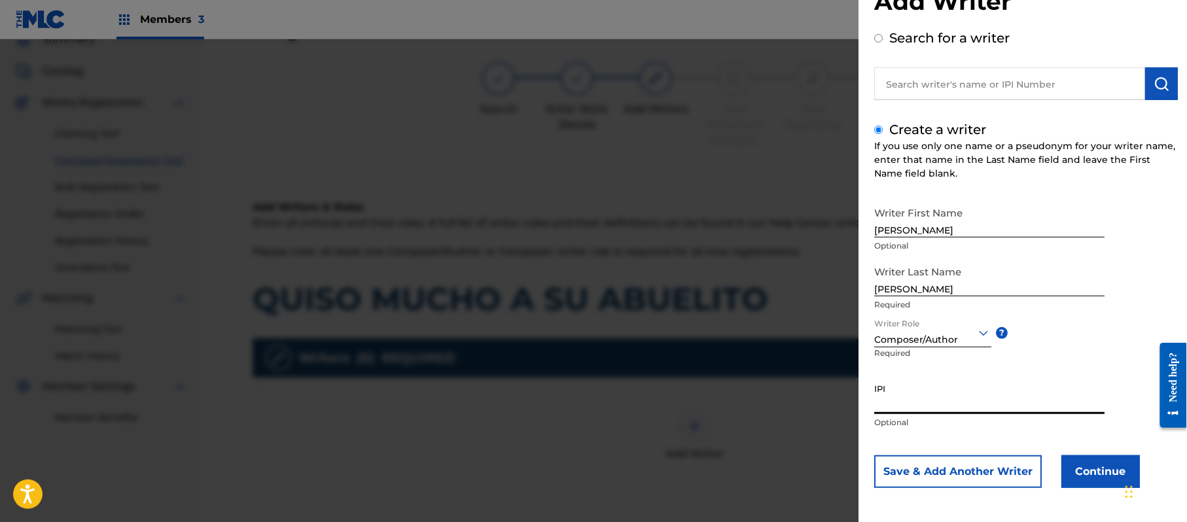
paste input "357223564"
type input "357223564"
click at [1101, 461] on button "Continue" at bounding box center [1100, 471] width 79 height 33
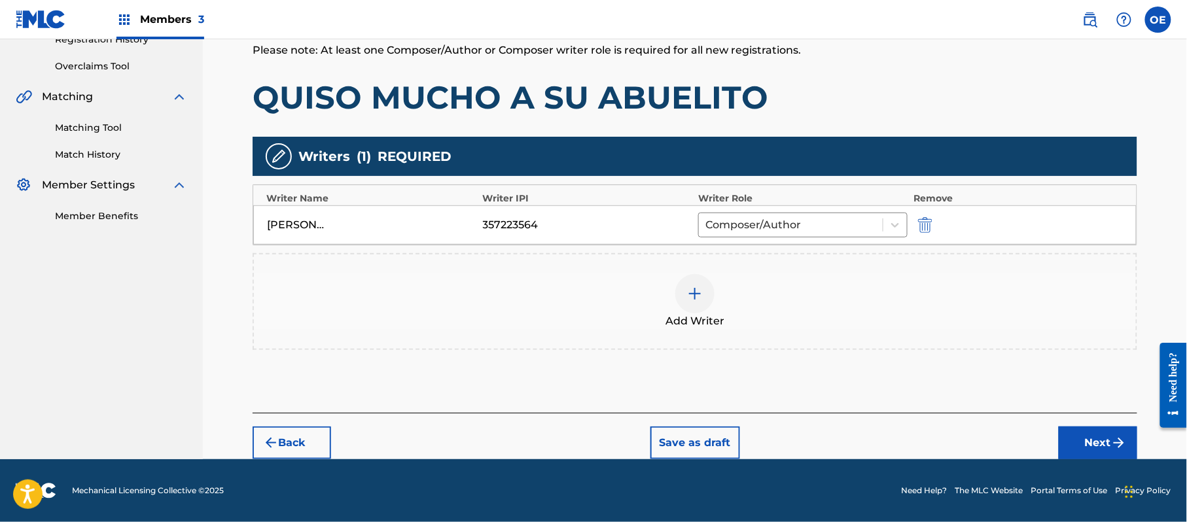
click at [1081, 440] on button "Next" at bounding box center [1098, 443] width 79 height 33
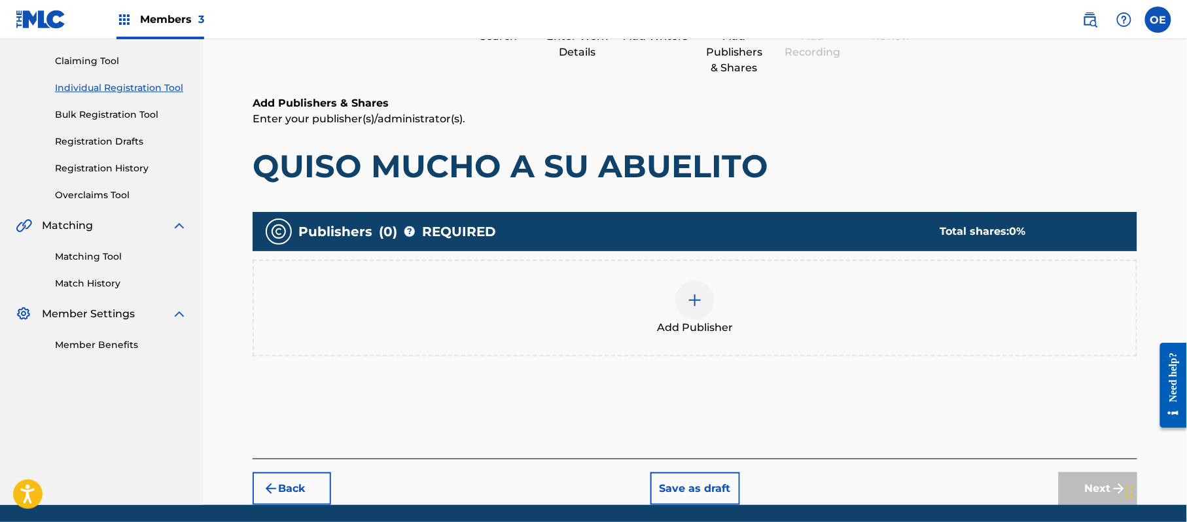
scroll to position [59, 0]
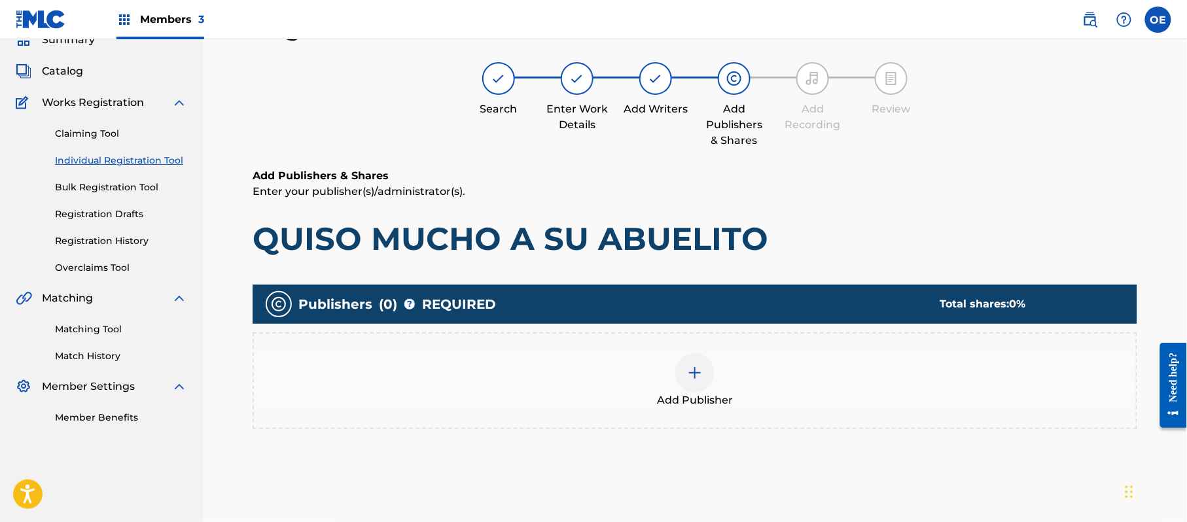
click at [696, 407] on div "Add Publisher" at bounding box center [695, 380] width 885 height 97
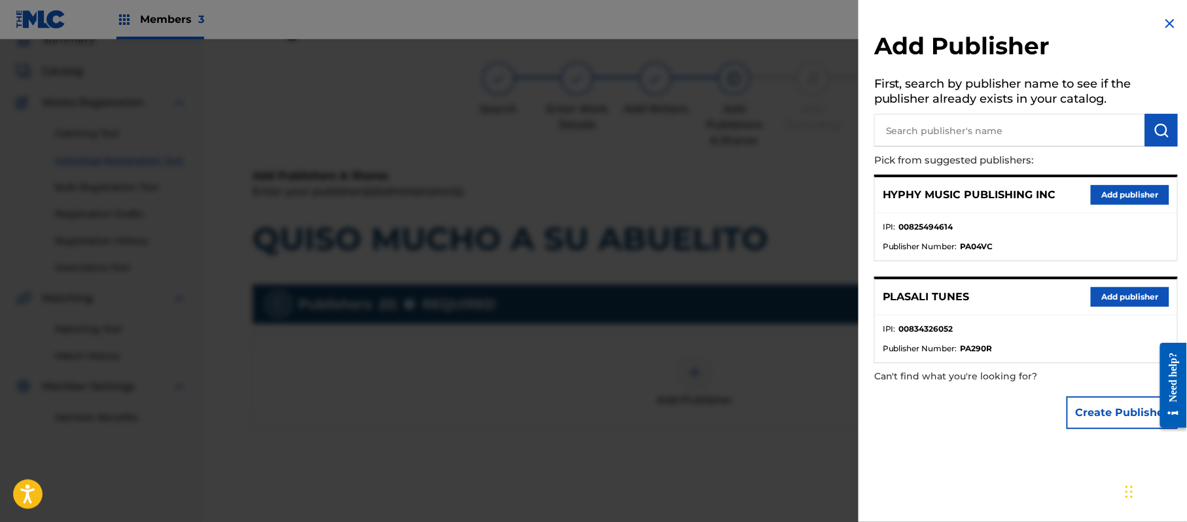
click at [1104, 194] on button "Add publisher" at bounding box center [1130, 195] width 79 height 20
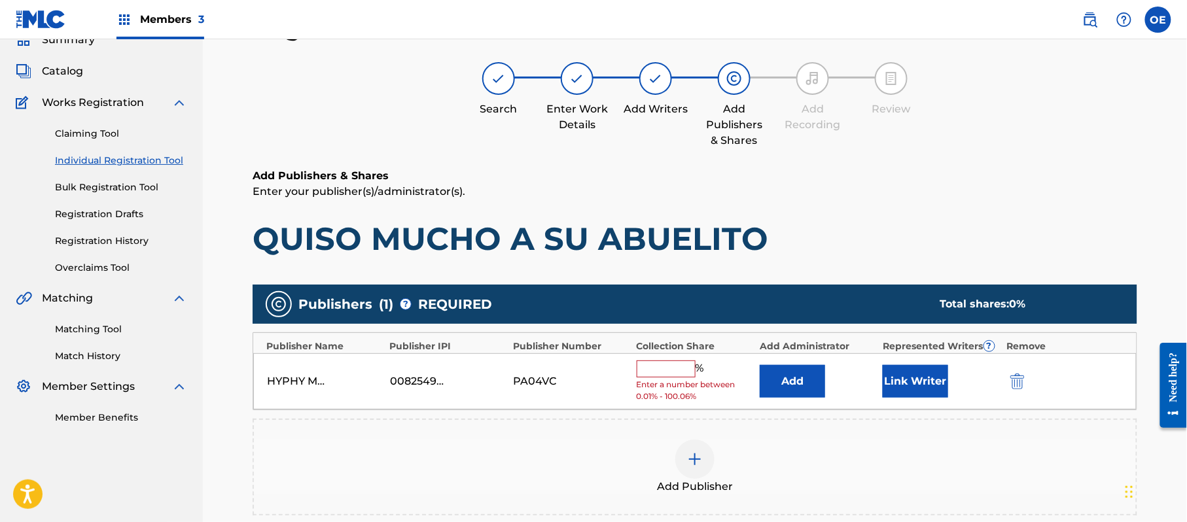
click at [681, 368] on input "text" at bounding box center [666, 369] width 59 height 17
type input "100"
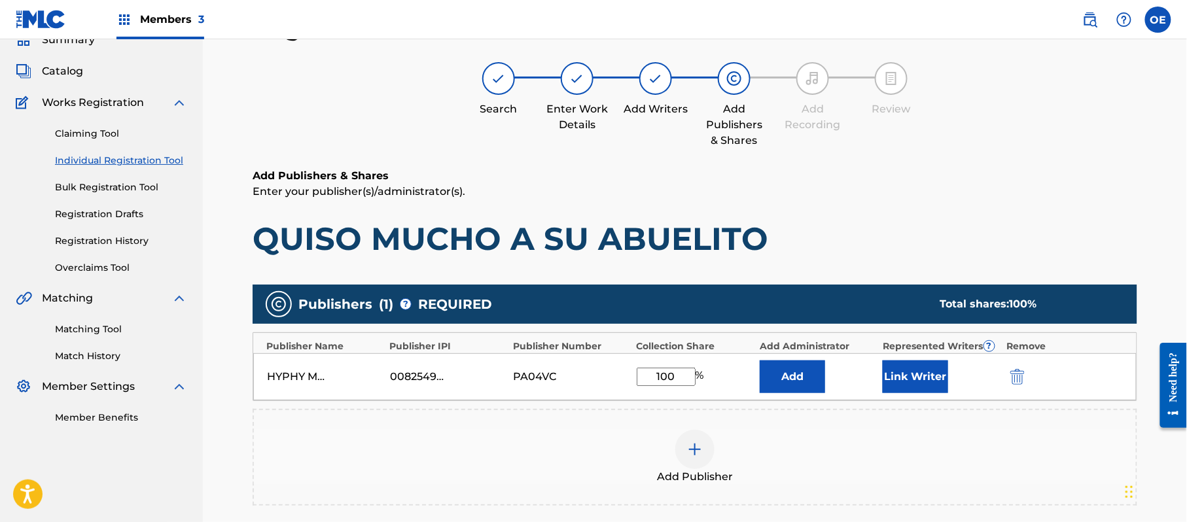
click at [919, 375] on button "Link Writer" at bounding box center [915, 377] width 65 height 33
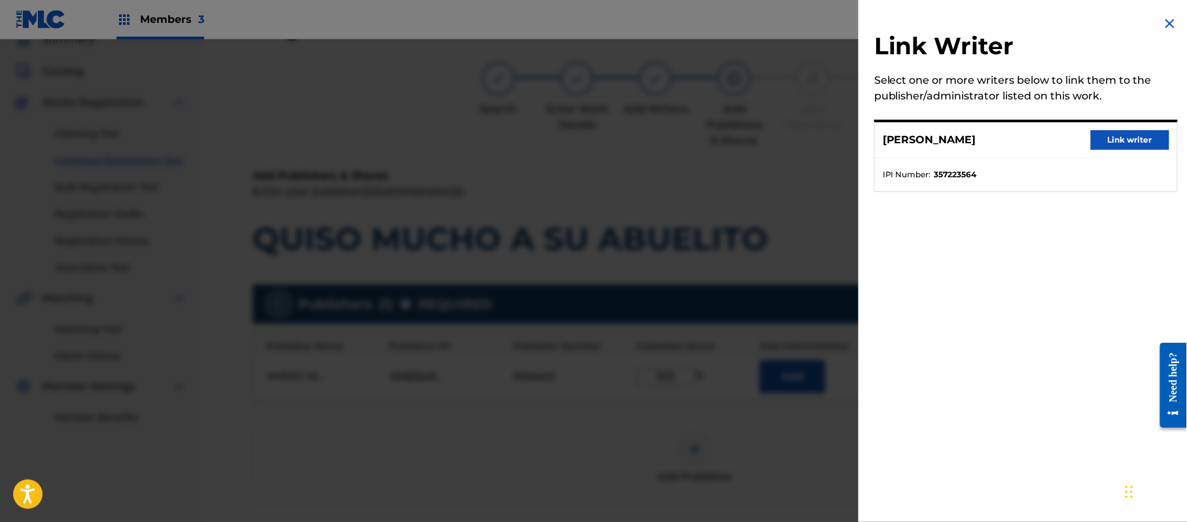
click at [1123, 130] on button "Link writer" at bounding box center [1130, 140] width 79 height 20
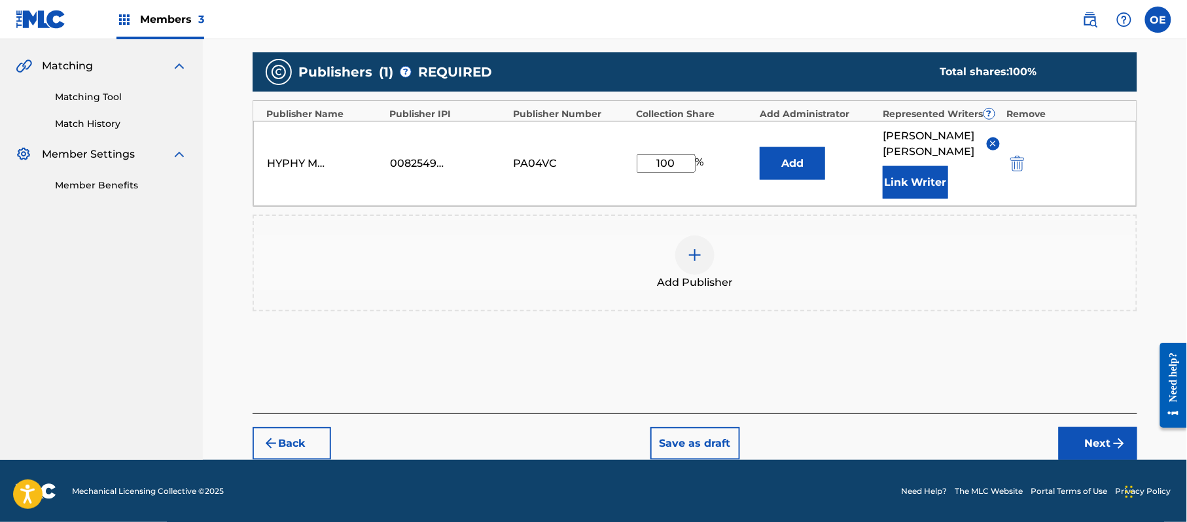
click at [1066, 446] on button "Next" at bounding box center [1098, 443] width 79 height 33
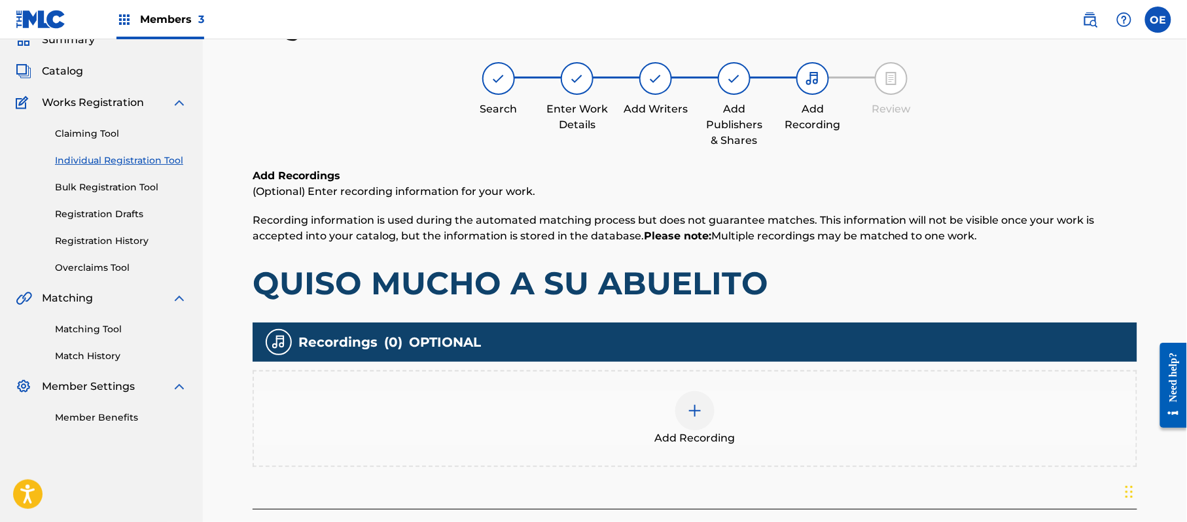
click at [802, 433] on div "Add Recording" at bounding box center [695, 418] width 882 height 55
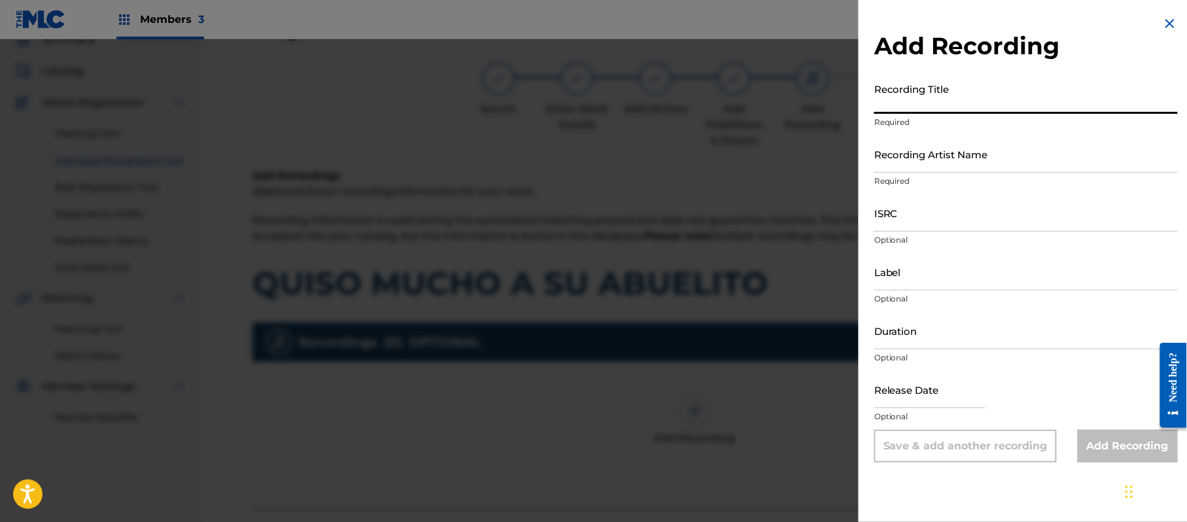
paste input "Quiso Mucho a Sus Abuelitos"
type input "Quiso Mucho a Sus Abuelitos"
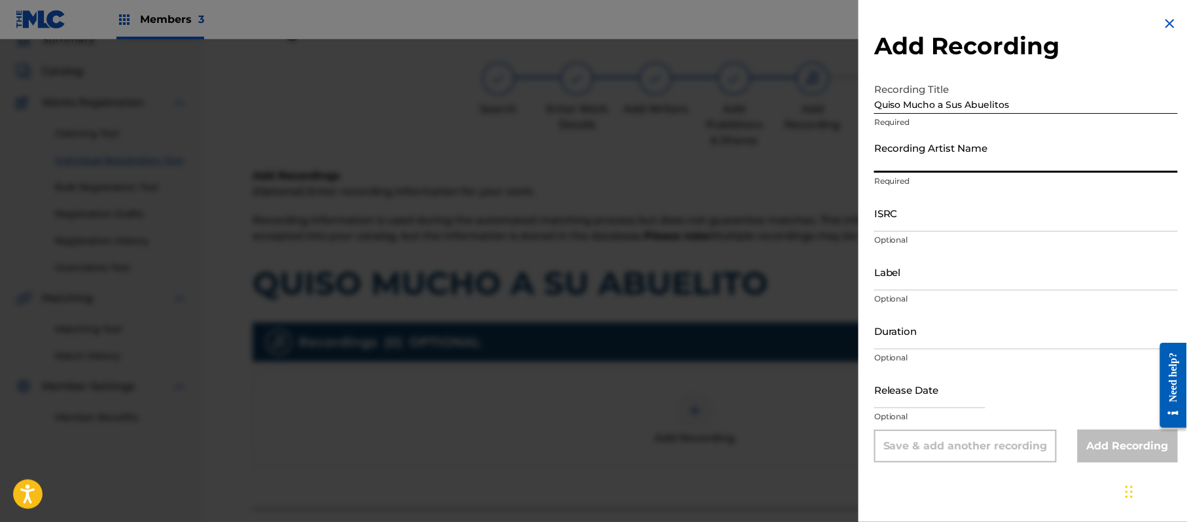
paste input "[PERSON_NAME] "El Guacho""
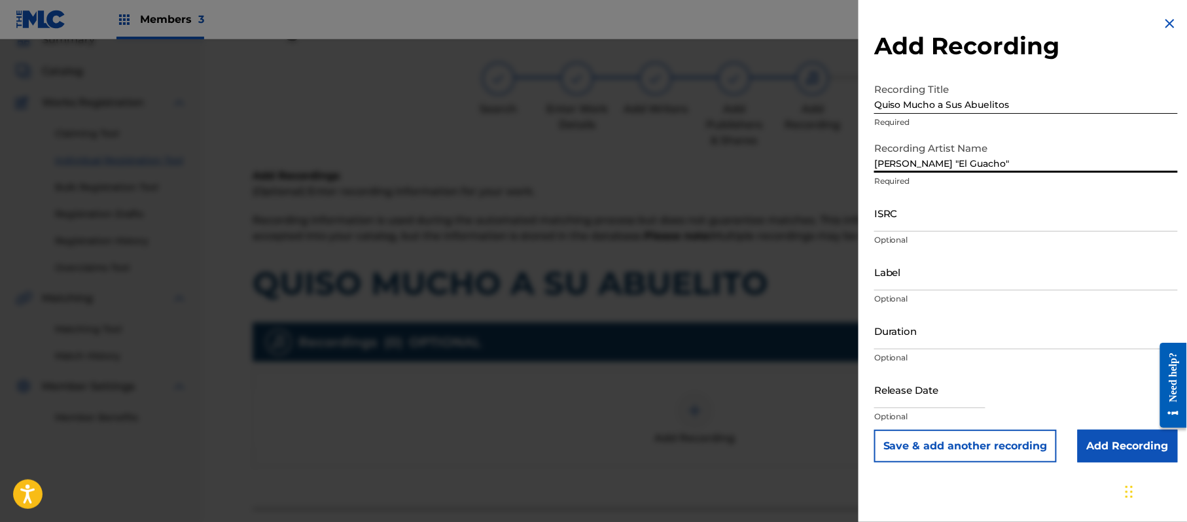
type input "[PERSON_NAME] "El Guacho""
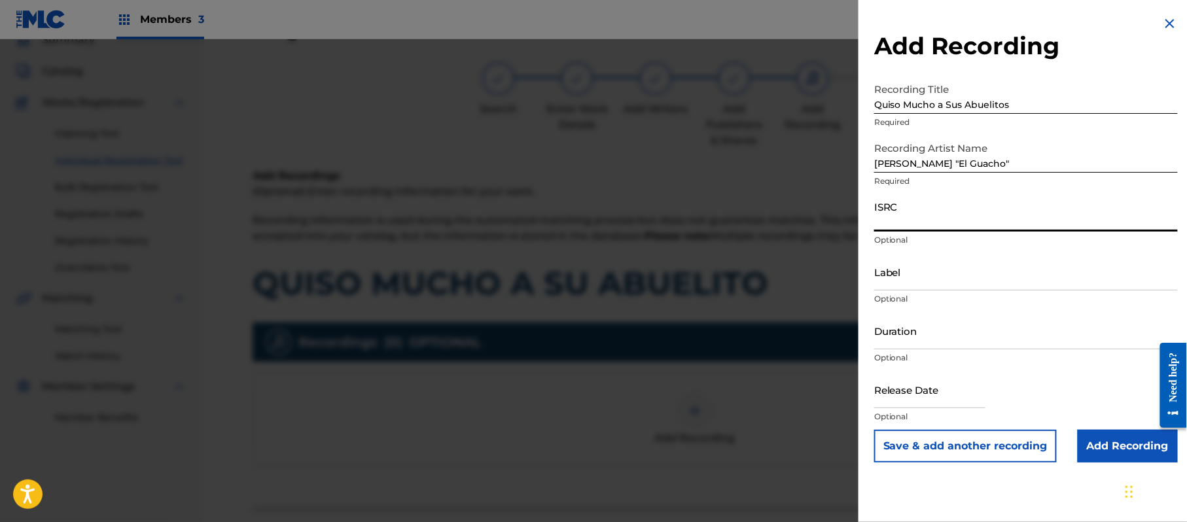
paste input "QZDQH2103171"
type input "QZDQH2103171"
paste input "[PERSON_NAME] El Guacho"
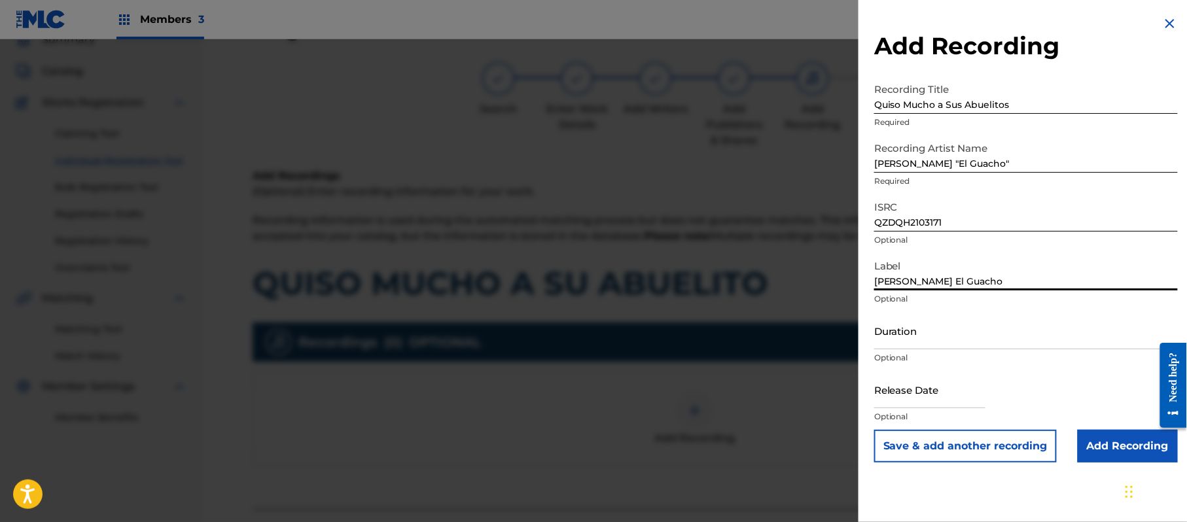
type input "[PERSON_NAME] El Guacho"
click at [910, 326] on input "Duration" at bounding box center [1026, 330] width 304 height 37
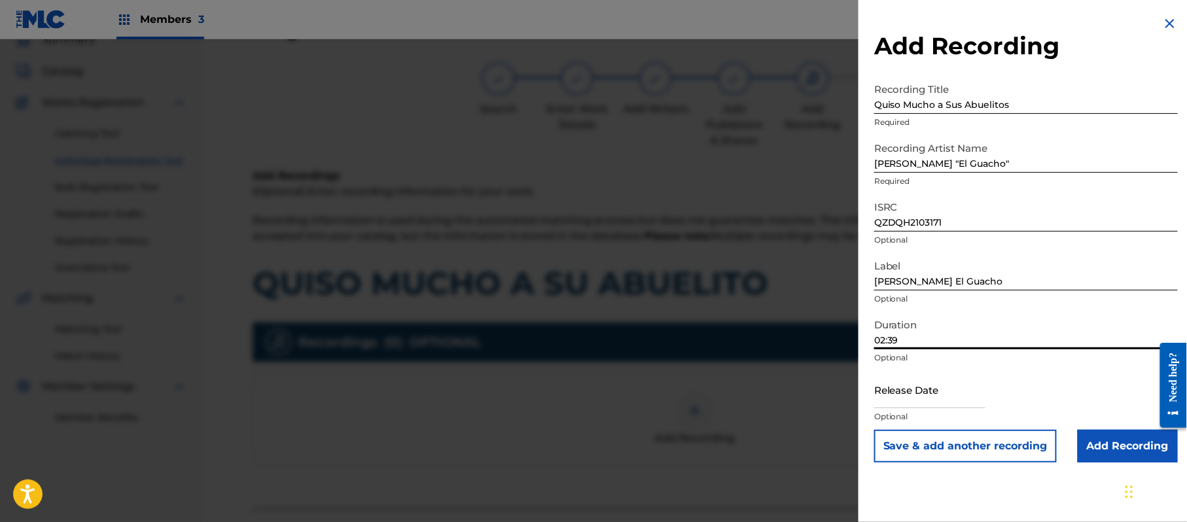
type input "02:39"
click at [902, 391] on input "text" at bounding box center [929, 389] width 111 height 37
select select "7"
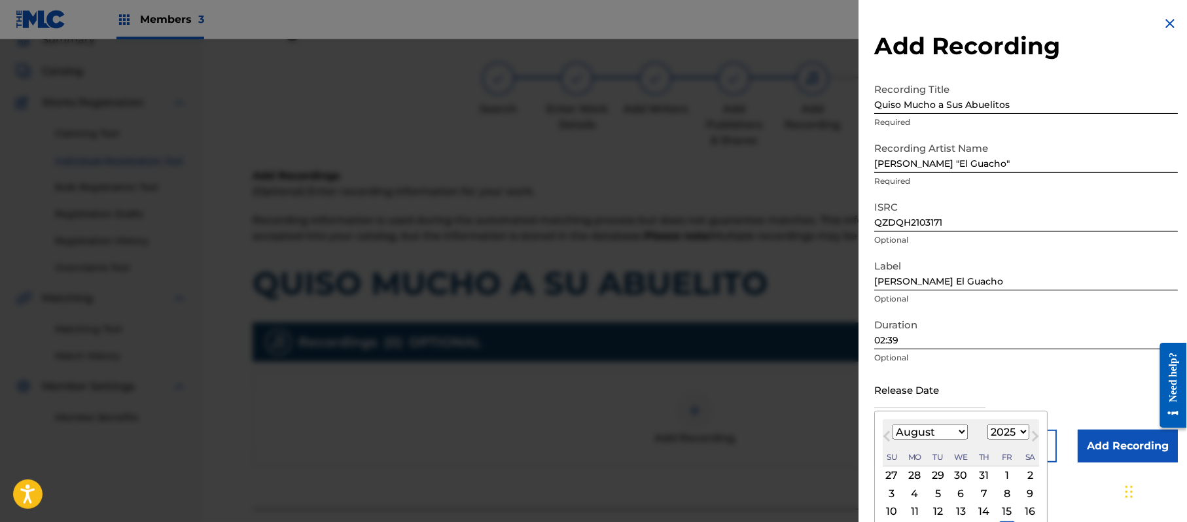
click at [1018, 431] on select "1899 1900 1901 1902 1903 1904 1905 1906 1907 1908 1909 1910 1911 1912 1913 1914…" at bounding box center [1008, 432] width 42 height 15
select select "2021"
click at [990, 425] on select "1899 1900 1901 1902 1903 1904 1905 1906 1907 1908 1909 1910 1911 1912 1913 1914…" at bounding box center [1008, 432] width 42 height 15
click at [947, 427] on select "January February March April May June July August September October November De…" at bounding box center [929, 432] width 75 height 15
select select "5"
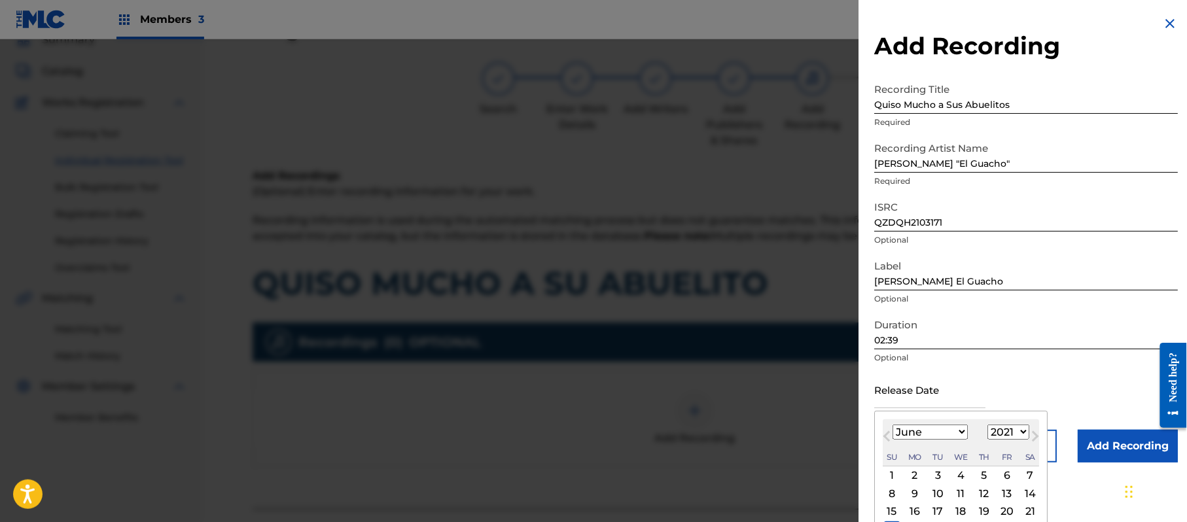
click at [893, 425] on select "January February March April May June July August September October November De…" at bounding box center [929, 432] width 75 height 15
click at [1015, 509] on div "18" at bounding box center [1007, 512] width 16 height 16
type input "[DATE]"
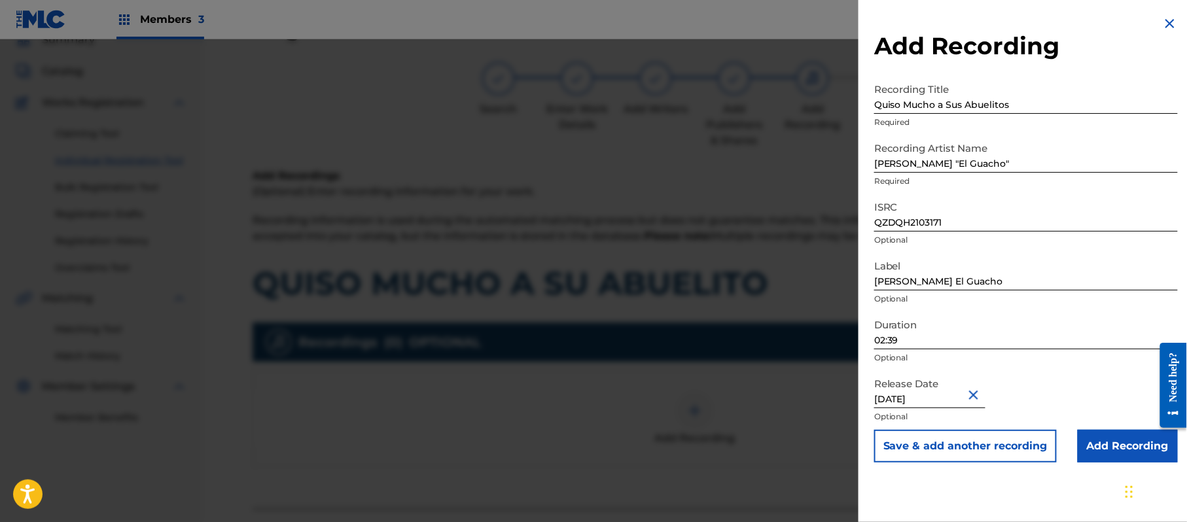
click at [1111, 451] on input "Add Recording" at bounding box center [1128, 446] width 100 height 33
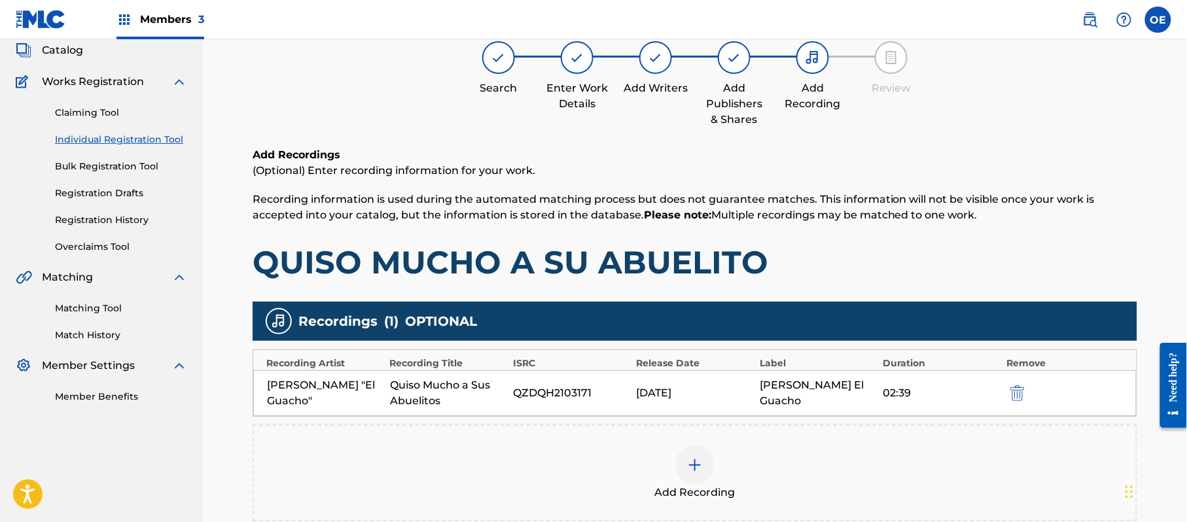
scroll to position [230, 0]
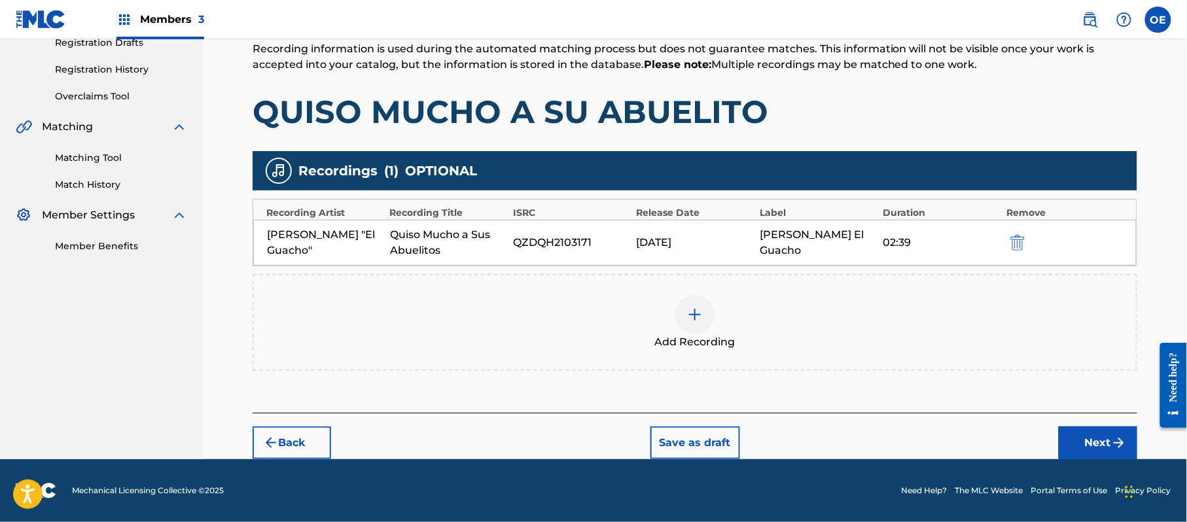
click at [1146, 432] on div "Register Work Search Enter Work Details Add Writers Add Publishers & Shares Add…" at bounding box center [695, 151] width 916 height 618
click at [1118, 442] on img "submit" at bounding box center [1119, 443] width 16 height 16
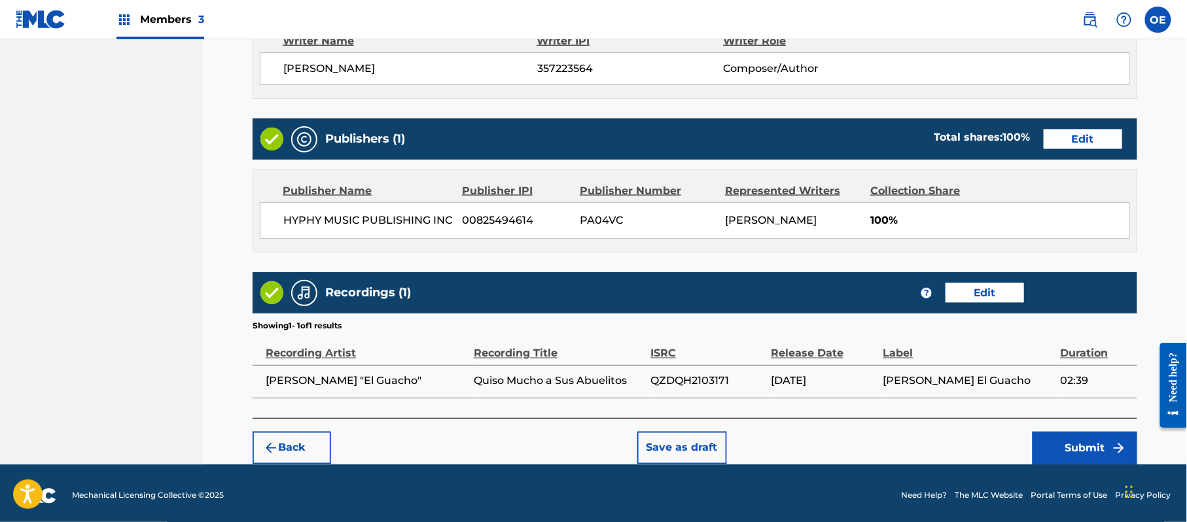
scroll to position [585, 0]
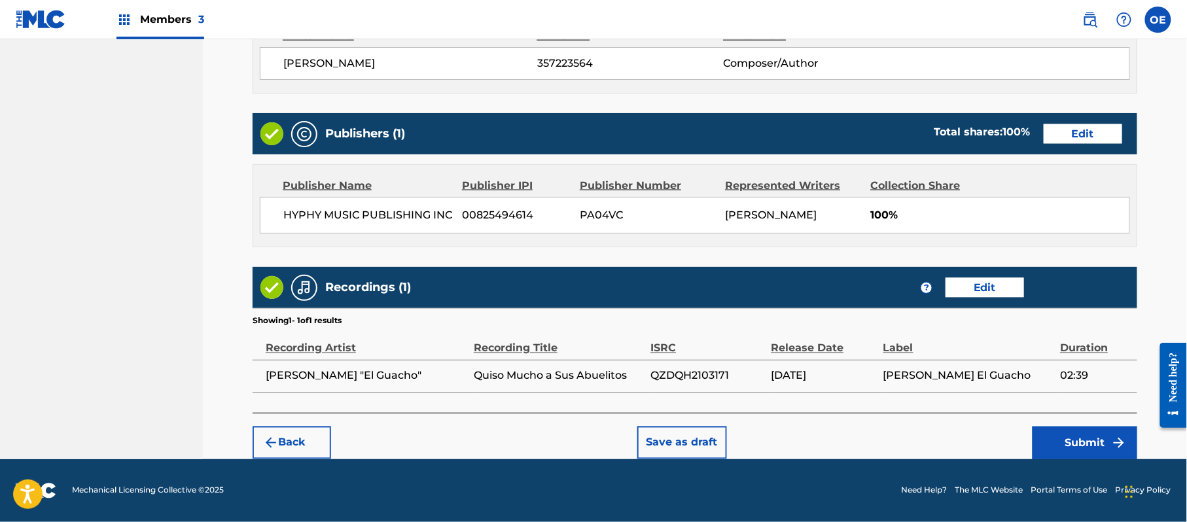
click at [1057, 438] on button "Submit" at bounding box center [1085, 443] width 105 height 33
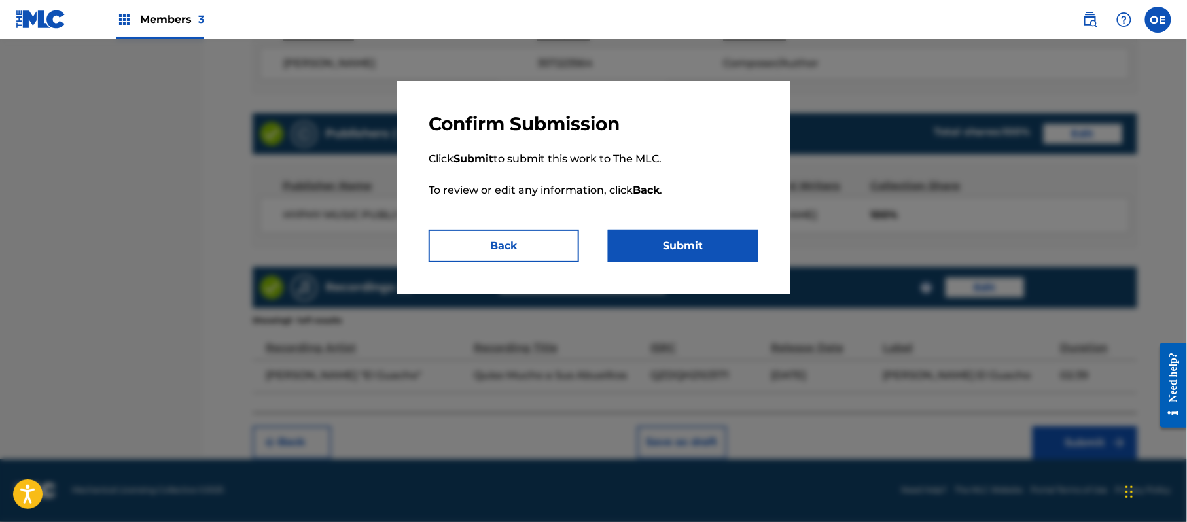
click at [729, 257] on button "Submit" at bounding box center [683, 246] width 150 height 33
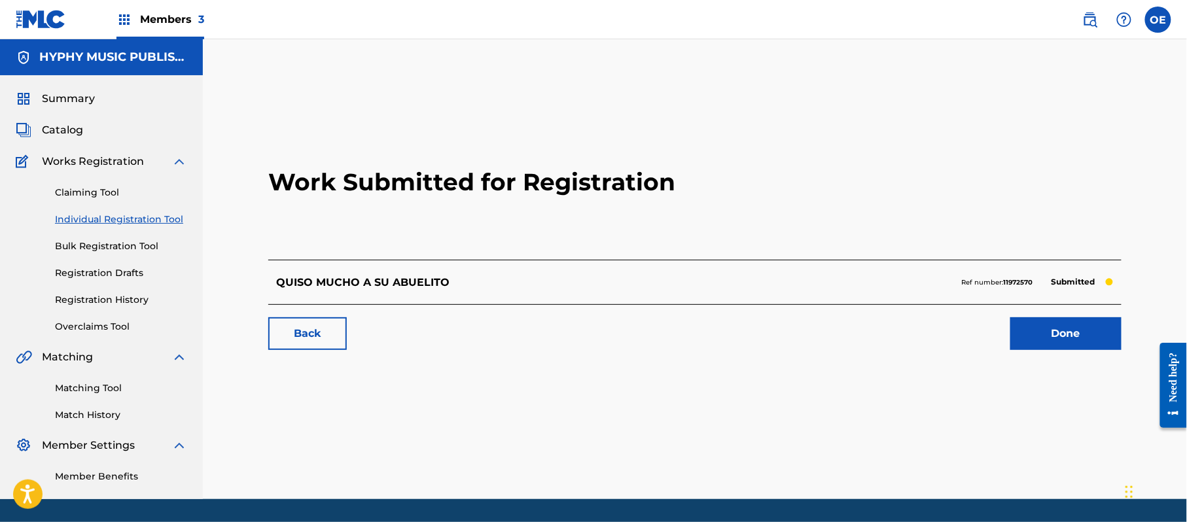
click at [144, 226] on link "Individual Registration Tool" at bounding box center [121, 220] width 132 height 14
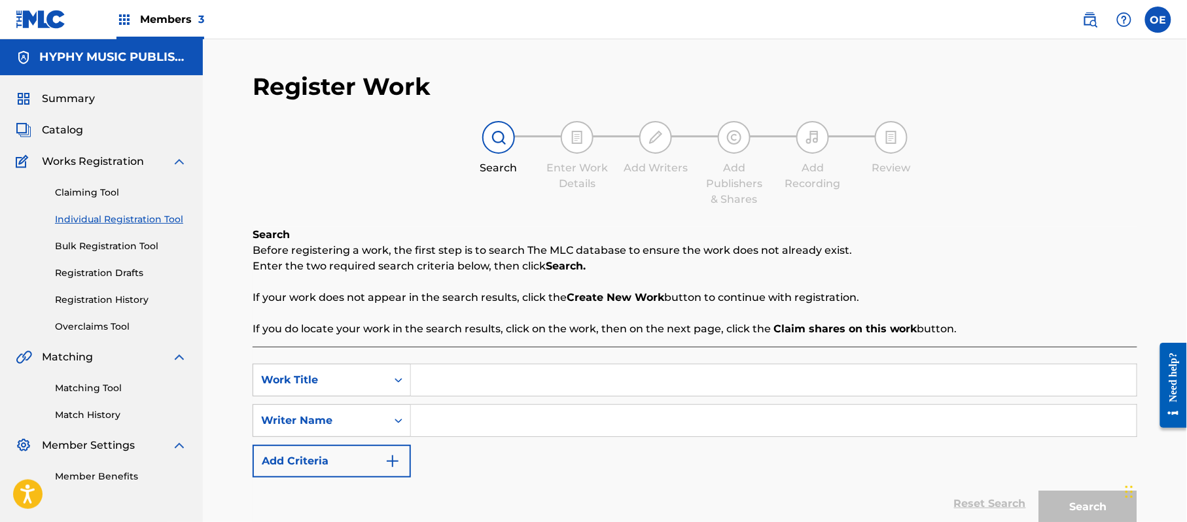
paste input "RAFAGA DE BESOS"
type input "RAFAGA DE BESOS"
paste input "[PERSON_NAME]"
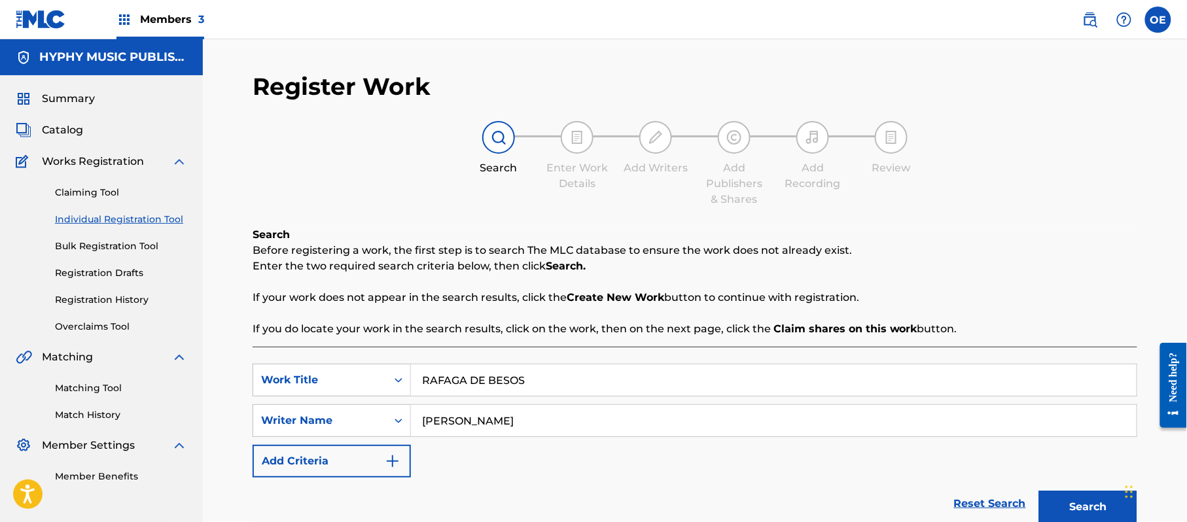
scroll to position [116, 0]
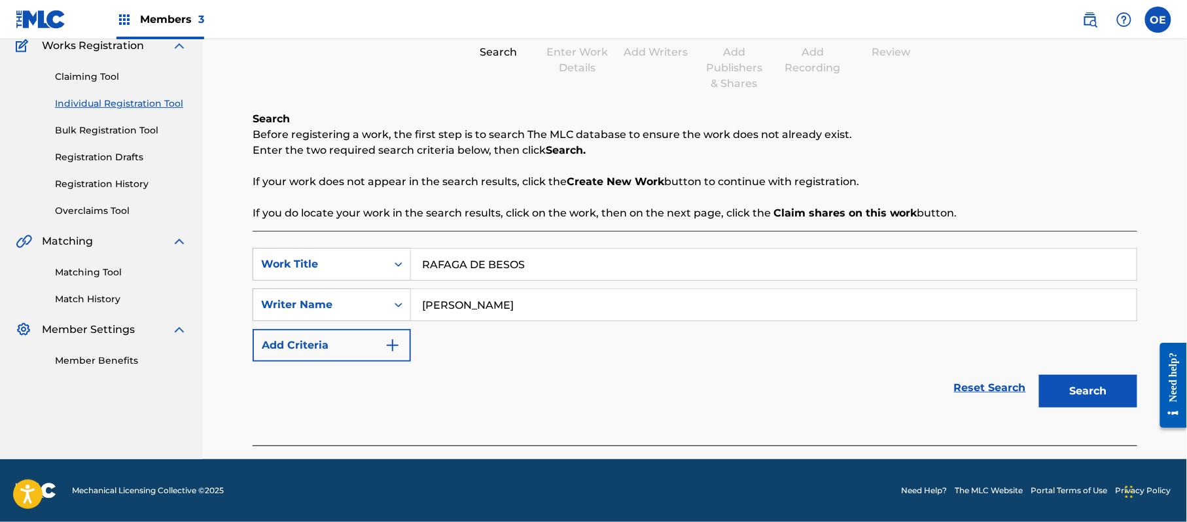
click at [1092, 397] on button "Search" at bounding box center [1088, 391] width 98 height 33
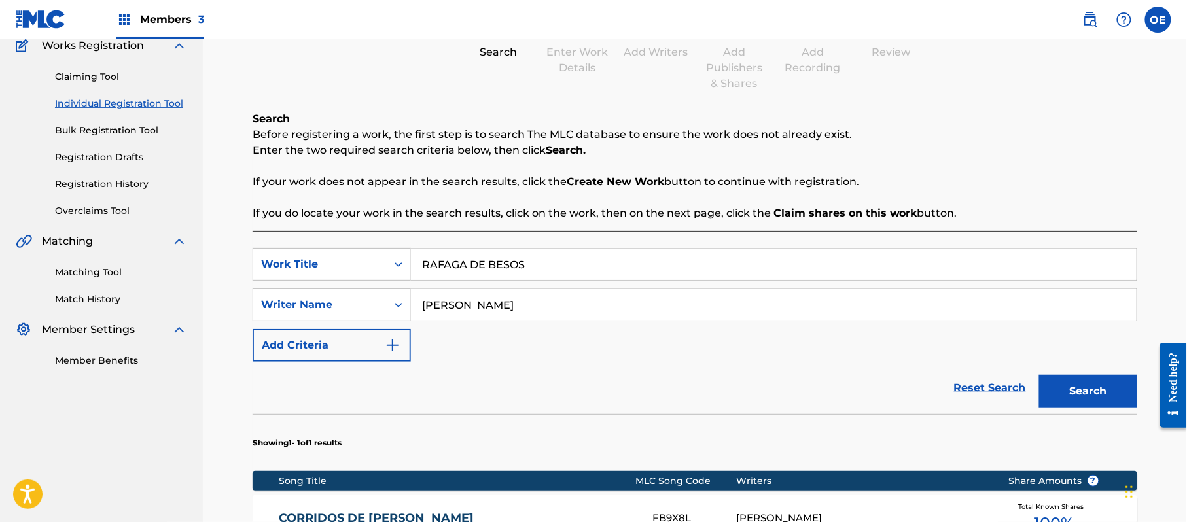
click at [474, 309] on input "[PERSON_NAME]" at bounding box center [774, 304] width 726 height 31
drag, startPoint x: 480, startPoint y: 306, endPoint x: 461, endPoint y: 309, distance: 19.3
click at [461, 309] on input "[PERSON_NAME]" at bounding box center [774, 304] width 726 height 31
type input "[PERSON_NAME]"
click at [1039, 375] on button "Search" at bounding box center [1088, 391] width 98 height 33
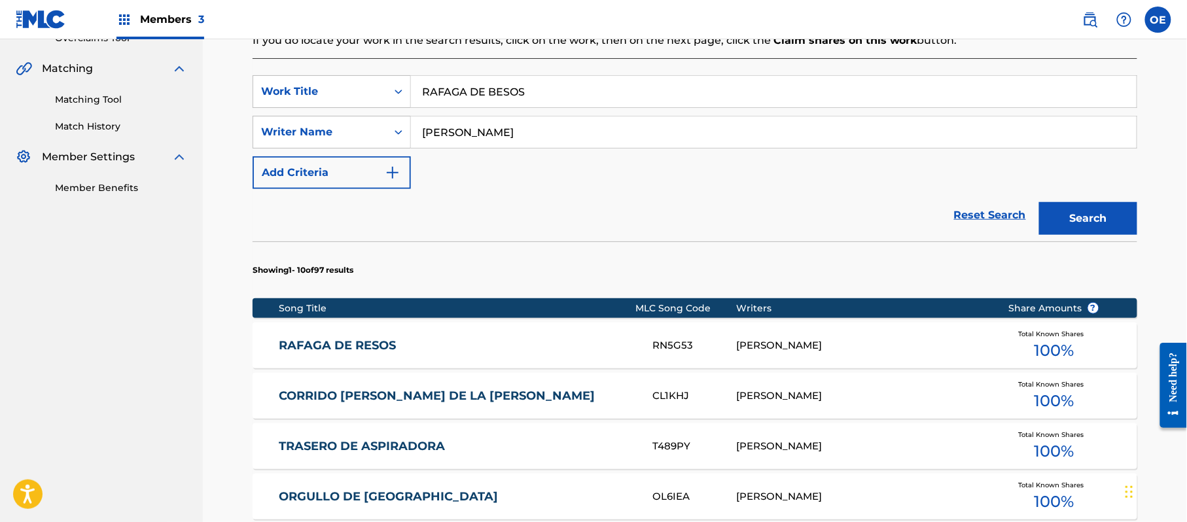
scroll to position [291, 0]
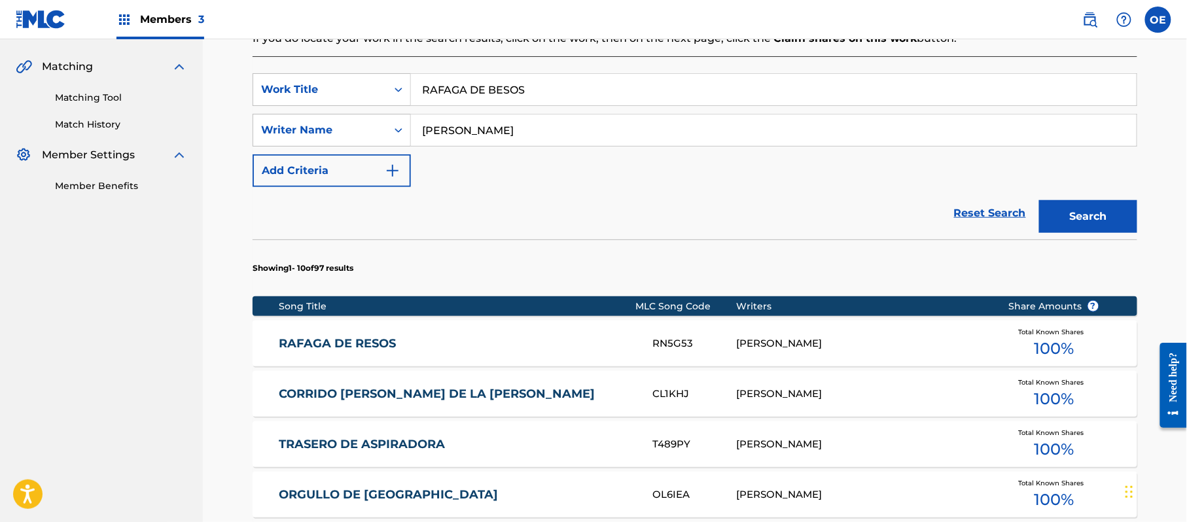
click at [432, 338] on link "RAFAGA DE RESOS" at bounding box center [457, 343] width 356 height 15
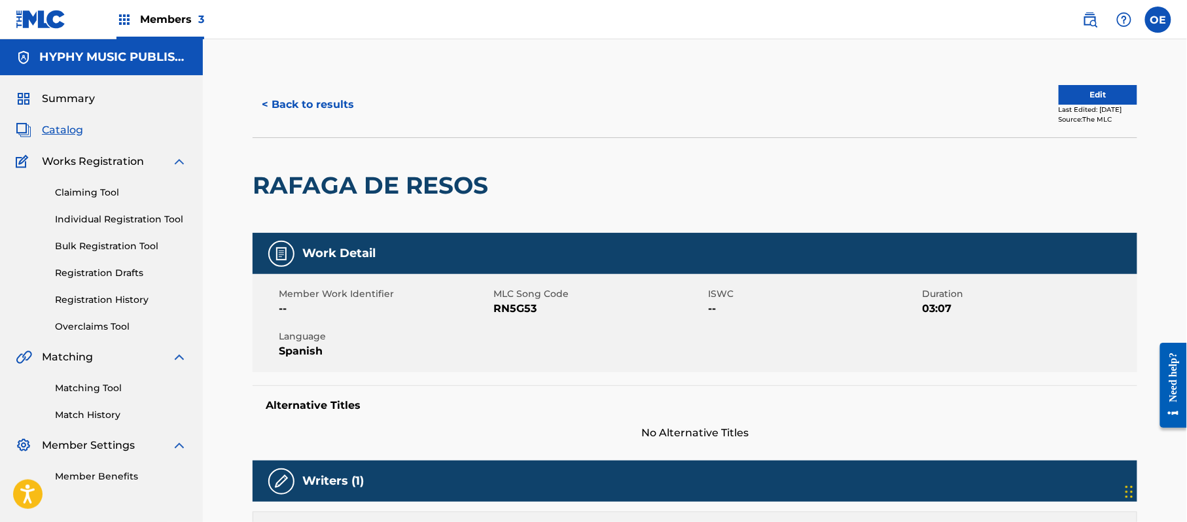
click at [308, 108] on button "< Back to results" at bounding box center [308, 104] width 111 height 33
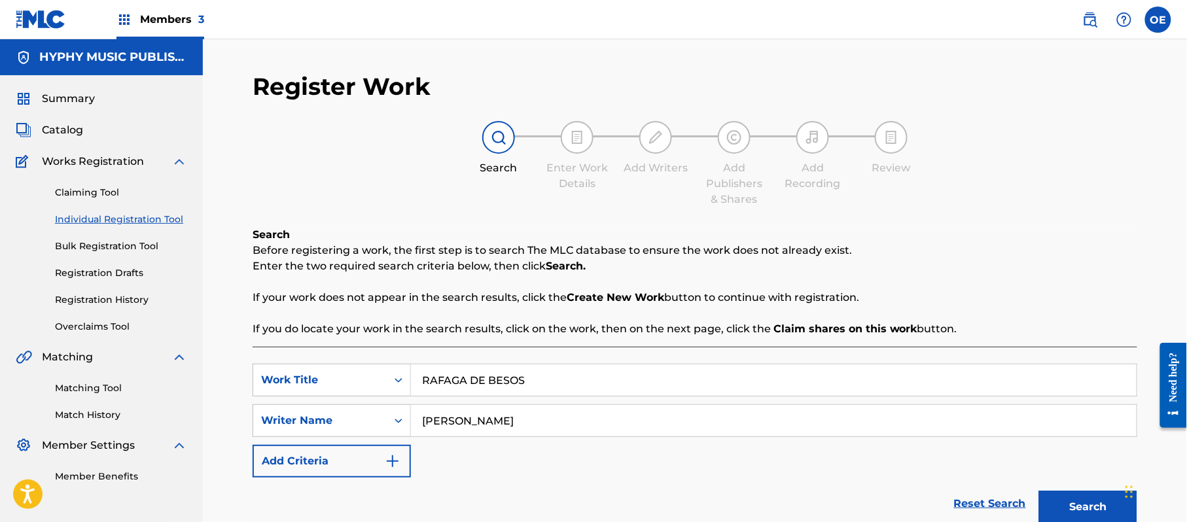
scroll to position [74, 0]
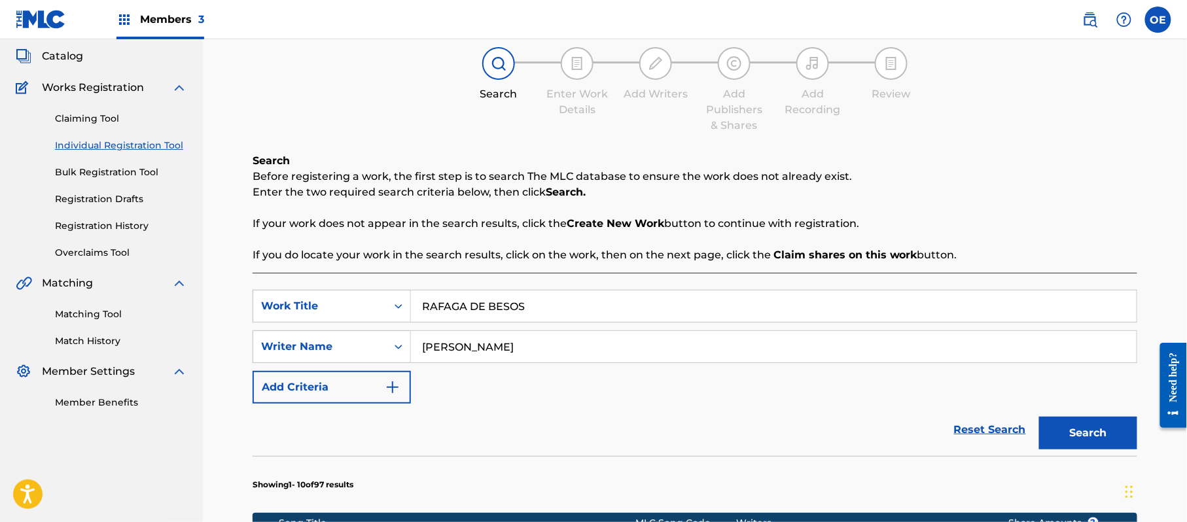
drag, startPoint x: 590, startPoint y: 309, endPoint x: 427, endPoint y: 301, distance: 163.8
click at [364, 307] on div "SearchWithCriteriaf6bdc8c1-5e5d-459f-9243-dd50aebbe77d Work Title RAFAGA DE BES…" at bounding box center [695, 306] width 885 height 33
paste input "[PERSON_NAME]"
type input "[PERSON_NAME]"
click at [1098, 433] on button "Search" at bounding box center [1088, 433] width 98 height 33
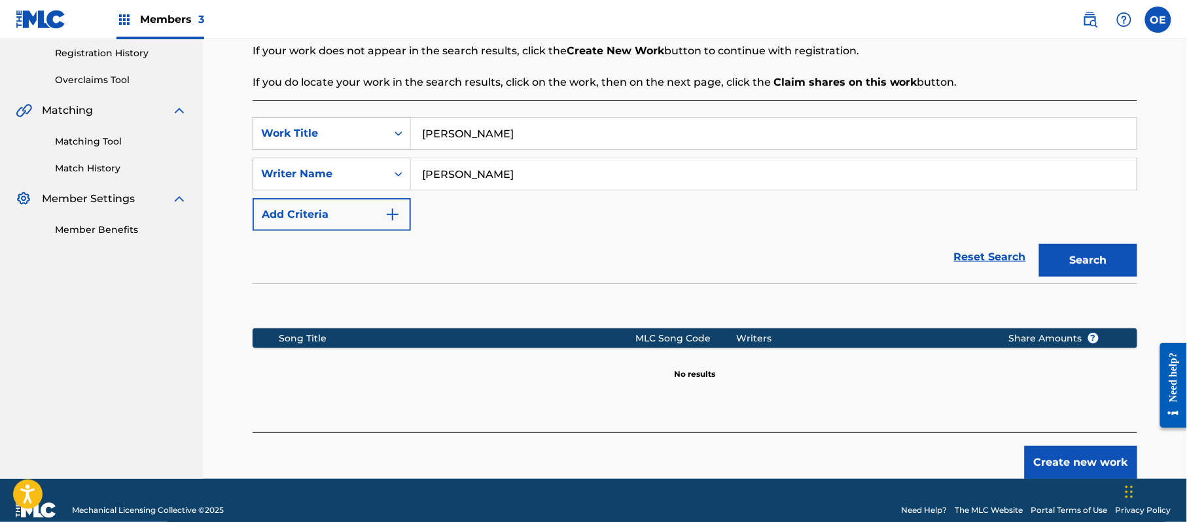
scroll to position [249, 0]
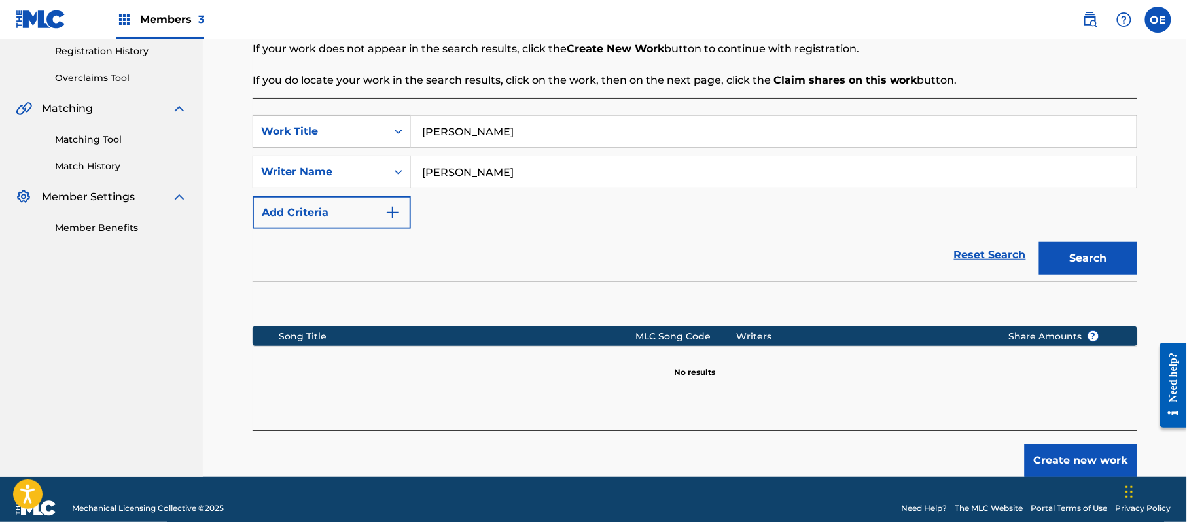
click at [462, 179] on input "[PERSON_NAME]" at bounding box center [774, 171] width 726 height 31
click at [1039, 242] on button "Search" at bounding box center [1088, 258] width 98 height 33
type input "[PERSON_NAME]"
click at [1039, 242] on button "Search" at bounding box center [1088, 258] width 98 height 33
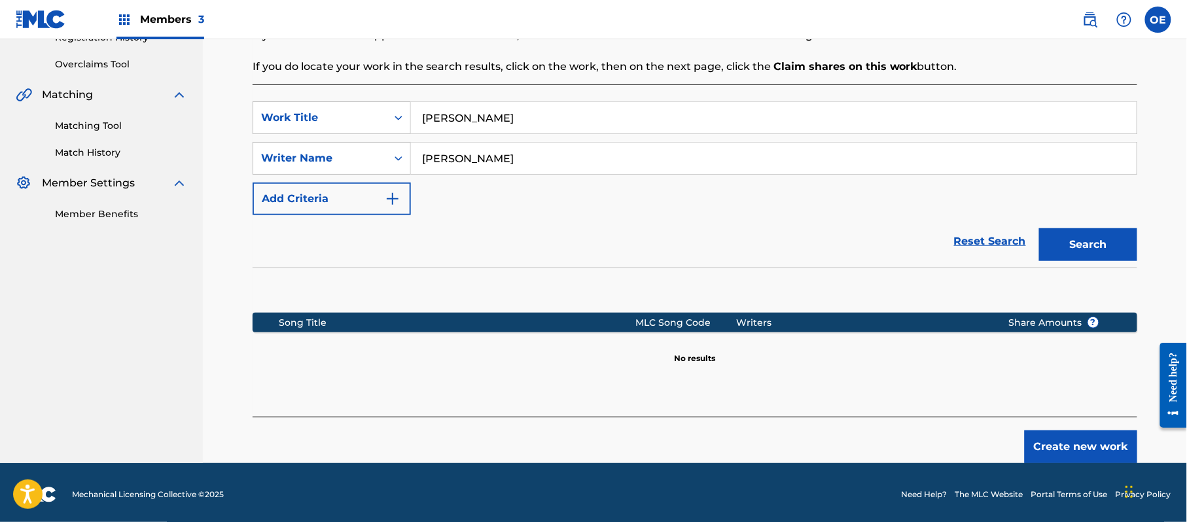
scroll to position [267, 0]
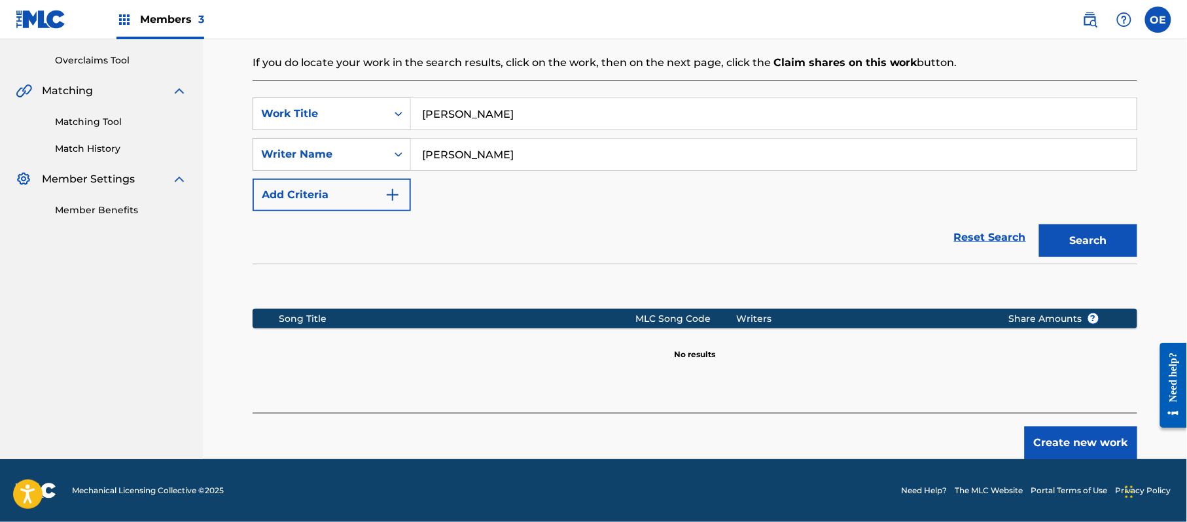
click at [1084, 440] on button "Create new work" at bounding box center [1081, 443] width 113 height 33
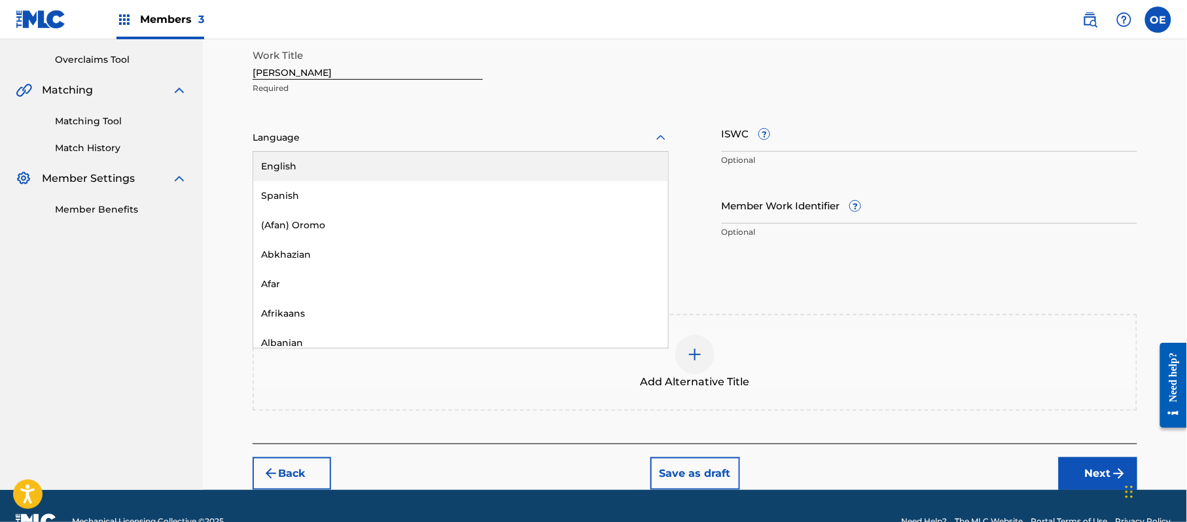
click at [323, 133] on div at bounding box center [461, 138] width 416 height 16
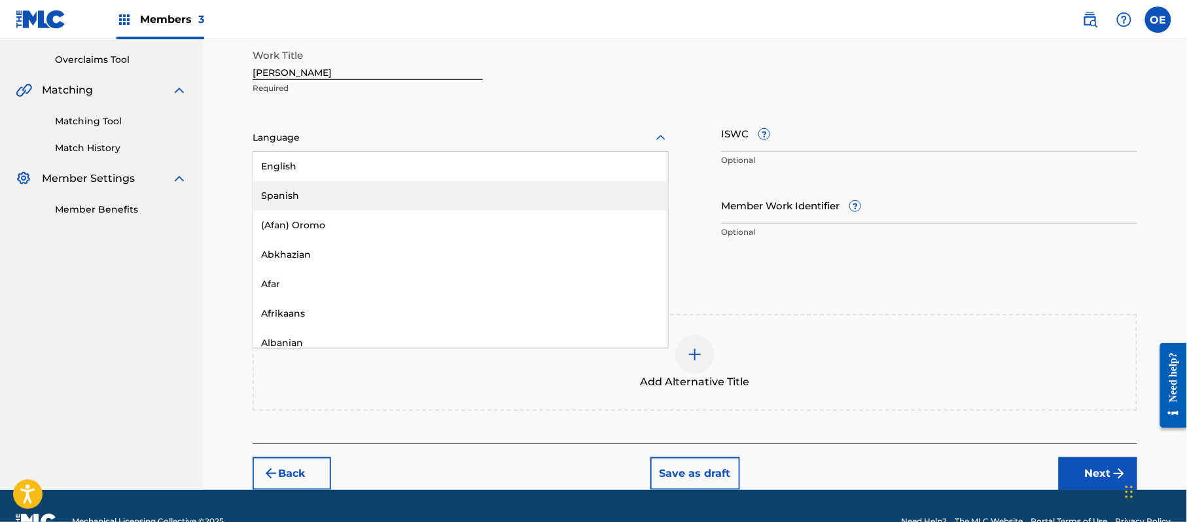
click at [296, 182] on div "Spanish" at bounding box center [460, 195] width 415 height 29
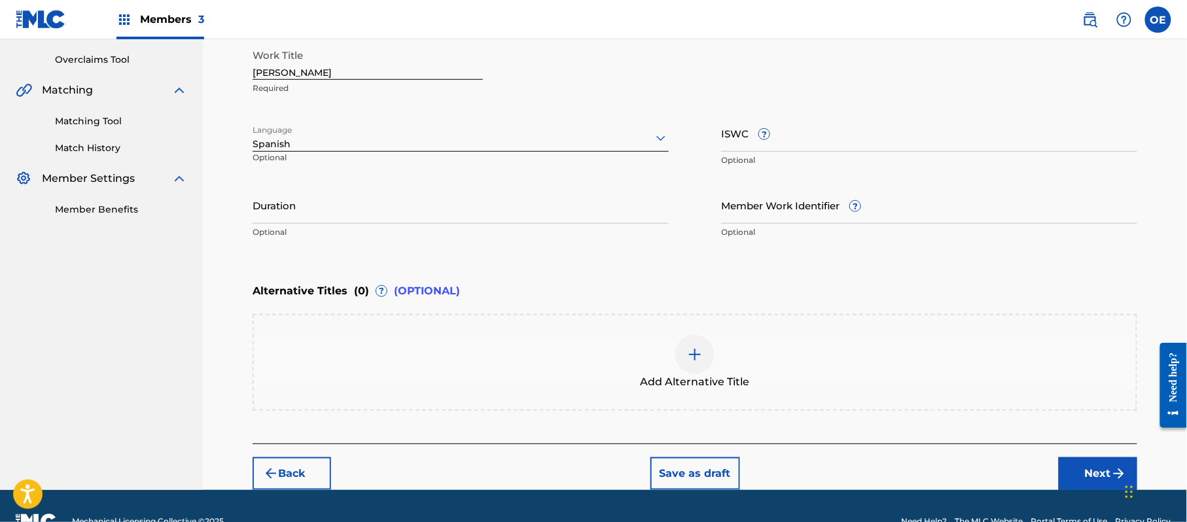
click at [1090, 461] on button "Next" at bounding box center [1098, 473] width 79 height 33
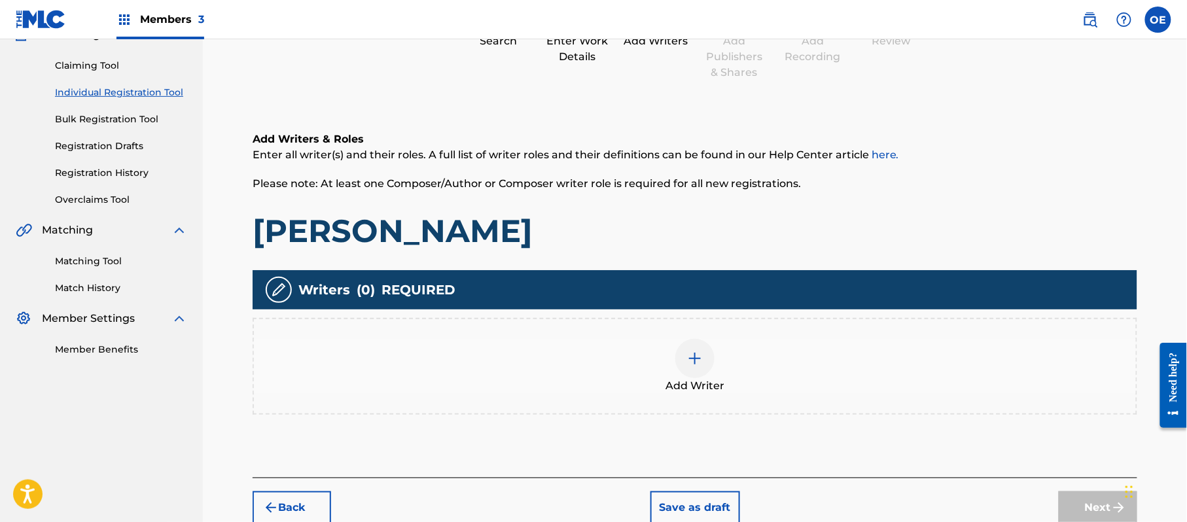
scroll to position [59, 0]
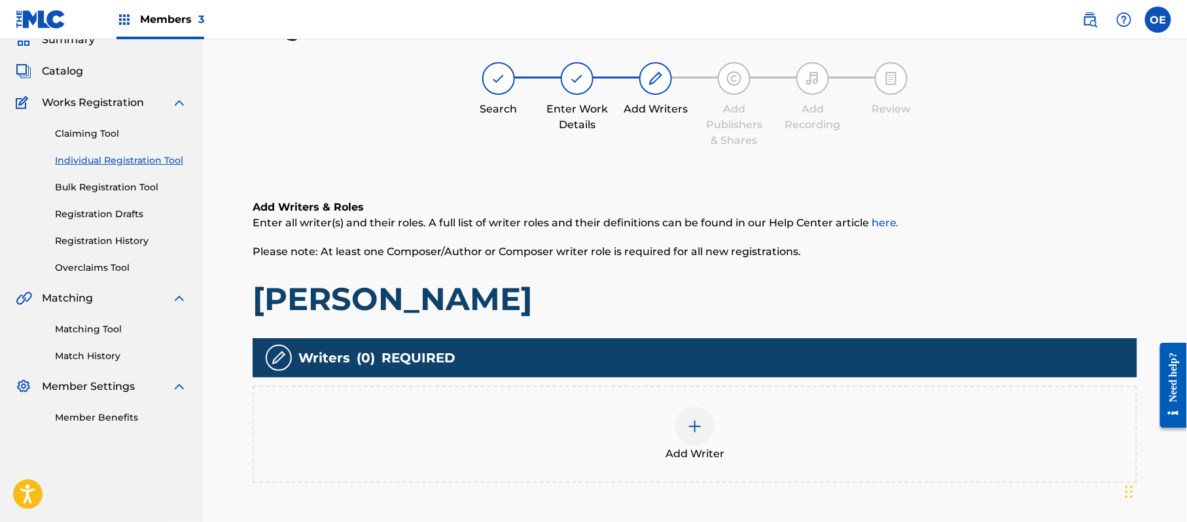
click at [707, 402] on div "Add Writer" at bounding box center [695, 434] width 885 height 97
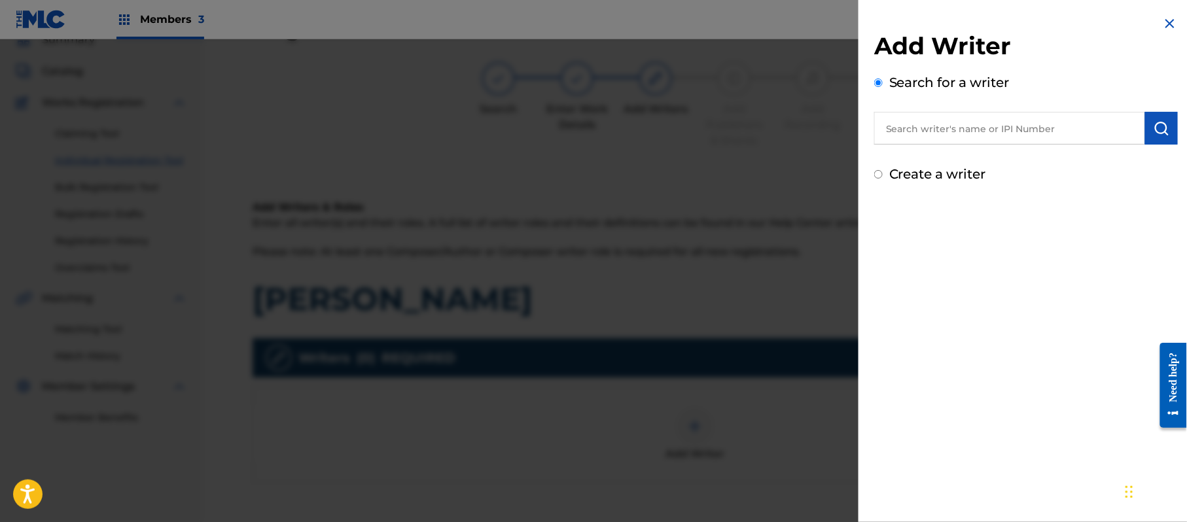
click at [903, 170] on label "Create a writer" at bounding box center [937, 174] width 97 height 16
radio input "true"
click at [883, 170] on input "Create a writer" at bounding box center [878, 174] width 9 height 9
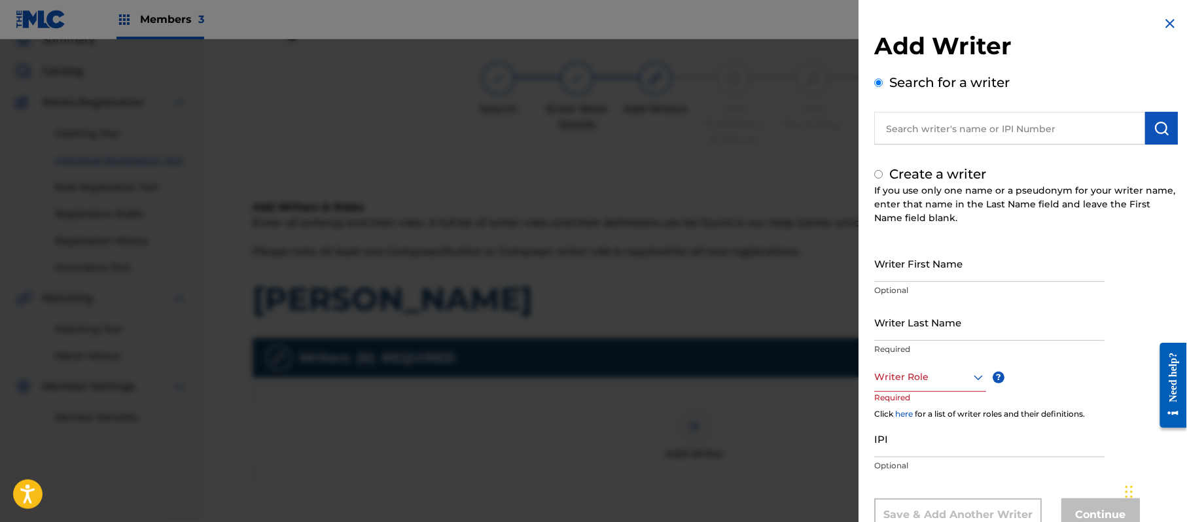
radio input "false"
radio input "true"
paste input "[PERSON_NAME]"
type input "[PERSON_NAME]"
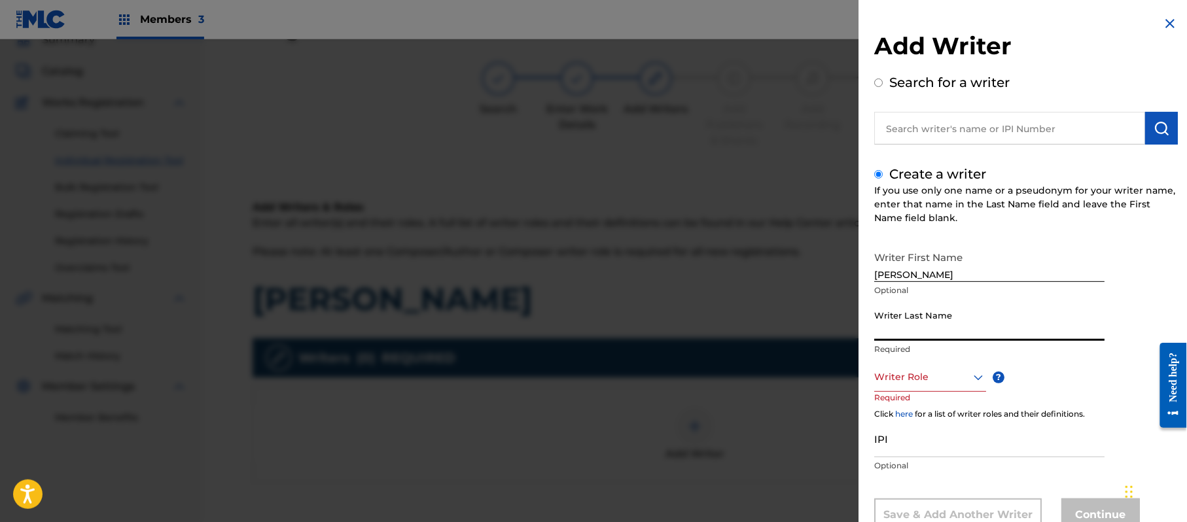
paste input "[PERSON_NAME]"
type input "[PERSON_NAME]"
drag, startPoint x: 990, startPoint y: 275, endPoint x: 928, endPoint y: 281, distance: 62.5
click at [928, 281] on input "[PERSON_NAME]" at bounding box center [989, 263] width 230 height 37
type input "[PERSON_NAME]"
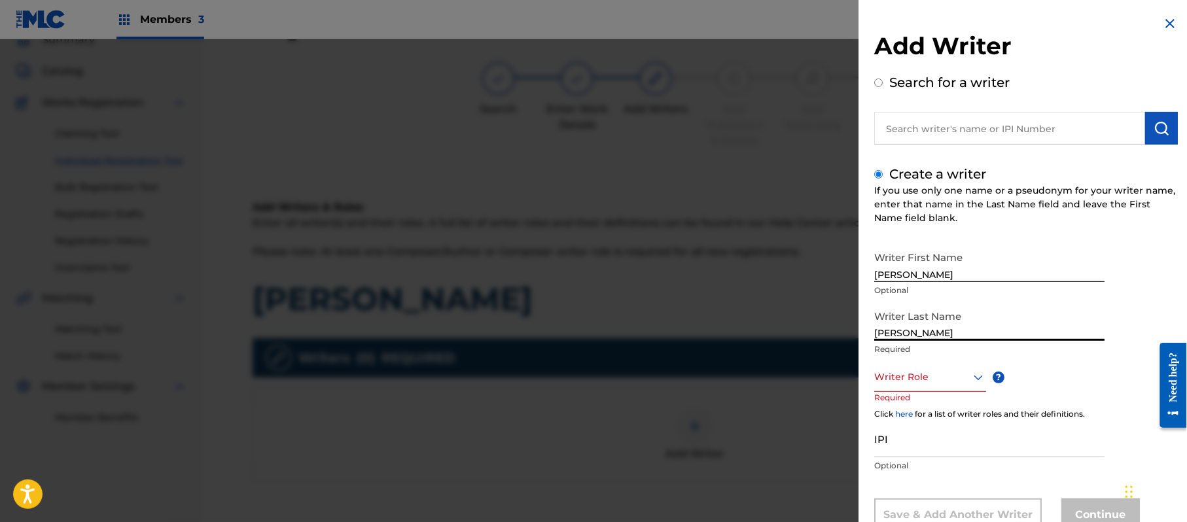
drag, startPoint x: 932, startPoint y: 333, endPoint x: 758, endPoint y: 344, distance: 174.4
click at [758, 344] on div "Add Writer Search for a writer Create a writer If you use only one name or a ps…" at bounding box center [593, 280] width 1187 height 483
type input "[PERSON_NAME]"
click at [896, 372] on div "8 results available. Use Up and Down to choose options, press Enter to select t…" at bounding box center [930, 376] width 112 height 29
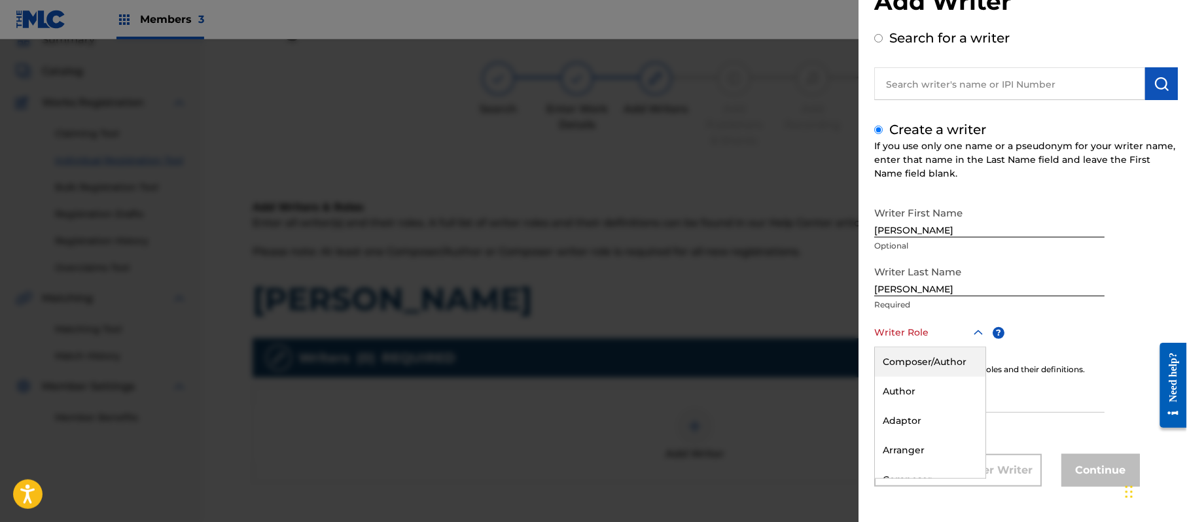
click at [896, 369] on div "Composer/Author" at bounding box center [930, 361] width 111 height 29
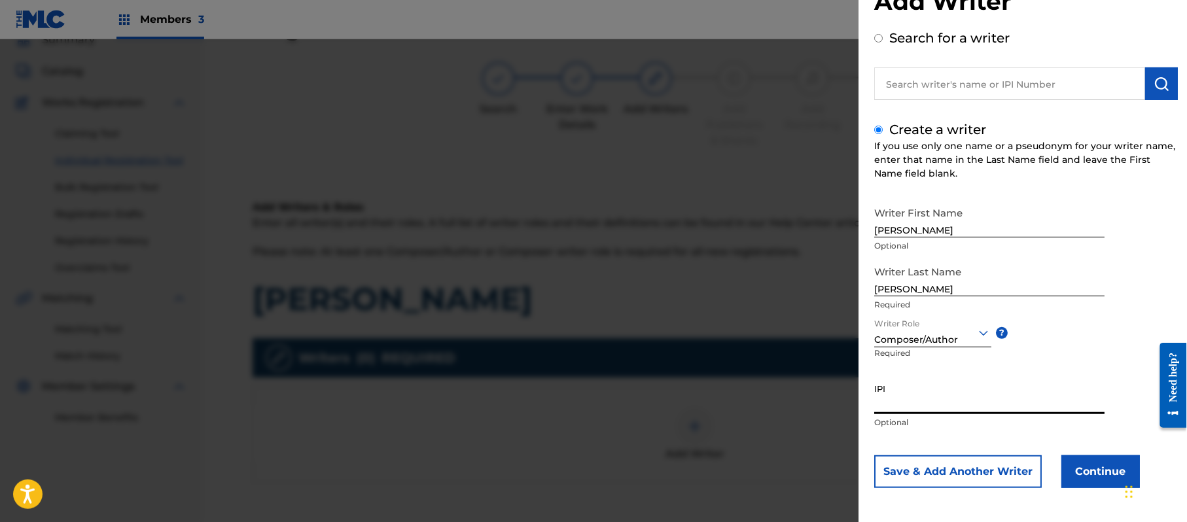
paste input "357223564"
type input "357223564"
click at [1098, 466] on button "Continue" at bounding box center [1100, 471] width 79 height 33
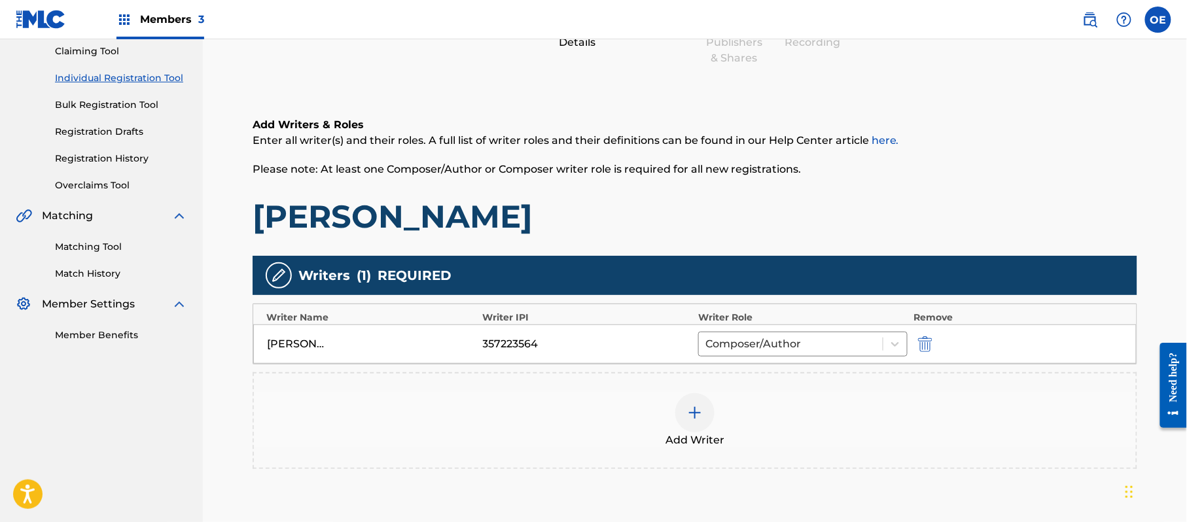
scroll to position [260, 0]
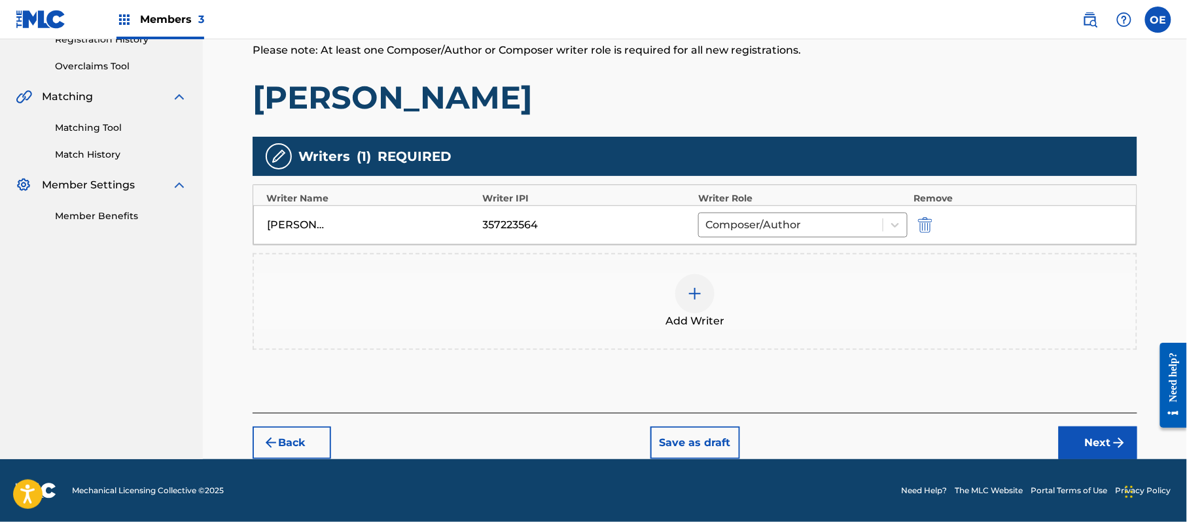
click at [1089, 441] on button "Next" at bounding box center [1098, 443] width 79 height 33
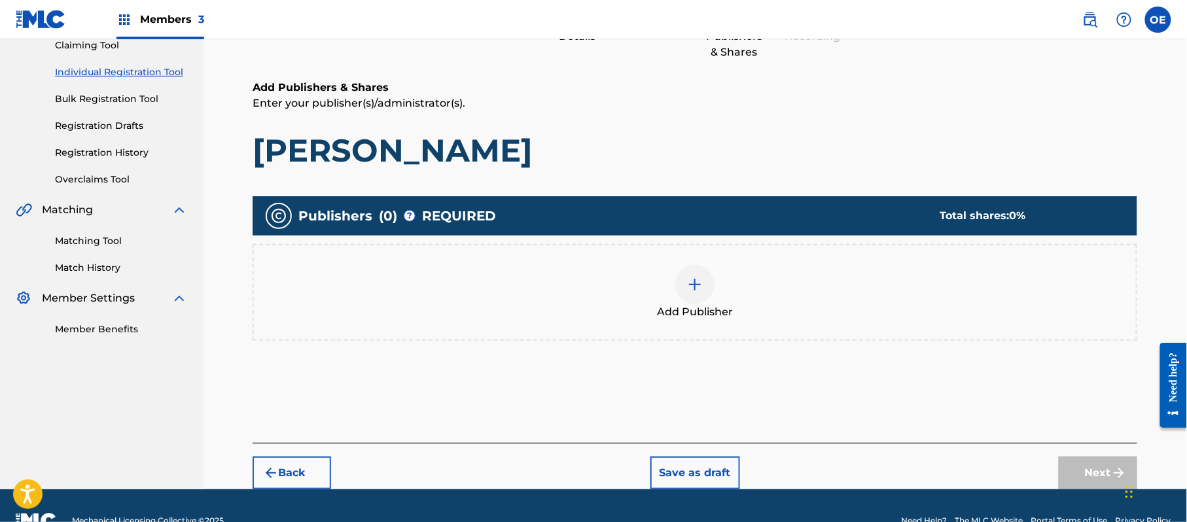
scroll to position [59, 0]
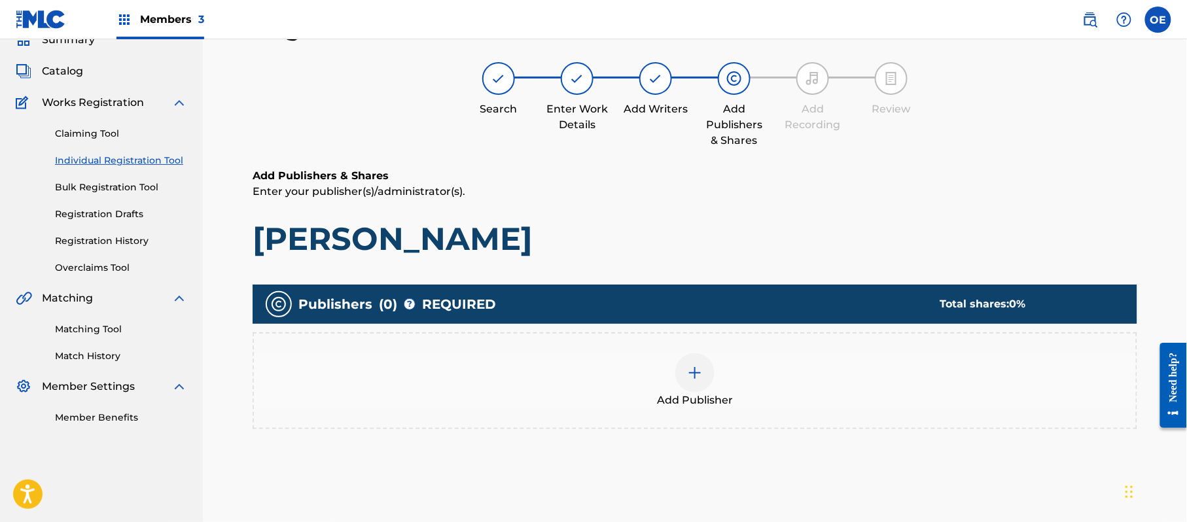
click at [705, 395] on span "Add Publisher" at bounding box center [695, 401] width 76 height 16
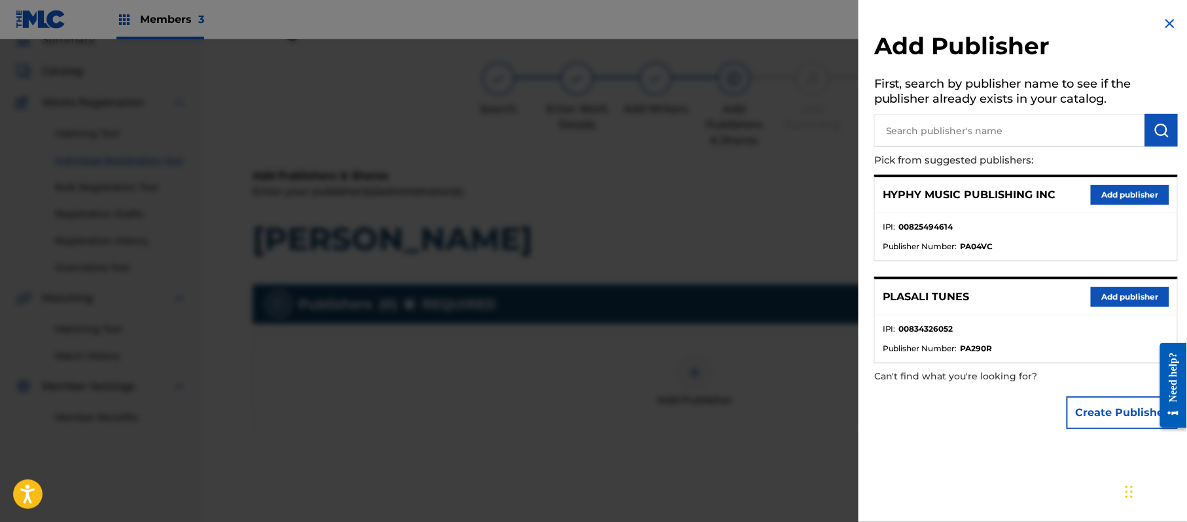
click at [1124, 198] on button "Add publisher" at bounding box center [1130, 195] width 79 height 20
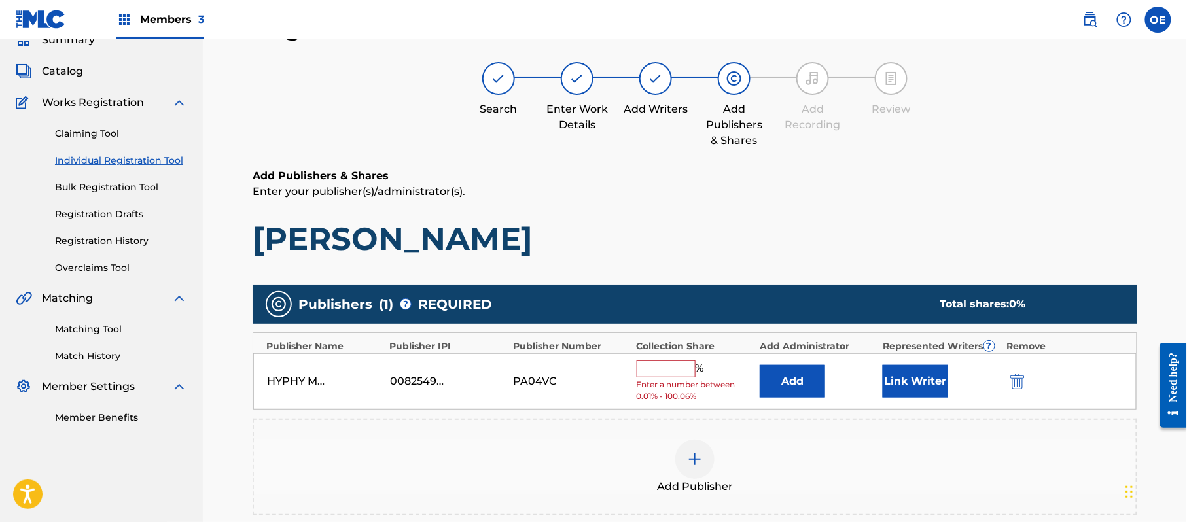
click at [670, 366] on input "text" at bounding box center [666, 369] width 59 height 17
type input "100"
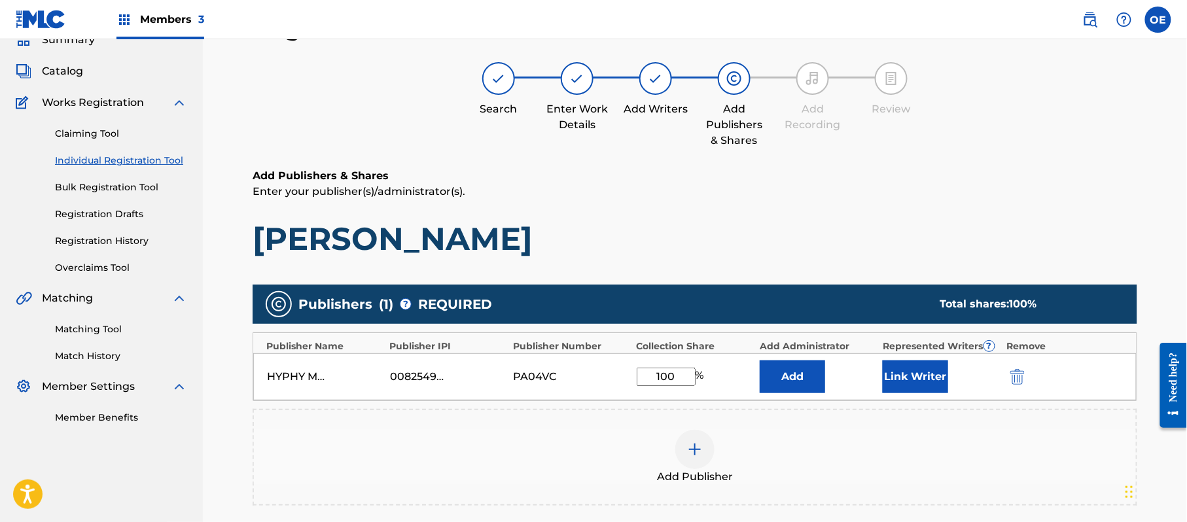
click at [906, 375] on button "Link Writer" at bounding box center [915, 377] width 65 height 33
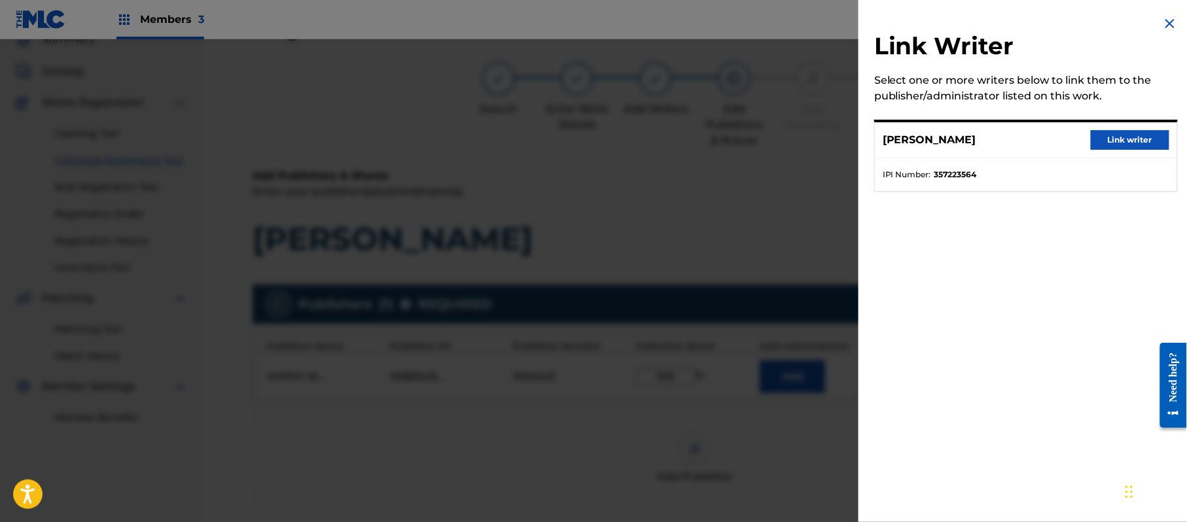
click at [1108, 131] on div "[PERSON_NAME] Link writer" at bounding box center [1026, 140] width 302 height 36
click at [1108, 132] on button "Link writer" at bounding box center [1130, 140] width 79 height 20
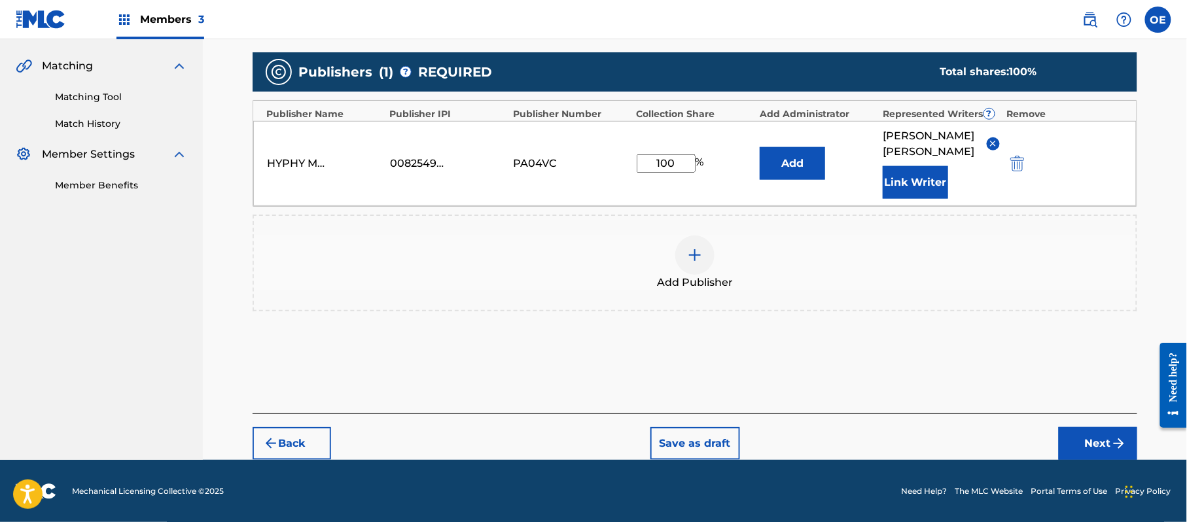
click at [1084, 433] on button "Next" at bounding box center [1098, 443] width 79 height 33
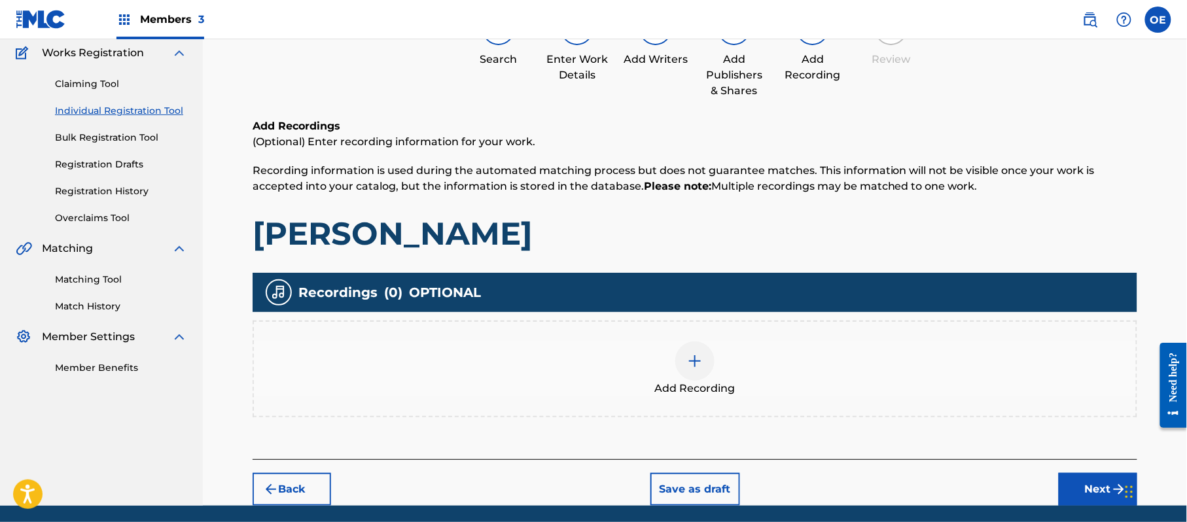
scroll to position [153, 0]
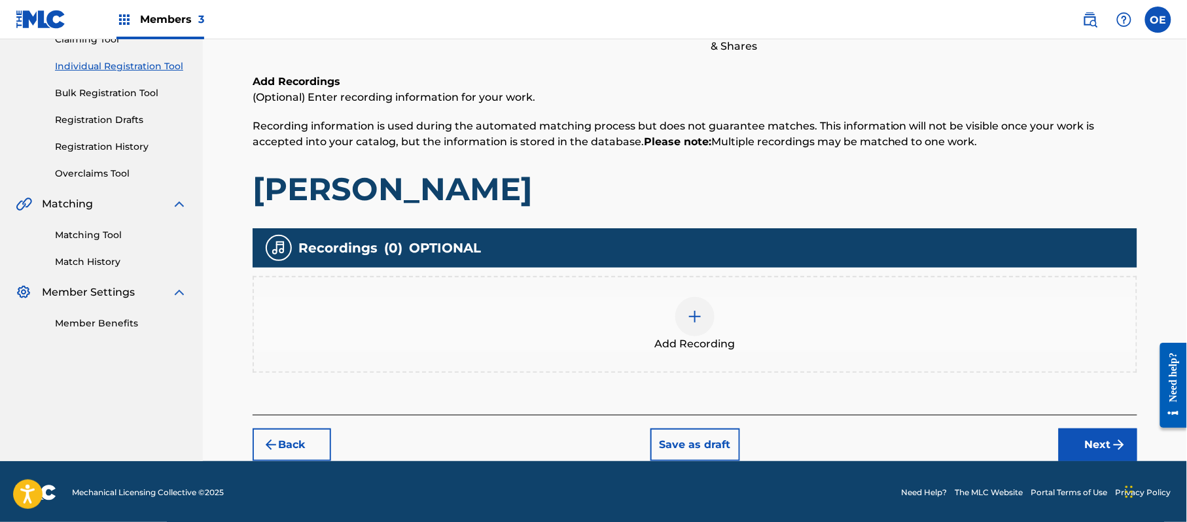
click at [1094, 454] on button "Next" at bounding box center [1098, 445] width 79 height 33
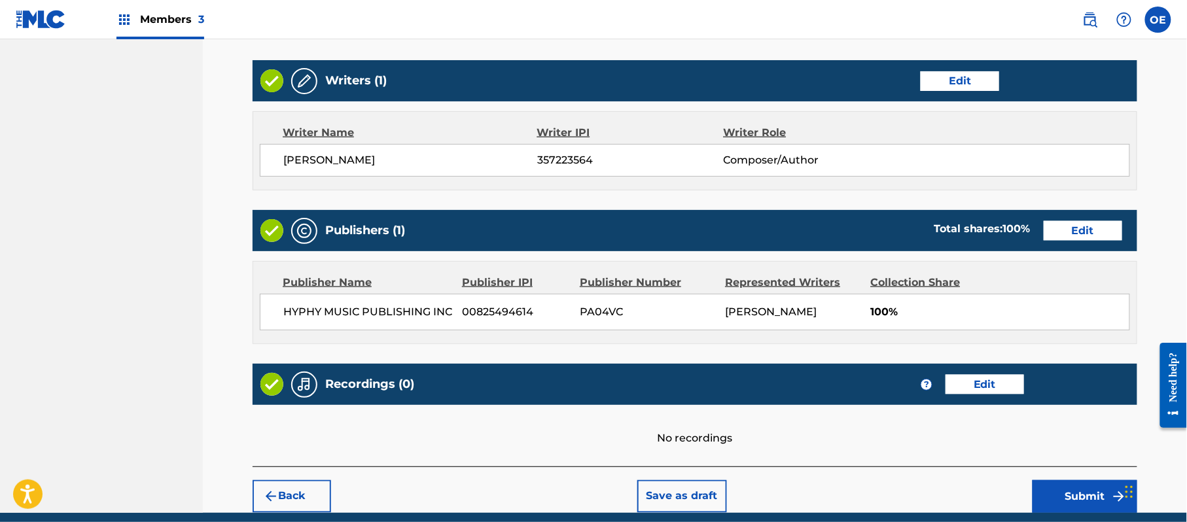
scroll to position [542, 0]
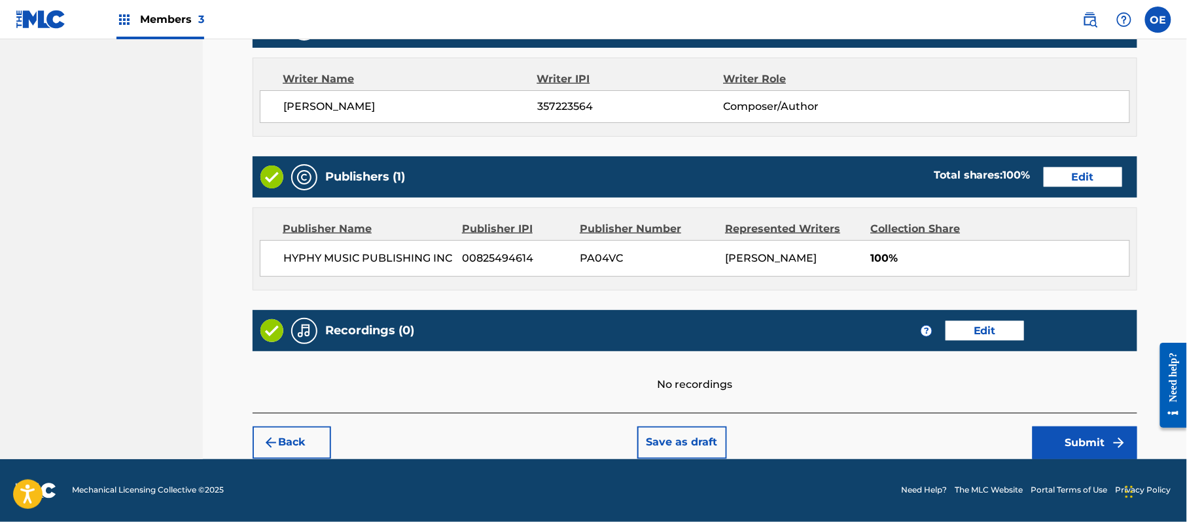
click at [1069, 438] on button "Submit" at bounding box center [1085, 443] width 105 height 33
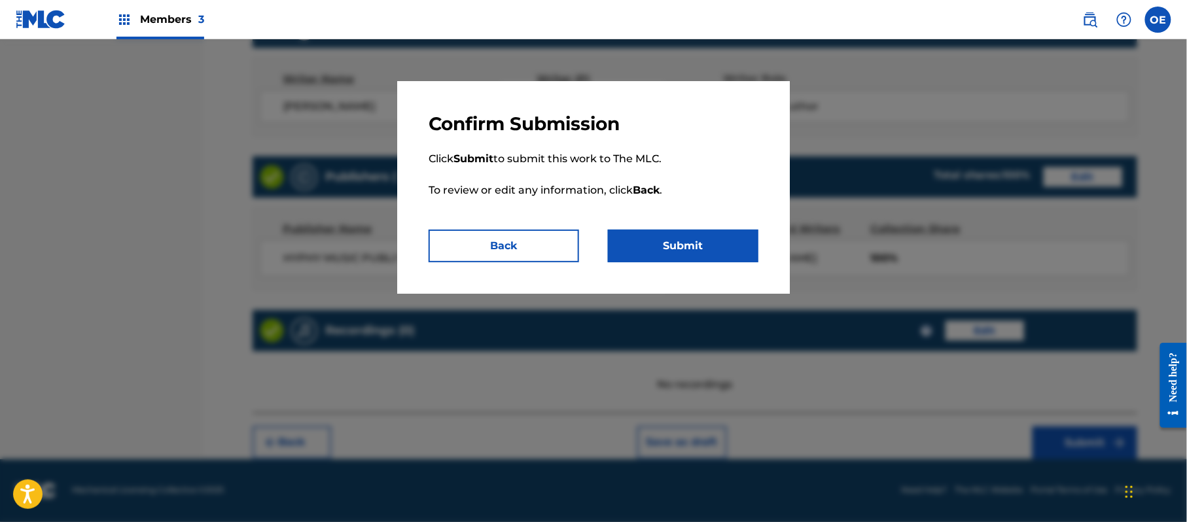
click at [694, 250] on button "Submit" at bounding box center [683, 246] width 150 height 33
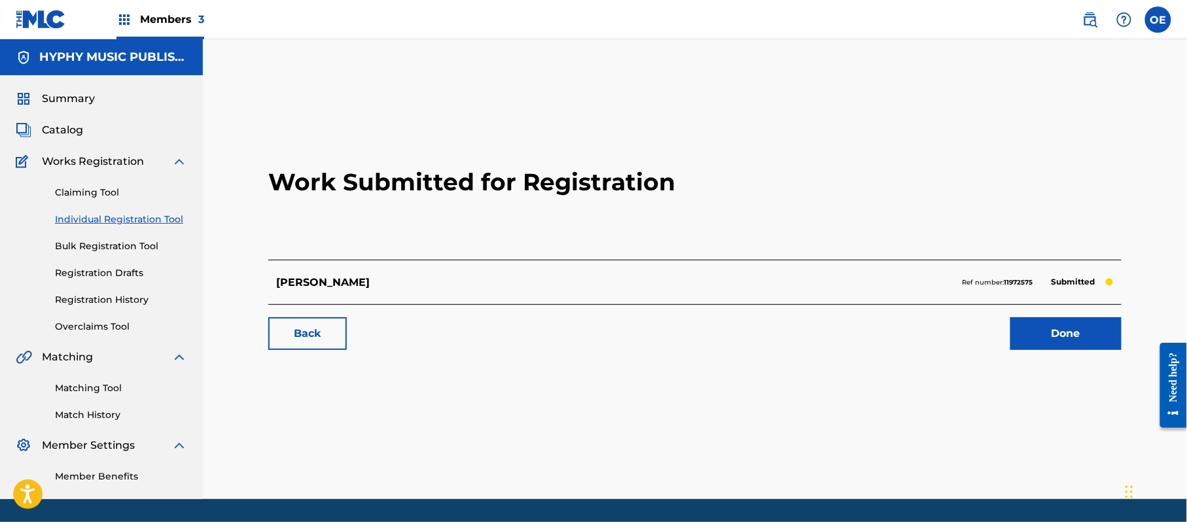
click at [150, 213] on link "Individual Registration Tool" at bounding box center [121, 220] width 132 height 14
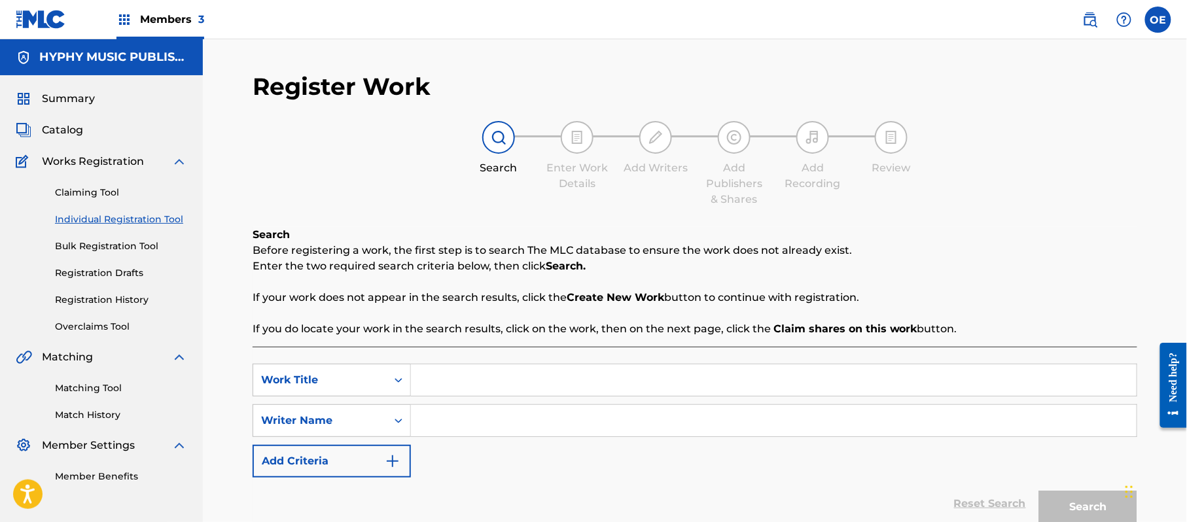
paste input "[GEOGRAPHIC_DATA]"
type input "[GEOGRAPHIC_DATA]"
paste input "[PERSON_NAME]"
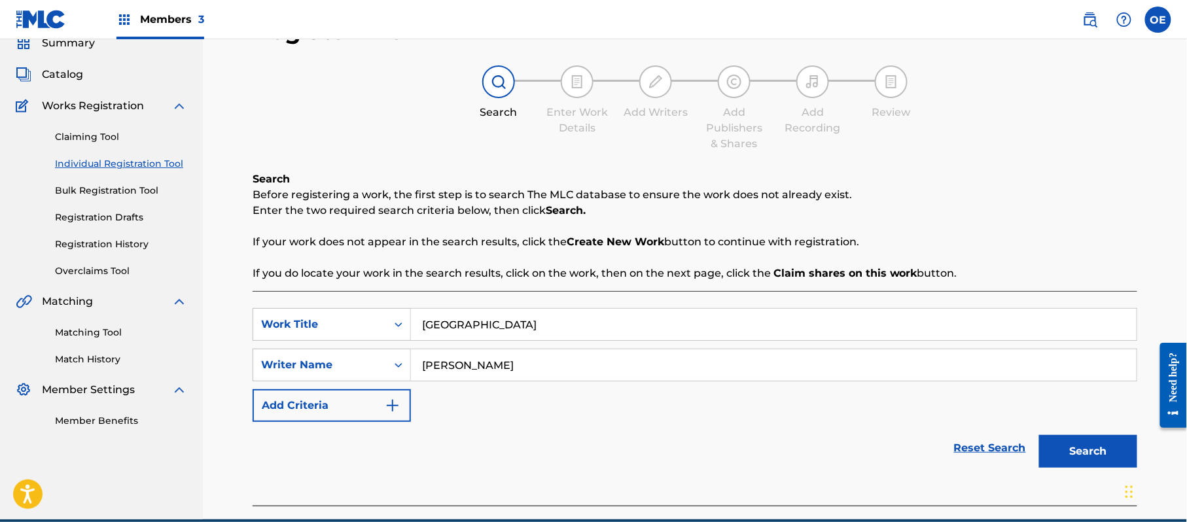
scroll to position [116, 0]
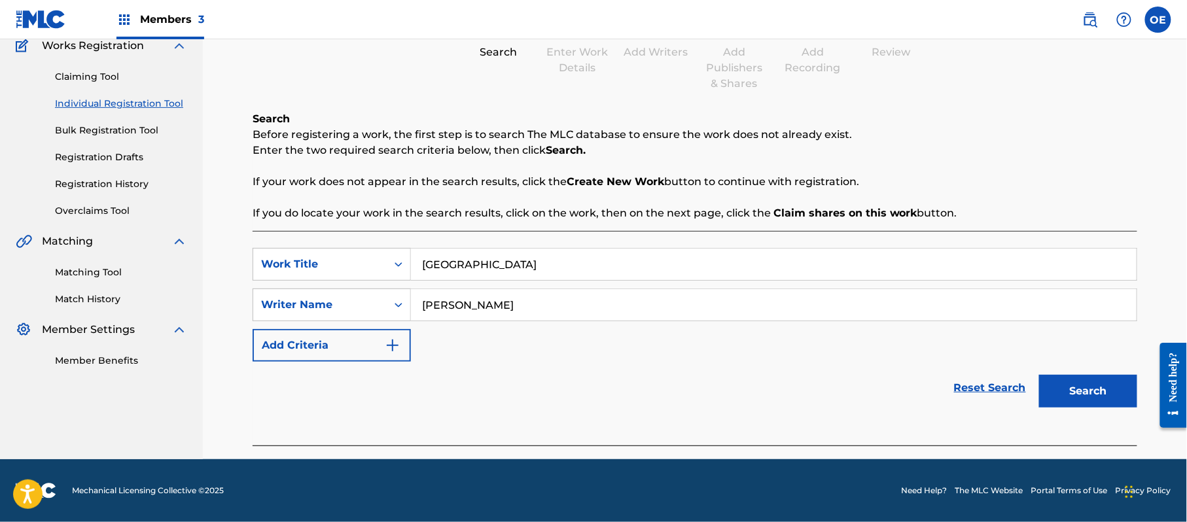
click at [1118, 390] on button "Search" at bounding box center [1088, 391] width 98 height 33
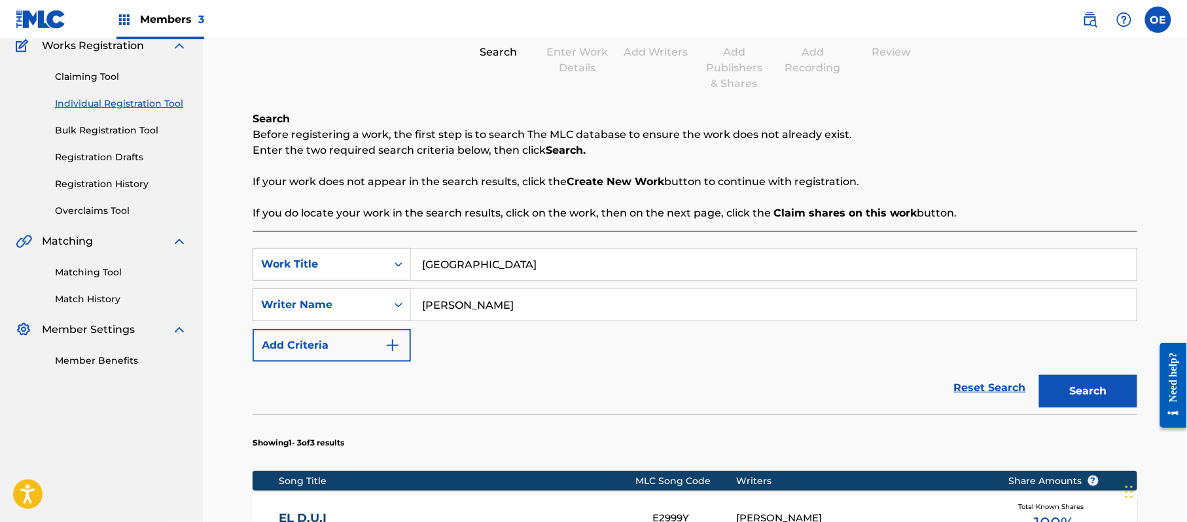
drag, startPoint x: 482, startPoint y: 307, endPoint x: 459, endPoint y: 309, distance: 23.1
click at [459, 309] on input "[PERSON_NAME]" at bounding box center [774, 304] width 726 height 31
click at [1039, 375] on button "Search" at bounding box center [1088, 391] width 98 height 33
type input "[PERSON_NAME]"
click at [1039, 375] on button "Search" at bounding box center [1088, 391] width 98 height 33
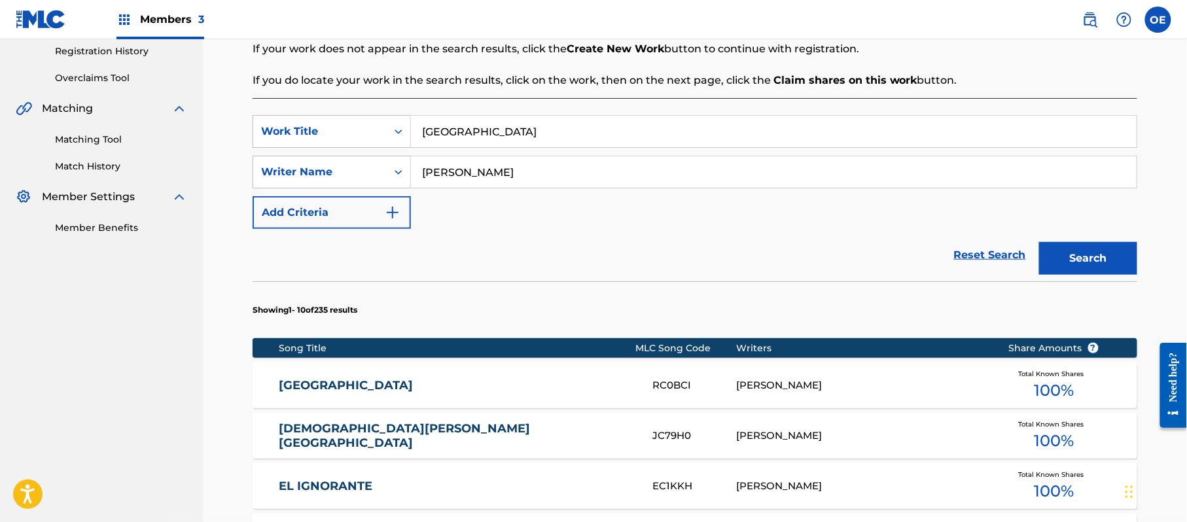
scroll to position [291, 0]
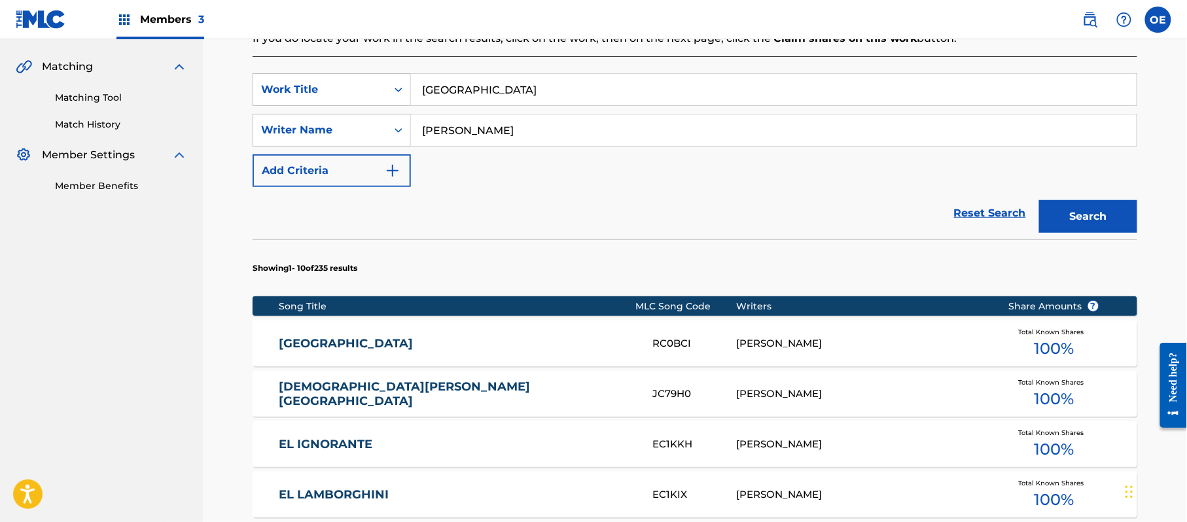
click at [519, 335] on div "RANCHO EL CENTENARIO RC0BCI [PERSON_NAME] Total Known Shares 100 %" at bounding box center [695, 344] width 885 height 46
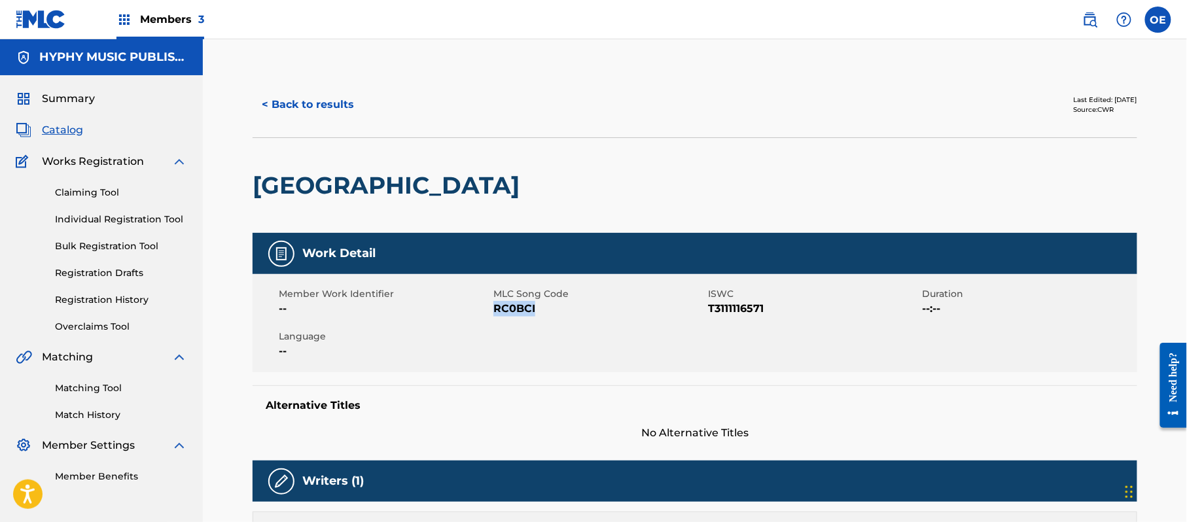
drag, startPoint x: 535, startPoint y: 305, endPoint x: 495, endPoint y: 308, distance: 39.3
click at [495, 308] on span "RC0BCI" at bounding box center [598, 309] width 211 height 16
copy span "RC0BCI"
click at [335, 101] on button "< Back to results" at bounding box center [308, 104] width 111 height 33
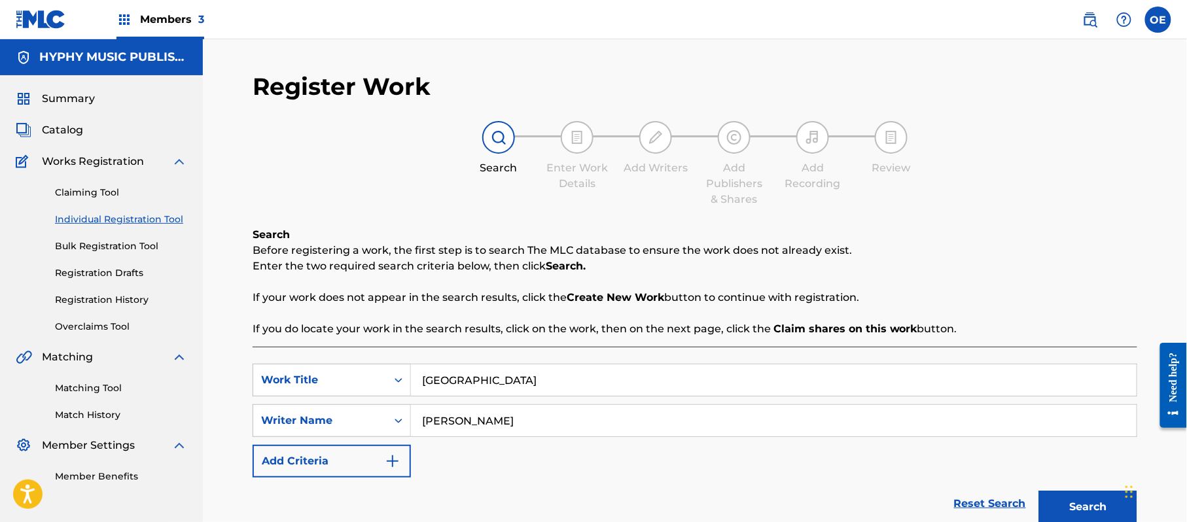
scroll to position [74, 0]
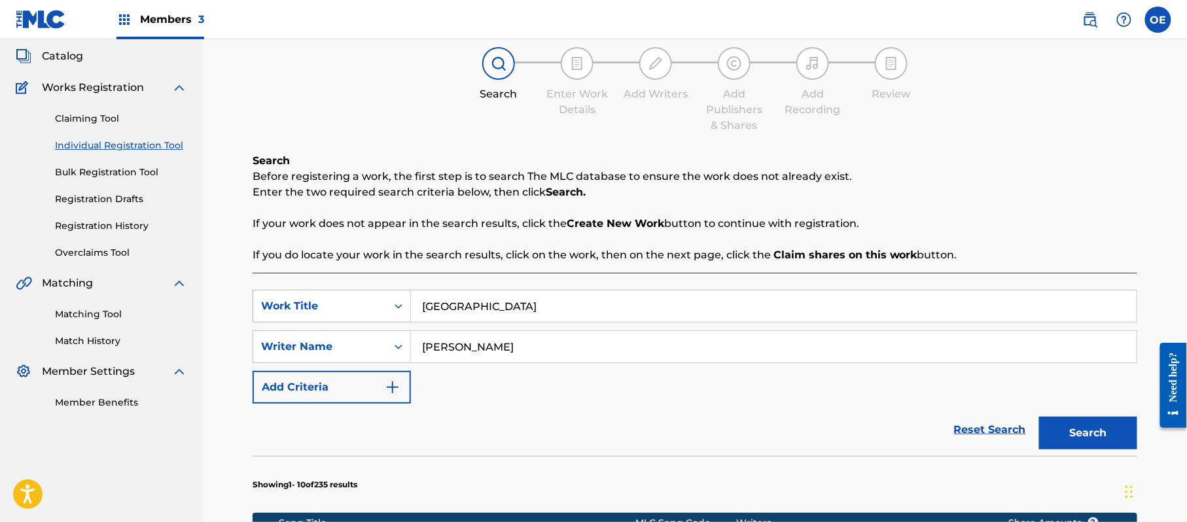
drag, startPoint x: 595, startPoint y: 297, endPoint x: 403, endPoint y: 309, distance: 192.8
click at [401, 309] on div "SearchWithCriteriaf6bdc8c1-5e5d-459f-9243-dd50aebbe77d Work Title [GEOGRAPHIC_D…" at bounding box center [695, 306] width 885 height 33
paste input "[GEOGRAPHIC_DATA]"
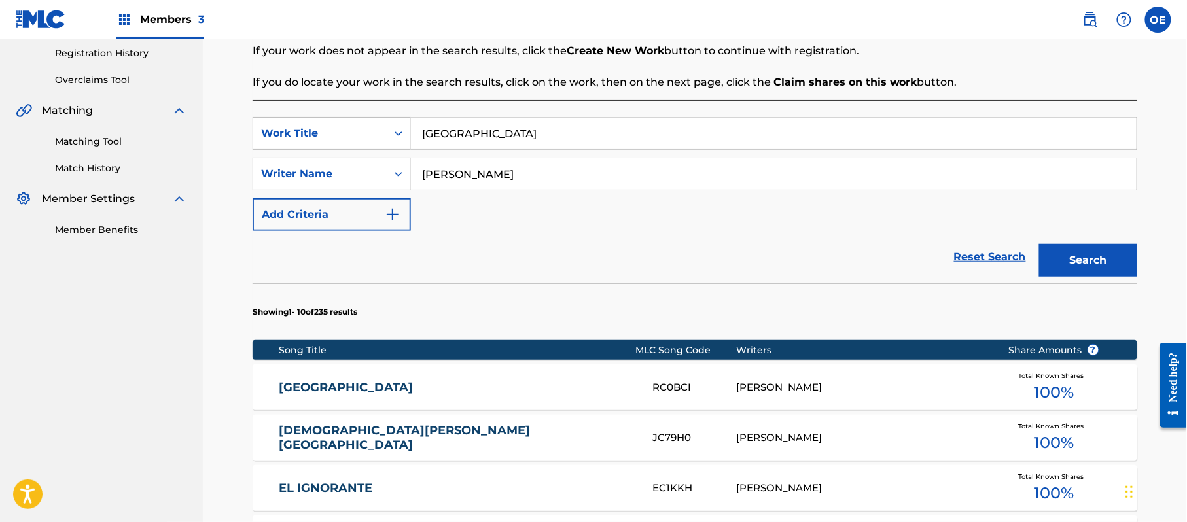
scroll to position [249, 0]
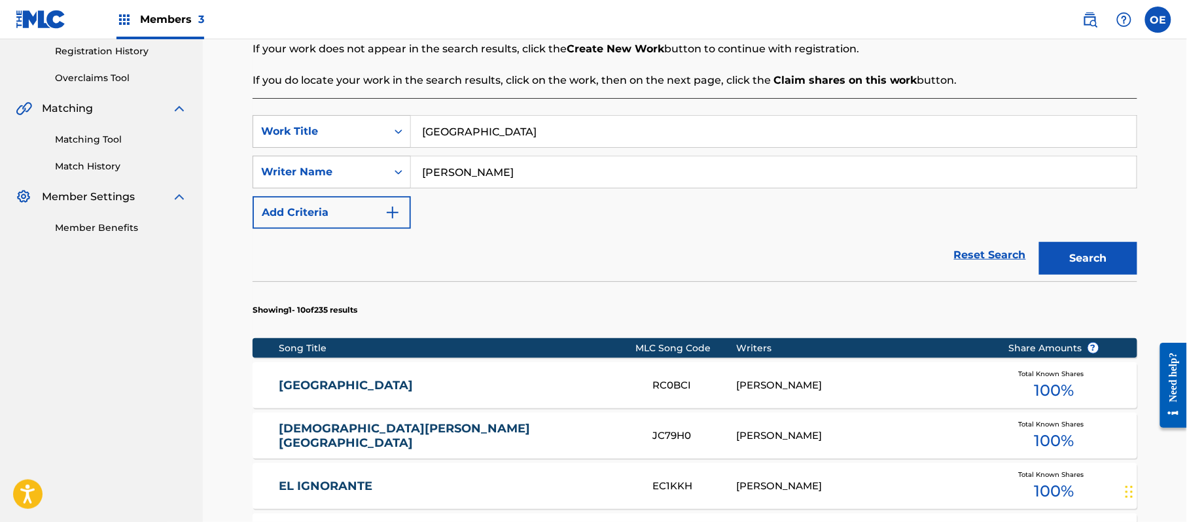
click at [1064, 276] on div "Search" at bounding box center [1085, 255] width 105 height 52
drag, startPoint x: 1063, startPoint y: 266, endPoint x: 1053, endPoint y: 265, distance: 9.2
click at [1060, 265] on button "Search" at bounding box center [1088, 258] width 98 height 33
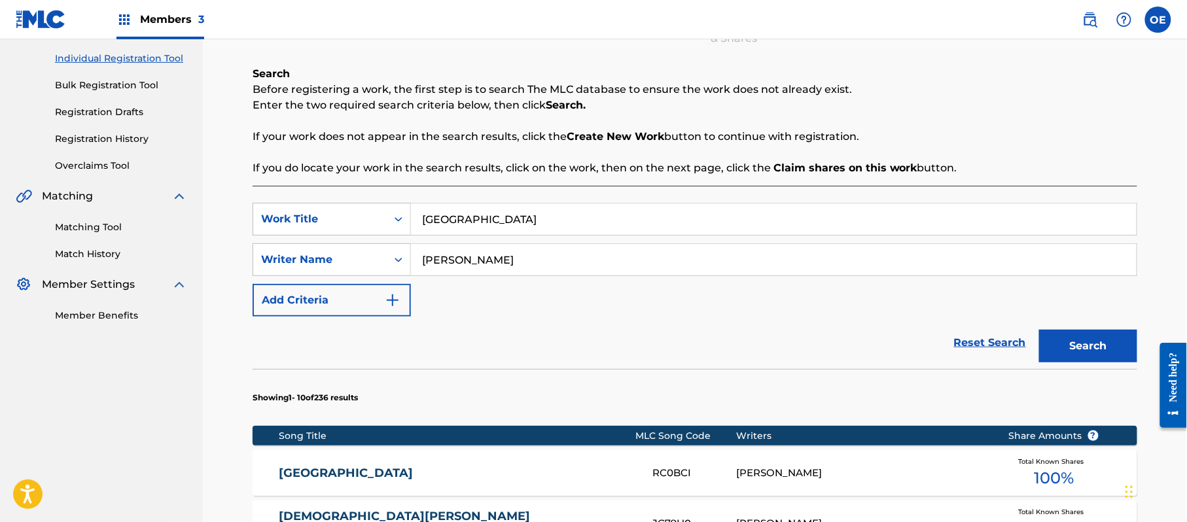
drag, startPoint x: 626, startPoint y: 225, endPoint x: 399, endPoint y: 236, distance: 227.3
click at [398, 236] on div "SearchWithCriteriaf6bdc8c1-5e5d-459f-9243-dd50aebbe77d Work Title [GEOGRAPHIC_D…" at bounding box center [695, 260] width 885 height 114
paste input "ECORDANDO A MI HIJO"
type input "RECORDANDO A MI HIJO"
click at [1084, 342] on button "Search" at bounding box center [1088, 346] width 98 height 33
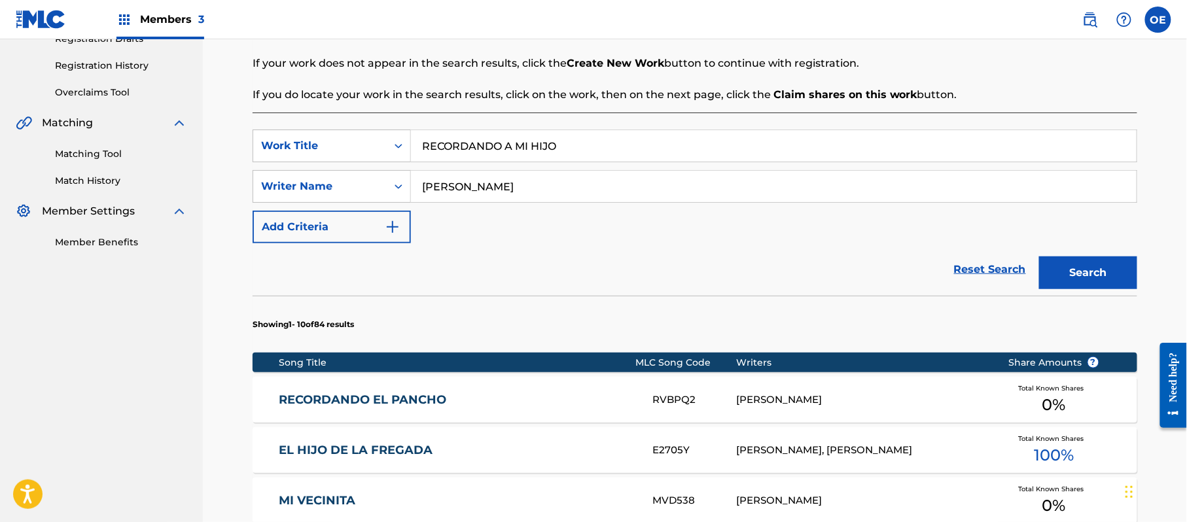
scroll to position [336, 0]
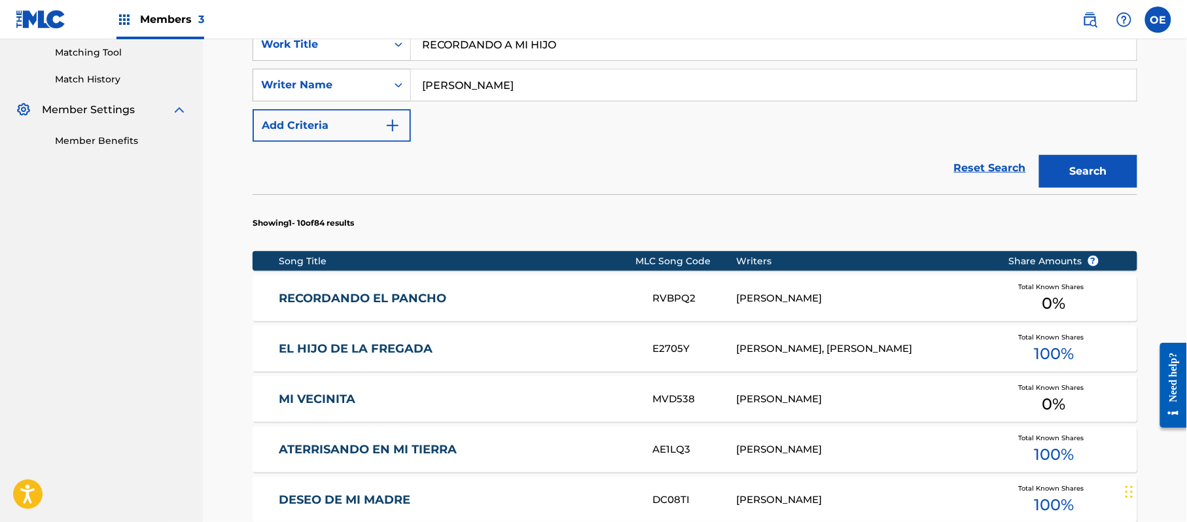
click at [455, 86] on input "[PERSON_NAME]" at bounding box center [774, 84] width 726 height 31
click at [1039, 155] on button "Search" at bounding box center [1088, 171] width 98 height 33
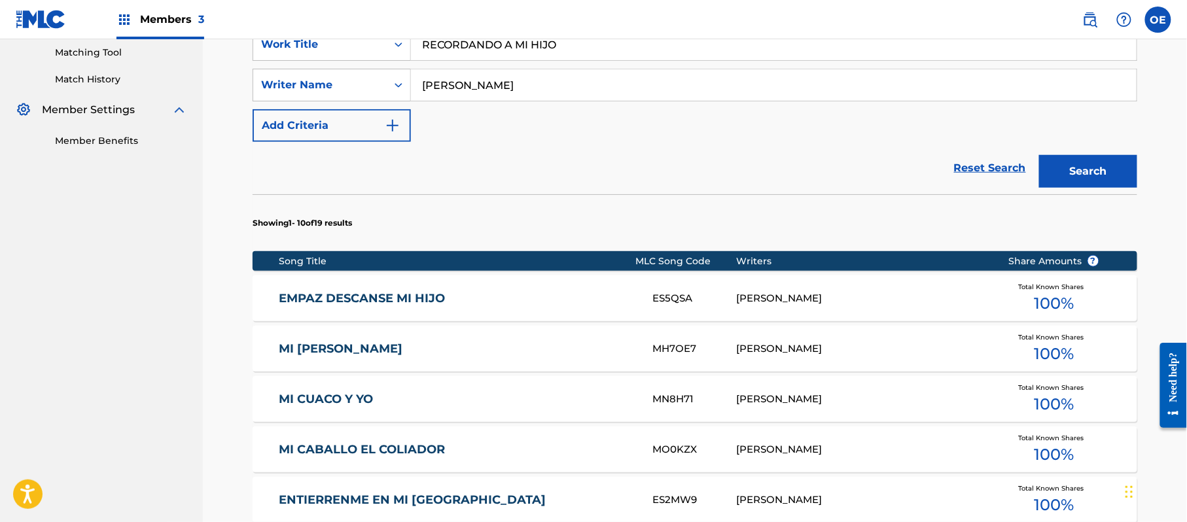
type input "[PERSON_NAME]"
click at [1039, 155] on button "Search" at bounding box center [1088, 171] width 98 height 33
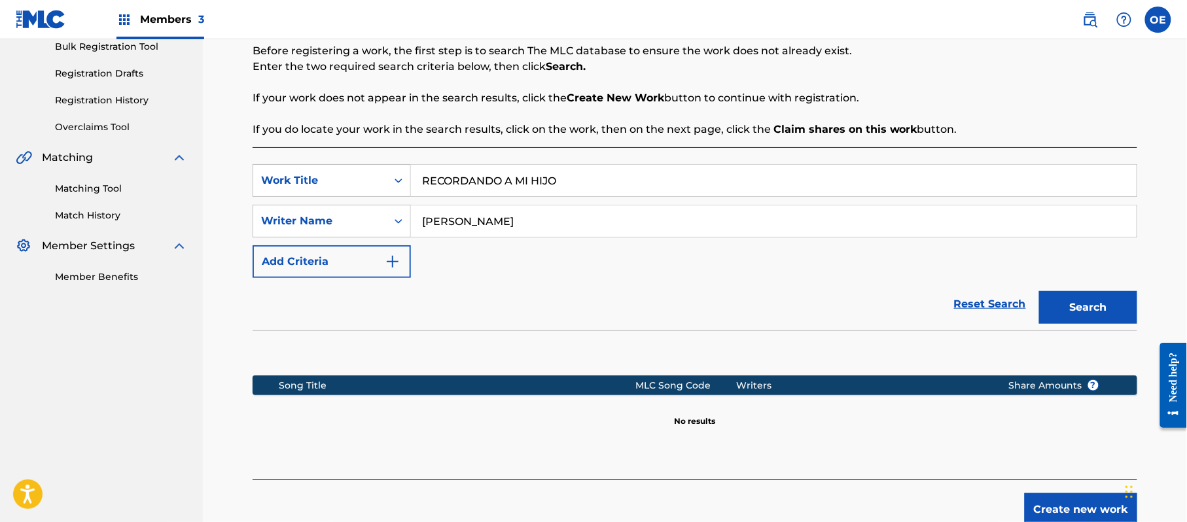
scroll to position [267, 0]
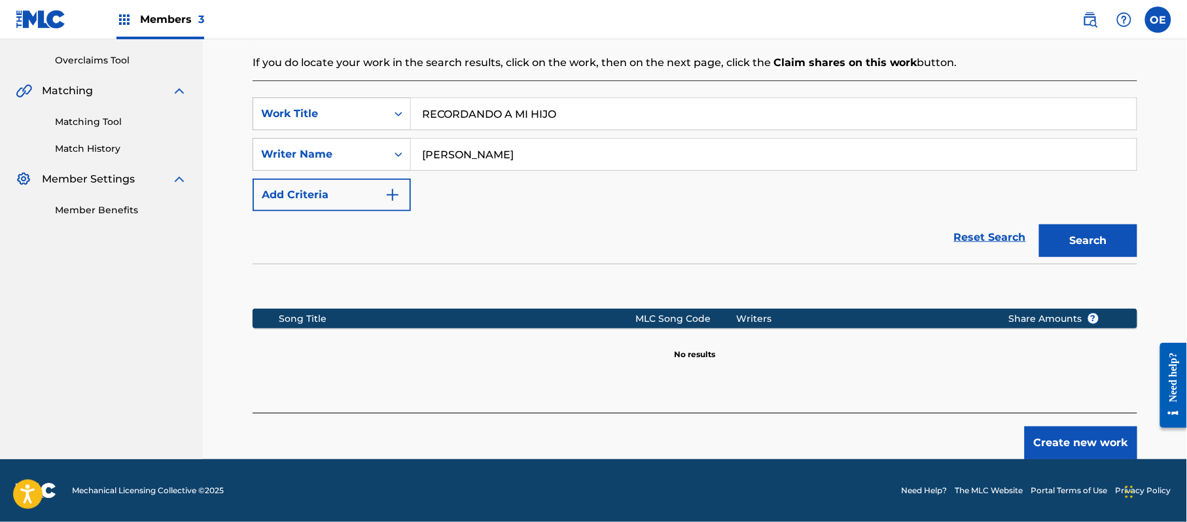
click at [1069, 435] on button "Create new work" at bounding box center [1081, 443] width 113 height 33
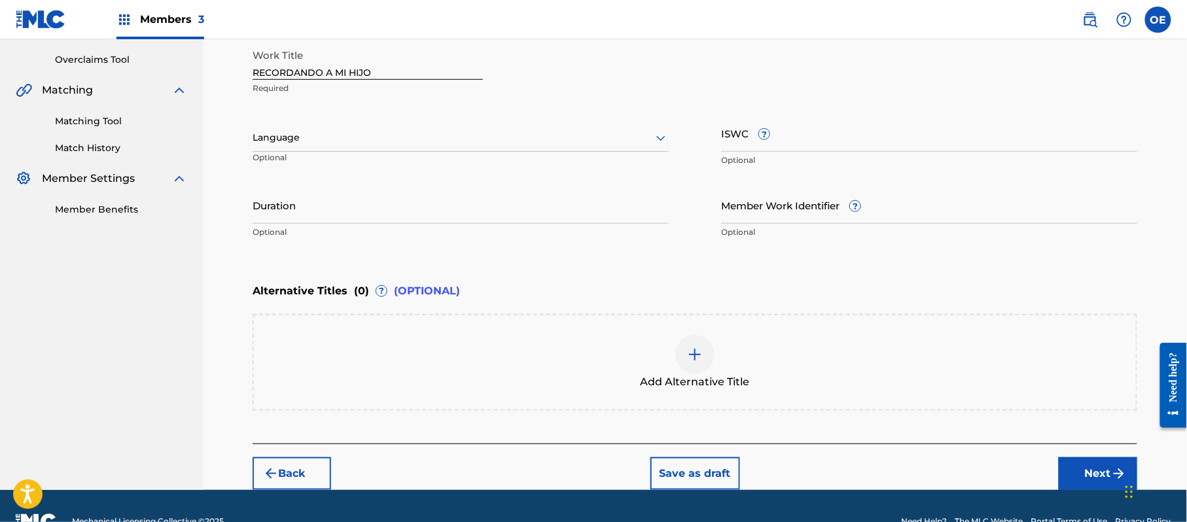
click at [403, 130] on div at bounding box center [461, 138] width 416 height 16
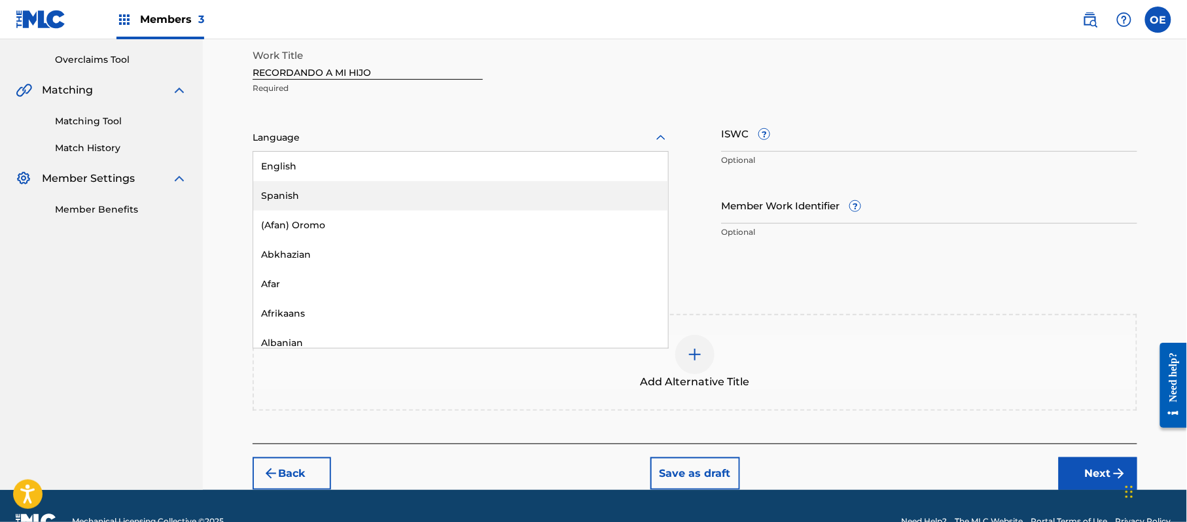
click at [395, 191] on div "Spanish" at bounding box center [460, 195] width 415 height 29
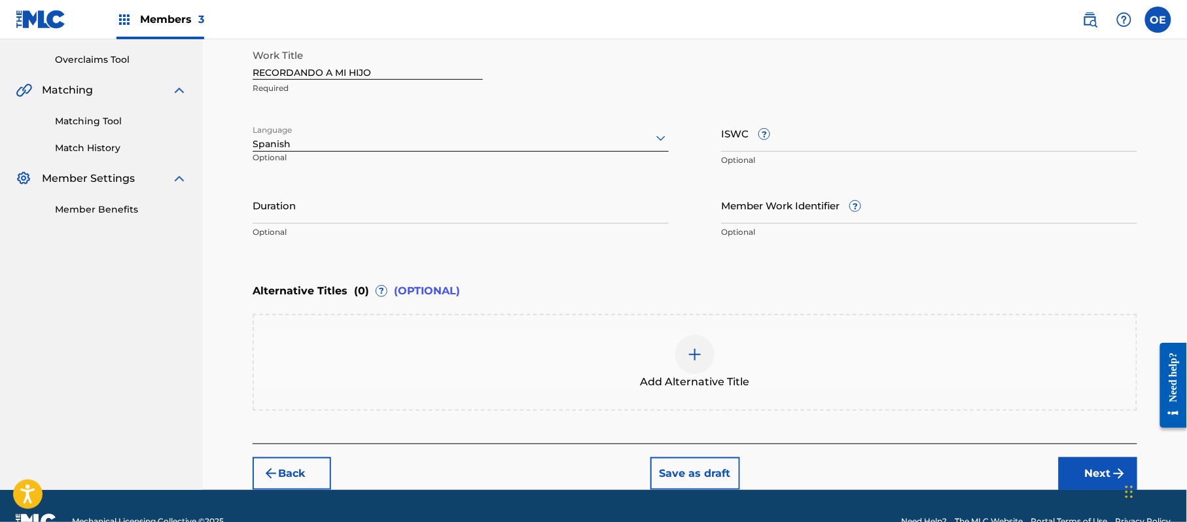
click at [1107, 464] on button "Next" at bounding box center [1098, 473] width 79 height 33
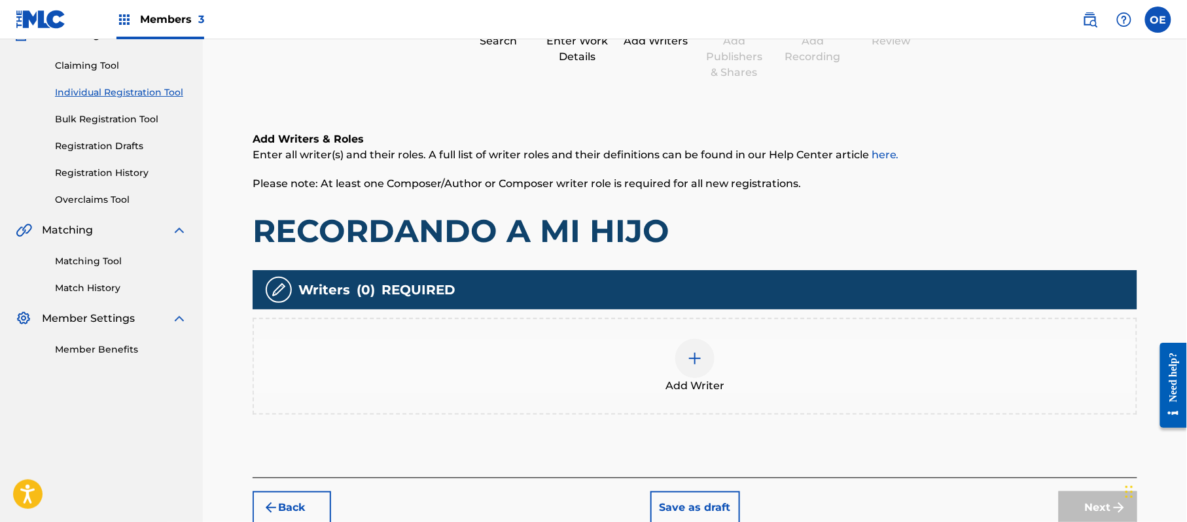
scroll to position [59, 0]
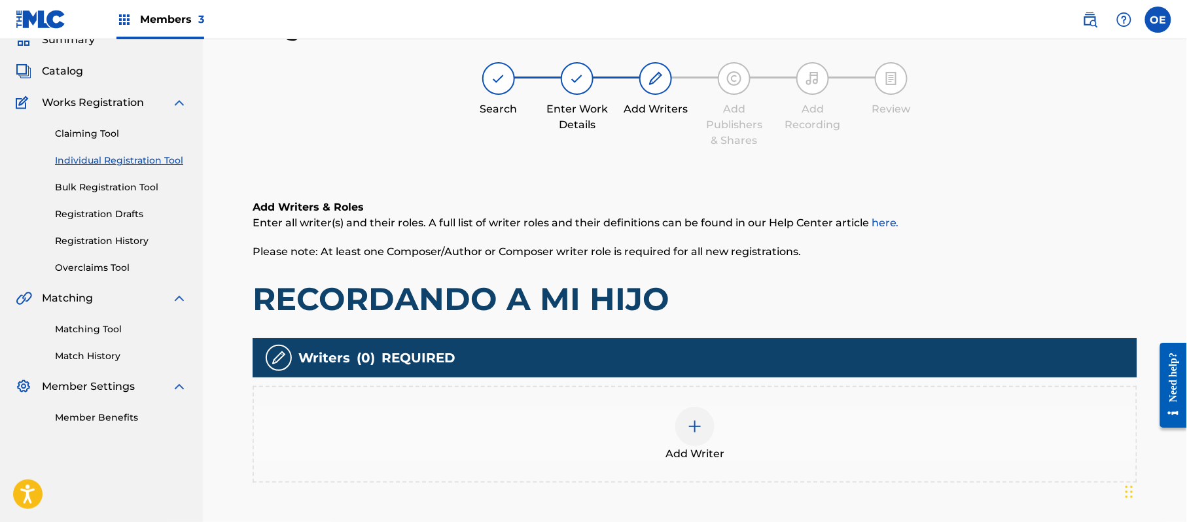
click at [745, 425] on div "Add Writer" at bounding box center [695, 434] width 882 height 55
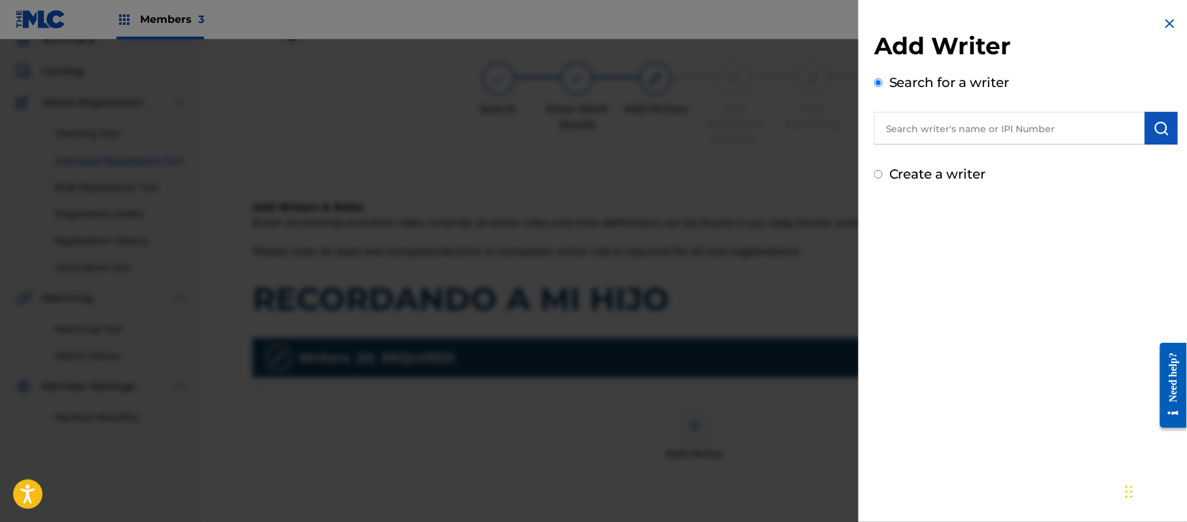
click at [936, 176] on label "Create a writer" at bounding box center [937, 174] width 97 height 16
radio input "true"
click at [883, 176] on input "Create a writer" at bounding box center [878, 174] width 9 height 9
radio input "false"
radio input "true"
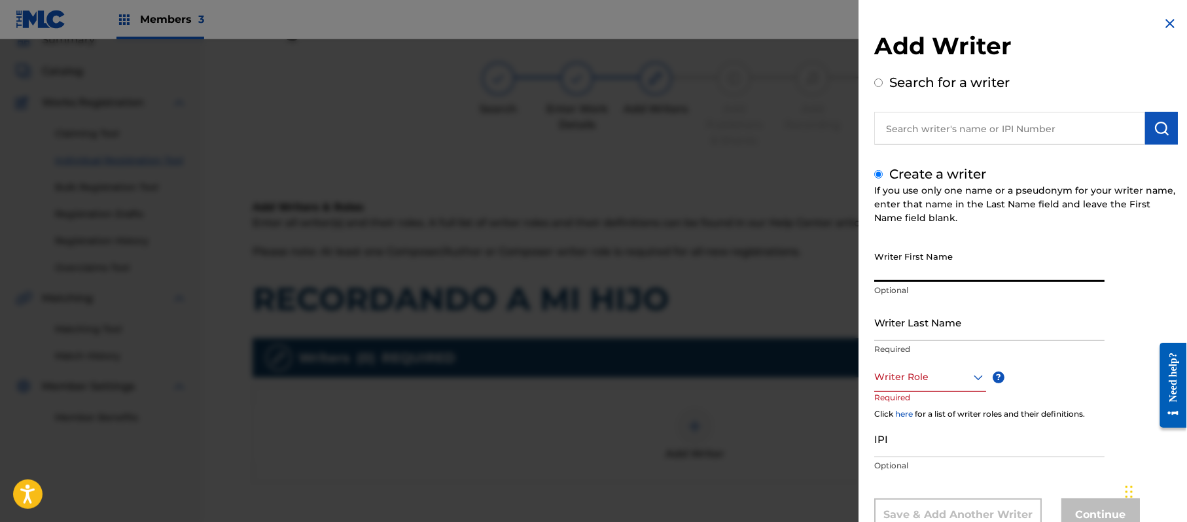
paste input "[PERSON_NAME]"
type input "[PERSON_NAME]"
paste input "[PERSON_NAME]"
type input "[PERSON_NAME]"
drag, startPoint x: 967, startPoint y: 278, endPoint x: 925, endPoint y: 286, distance: 43.2
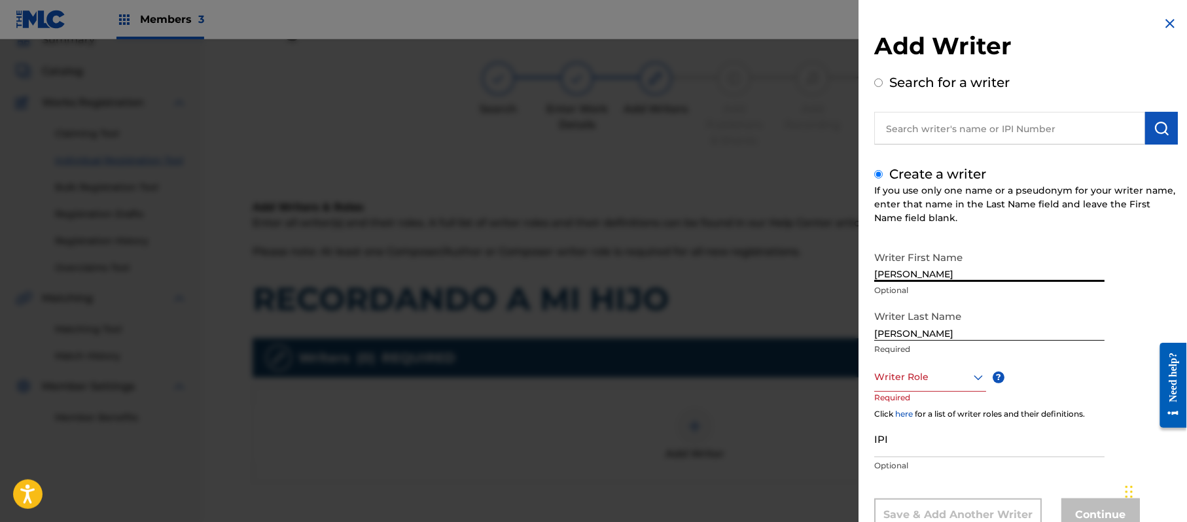
click at [925, 286] on div "Writer First Name [PERSON_NAME] Optional" at bounding box center [989, 274] width 230 height 59
type input "[PERSON_NAME]"
drag, startPoint x: 932, startPoint y: 335, endPoint x: 810, endPoint y: 331, distance: 122.4
click at [813, 332] on div "Add Writer Search for a writer Create a writer If you use only one name or a ps…" at bounding box center [593, 280] width 1187 height 483
type input "[PERSON_NAME]"
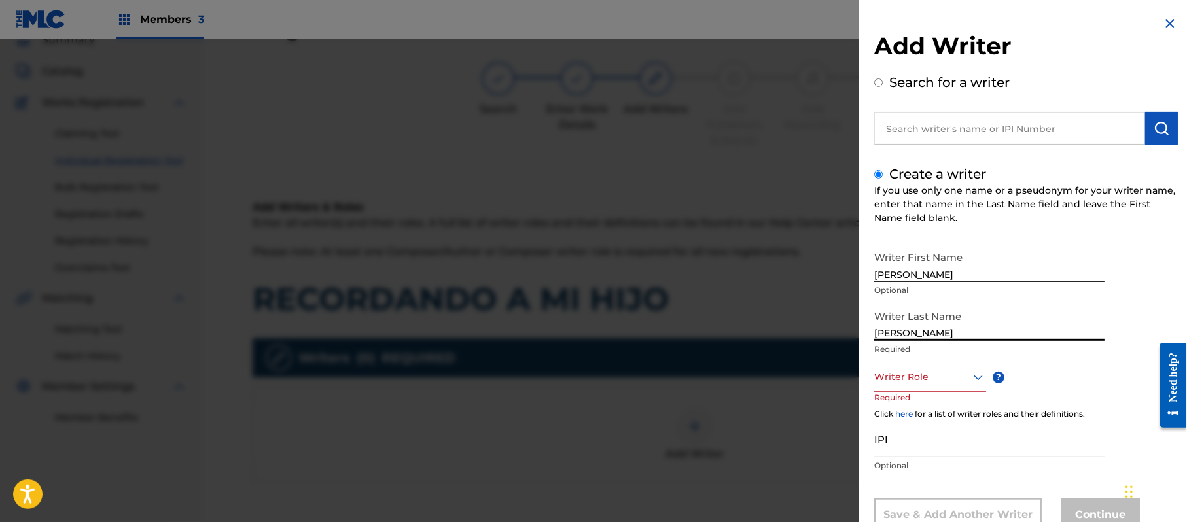
click at [900, 364] on div "Writer Role" at bounding box center [930, 376] width 112 height 29
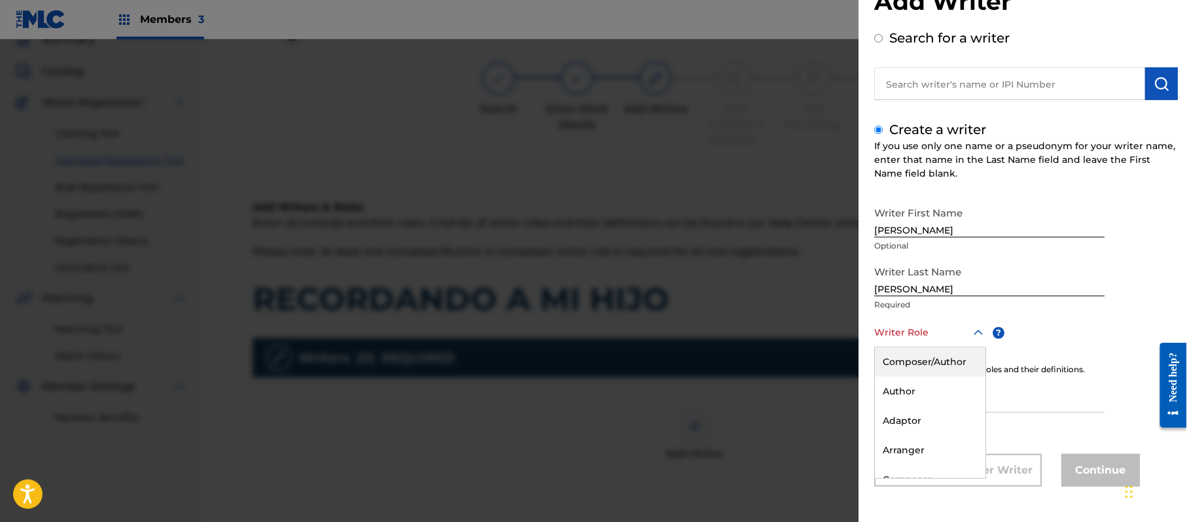
click at [900, 364] on div "Composer/Author" at bounding box center [930, 361] width 111 height 29
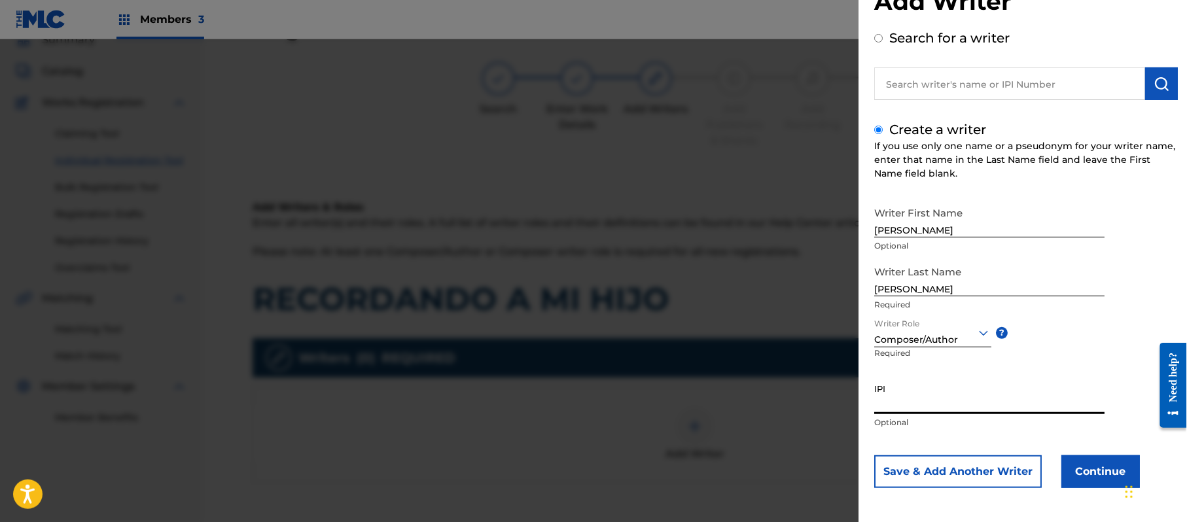
paste input "357223564"
type input "357223564"
click at [1082, 458] on button "Continue" at bounding box center [1100, 471] width 79 height 33
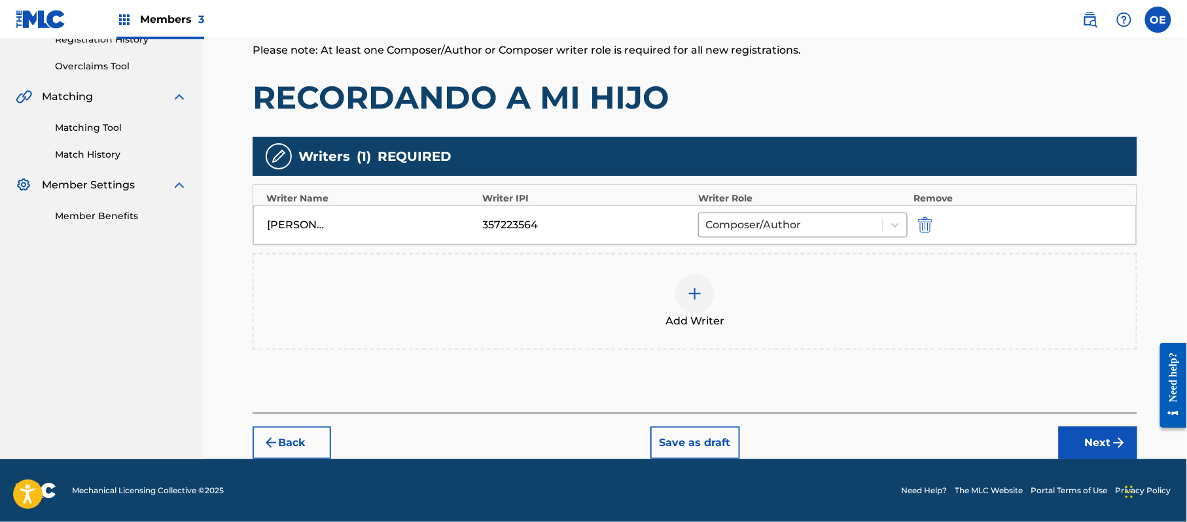
click at [1095, 437] on button "Next" at bounding box center [1098, 443] width 79 height 33
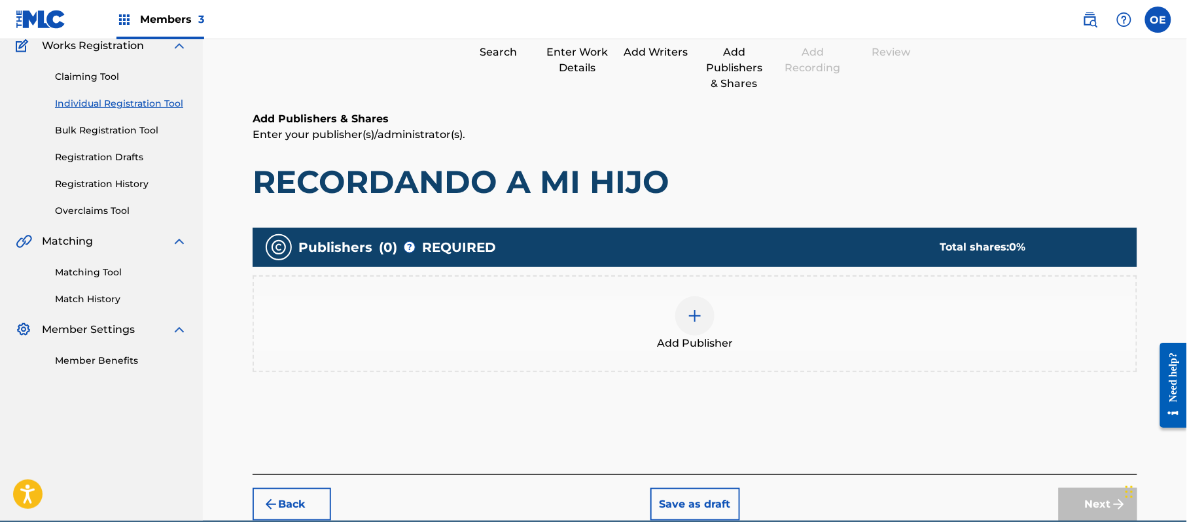
scroll to position [176, 0]
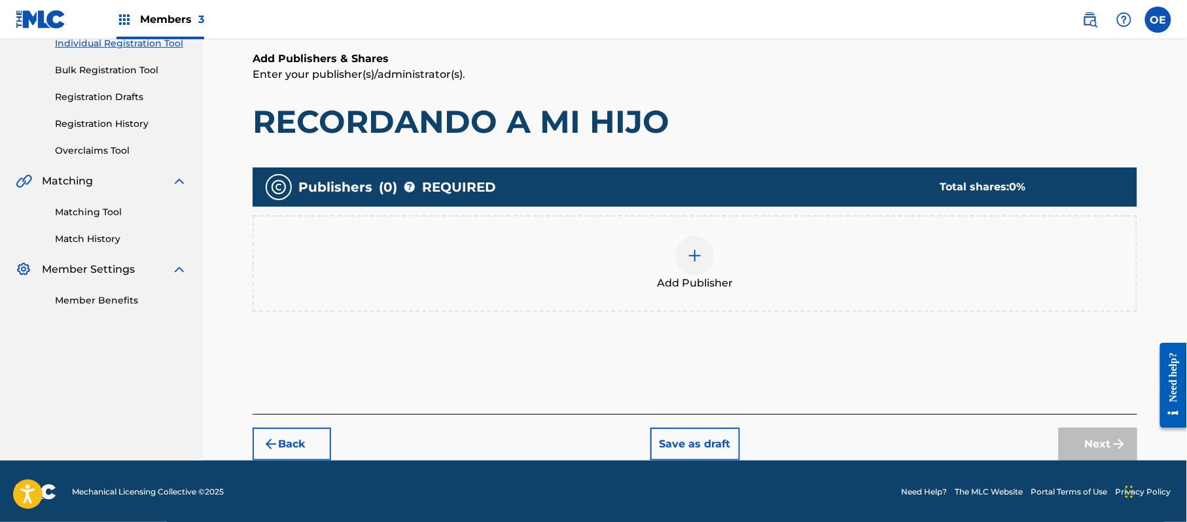
click at [728, 246] on div "Add Publisher" at bounding box center [695, 263] width 882 height 55
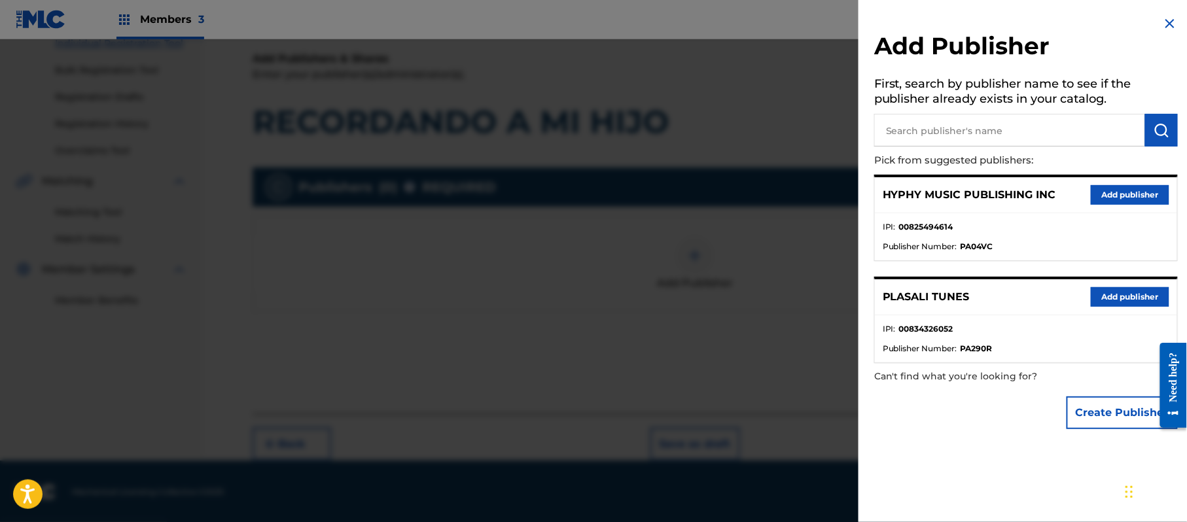
click at [1128, 190] on button "Add publisher" at bounding box center [1130, 195] width 79 height 20
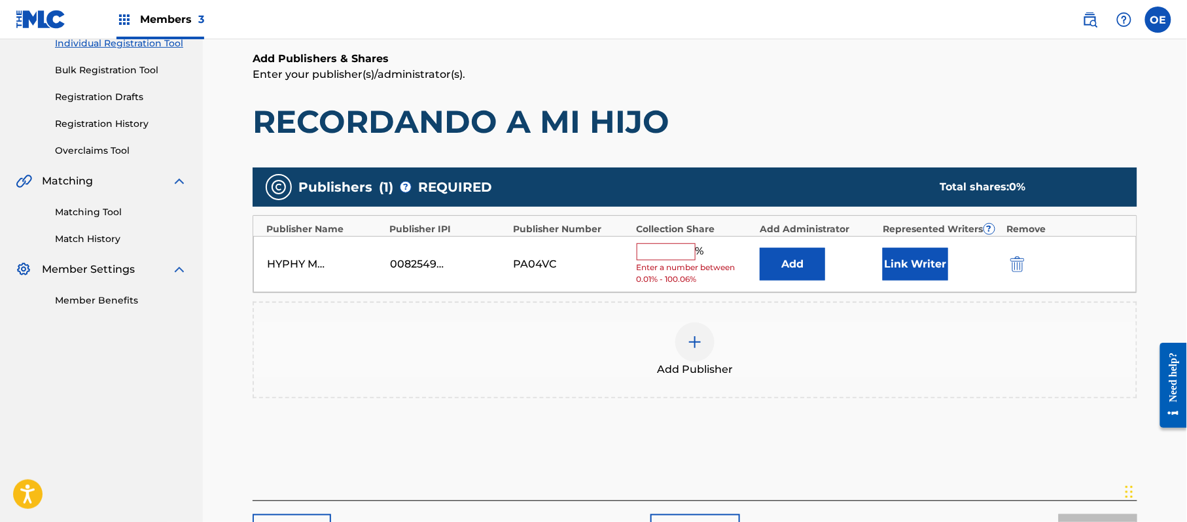
click at [676, 260] on div "% Enter a number between 0.01% - 100.06%" at bounding box center [695, 264] width 116 height 43
drag, startPoint x: 677, startPoint y: 246, endPoint x: 677, endPoint y: 260, distance: 14.4
click at [677, 246] on input "text" at bounding box center [666, 251] width 59 height 17
type input "100"
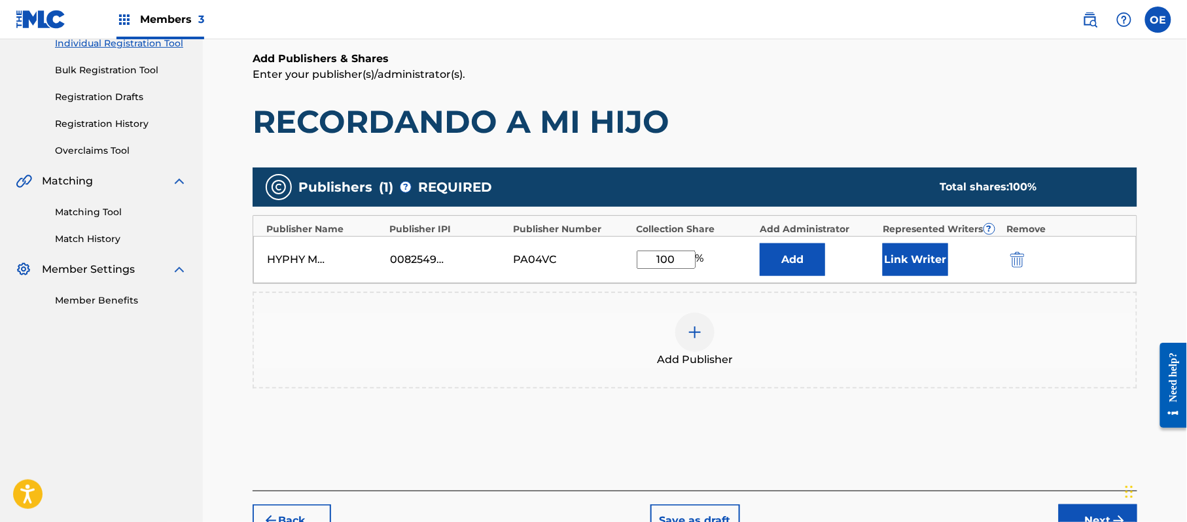
click at [935, 254] on button "Link Writer" at bounding box center [915, 259] width 65 height 33
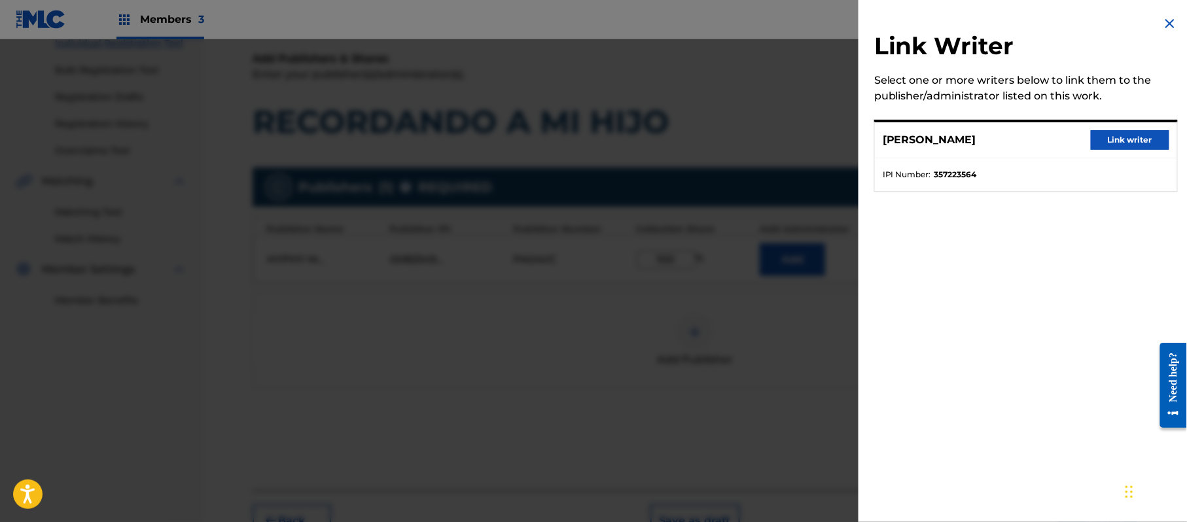
click at [1123, 137] on button "Link writer" at bounding box center [1130, 140] width 79 height 20
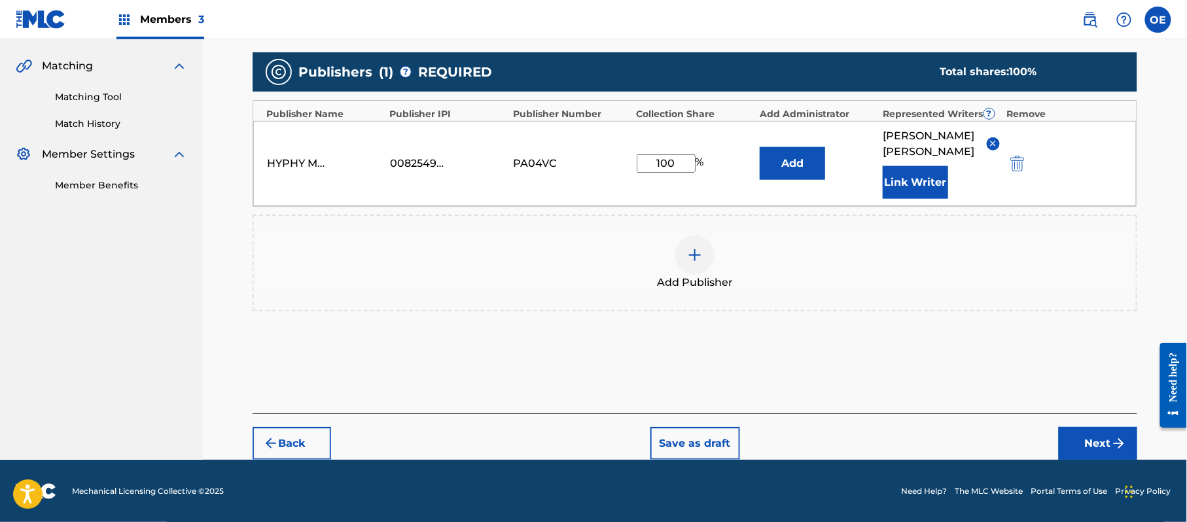
click at [1118, 443] on img "submit" at bounding box center [1119, 444] width 16 height 16
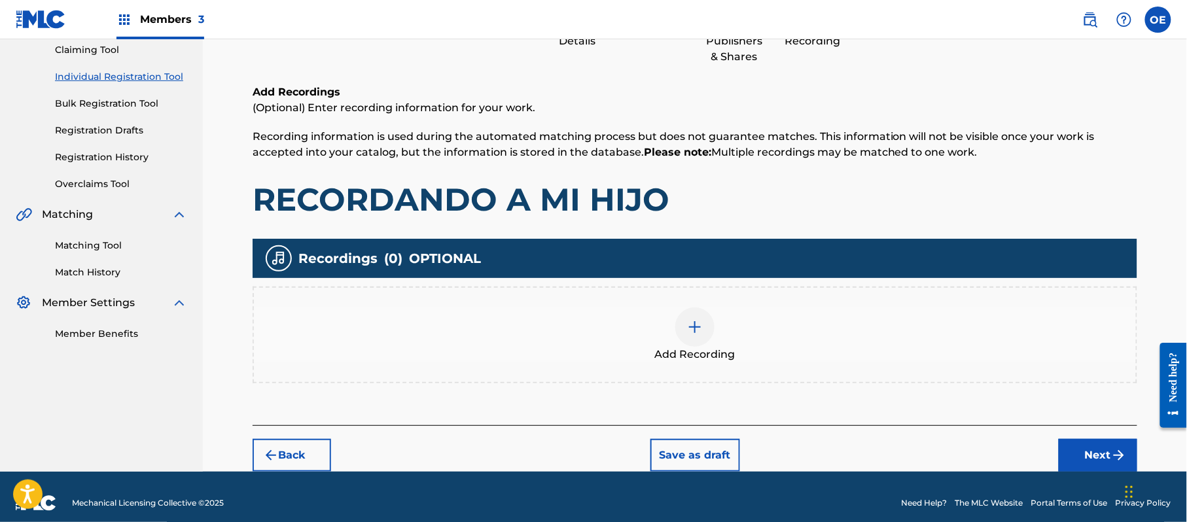
scroll to position [153, 0]
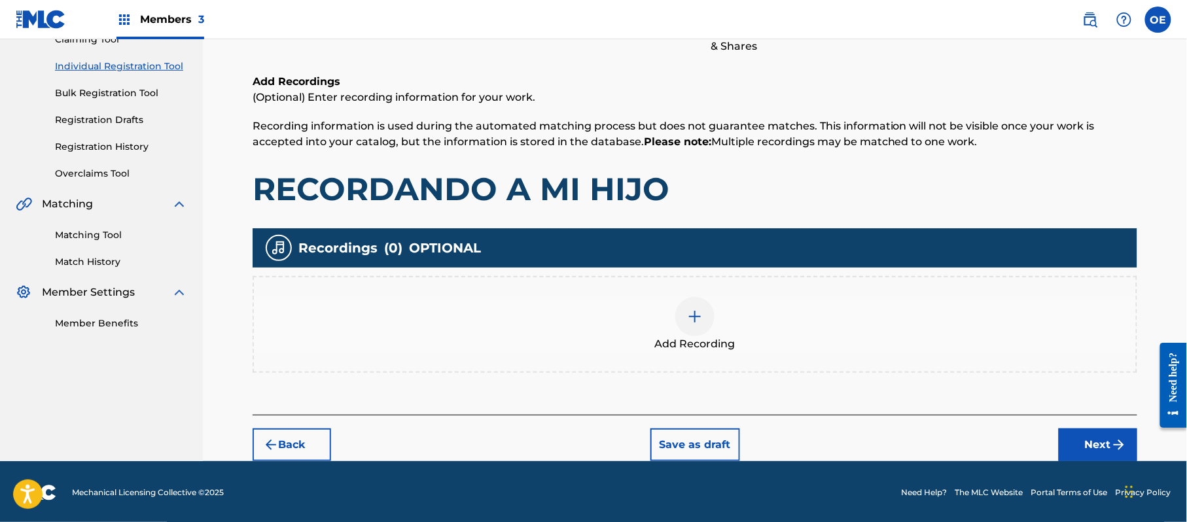
click at [687, 312] on img at bounding box center [695, 317] width 16 height 16
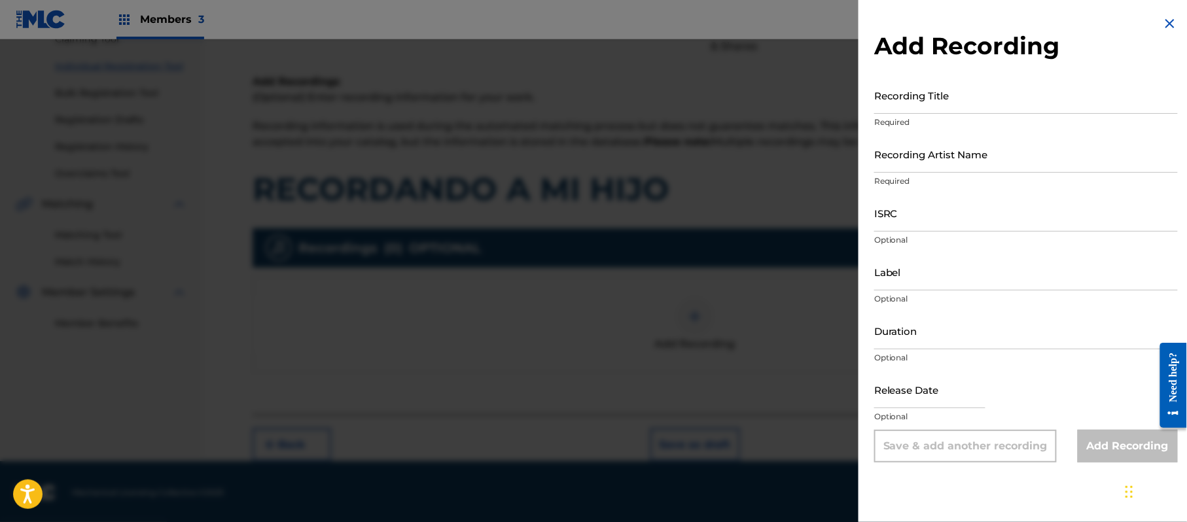
click at [1163, 21] on img at bounding box center [1170, 24] width 16 height 16
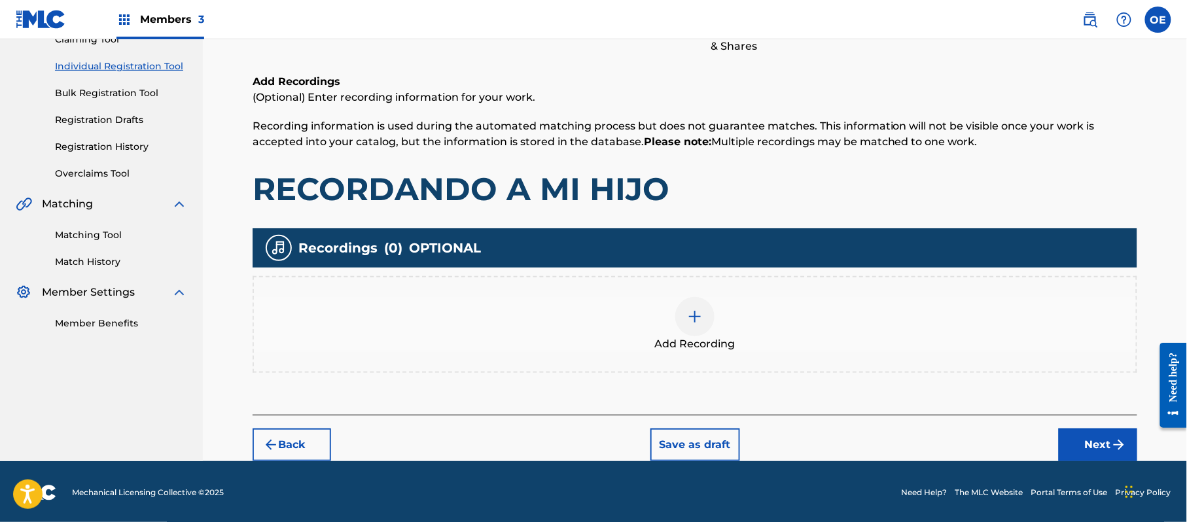
click at [1081, 425] on div "Back Save as draft Next" at bounding box center [695, 438] width 885 height 46
click at [1082, 430] on button "Next" at bounding box center [1098, 445] width 79 height 33
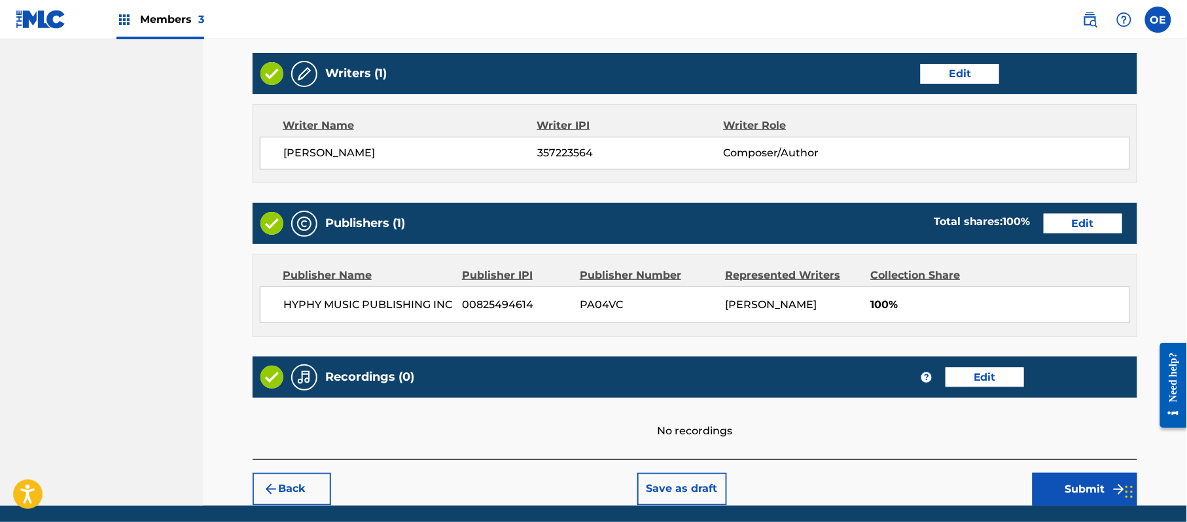
scroll to position [495, 0]
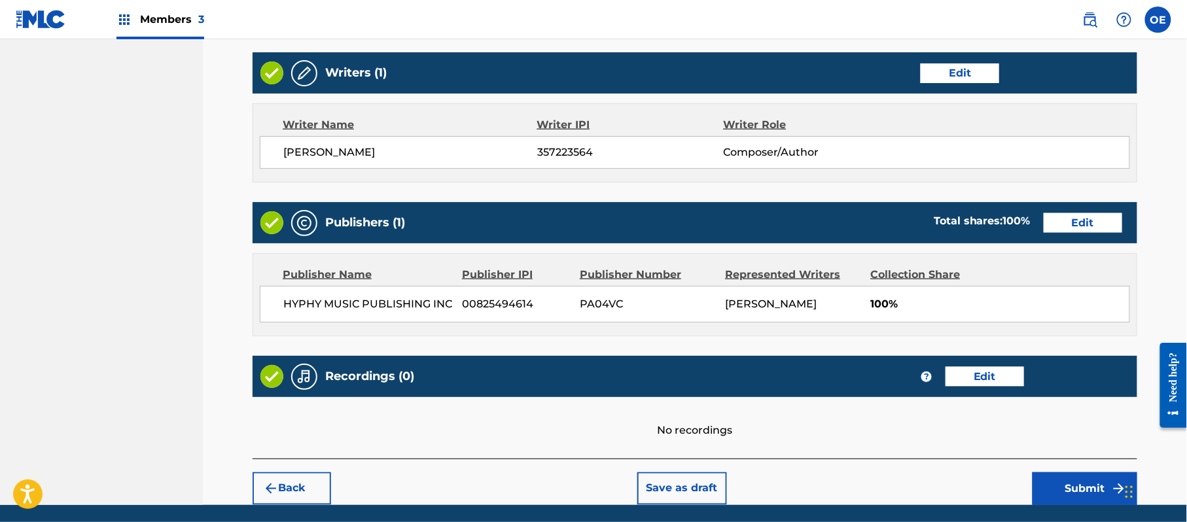
click at [1091, 486] on button "Submit" at bounding box center [1085, 488] width 105 height 33
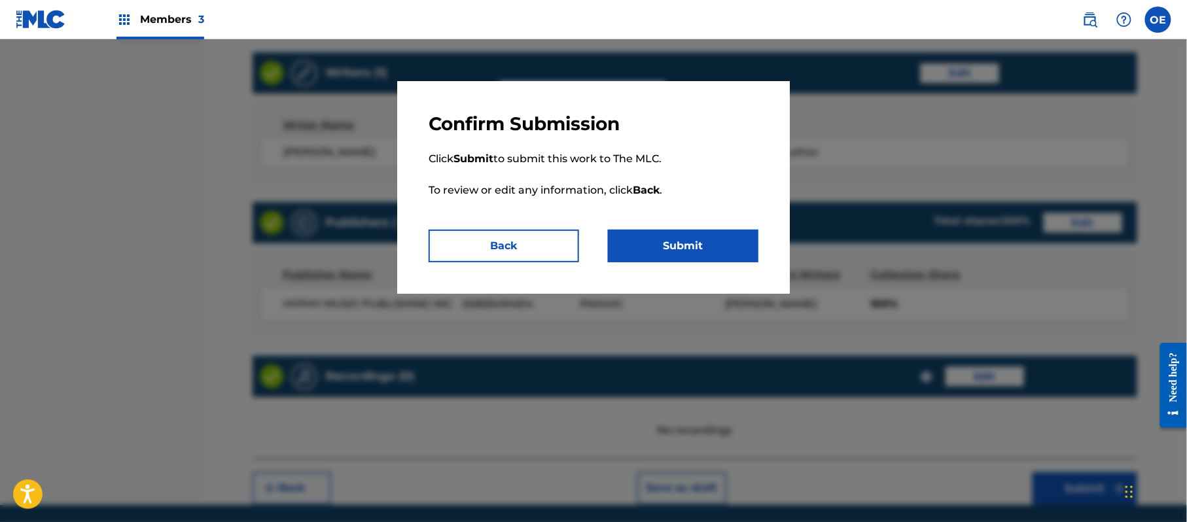
click at [741, 251] on button "Submit" at bounding box center [683, 246] width 150 height 33
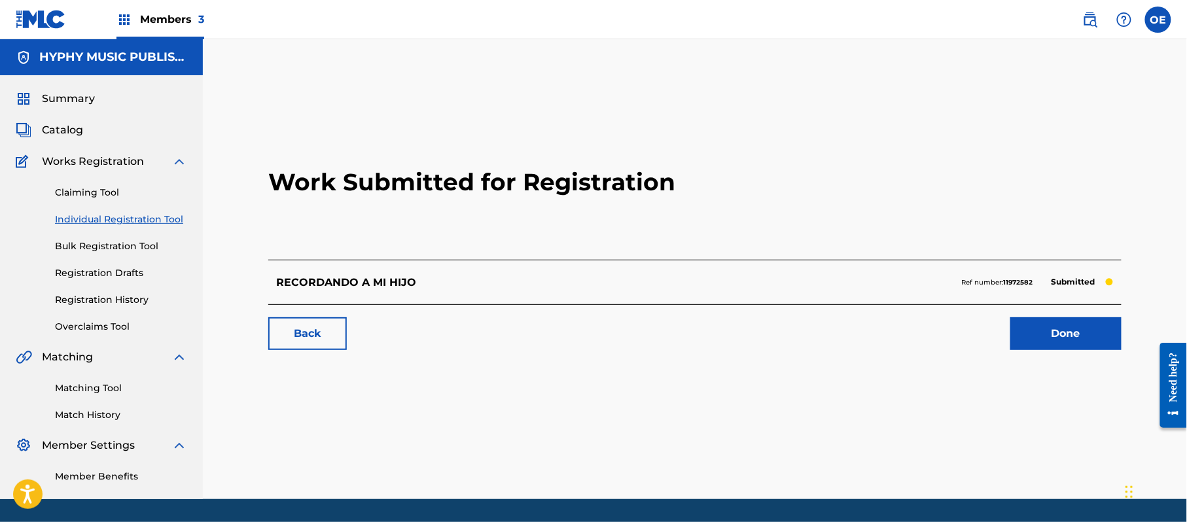
click at [131, 215] on link "Individual Registration Tool" at bounding box center [121, 220] width 132 height 14
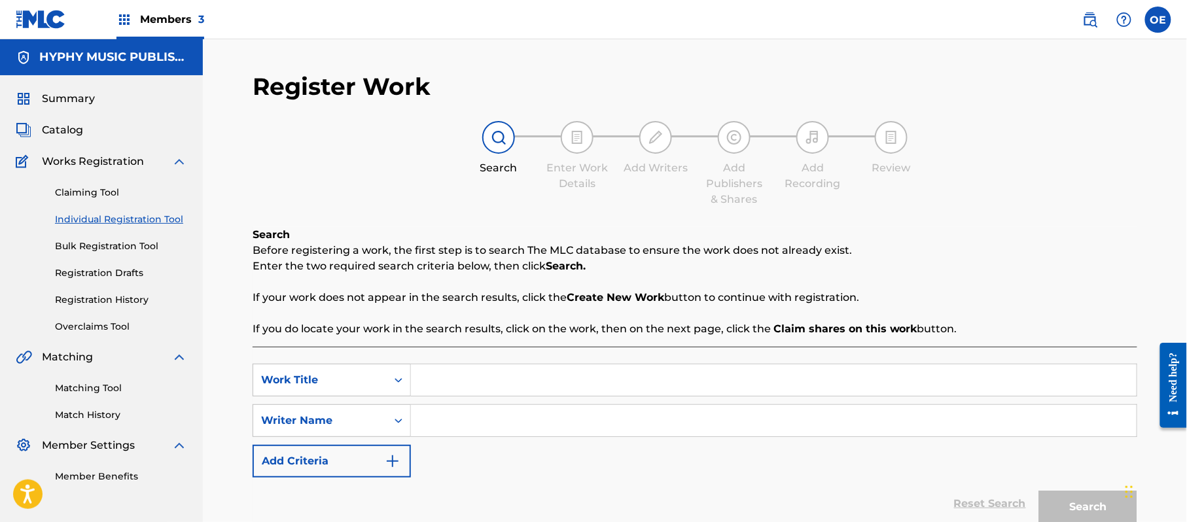
paste input "RECUPERANDO TERRENO"
type input "RECUPERANDO TERRENO"
paste input "[PERSON_NAME]"
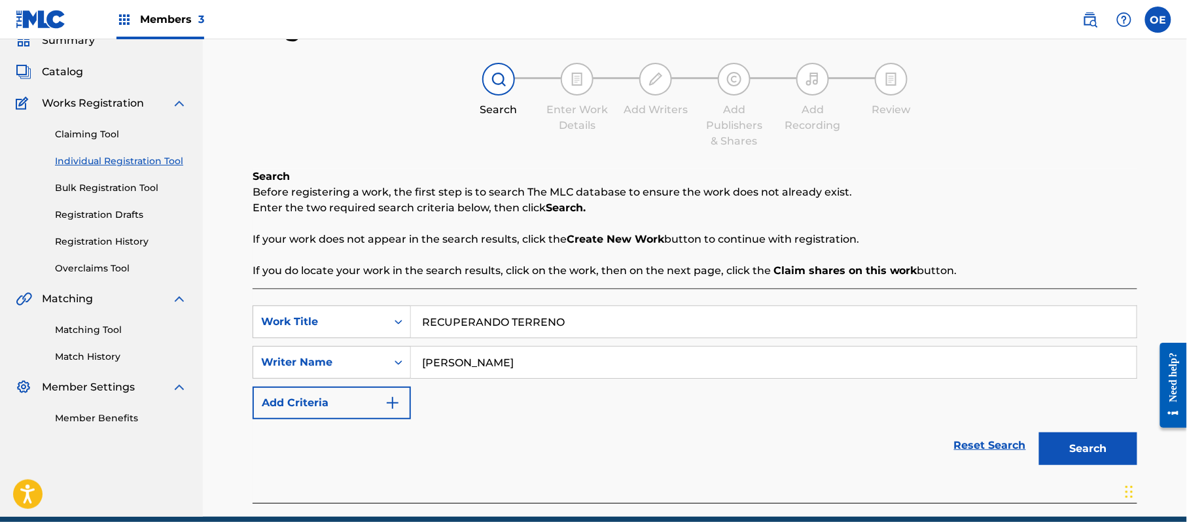
scroll to position [116, 0]
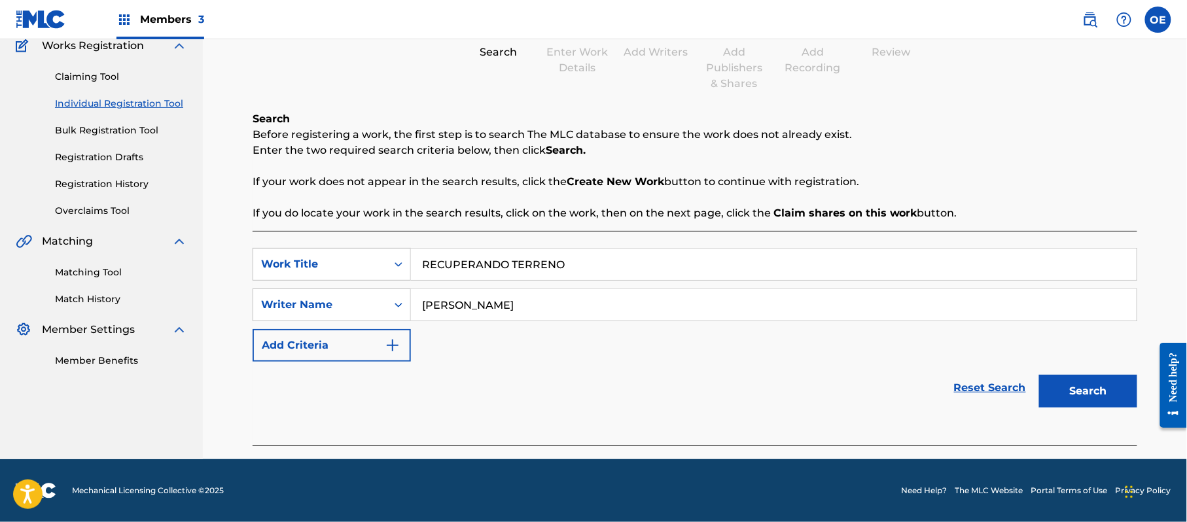
click at [1053, 386] on button "Search" at bounding box center [1088, 391] width 98 height 33
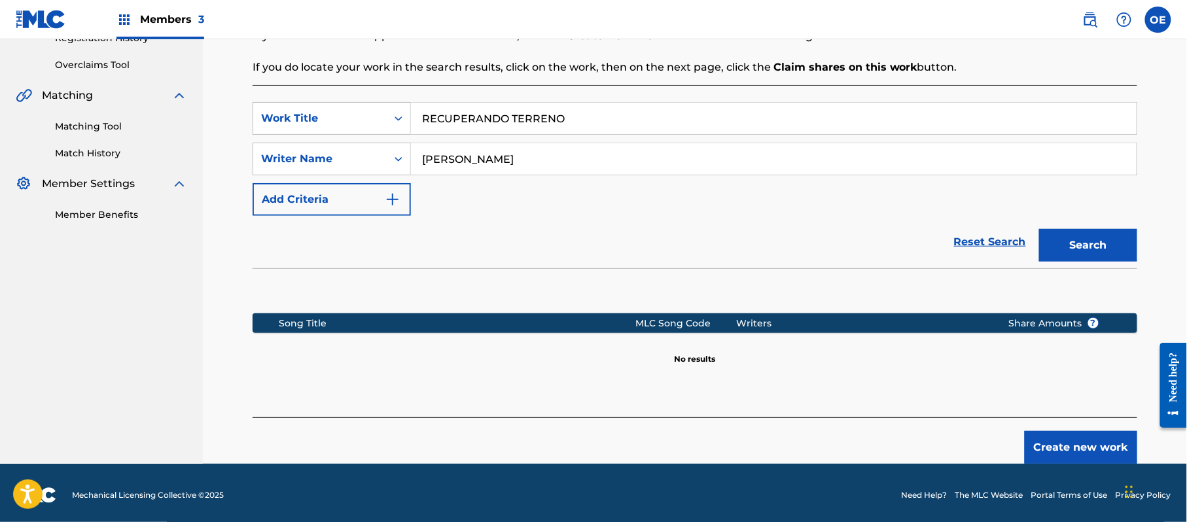
scroll to position [267, 0]
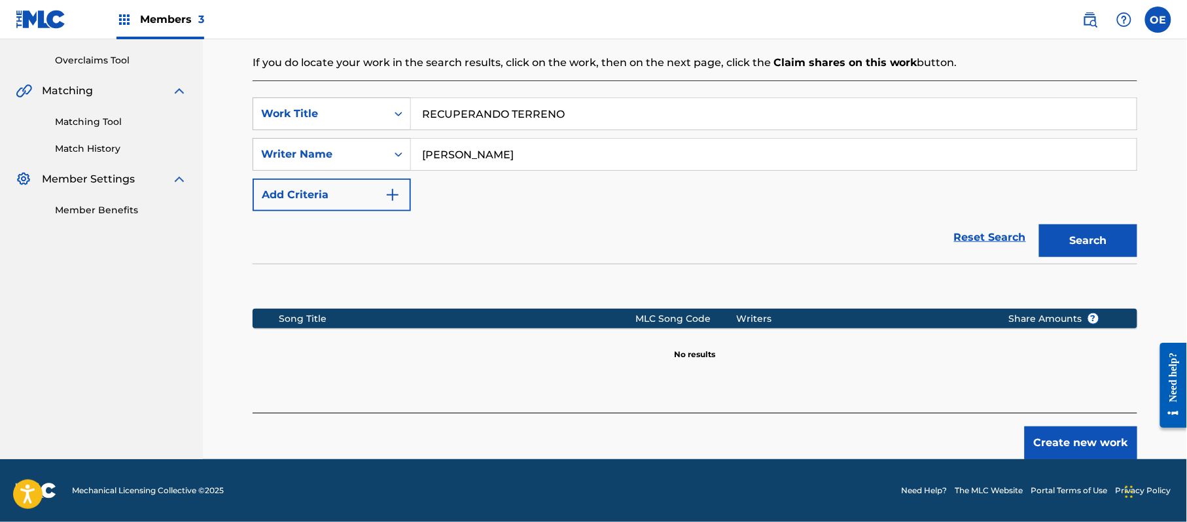
drag, startPoint x: 484, startPoint y: 152, endPoint x: 459, endPoint y: 163, distance: 27.0
click at [459, 163] on input "[PERSON_NAME]" at bounding box center [774, 154] width 726 height 31
click at [1039, 224] on button "Search" at bounding box center [1088, 240] width 98 height 33
type input "[PERSON_NAME]"
click at [1039, 224] on button "Search" at bounding box center [1088, 240] width 98 height 33
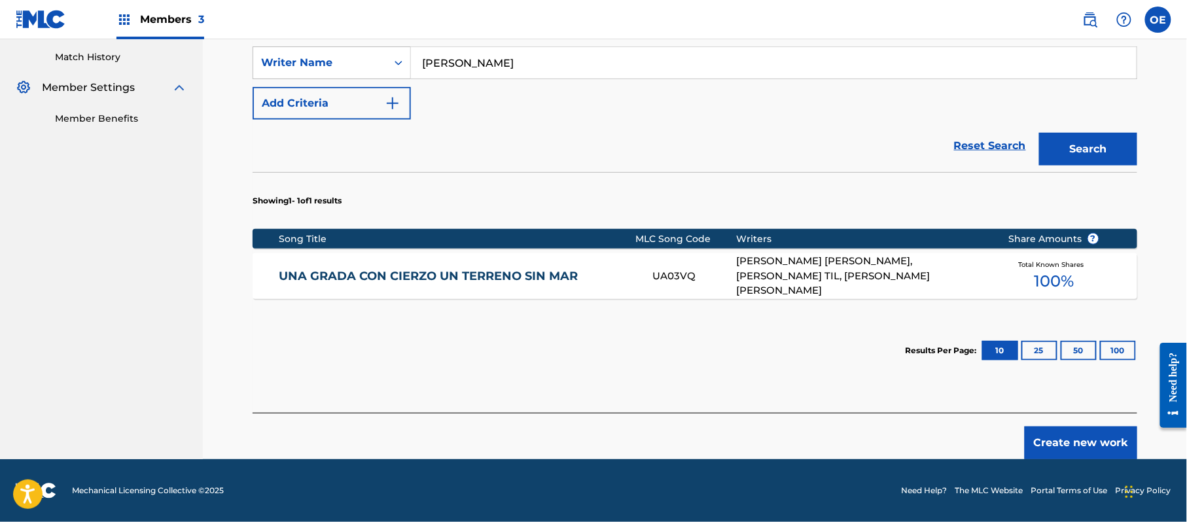
click at [1070, 444] on button "Create new work" at bounding box center [1081, 443] width 113 height 33
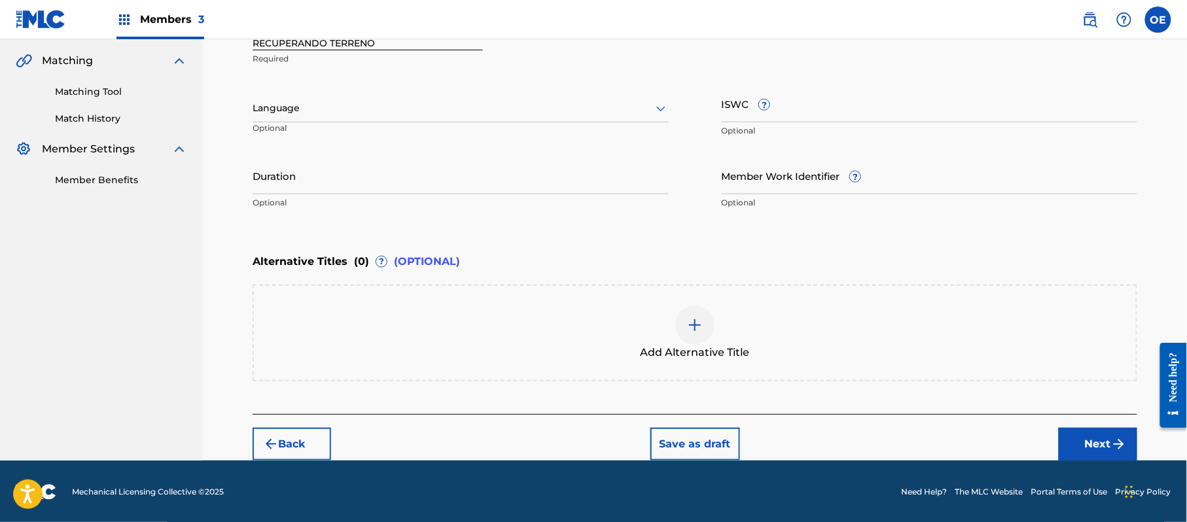
click at [355, 107] on div at bounding box center [461, 108] width 416 height 16
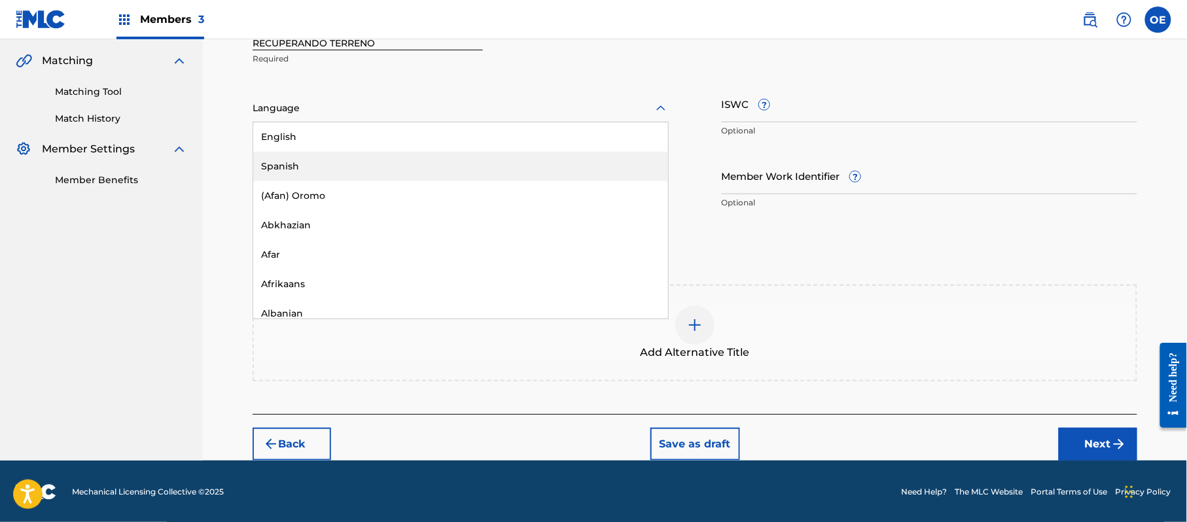
click at [346, 153] on div "Spanish" at bounding box center [460, 166] width 415 height 29
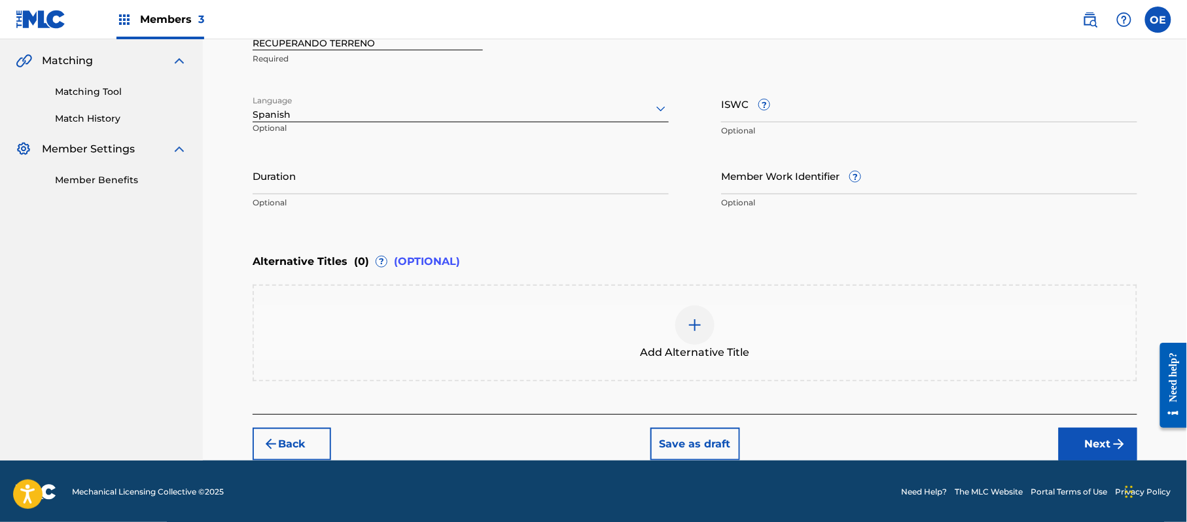
click at [1131, 437] on button "Next" at bounding box center [1098, 444] width 79 height 33
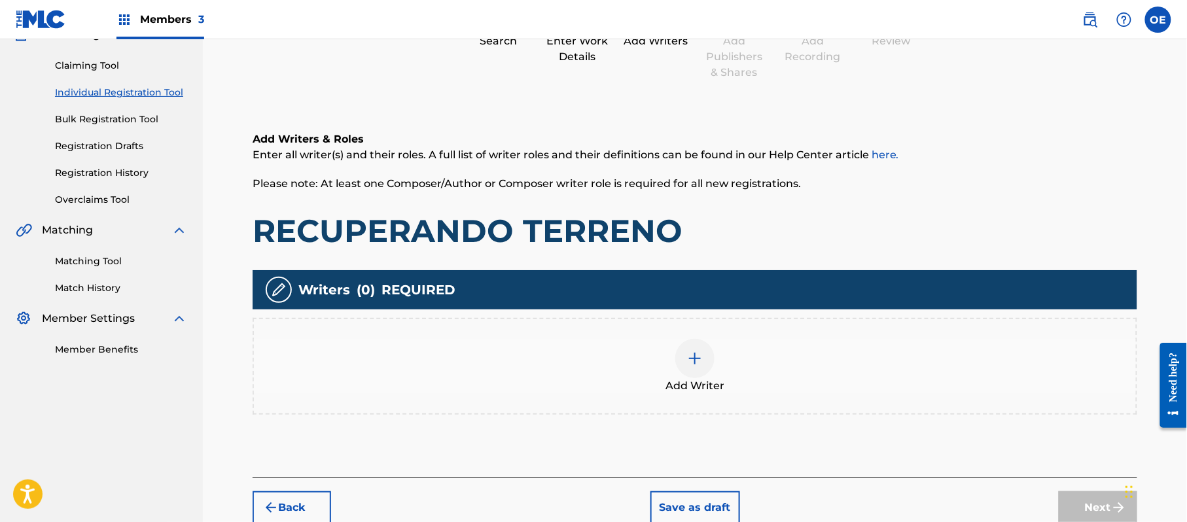
scroll to position [59, 0]
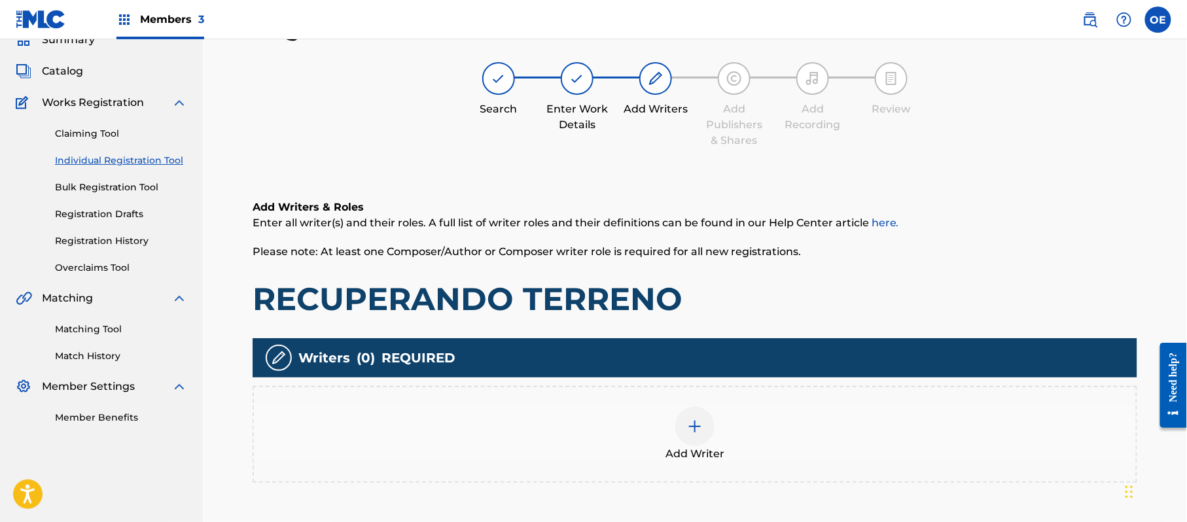
click at [737, 391] on div "Add Writer" at bounding box center [695, 434] width 885 height 97
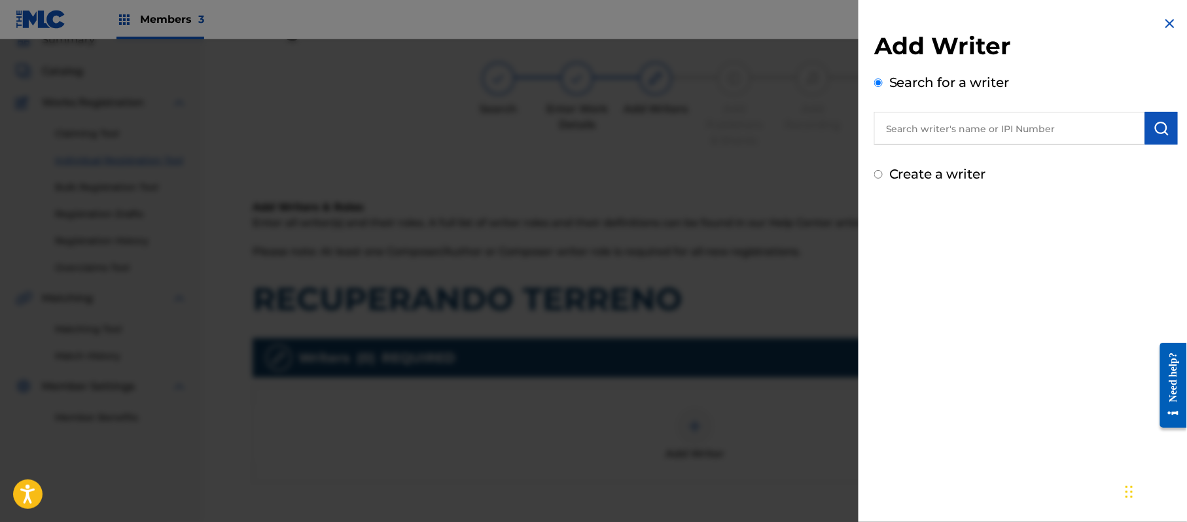
click at [906, 178] on label "Create a writer" at bounding box center [937, 174] width 97 height 16
radio input "true"
click at [883, 178] on input "Create a writer" at bounding box center [878, 174] width 9 height 9
radio input "false"
radio input "true"
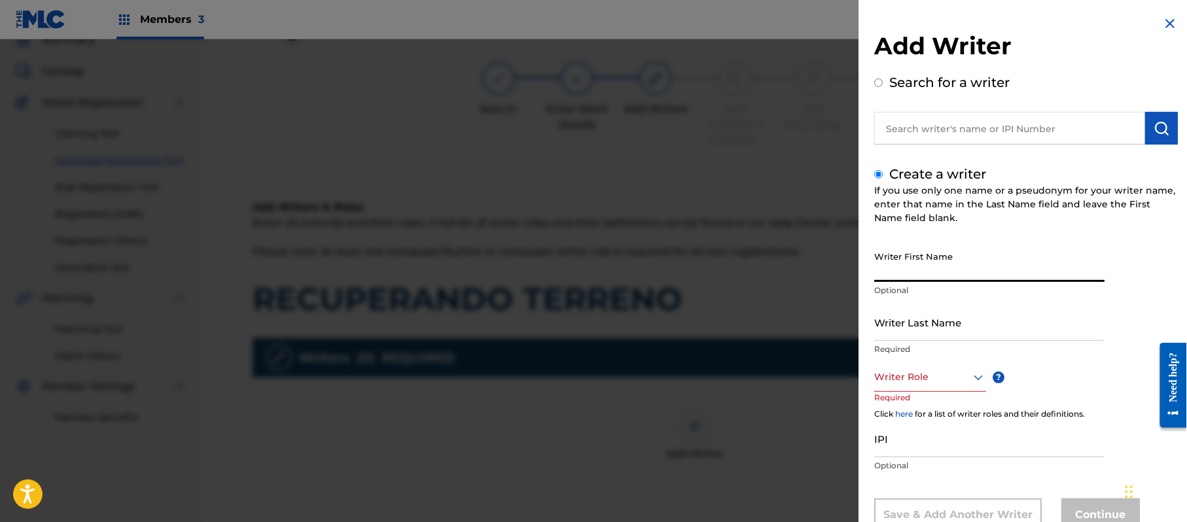
paste input "[PERSON_NAME]"
type input "[PERSON_NAME]"
paste input "[PERSON_NAME]"
type input "[PERSON_NAME]"
drag, startPoint x: 982, startPoint y: 281, endPoint x: 925, endPoint y: 286, distance: 57.1
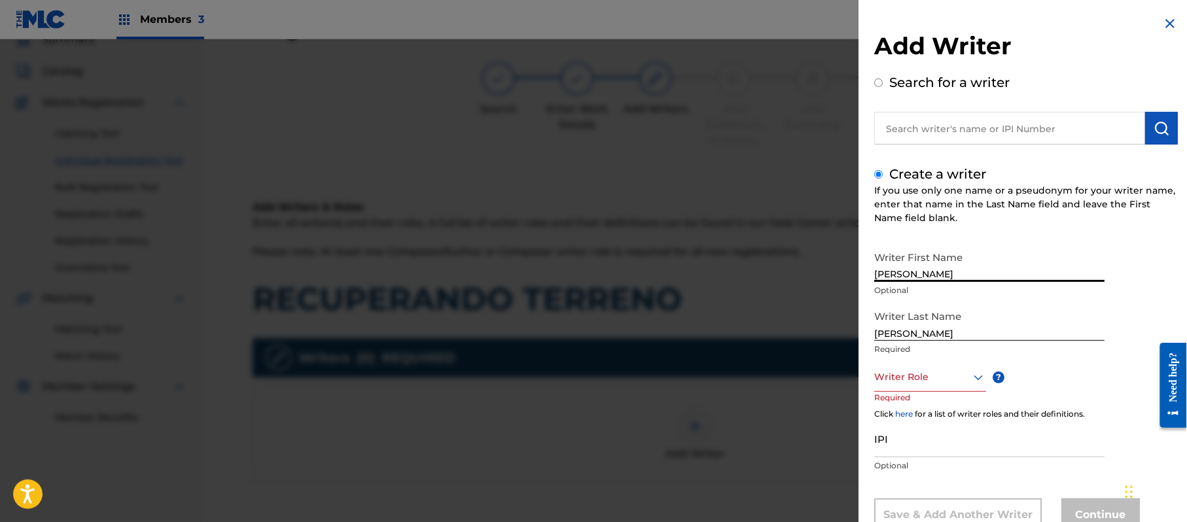
click at [925, 286] on div "Writer First Name [PERSON_NAME] Optional" at bounding box center [989, 274] width 230 height 59
type input "[PERSON_NAME]"
drag, startPoint x: 930, startPoint y: 330, endPoint x: 838, endPoint y: 340, distance: 93.4
click at [838, 340] on div "Add Writer Search for a writer Create a writer If you use only one name or a ps…" at bounding box center [593, 280] width 1187 height 483
type input "[PERSON_NAME]"
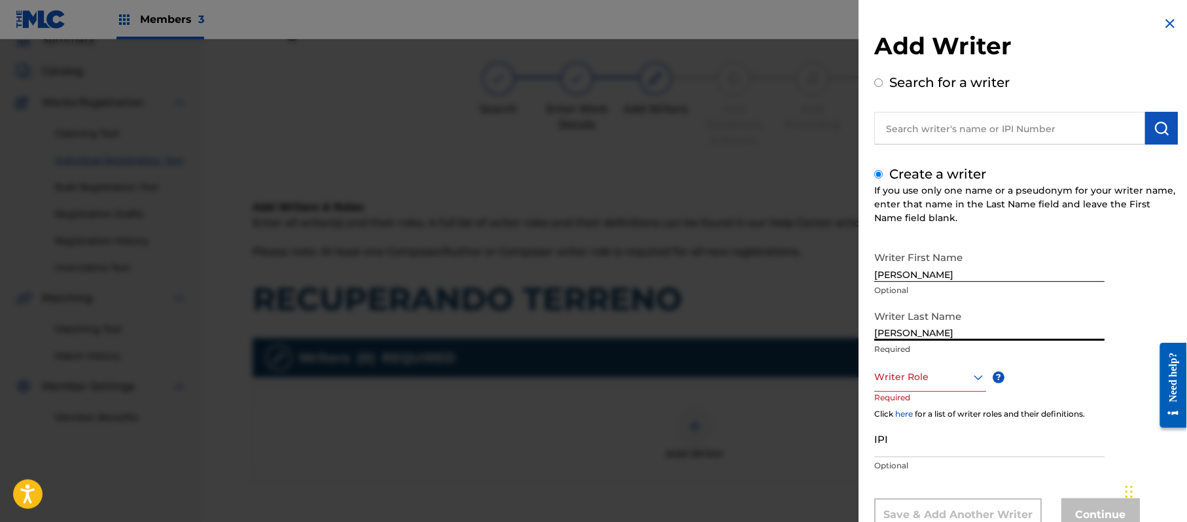
click at [896, 370] on div "Writer Role" at bounding box center [930, 376] width 112 height 29
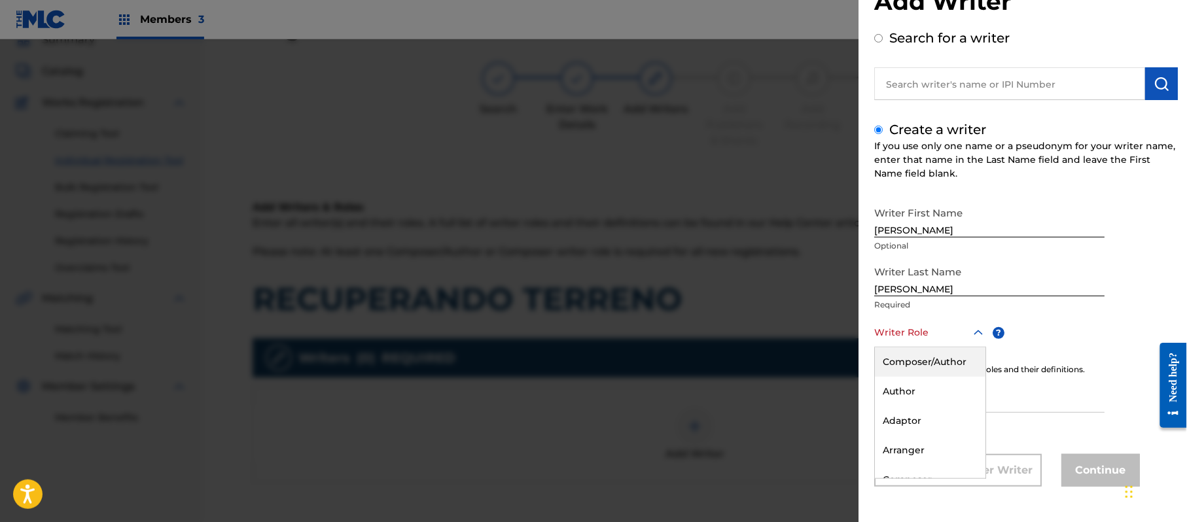
click at [898, 370] on div "Composer/Author" at bounding box center [930, 361] width 111 height 29
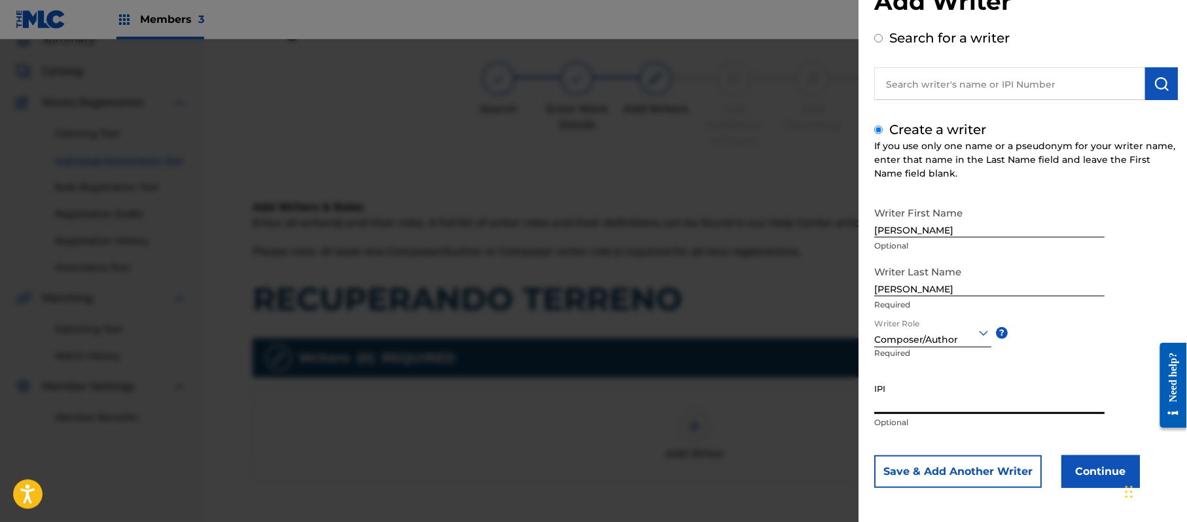
drag, startPoint x: 1022, startPoint y: 422, endPoint x: 1052, endPoint y: 395, distance: 40.3
paste input "357223564"
type input "357223564"
click at [1064, 466] on button "Continue" at bounding box center [1100, 471] width 79 height 33
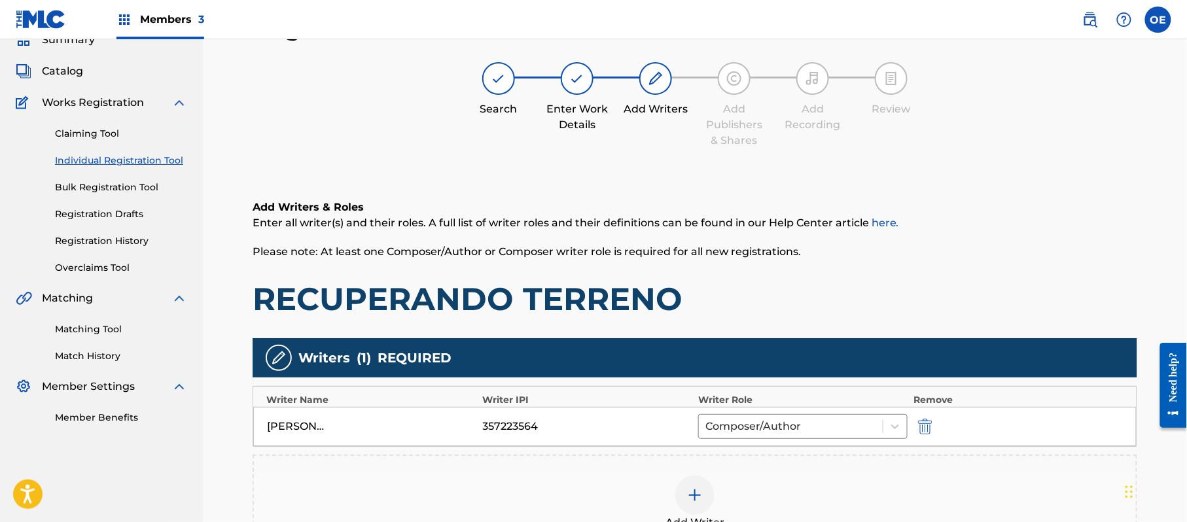
scroll to position [260, 0]
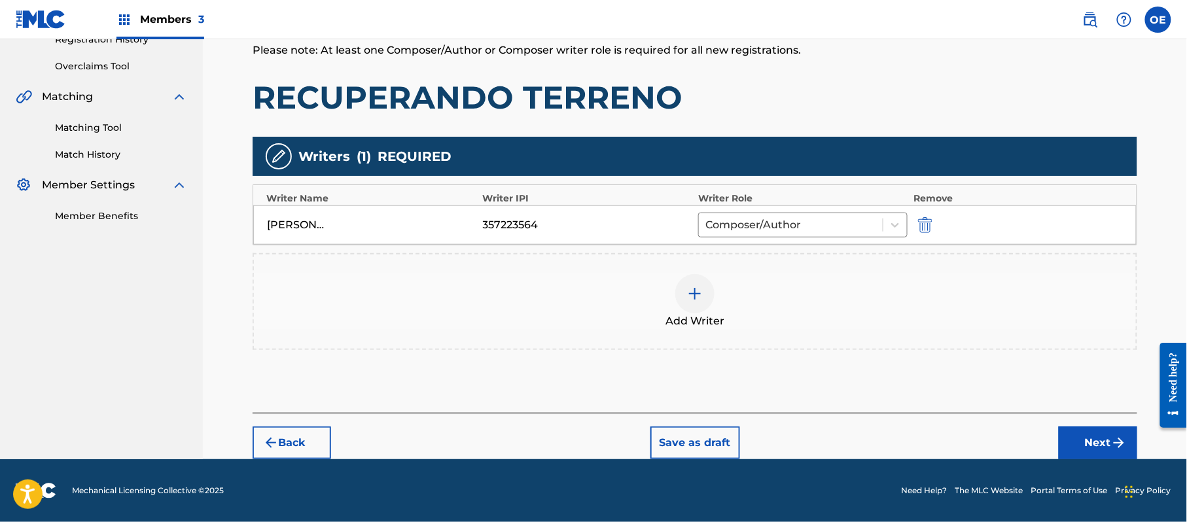
click at [1089, 427] on button "Next" at bounding box center [1098, 443] width 79 height 33
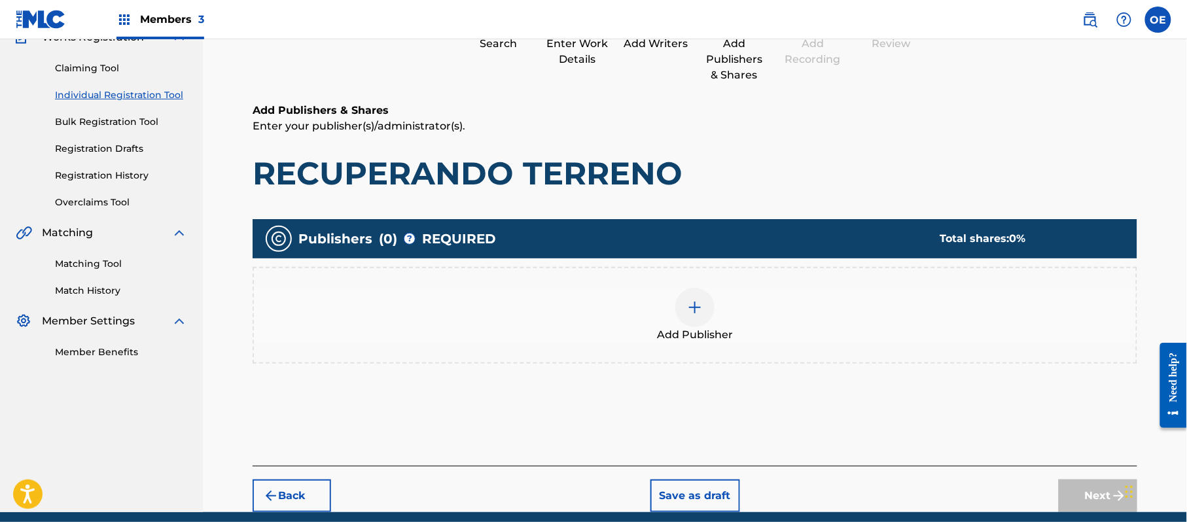
scroll to position [176, 0]
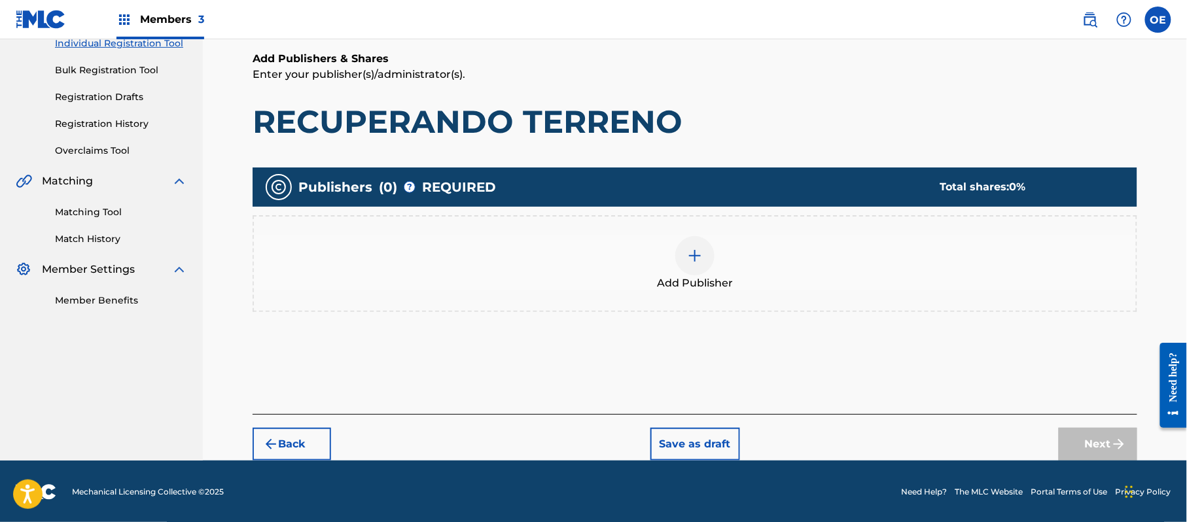
click at [645, 239] on div "Add Publisher" at bounding box center [695, 263] width 882 height 55
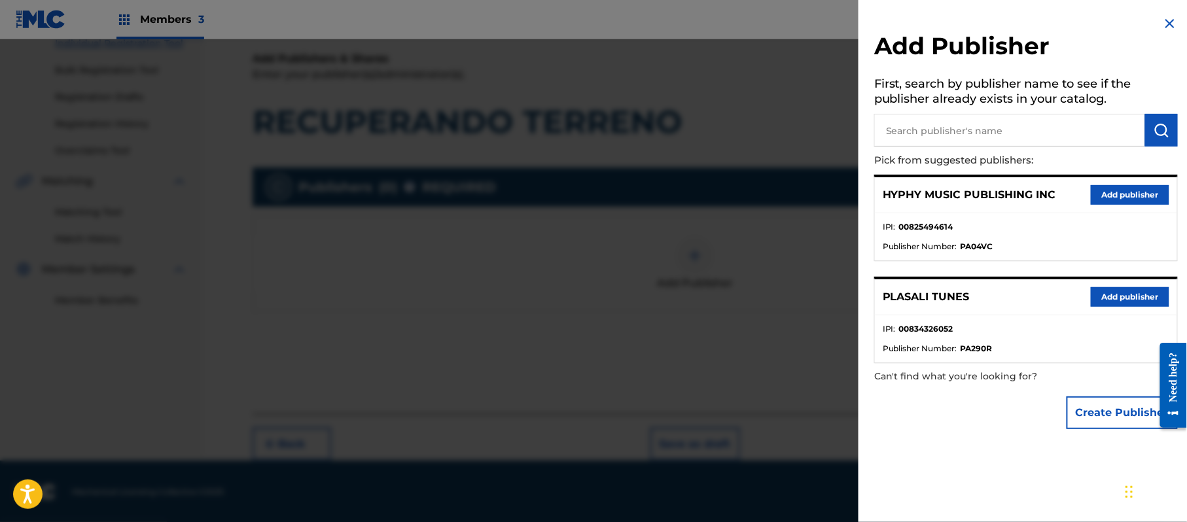
click at [1137, 194] on button "Add publisher" at bounding box center [1130, 195] width 79 height 20
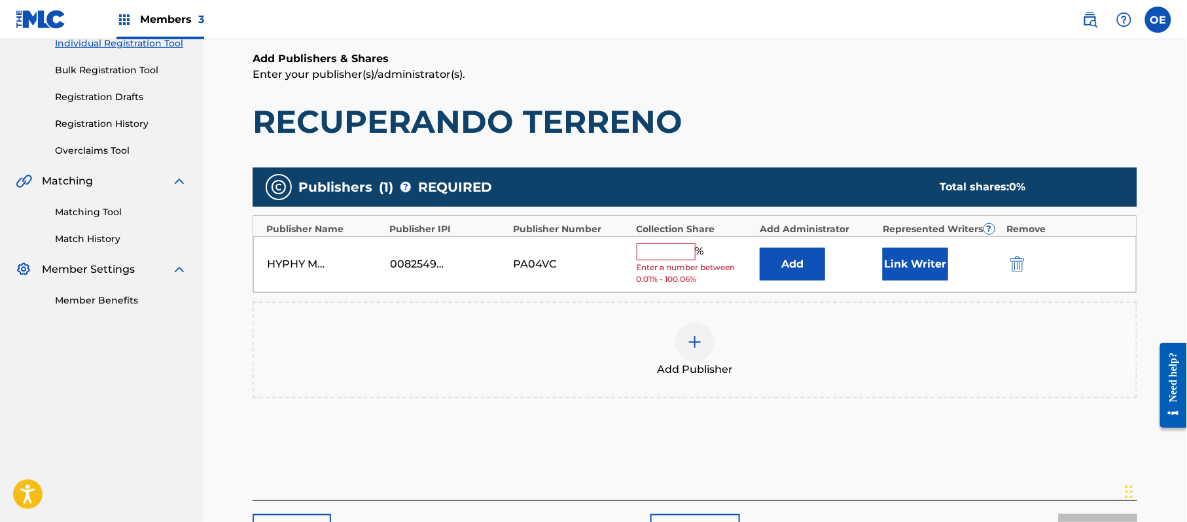
click at [682, 252] on input "text" at bounding box center [666, 251] width 59 height 17
type input "100"
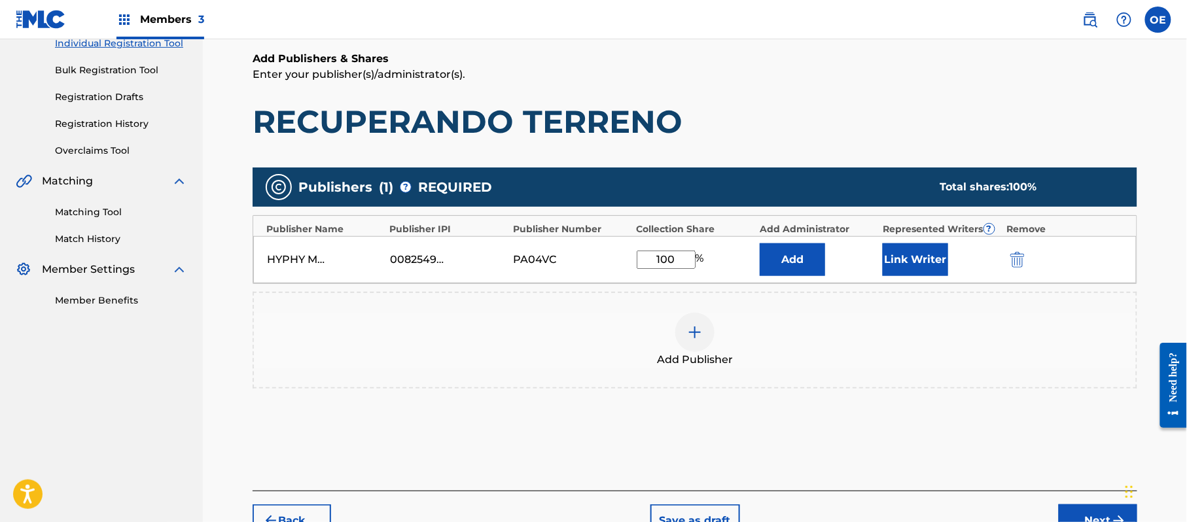
click at [934, 256] on button "Link Writer" at bounding box center [915, 259] width 65 height 33
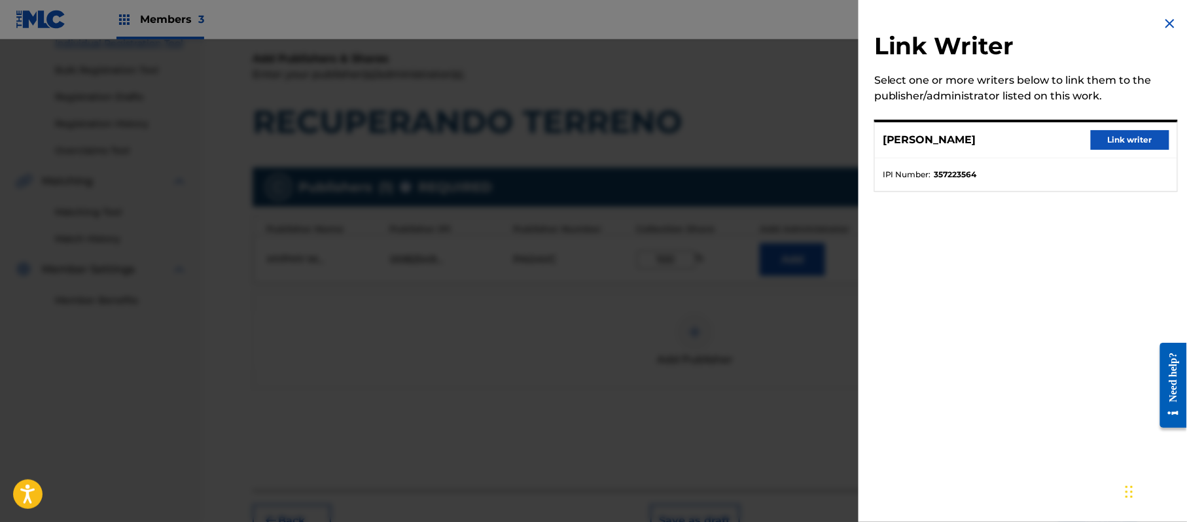
click at [1110, 128] on div "[PERSON_NAME] Link writer" at bounding box center [1026, 140] width 302 height 36
click at [1110, 134] on button "Link writer" at bounding box center [1130, 140] width 79 height 20
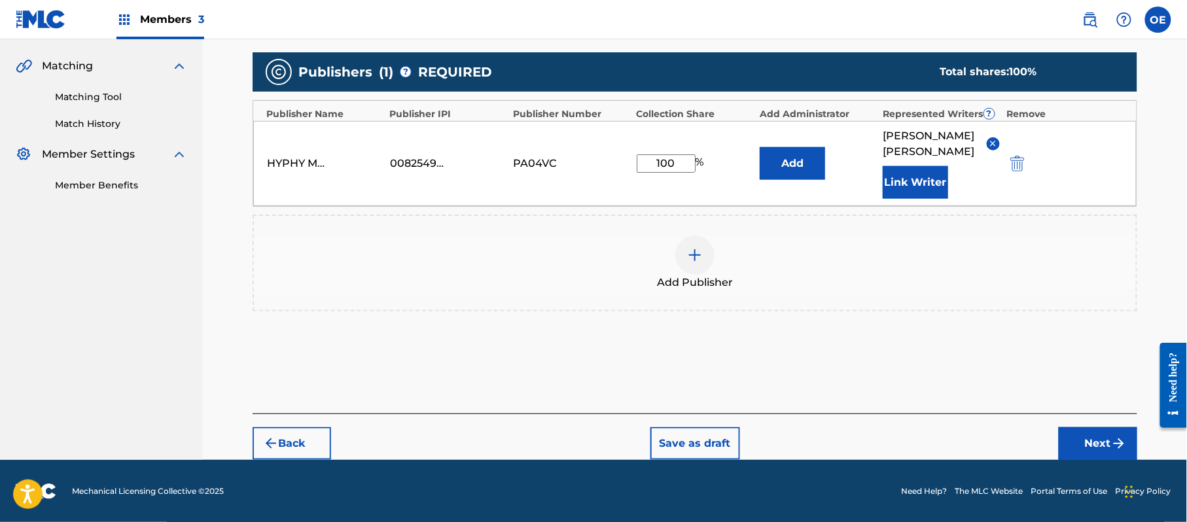
click at [1073, 440] on button "Next" at bounding box center [1098, 443] width 79 height 33
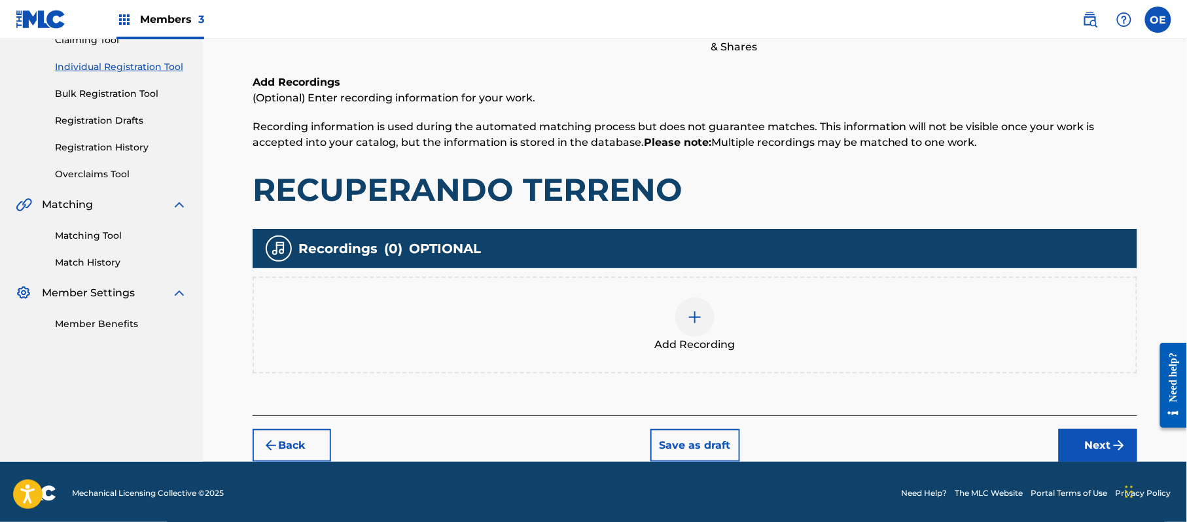
scroll to position [153, 0]
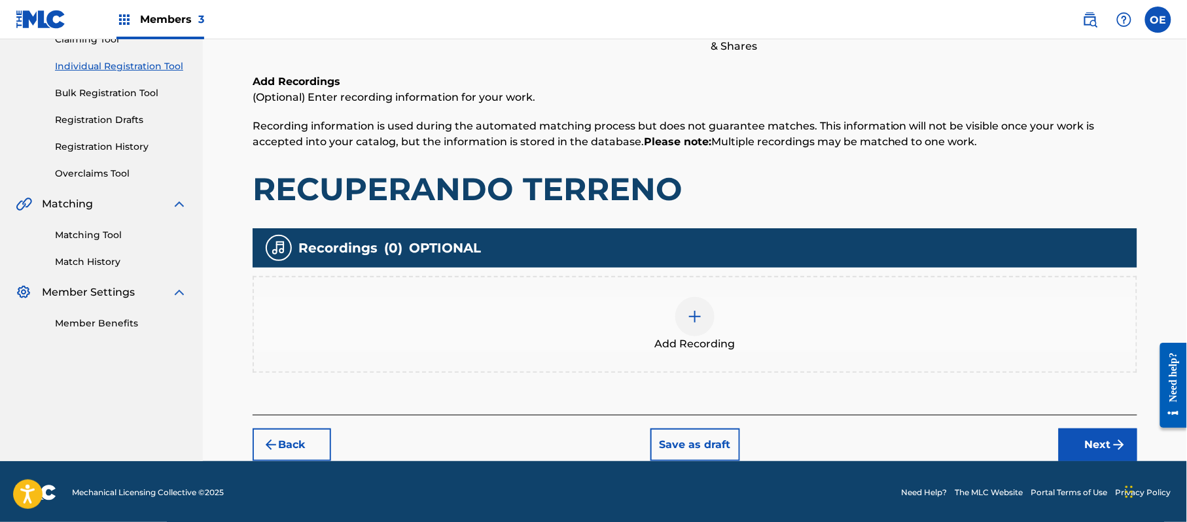
click at [1110, 431] on button "Next" at bounding box center [1098, 445] width 79 height 33
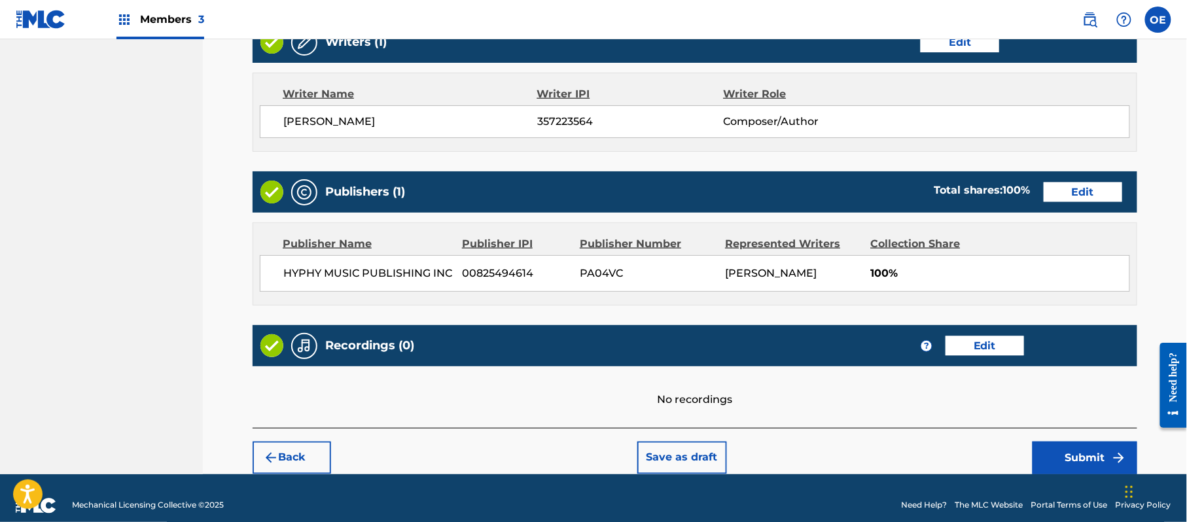
scroll to position [542, 0]
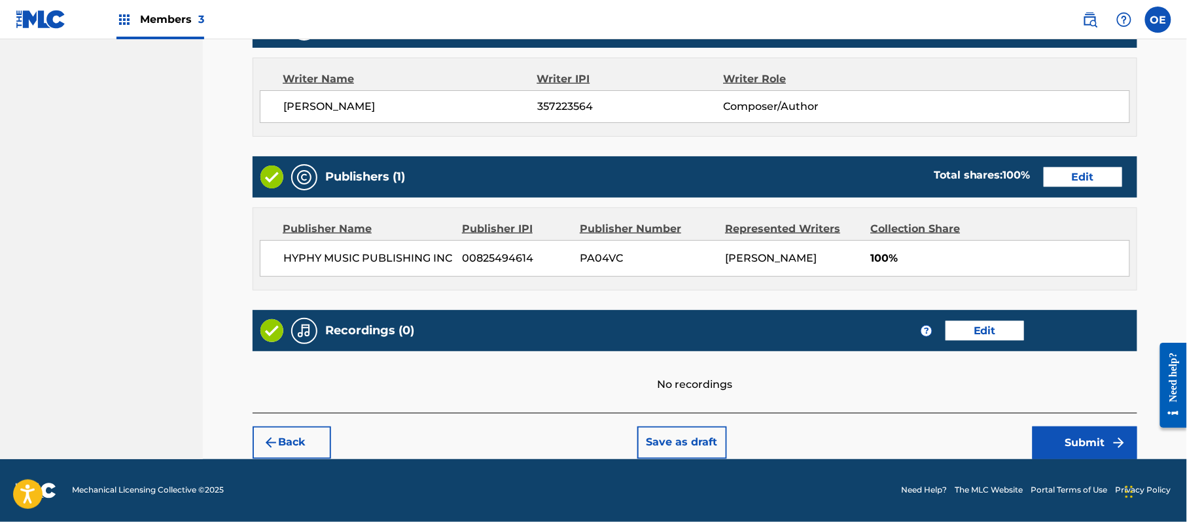
click at [1076, 434] on button "Submit" at bounding box center [1085, 443] width 105 height 33
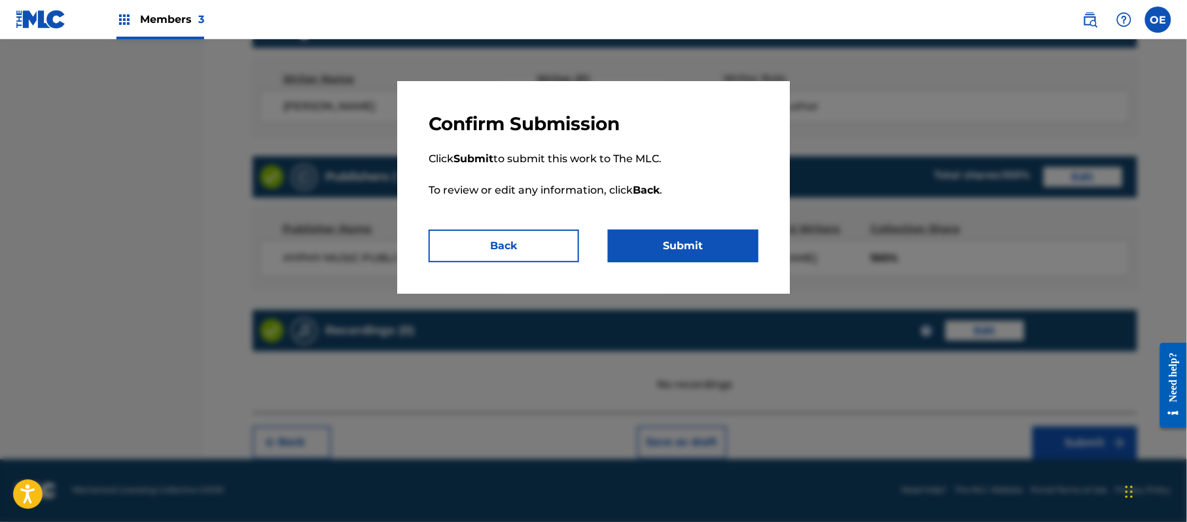
click at [699, 225] on p "Click Submit to submit this work to The MLC. To review or edit any information,…" at bounding box center [594, 182] width 330 height 94
click at [679, 236] on button "Submit" at bounding box center [683, 246] width 150 height 33
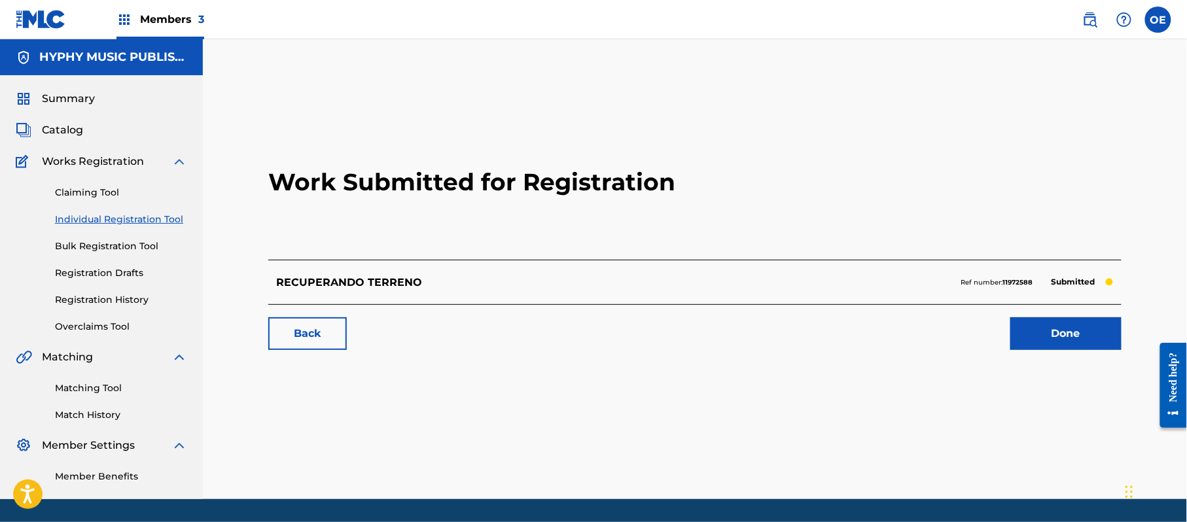
click at [143, 225] on link "Individual Registration Tool" at bounding box center [121, 220] width 132 height 14
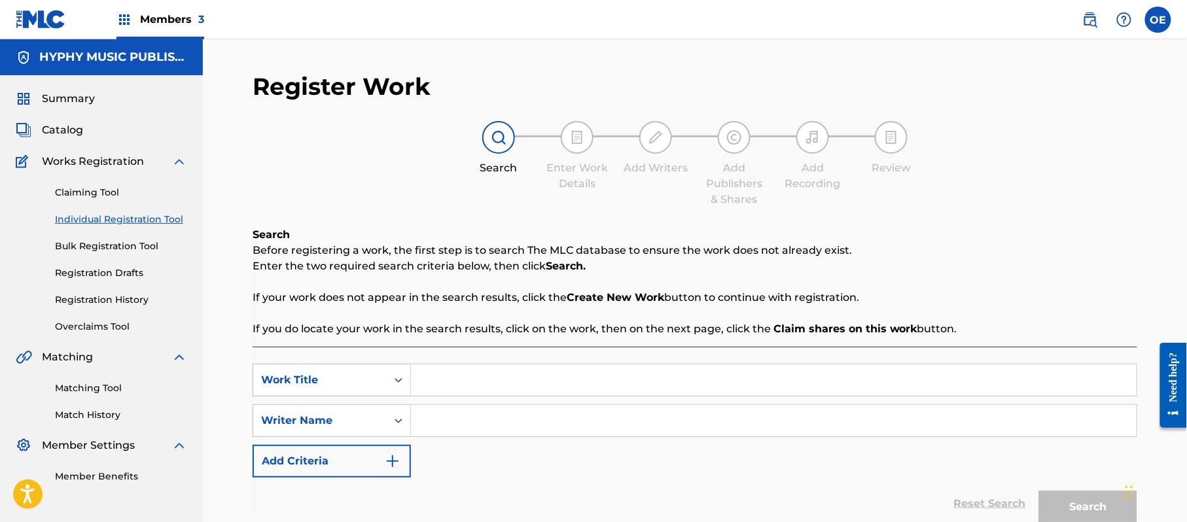
paste input "RETANDO A LOS GALLEROS"
type input "RETANDO A LOS GALLEROS"
paste input "[PERSON_NAME]"
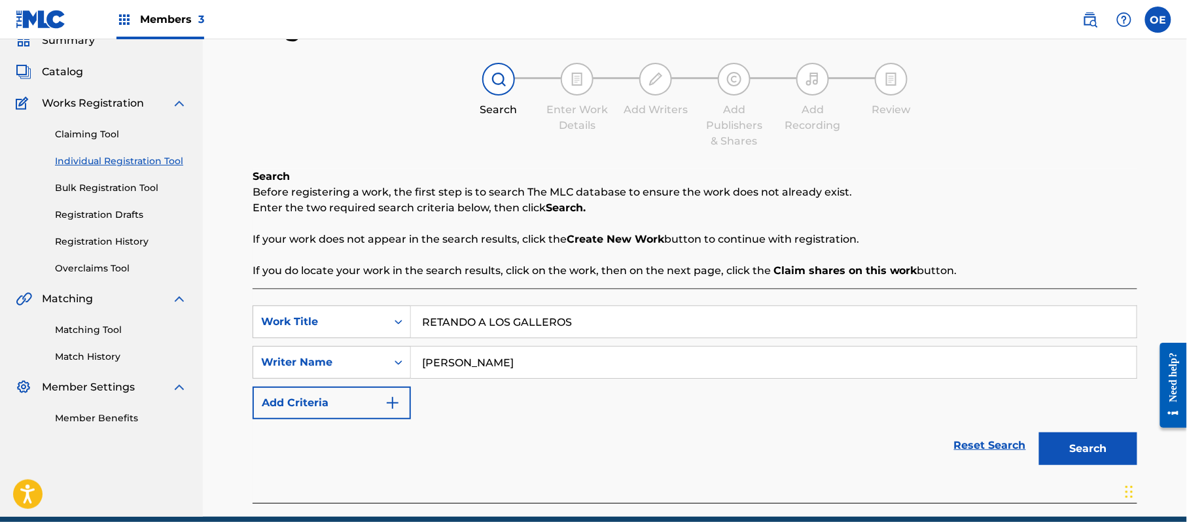
scroll to position [116, 0]
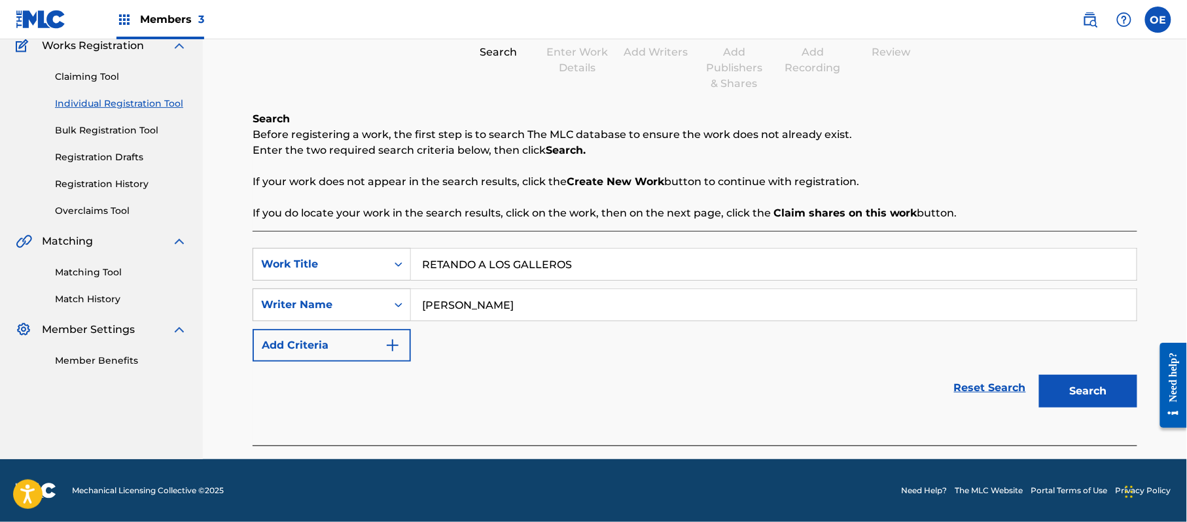
click at [1084, 393] on button "Search" at bounding box center [1088, 391] width 98 height 33
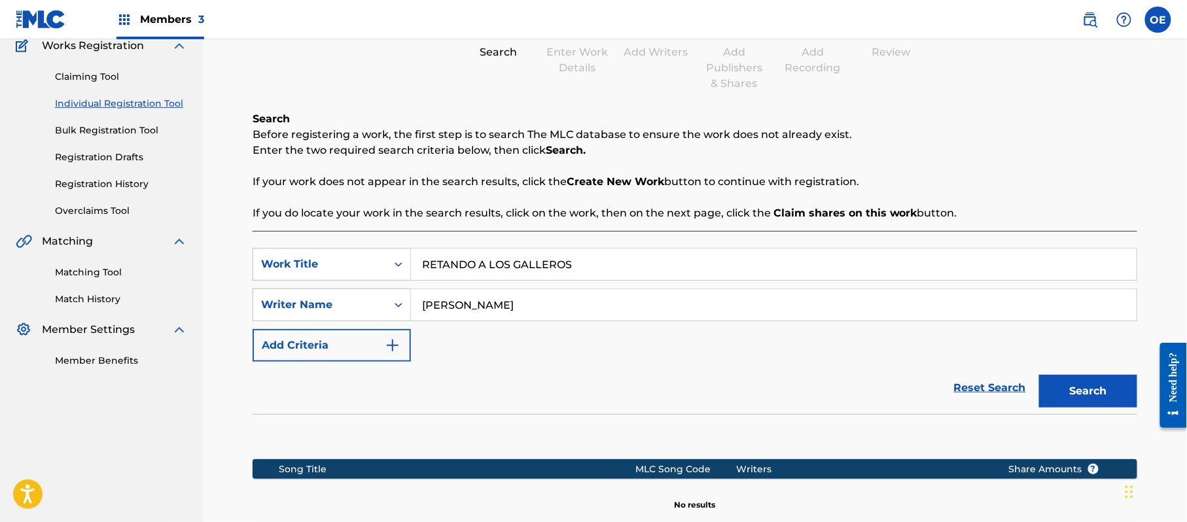
drag, startPoint x: 480, startPoint y: 301, endPoint x: 461, endPoint y: 309, distance: 19.9
click at [461, 309] on input "[PERSON_NAME]" at bounding box center [774, 304] width 726 height 31
click at [1039, 375] on button "Search" at bounding box center [1088, 391] width 98 height 33
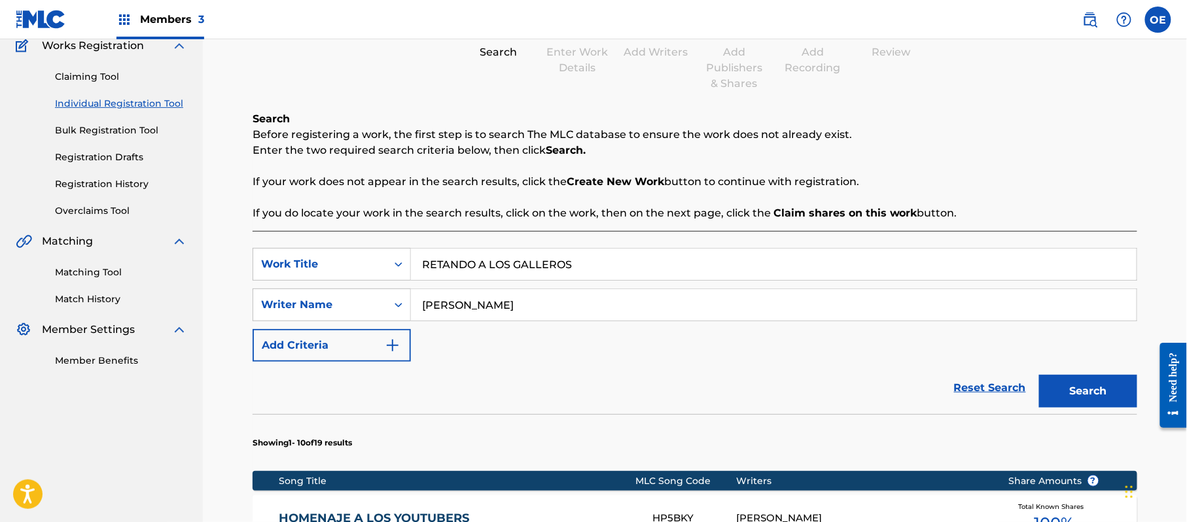
type input "[PERSON_NAME]"
drag, startPoint x: 1110, startPoint y: 367, endPoint x: 1108, endPoint y: 374, distance: 7.7
click at [1108, 374] on div "Search" at bounding box center [1085, 388] width 105 height 52
drag, startPoint x: 1106, startPoint y: 376, endPoint x: 1077, endPoint y: 374, distance: 28.8
click at [1105, 376] on button "Search" at bounding box center [1088, 391] width 98 height 33
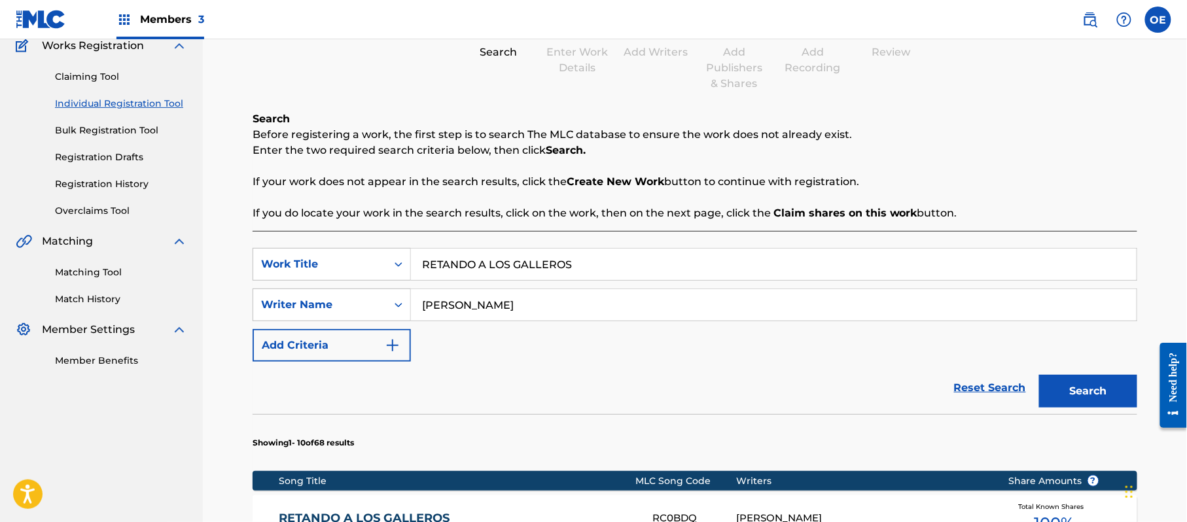
scroll to position [203, 0]
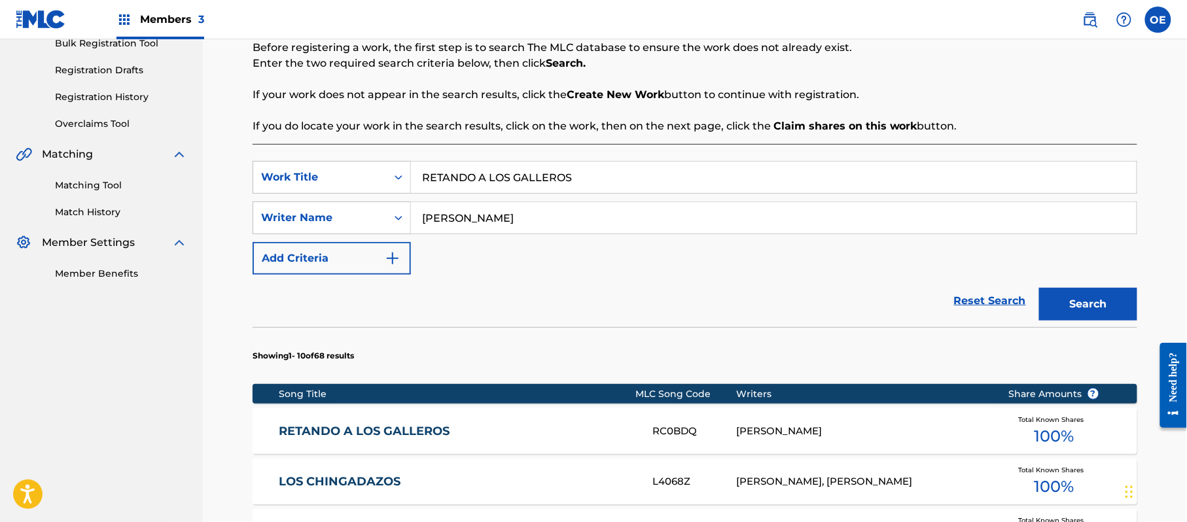
click at [482, 414] on div "RETANDO A LOS GALLEROS RC0BDQ [PERSON_NAME] Total Known Shares 100 %" at bounding box center [695, 431] width 885 height 46
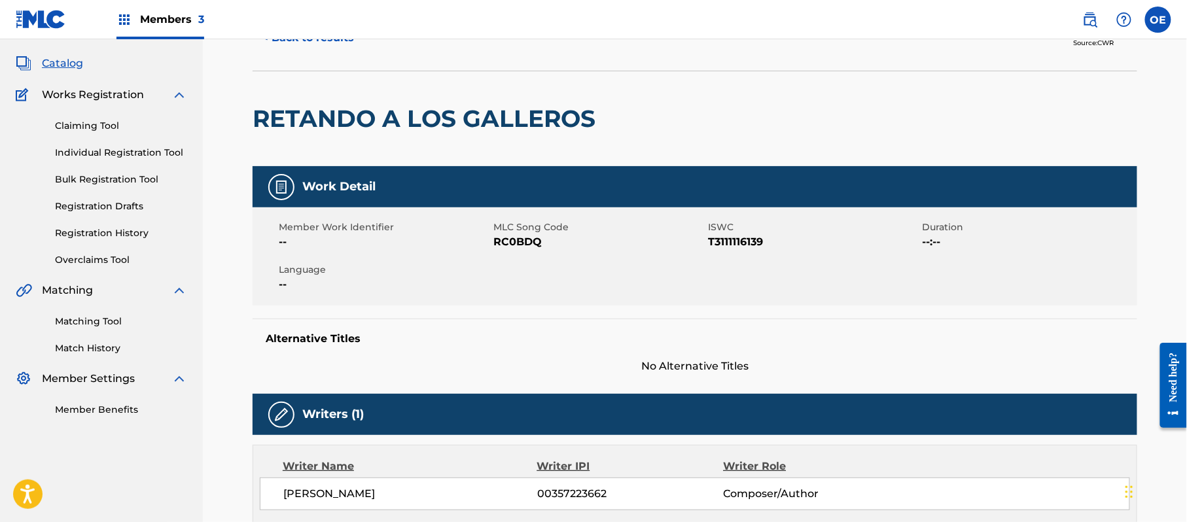
scroll to position [87, 0]
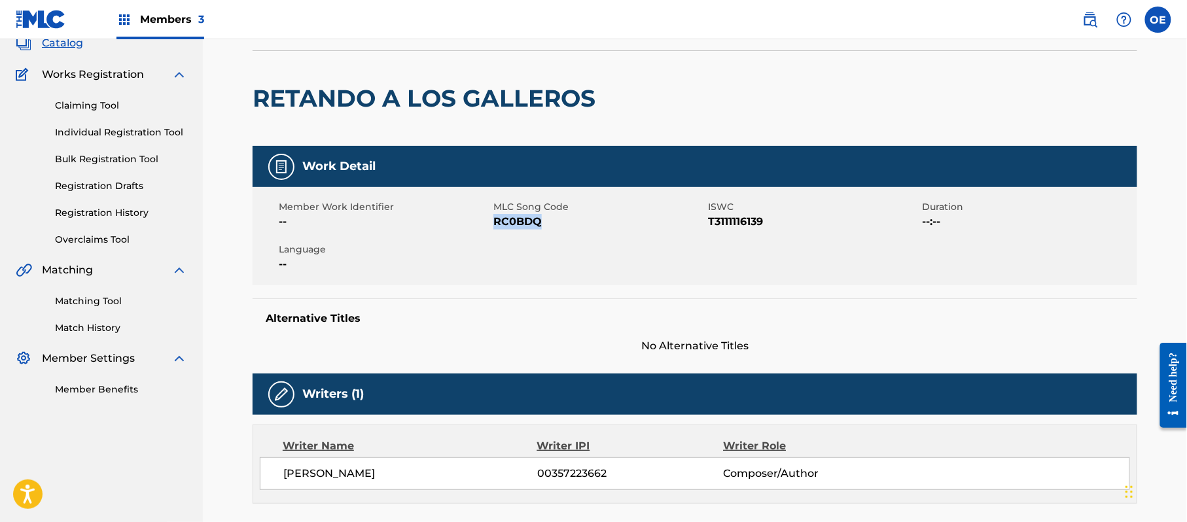
drag, startPoint x: 550, startPoint y: 218, endPoint x: 495, endPoint y: 222, distance: 54.5
click at [495, 222] on span "RC0BDQ" at bounding box center [598, 222] width 211 height 16
copy span "RC0BDQ"
